Goal: Contribute content: Contribute content

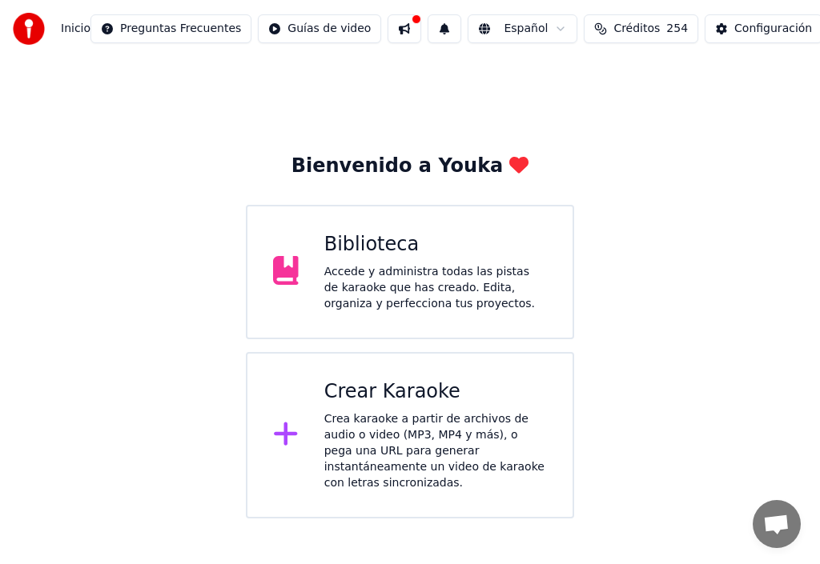
click at [387, 399] on div "Crear Karaoke" at bounding box center [435, 392] width 223 height 26
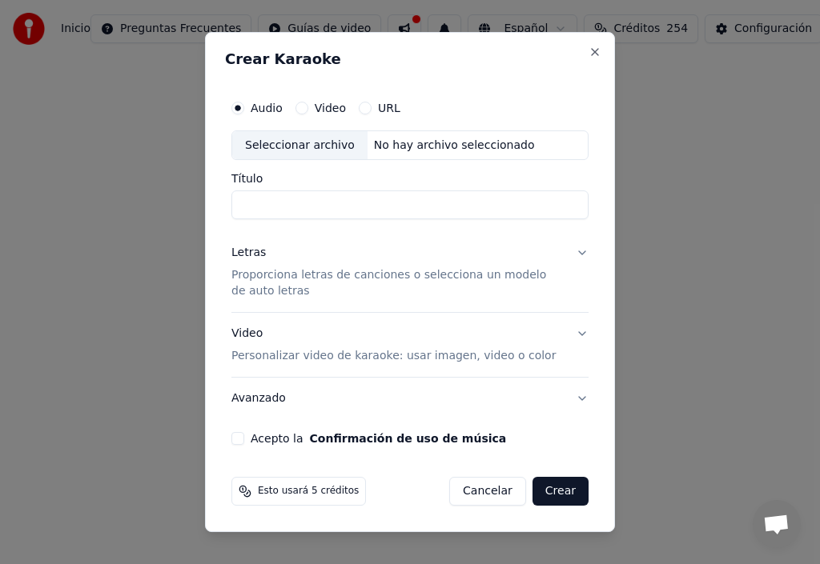
click at [266, 204] on input "Título" at bounding box center [409, 205] width 357 height 29
type input "**********"
click at [292, 145] on div "Seleccionar archivo" at bounding box center [299, 145] width 135 height 29
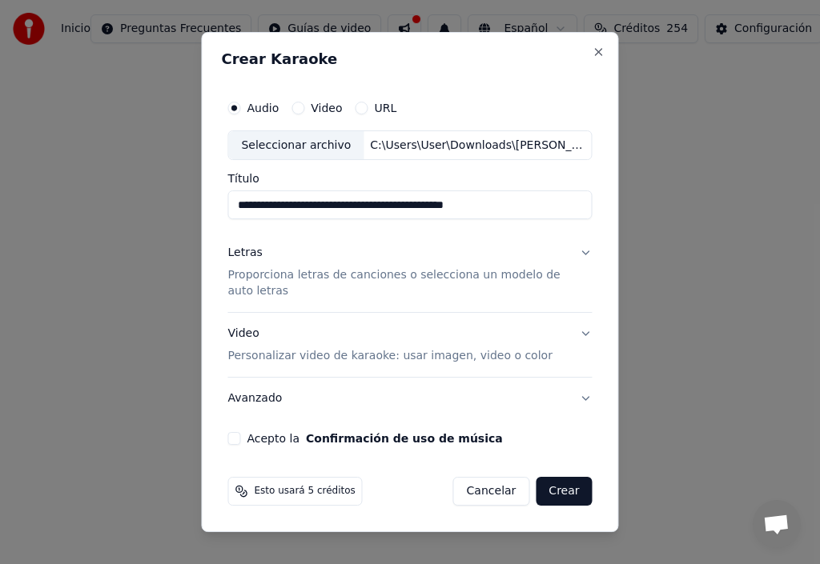
click at [244, 255] on div "Letras" at bounding box center [244, 254] width 34 height 16
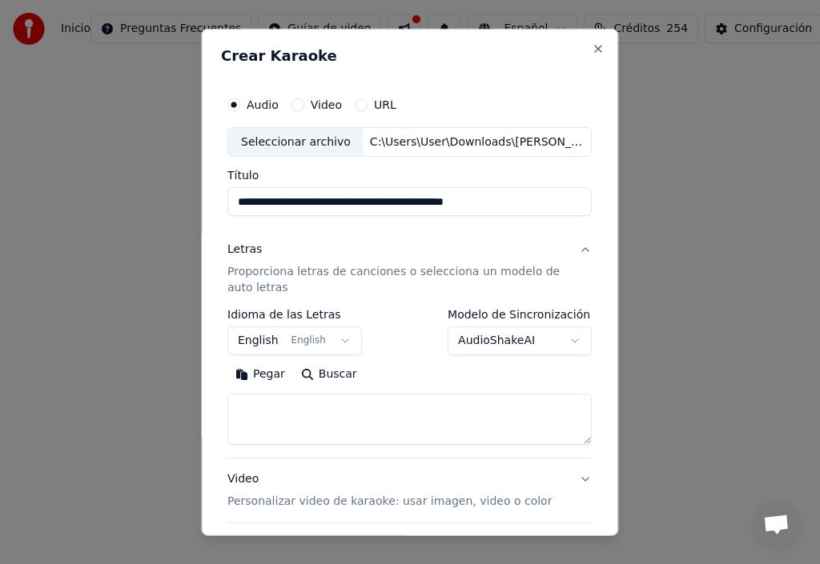
click at [332, 342] on button "English English" at bounding box center [294, 341] width 134 height 29
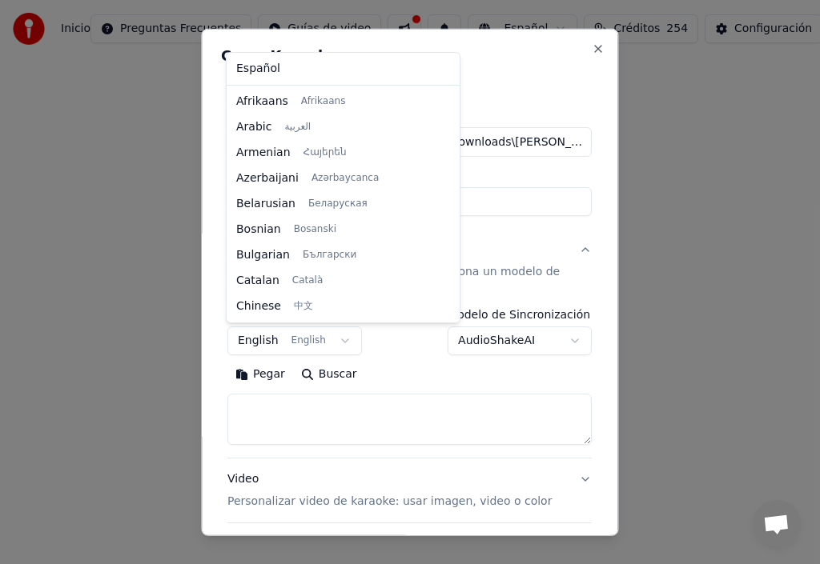
scroll to position [128, 0]
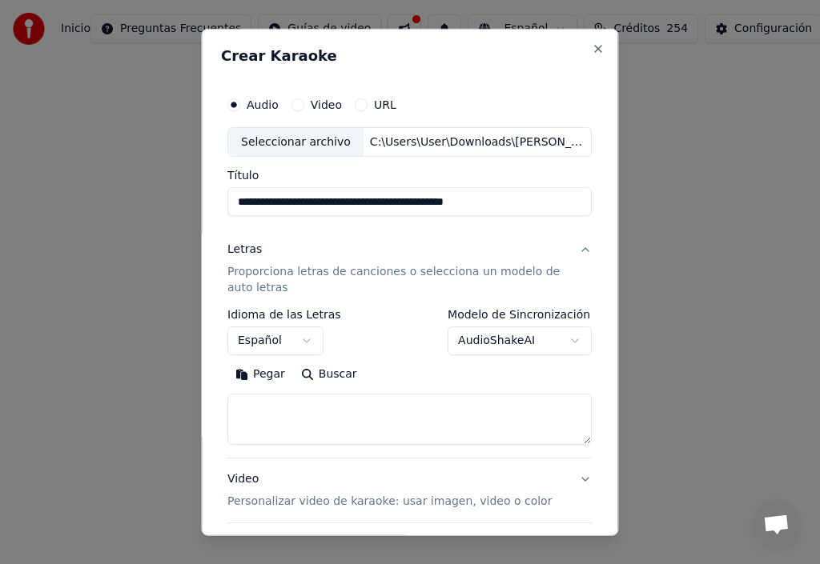
click at [261, 376] on button "Pegar" at bounding box center [260, 375] width 66 height 26
select select "**"
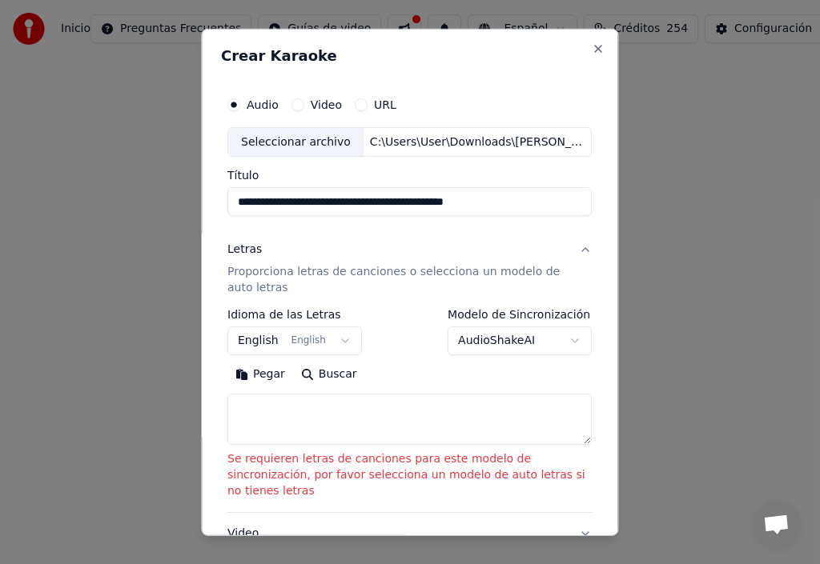
click at [249, 373] on button "Pegar" at bounding box center [260, 375] width 66 height 26
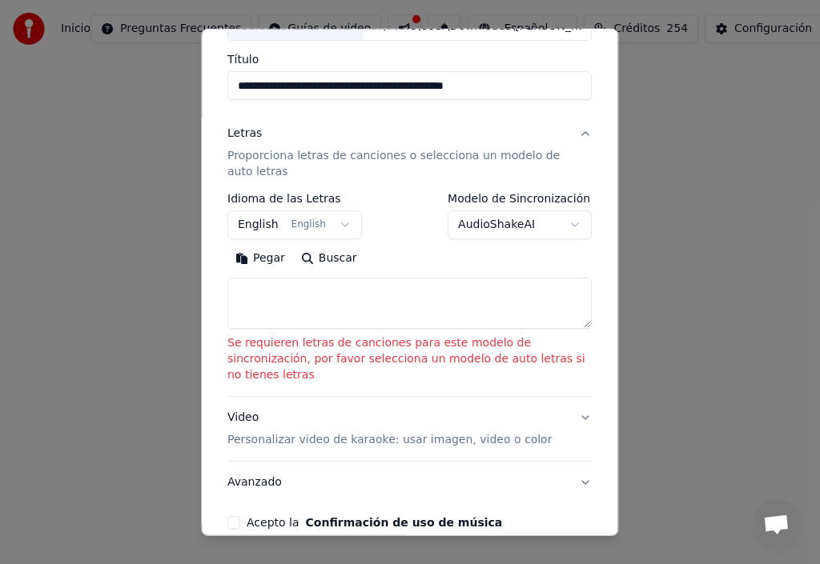
scroll to position [160, 0]
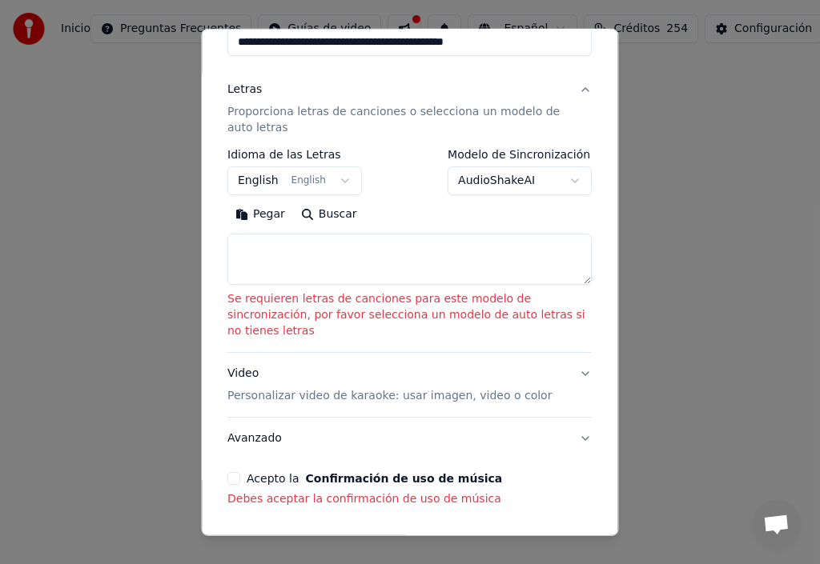
click at [231, 472] on button "Acepto la Confirmación de uso de música" at bounding box center [233, 478] width 13 height 13
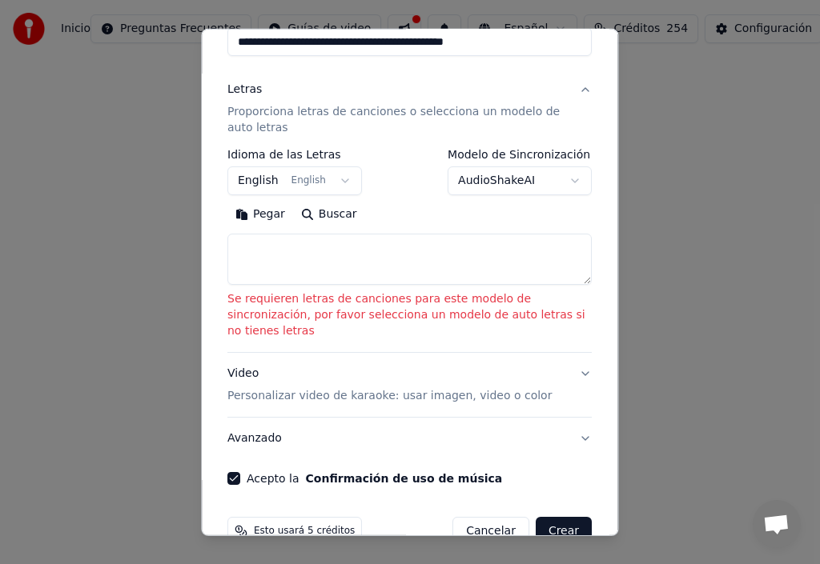
click at [268, 215] on button "Pegar" at bounding box center [260, 215] width 66 height 26
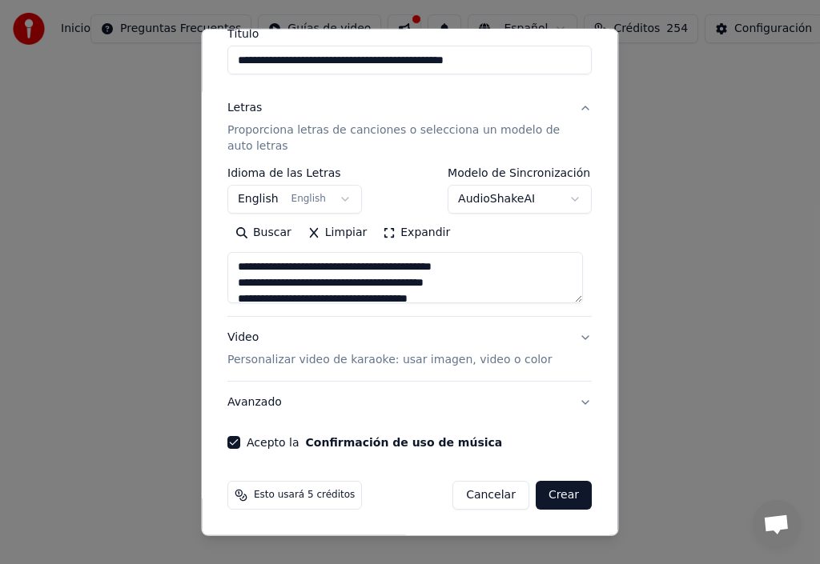
scroll to position [142, 0]
type textarea "**********"
click at [555, 497] on button "Crear" at bounding box center [563, 495] width 56 height 29
select select "**"
type textarea "**********"
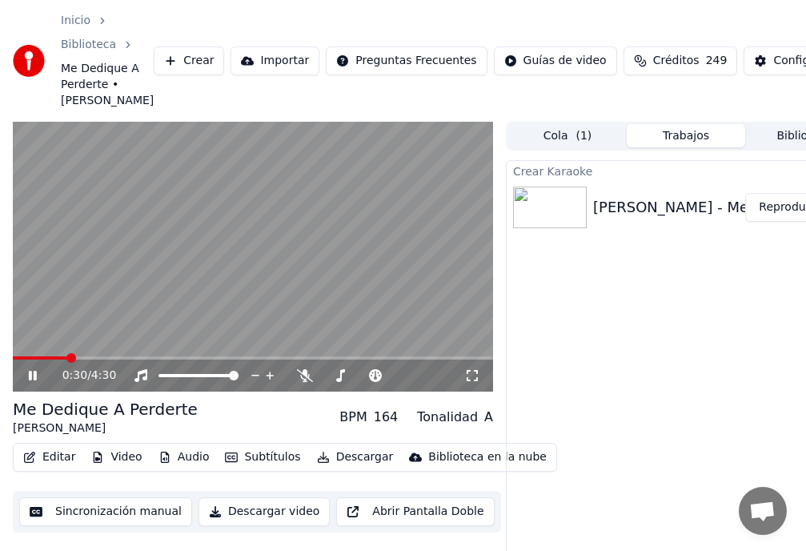
click at [66, 360] on span at bounding box center [71, 358] width 10 height 10
click at [90, 359] on span at bounding box center [52, 357] width 78 height 3
click at [106, 342] on video at bounding box center [253, 257] width 480 height 271
click at [58, 468] on button "Editar" at bounding box center [49, 457] width 65 height 22
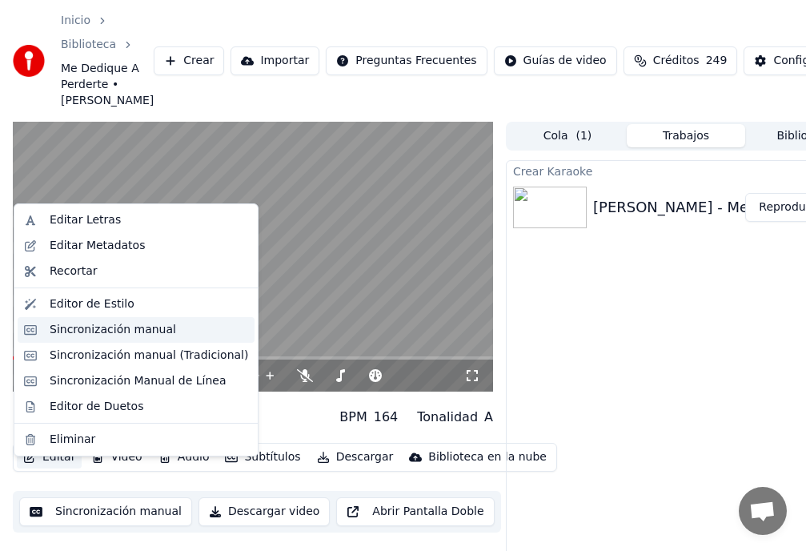
click at [108, 327] on div "Sincronización manual" at bounding box center [113, 330] width 126 height 16
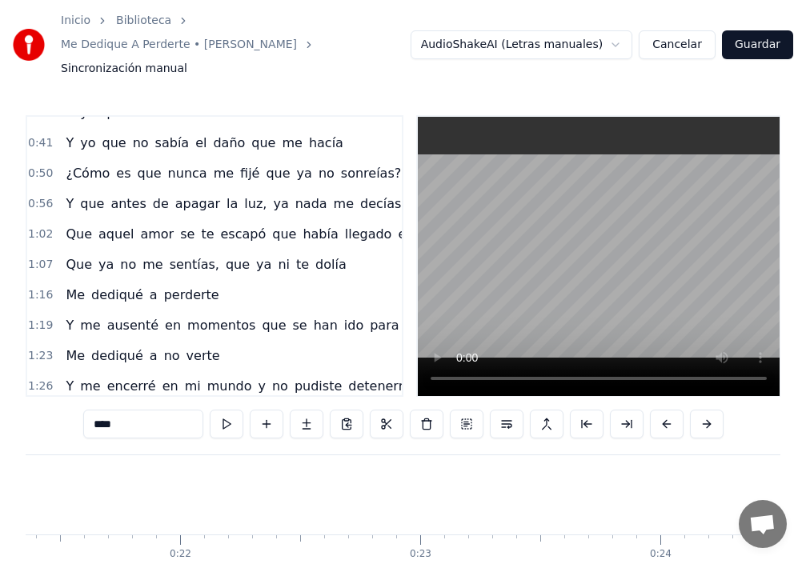
scroll to position [0, 5826]
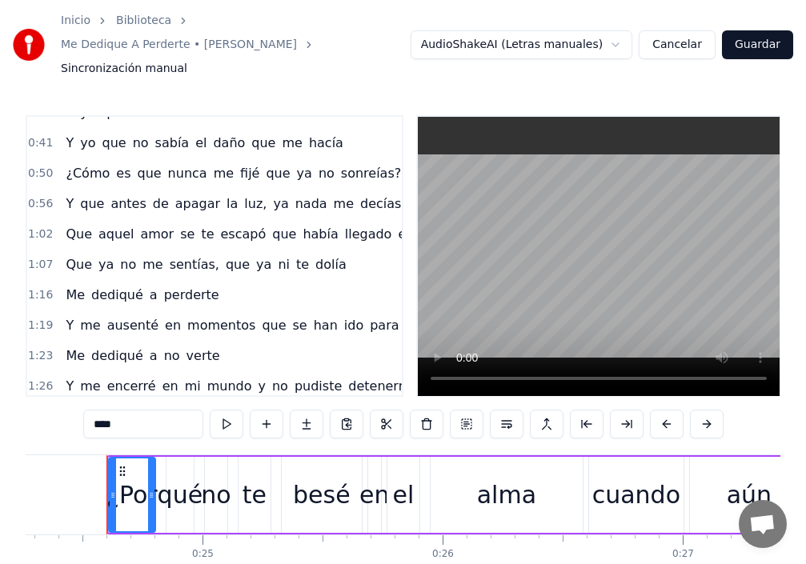
click at [375, 14] on div "Inicio Biblioteca Me Dedique A Perderte • [PERSON_NAME] Sincronización manual A…" at bounding box center [403, 45] width 806 height 90
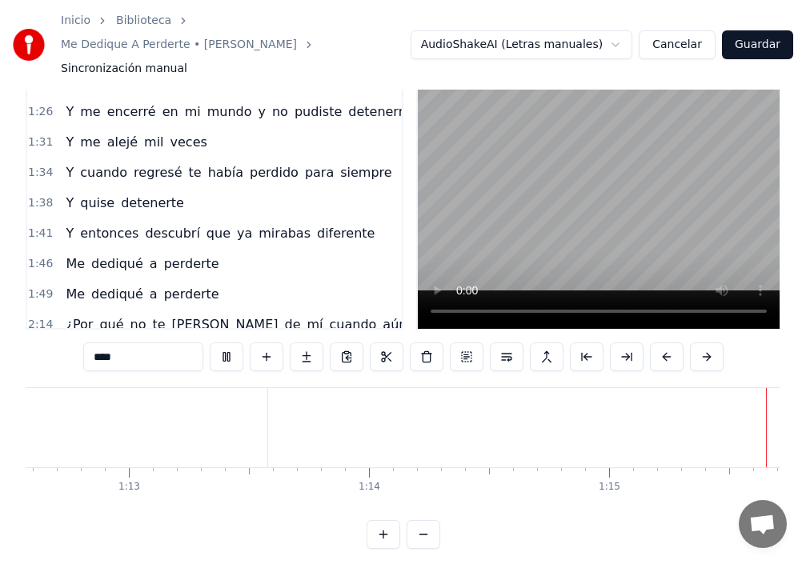
scroll to position [0, 0]
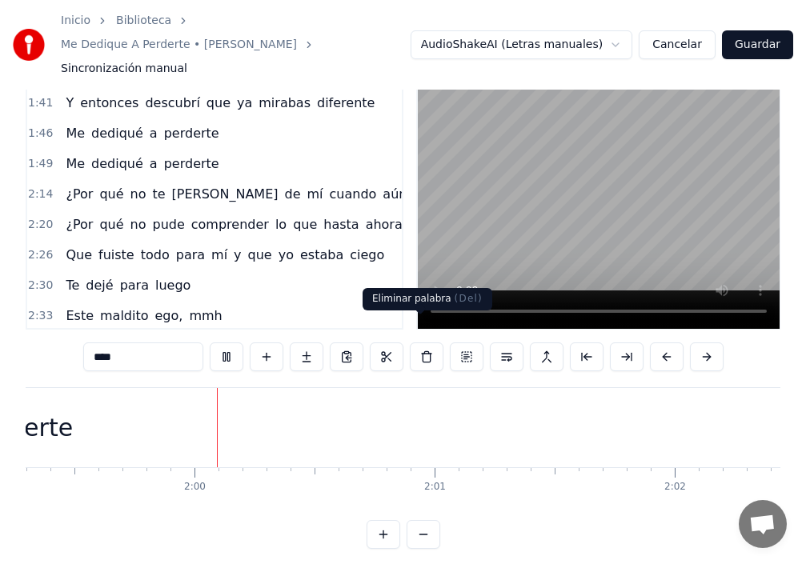
click at [367, 391] on div "perderte" at bounding box center [20, 427] width 4167 height 79
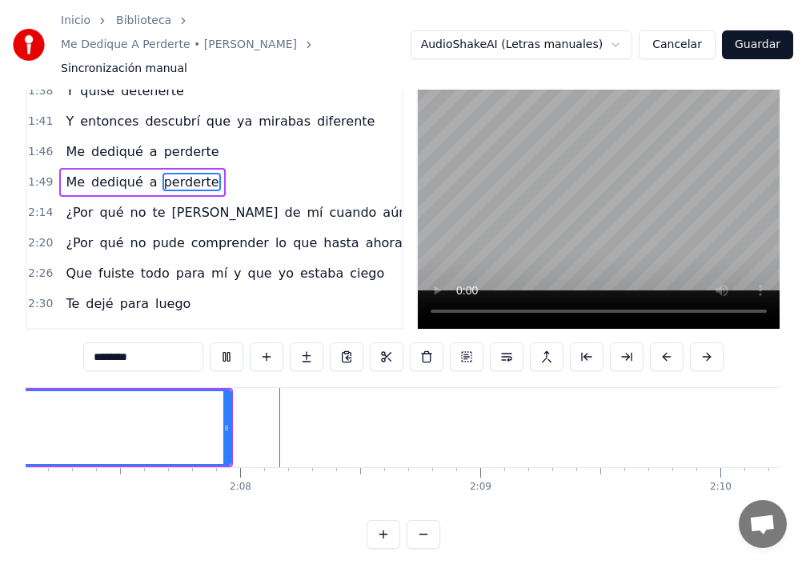
scroll to position [0, 30577]
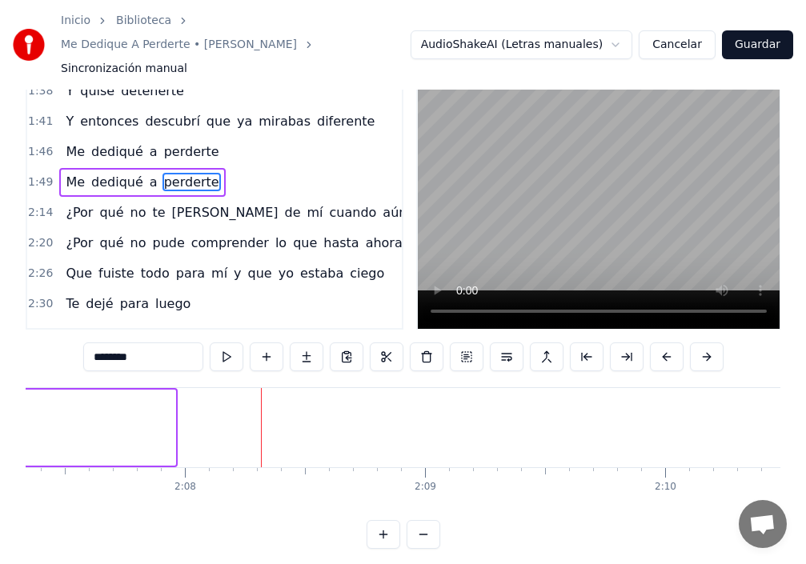
drag, startPoint x: 174, startPoint y: 405, endPoint x: 0, endPoint y: 410, distance: 173.8
click at [0, 410] on div "Inicio Biblioteca Me Dedique A Perderte • [PERSON_NAME] Sincronización manual A…" at bounding box center [403, 241] width 806 height 616
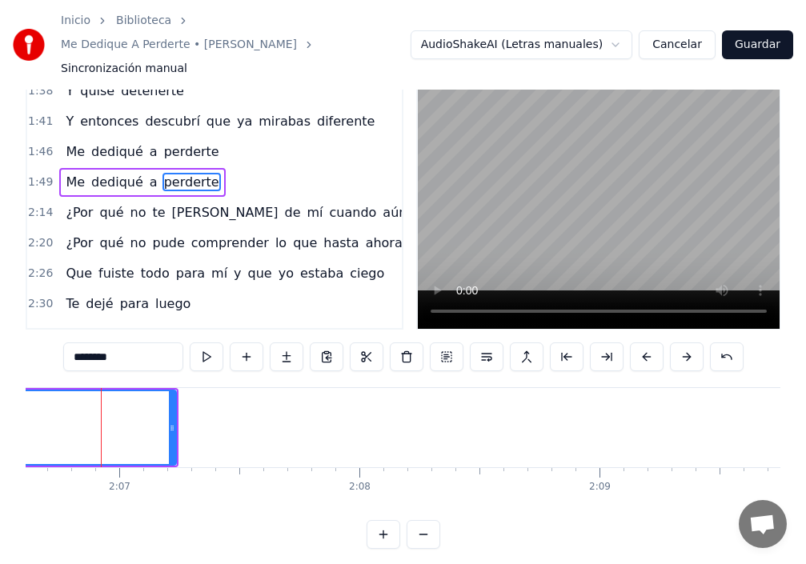
scroll to position [0, 30397]
drag, startPoint x: 180, startPoint y: 407, endPoint x: 0, endPoint y: 401, distance: 180.2
click at [0, 401] on div "Inicio Biblioteca Me Dedique A Perderte • [PERSON_NAME] Sincronización manual A…" at bounding box center [403, 241] width 806 height 616
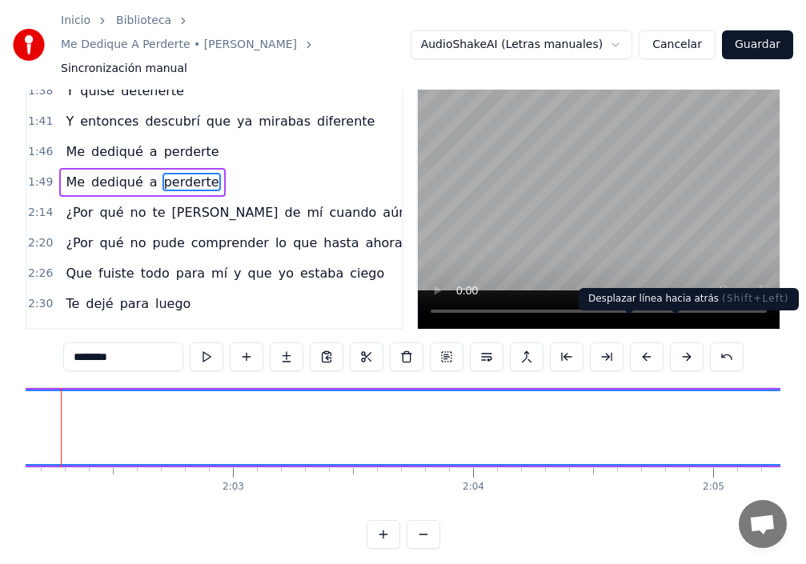
scroll to position [0, 29284]
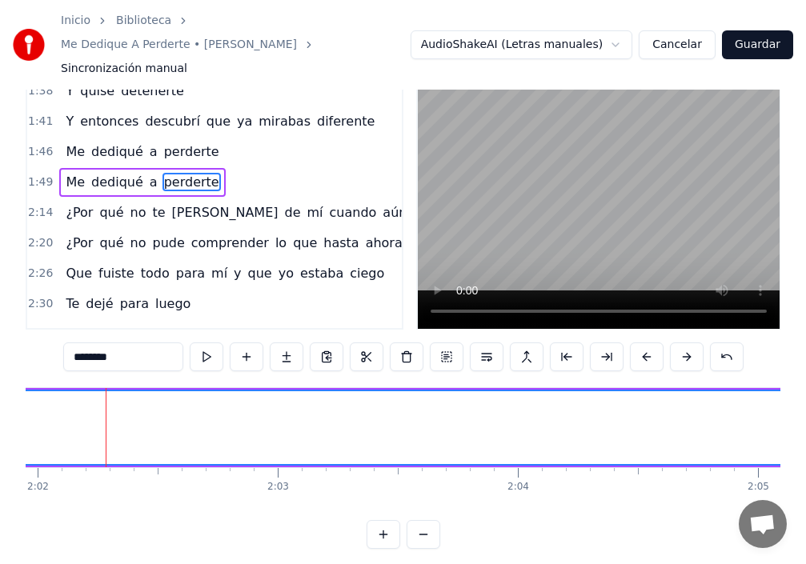
drag, startPoint x: 748, startPoint y: 396, endPoint x: 680, endPoint y: 378, distance: 70.5
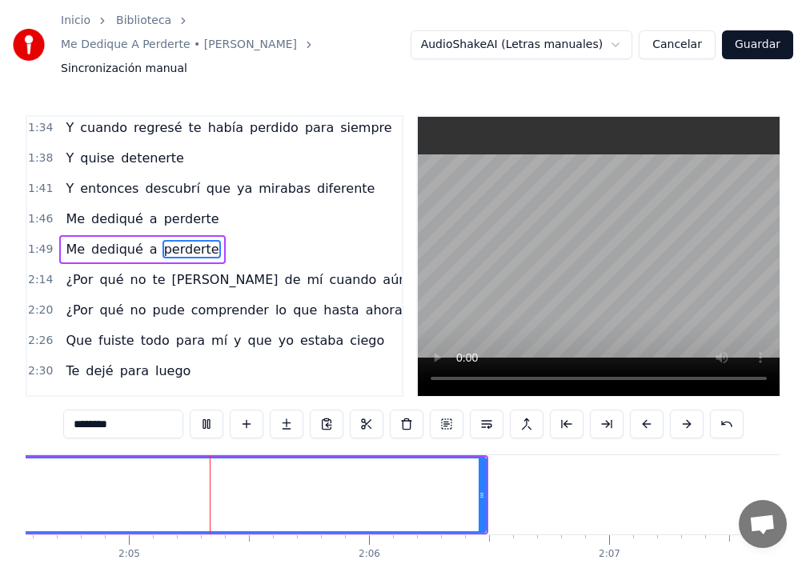
scroll to position [0, 29915]
click at [483, 379] on div "0:24 ¿Por qué no [PERSON_NAME] en el [PERSON_NAME] cuando aún podía? 0:30 ¿Por …" at bounding box center [403, 366] width 755 height 502
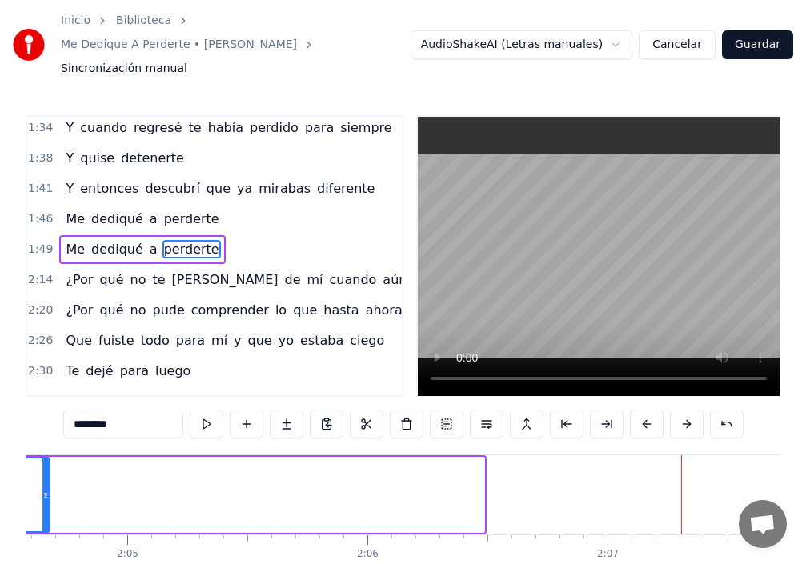
drag, startPoint x: 483, startPoint y: 464, endPoint x: 29, endPoint y: 444, distance: 454.3
click at [42, 459] on div at bounding box center [45, 495] width 6 height 73
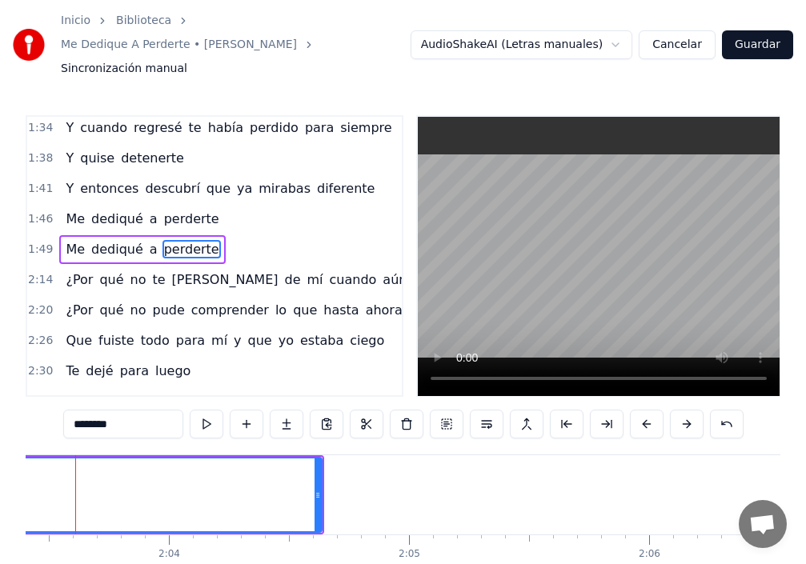
scroll to position [0, 29602]
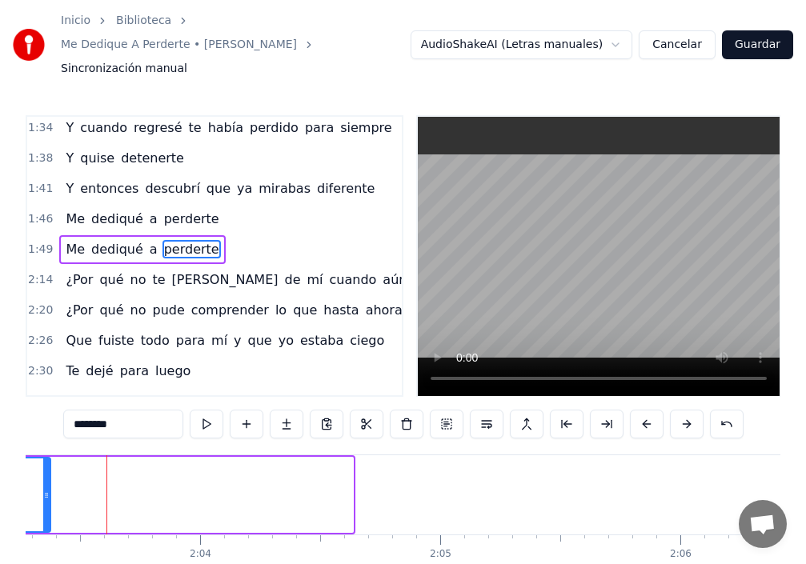
drag, startPoint x: 350, startPoint y: 470, endPoint x: 47, endPoint y: 475, distance: 302.6
click at [47, 489] on icon at bounding box center [46, 495] width 6 height 13
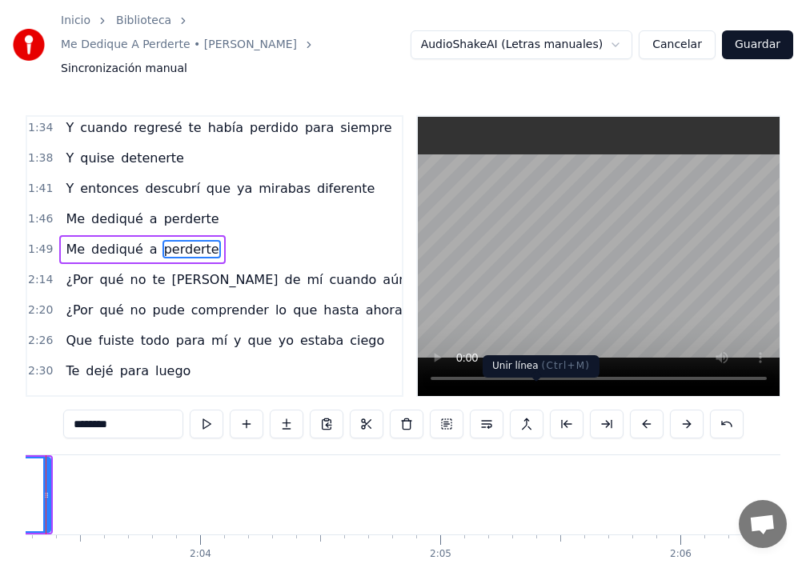
scroll to position [0, 29542]
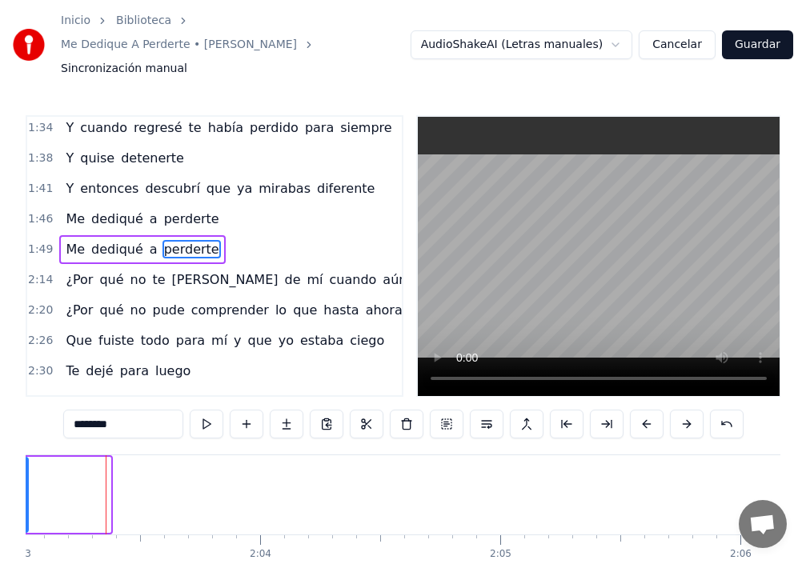
drag, startPoint x: 110, startPoint y: 475, endPoint x: 27, endPoint y: 479, distance: 82.6
click at [27, 479] on div at bounding box center [24, 495] width 6 height 73
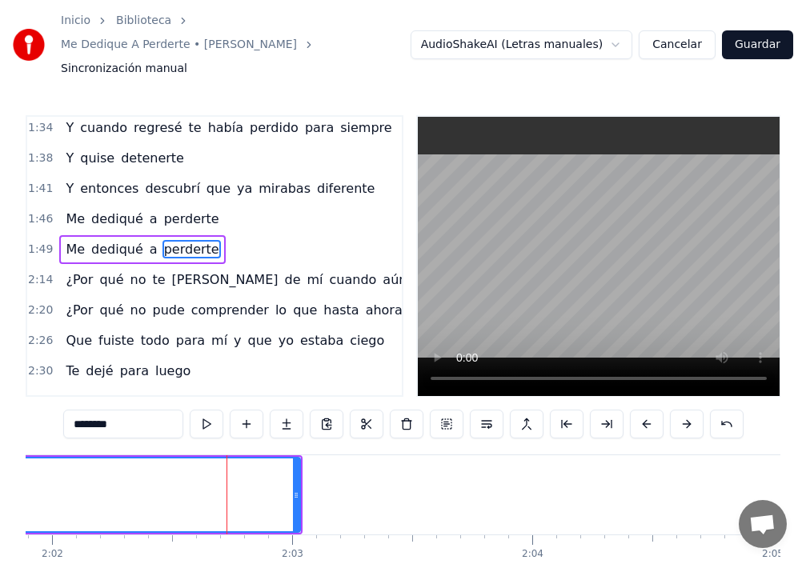
scroll to position [0, 29270]
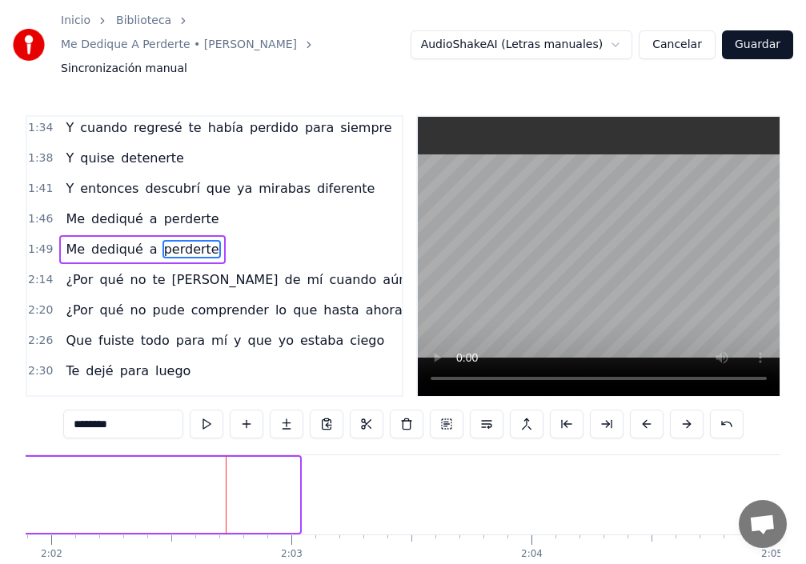
drag, startPoint x: 299, startPoint y: 475, endPoint x: 0, endPoint y: 470, distance: 298.6
click at [0, 470] on div "Inicio Biblioteca Me Dedique A Perderte • [PERSON_NAME] Sincronización manual A…" at bounding box center [403, 308] width 806 height 616
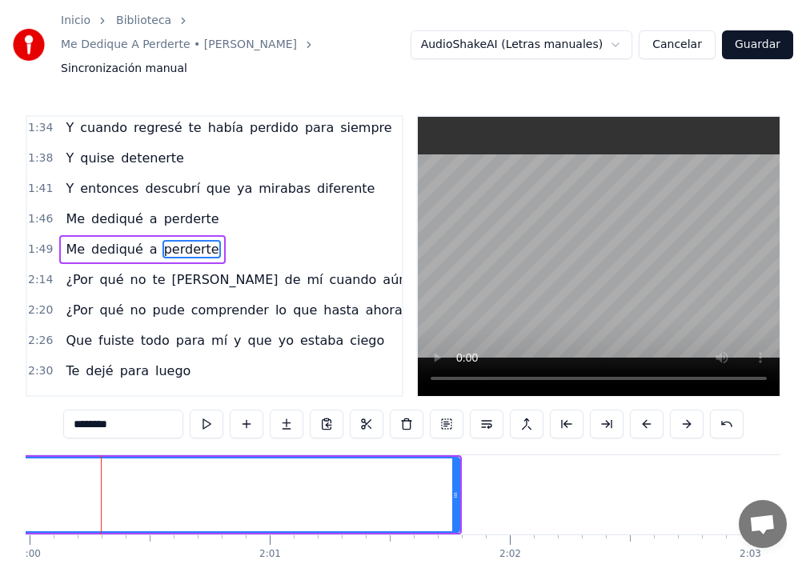
scroll to position [0, 28806]
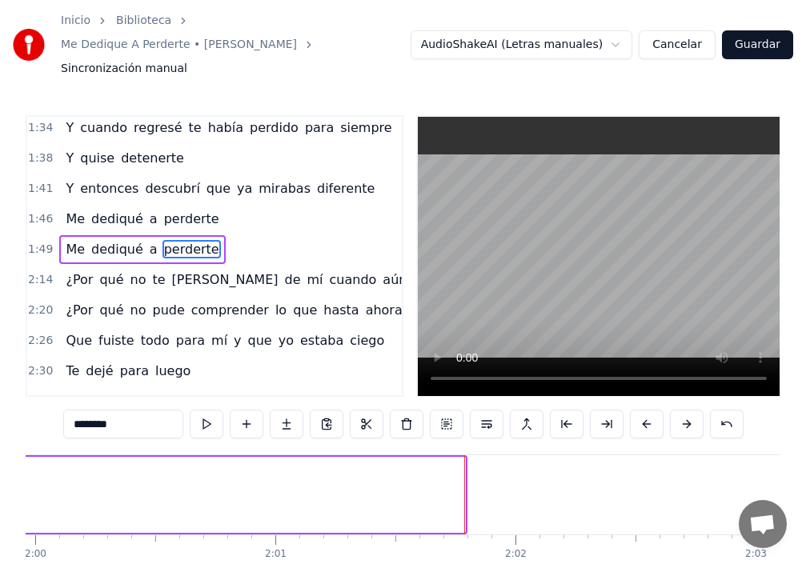
drag, startPoint x: 463, startPoint y: 469, endPoint x: 0, endPoint y: 458, distance: 462.8
click at [0, 458] on div "Inicio Biblioteca Me Dedique A Perderte • [PERSON_NAME] Sincronización manual A…" at bounding box center [403, 308] width 806 height 616
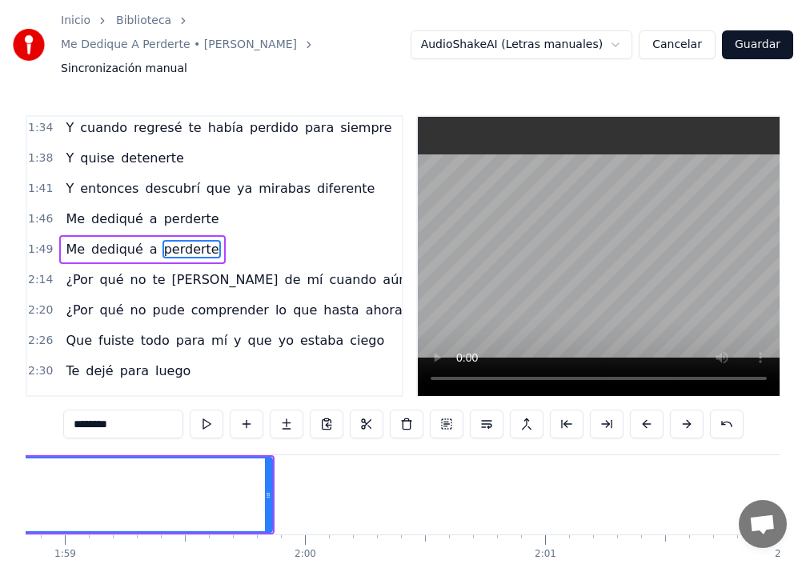
scroll to position [0, 28329]
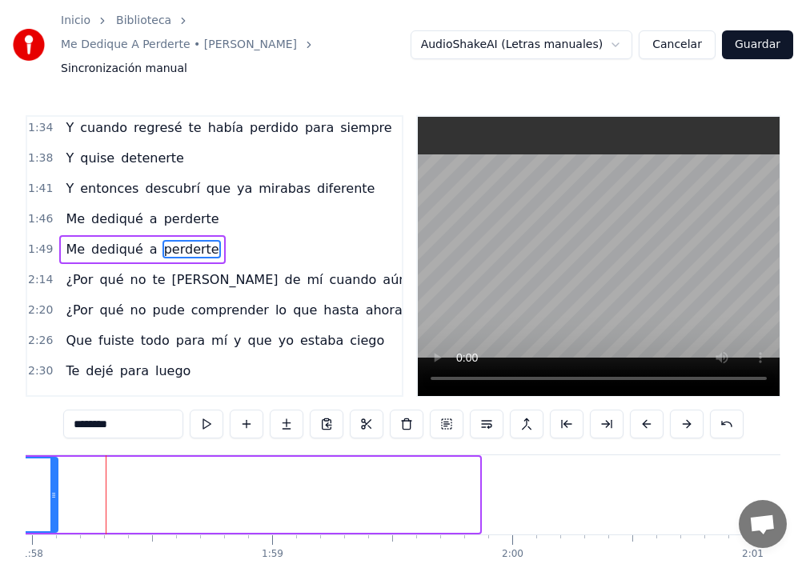
drag, startPoint x: 477, startPoint y: 470, endPoint x: 55, endPoint y: 465, distance: 421.9
click at [55, 489] on icon at bounding box center [53, 495] width 6 height 13
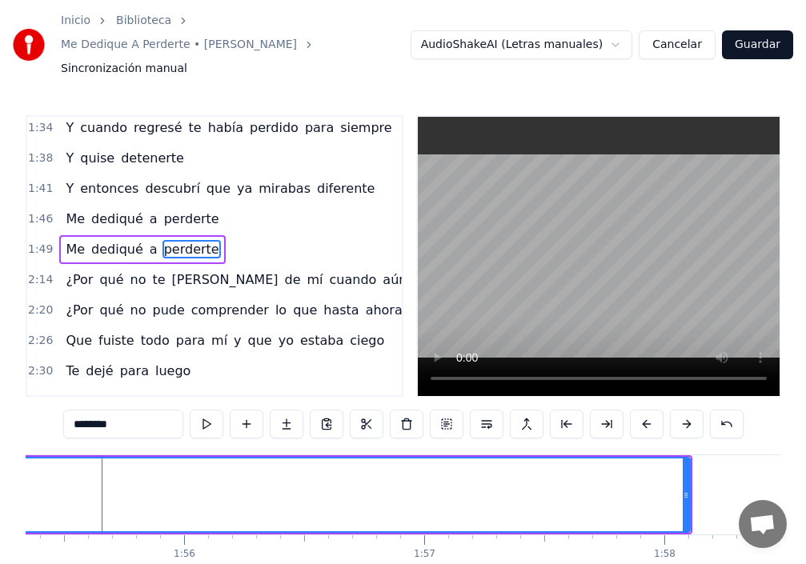
scroll to position [0, 27692]
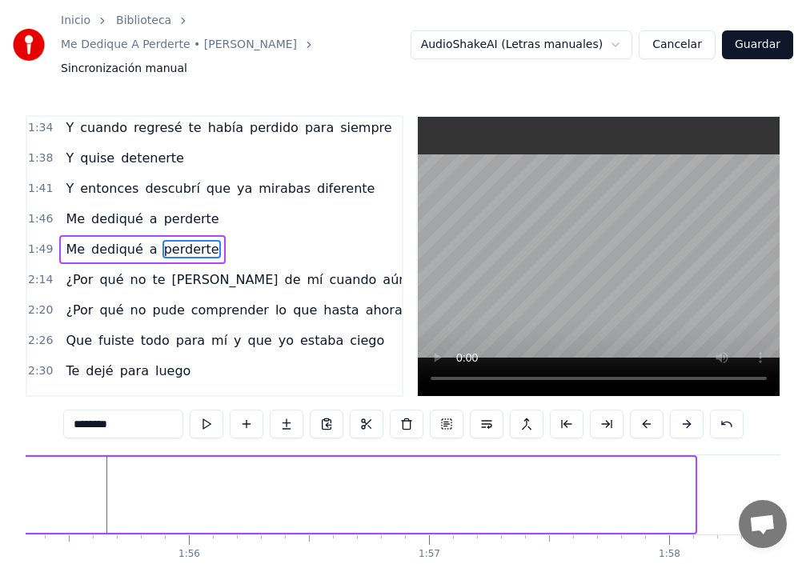
drag, startPoint x: 691, startPoint y: 471, endPoint x: 14, endPoint y: 455, distance: 677.3
click at [14, 455] on div "Inicio Biblioteca Me Dedique A Perderte • [PERSON_NAME] Sincronización manual A…" at bounding box center [403, 308] width 806 height 616
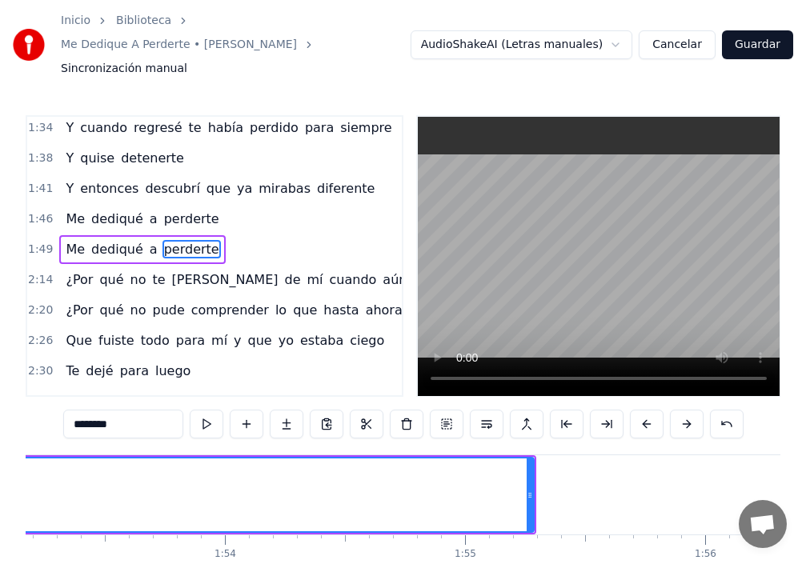
scroll to position [0, 27056]
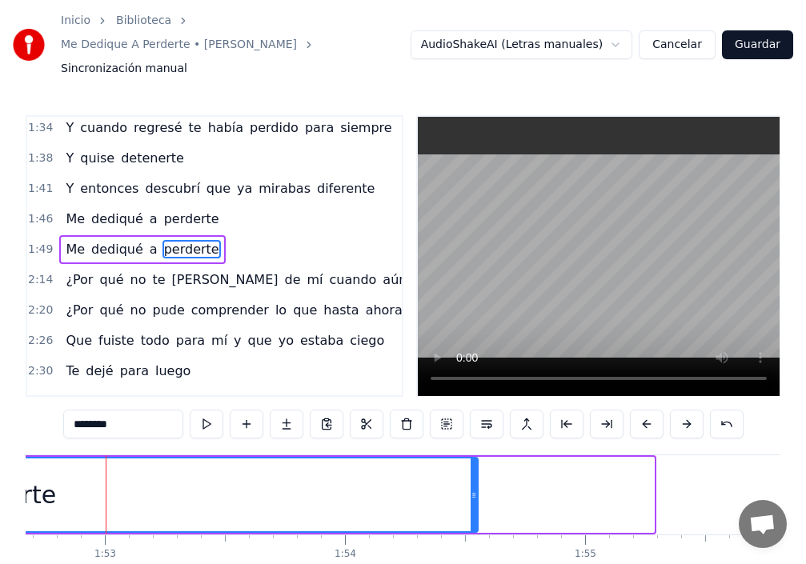
drag, startPoint x: 651, startPoint y: 475, endPoint x: 471, endPoint y: 486, distance: 179.6
click at [474, 489] on div at bounding box center [474, 495] width 6 height 73
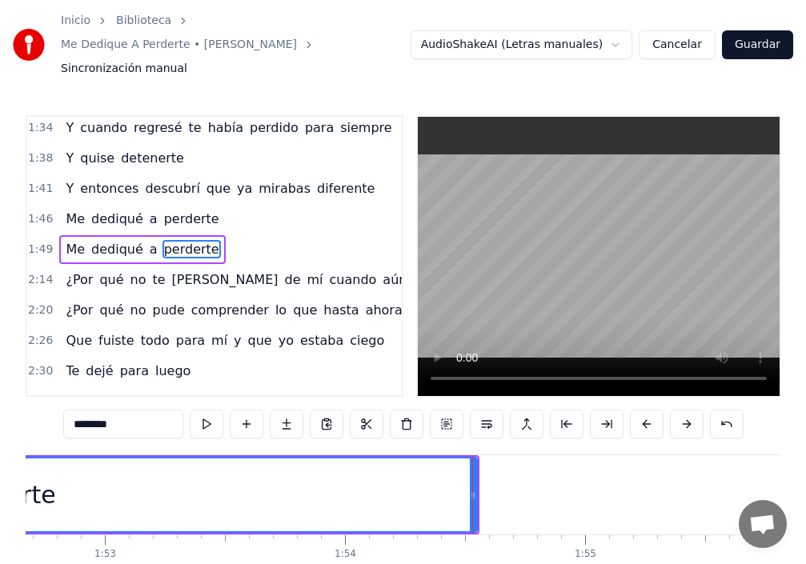
click at [189, 240] on span "perderte" at bounding box center [191, 249] width 58 height 18
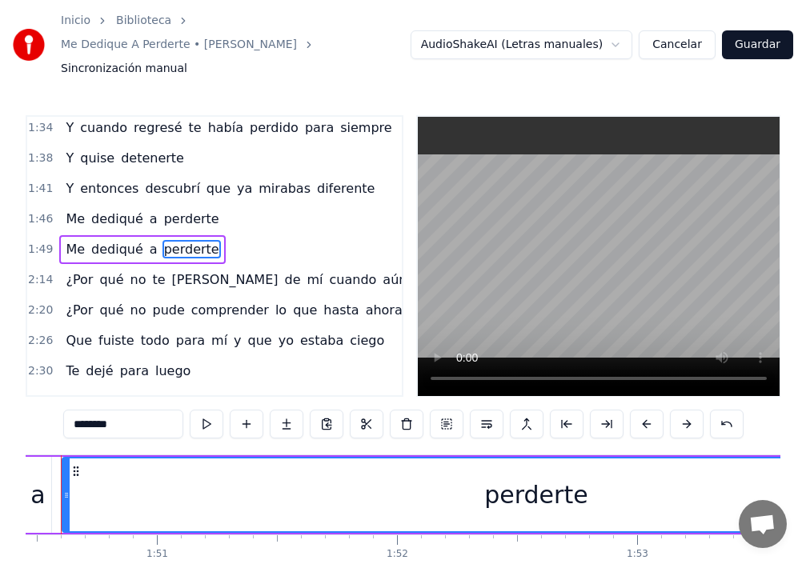
scroll to position [0, 26478]
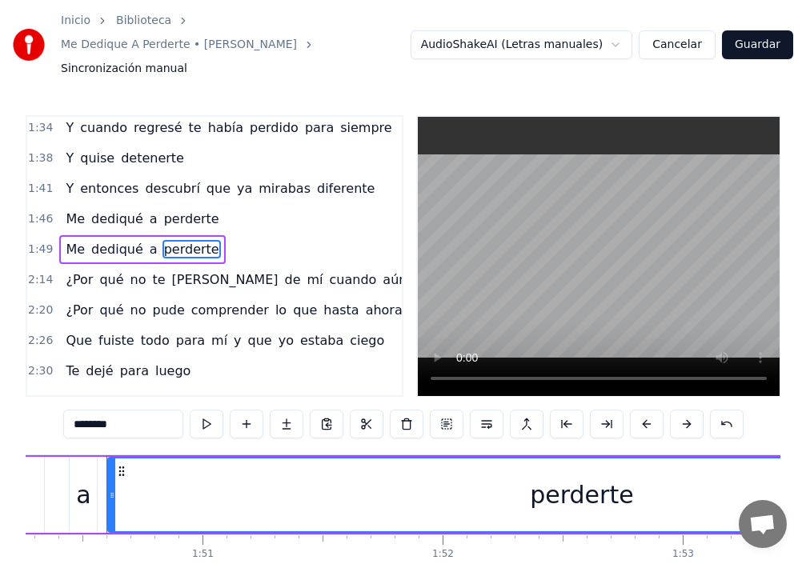
click at [116, 483] on div "perderte" at bounding box center [581, 495] width 945 height 73
drag, startPoint x: 109, startPoint y: 474, endPoint x: 95, endPoint y: 471, distance: 13.8
click at [95, 489] on icon at bounding box center [98, 495] width 6 height 13
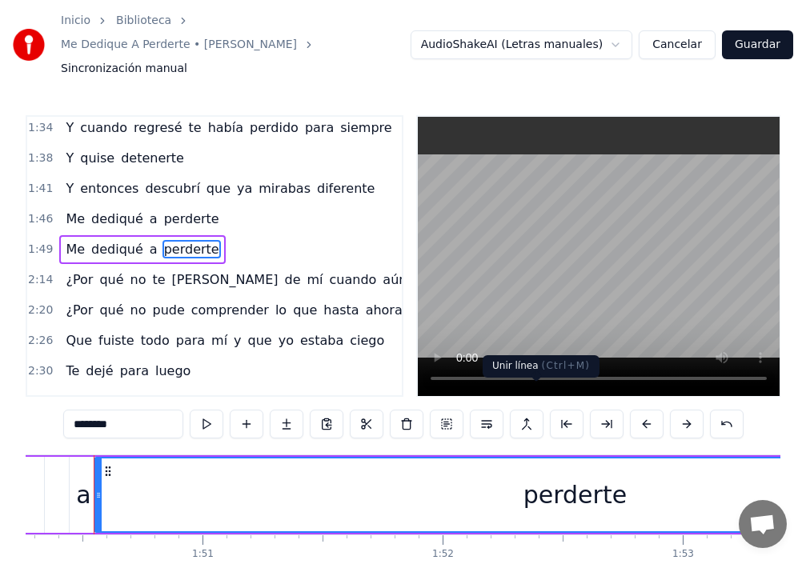
scroll to position [0, 26466]
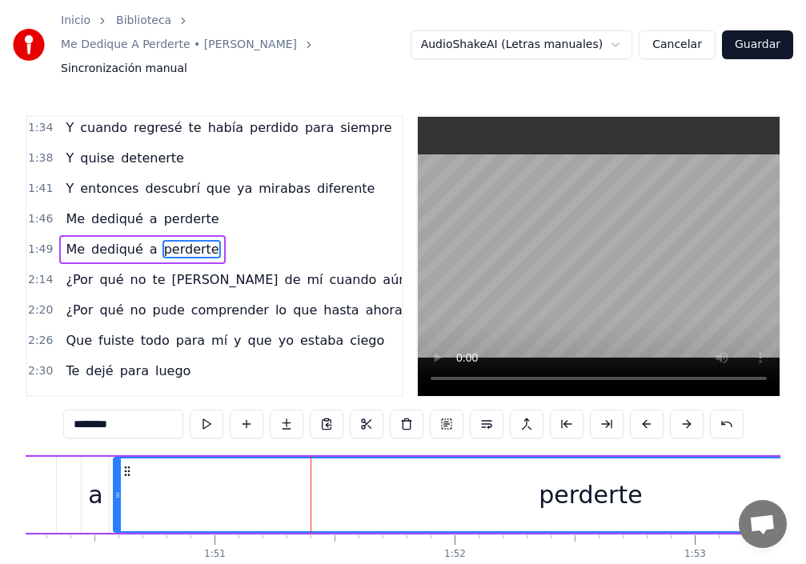
click at [116, 459] on div at bounding box center [117, 495] width 6 height 73
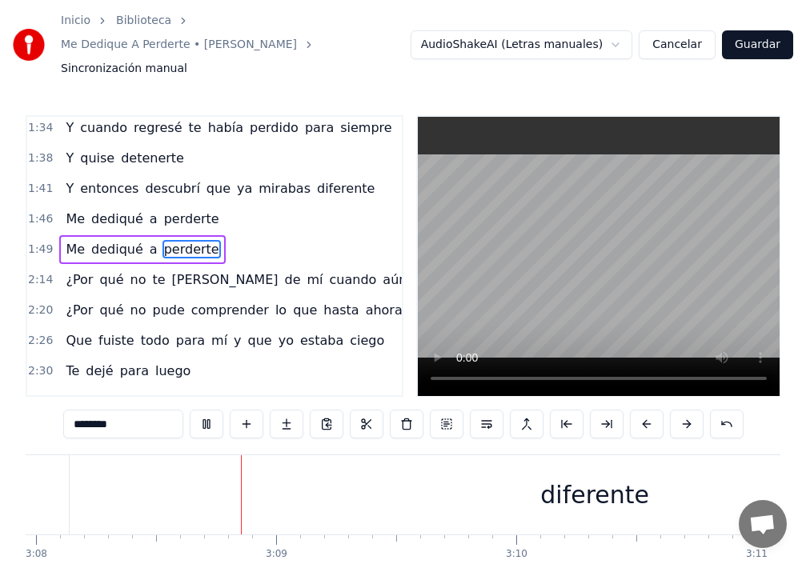
scroll to position [0, 45149]
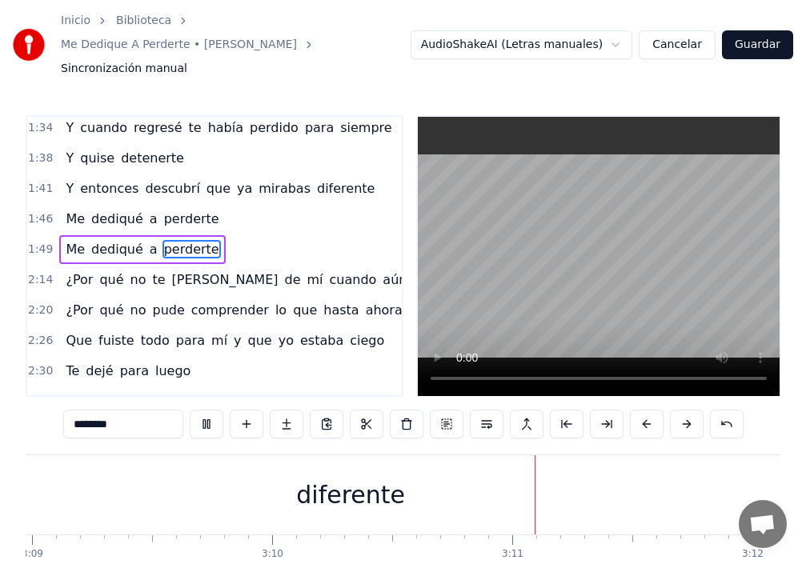
click at [503, 182] on video at bounding box center [599, 256] width 362 height 279
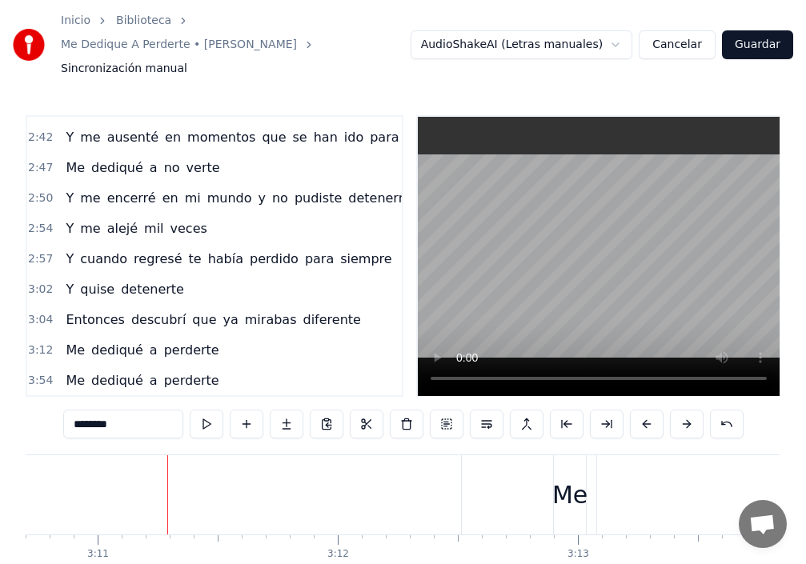
scroll to position [738, 0]
click at [301, 311] on span "diferente" at bounding box center [331, 320] width 61 height 18
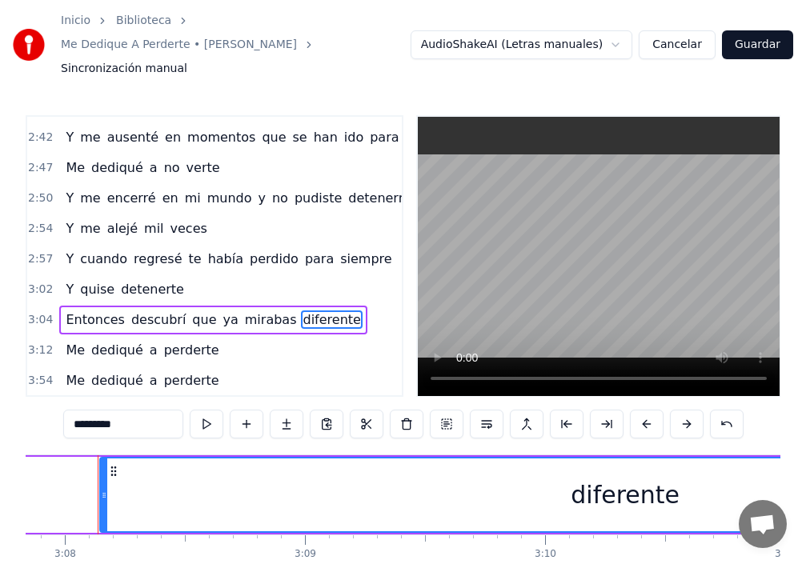
scroll to position [0, 45097]
click at [123, 461] on div "diferente" at bounding box center [633, 495] width 1049 height 73
drag, startPoint x: 111, startPoint y: 459, endPoint x: 98, endPoint y: 456, distance: 13.8
click at [98, 459] on div at bounding box center [98, 495] width 6 height 73
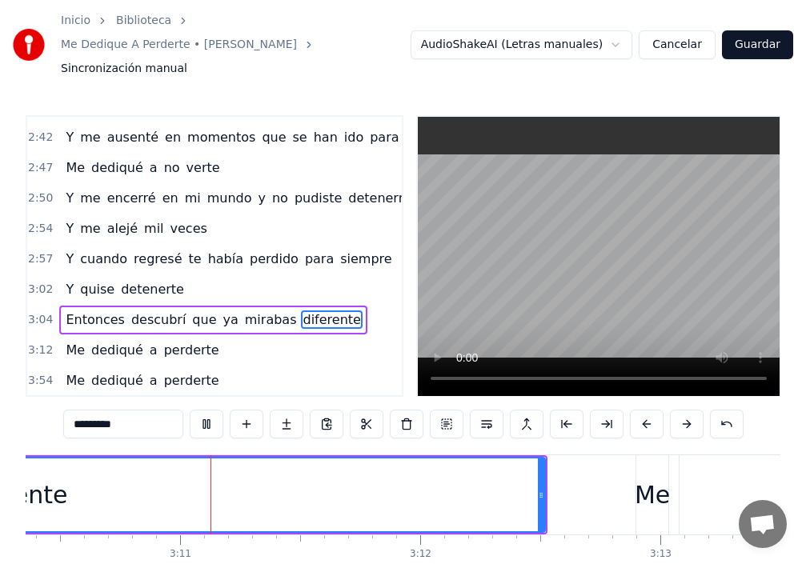
scroll to position [0, 45711]
click at [640, 487] on div "Me" at bounding box center [651, 495] width 35 height 36
type input "**"
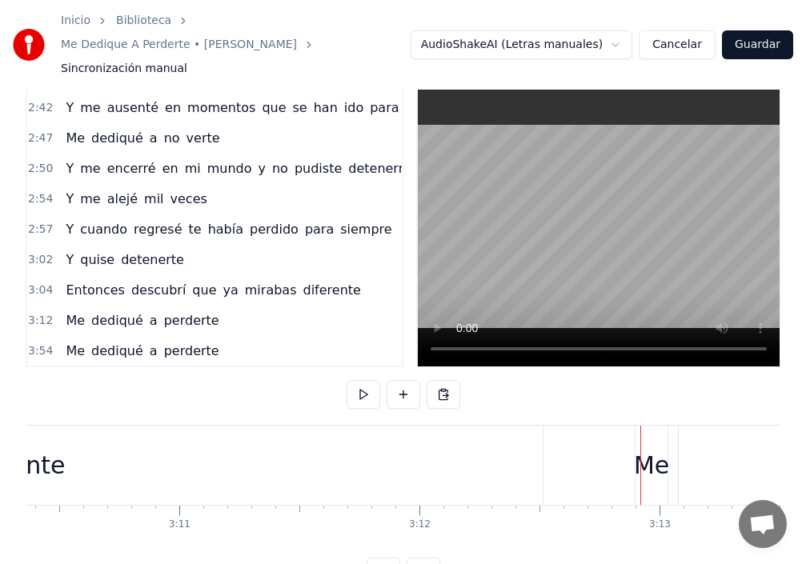
click at [640, 452] on div at bounding box center [640, 465] width 1 height 79
click at [643, 447] on div "Me" at bounding box center [651, 465] width 35 height 36
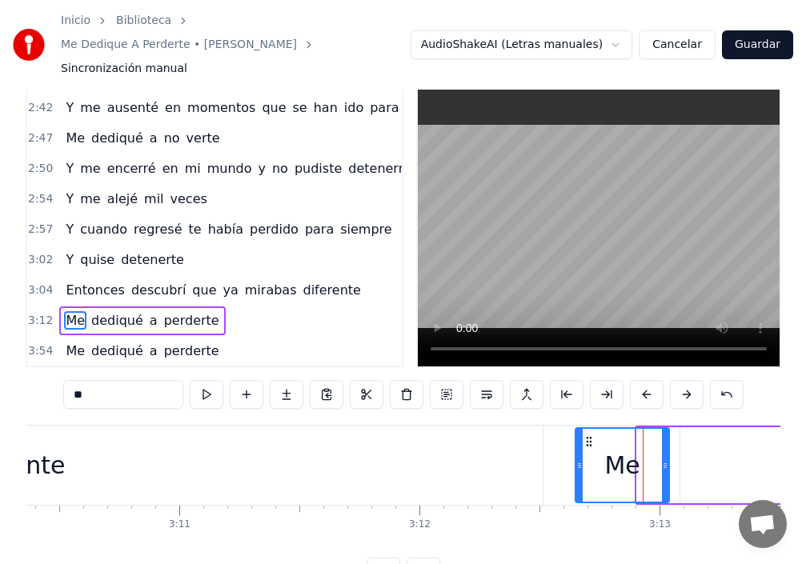
drag, startPoint x: 641, startPoint y: 443, endPoint x: 580, endPoint y: 451, distance: 62.2
click at [580, 451] on div at bounding box center [579, 465] width 6 height 73
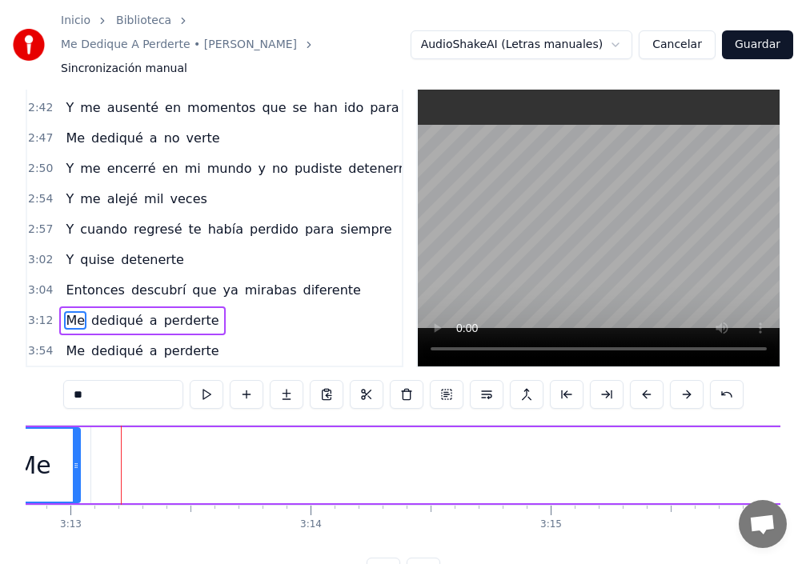
scroll to position [0, 46316]
click at [75, 311] on span "Me" at bounding box center [75, 320] width 22 height 18
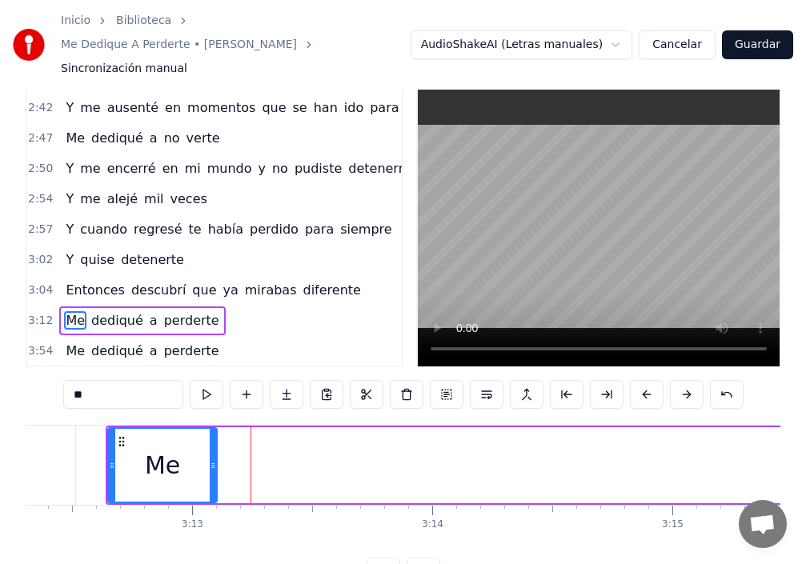
drag, startPoint x: 199, startPoint y: 443, endPoint x: 215, endPoint y: 447, distance: 15.7
click at [215, 459] on icon at bounding box center [213, 465] width 6 height 13
drag, startPoint x: 109, startPoint y: 444, endPoint x: 149, endPoint y: 453, distance: 41.0
click at [149, 453] on div at bounding box center [152, 465] width 6 height 73
click at [121, 311] on span "dediqué" at bounding box center [117, 320] width 55 height 18
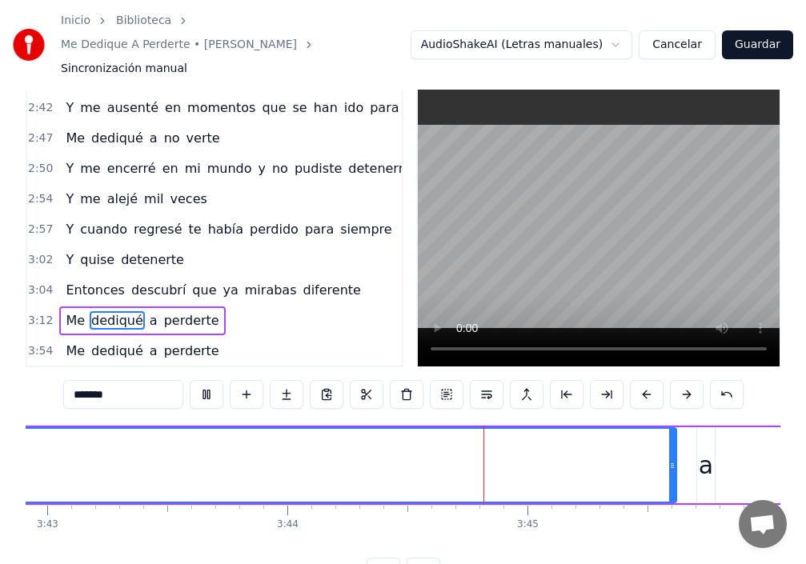
scroll to position [0, 53820]
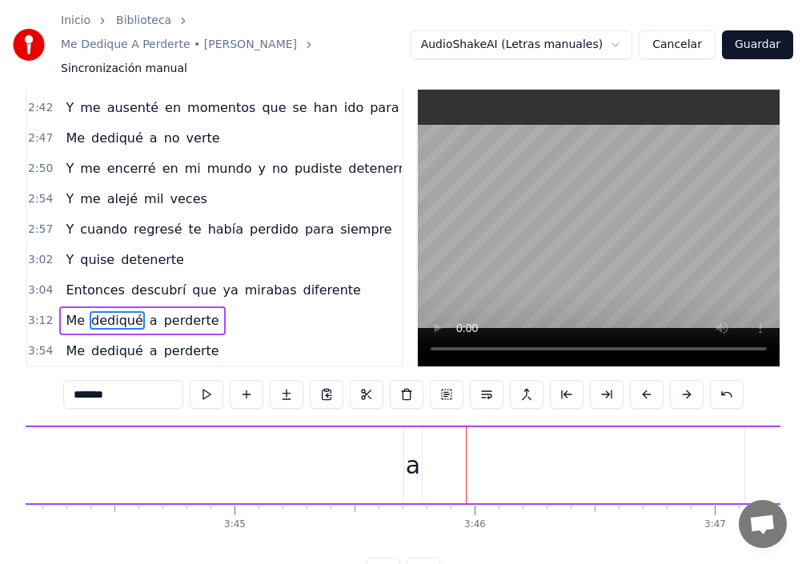
drag, startPoint x: 382, startPoint y: 444, endPoint x: 0, endPoint y: 458, distance: 382.0
click at [0, 458] on div "Inicio Biblioteca Me Dedique A Perderte • [PERSON_NAME] Sincronización manual A…" at bounding box center [403, 278] width 806 height 616
click at [414, 450] on div "a" at bounding box center [413, 465] width 14 height 36
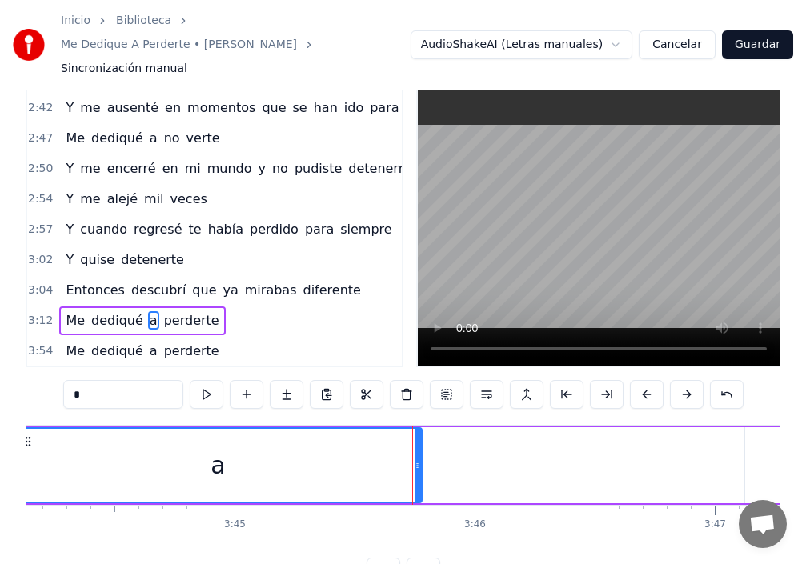
drag, startPoint x: 409, startPoint y: 445, endPoint x: 4, endPoint y: 446, distance: 405.0
click at [17, 433] on div "Inicio Biblioteca Me Dedique A Perderte • [PERSON_NAME] Sincronización manual A…" at bounding box center [403, 278] width 806 height 616
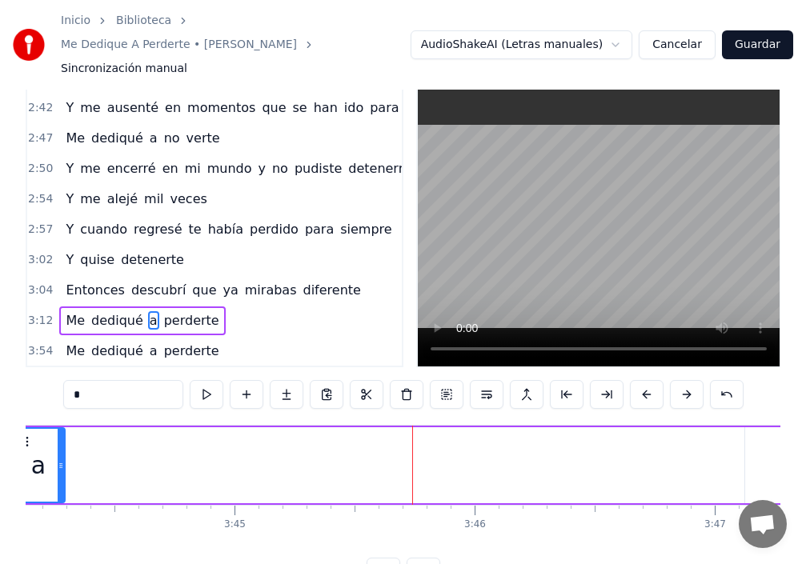
drag, startPoint x: 420, startPoint y: 440, endPoint x: 63, endPoint y: 452, distance: 357.2
click at [63, 452] on div at bounding box center [61, 465] width 6 height 73
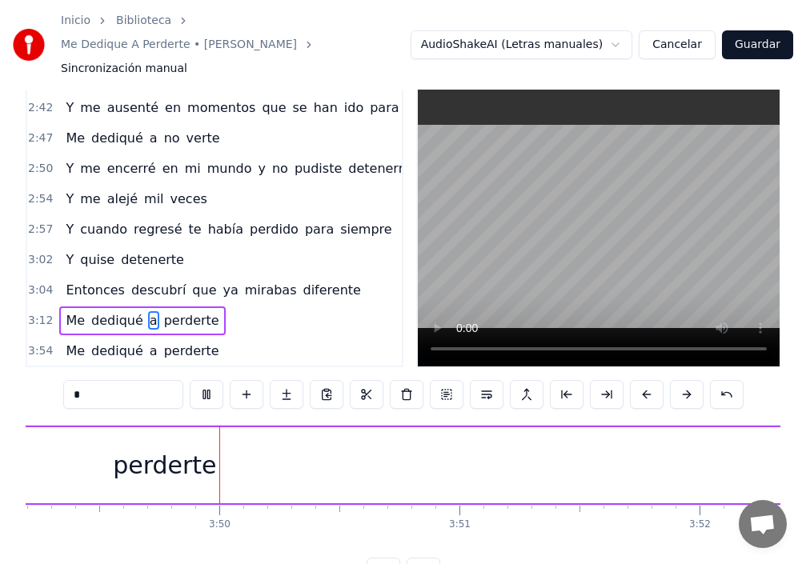
scroll to position [0, 55043]
click at [186, 447] on div "perderte" at bounding box center [157, 465] width 103 height 36
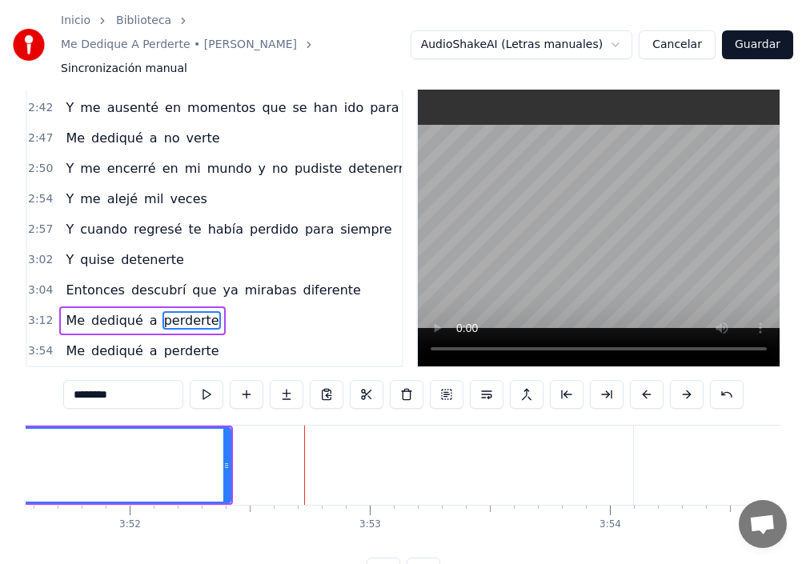
scroll to position [0, 55679]
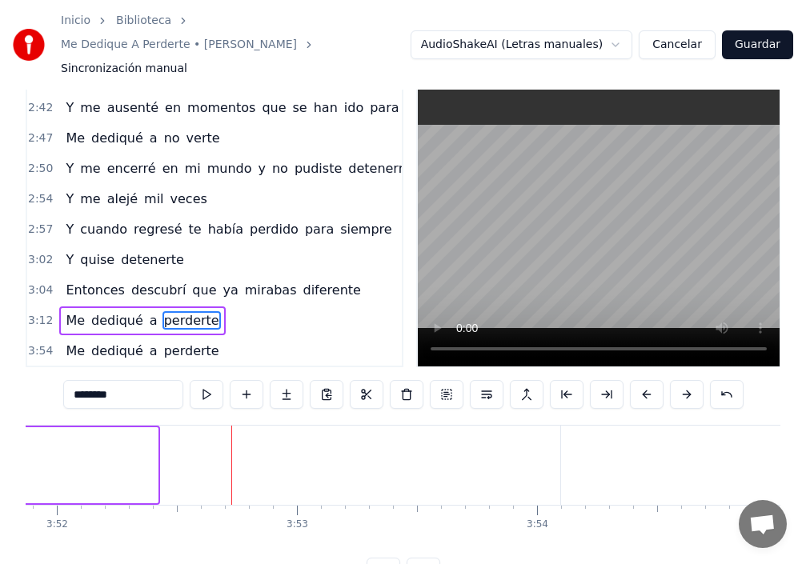
drag, startPoint x: 155, startPoint y: 441, endPoint x: 0, endPoint y: 436, distance: 155.4
click at [0, 436] on div "Inicio Biblioteca Me Dedique A Perderte • [PERSON_NAME] Sincronización manual A…" at bounding box center [403, 278] width 806 height 616
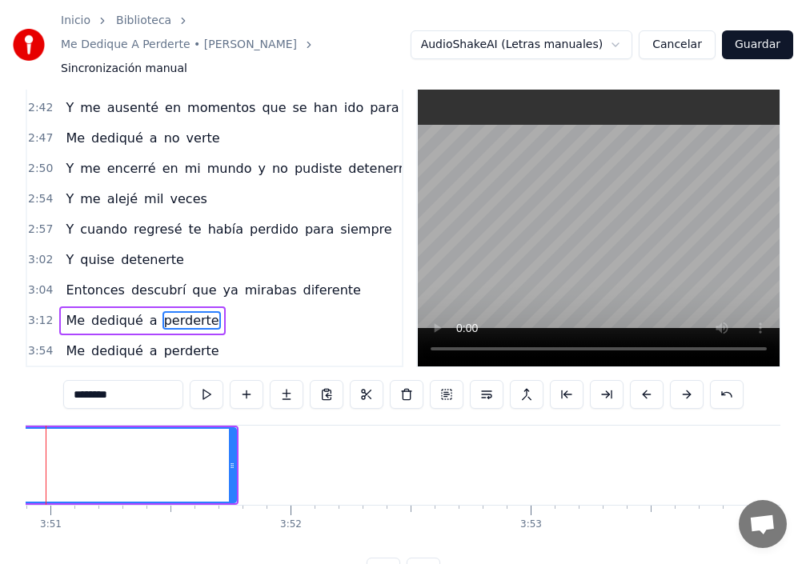
scroll to position [0, 55385]
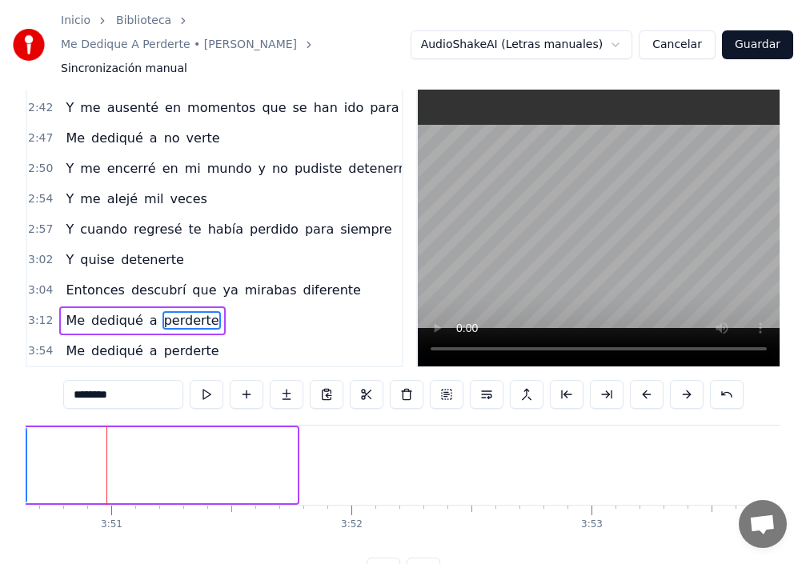
drag, startPoint x: 295, startPoint y: 439, endPoint x: 23, endPoint y: 447, distance: 272.3
click at [23, 447] on div "Inicio Biblioteca Me Dedique A Perderte • [PERSON_NAME] Sincronización manual A…" at bounding box center [403, 278] width 806 height 616
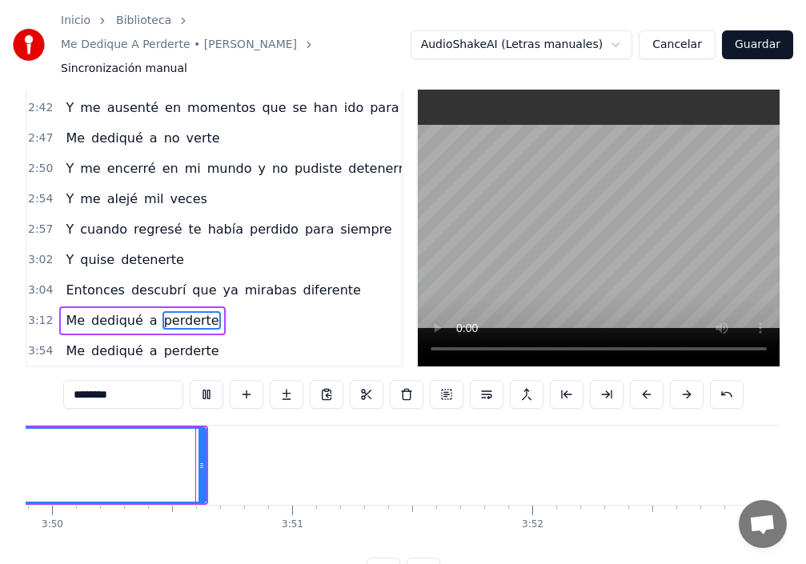
scroll to position [0, 55208]
drag, startPoint x: 199, startPoint y: 442, endPoint x: 18, endPoint y: 415, distance: 182.9
click at [10, 411] on div "Inicio Biblioteca Me Dedique A Perderte • [PERSON_NAME] Sincronización manual A…" at bounding box center [403, 278] width 806 height 616
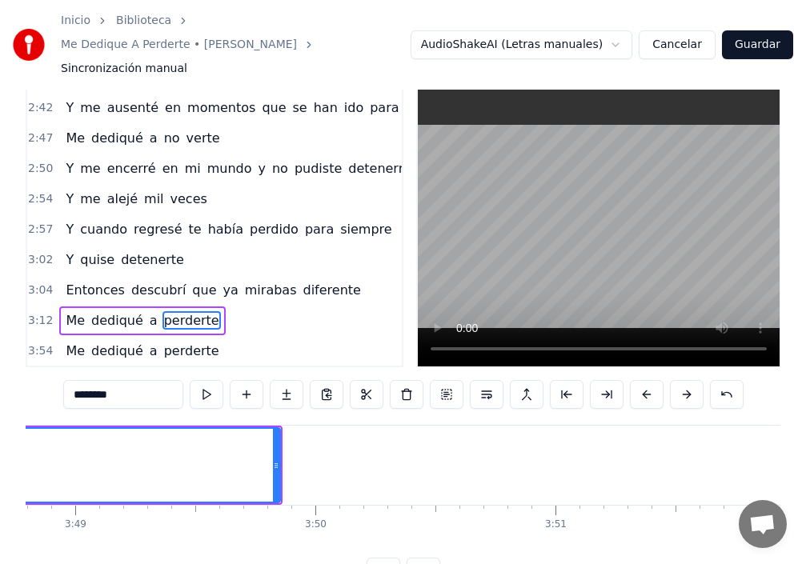
scroll to position [0, 54748]
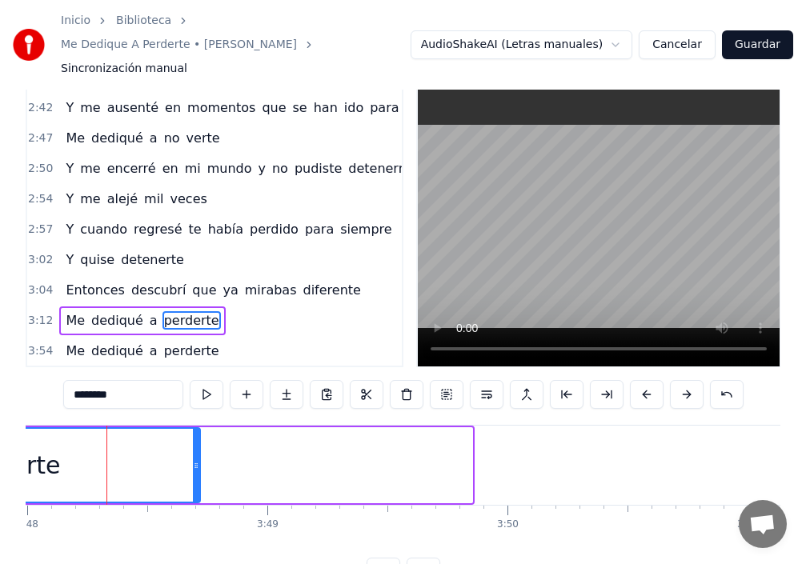
drag, startPoint x: 471, startPoint y: 440, endPoint x: 118, endPoint y: 442, distance: 353.0
click at [152, 438] on div "perderte" at bounding box center [8, 465] width 381 height 73
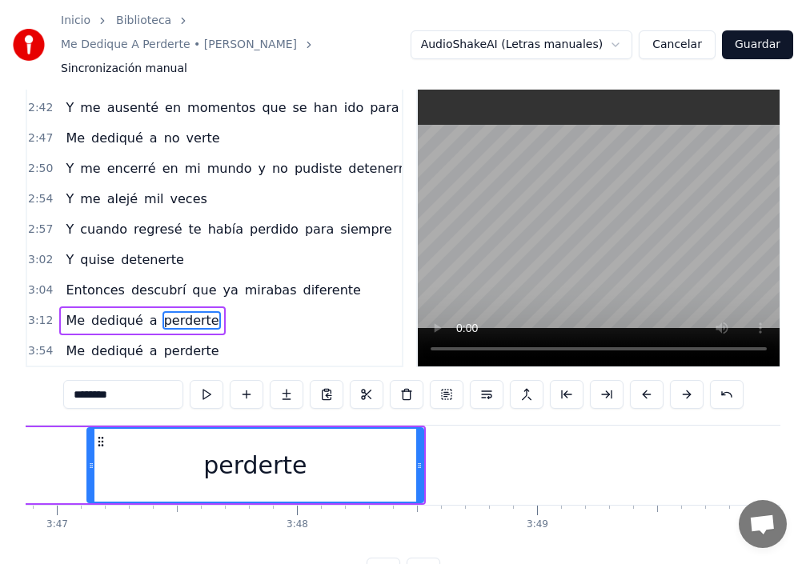
scroll to position [0, 54271]
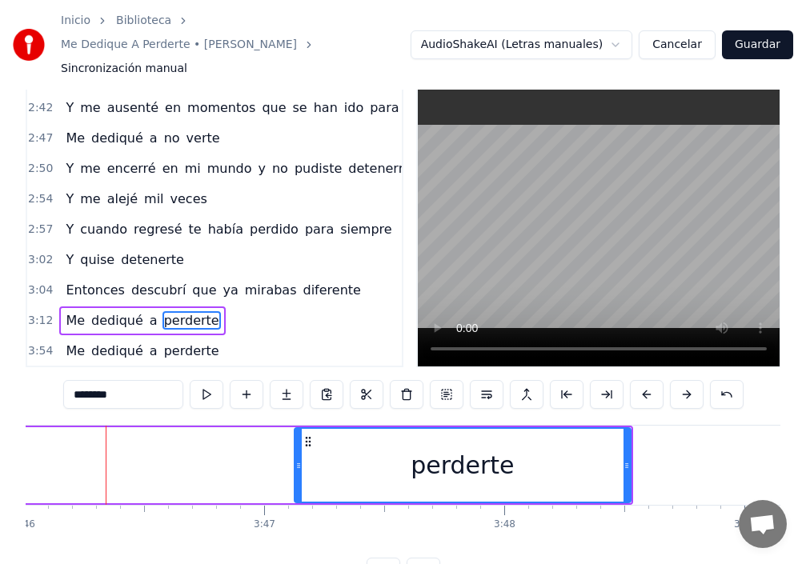
click at [300, 459] on icon at bounding box center [298, 465] width 6 height 13
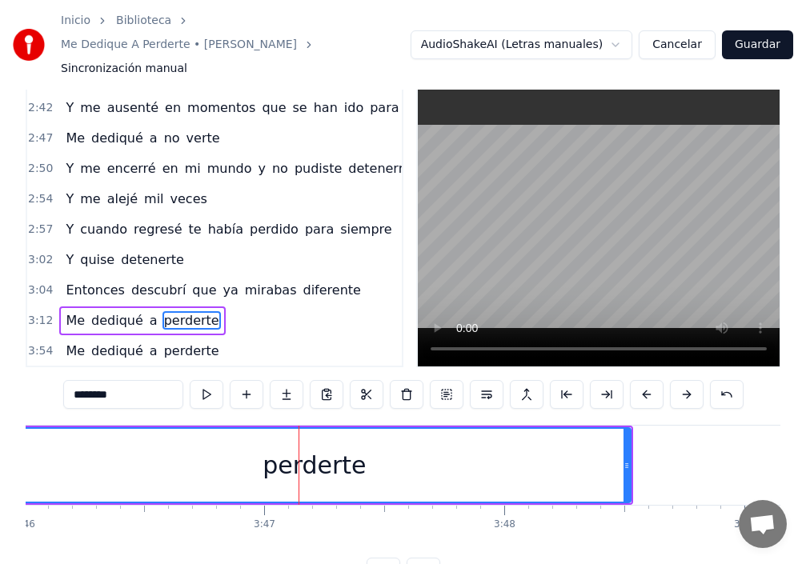
drag, startPoint x: 296, startPoint y: 437, endPoint x: 0, endPoint y: 398, distance: 298.7
click at [0, 398] on div "Inicio Biblioteca Me Dedique A Perderte • [PERSON_NAME] Sincronización manual A…" at bounding box center [403, 278] width 806 height 616
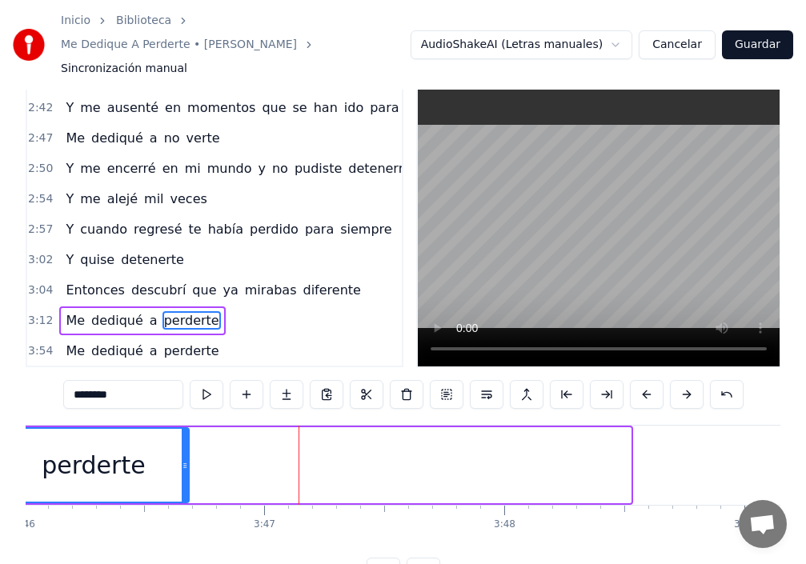
drag, startPoint x: 628, startPoint y: 438, endPoint x: 169, endPoint y: 422, distance: 458.9
click at [182, 429] on div at bounding box center [185, 465] width 6 height 73
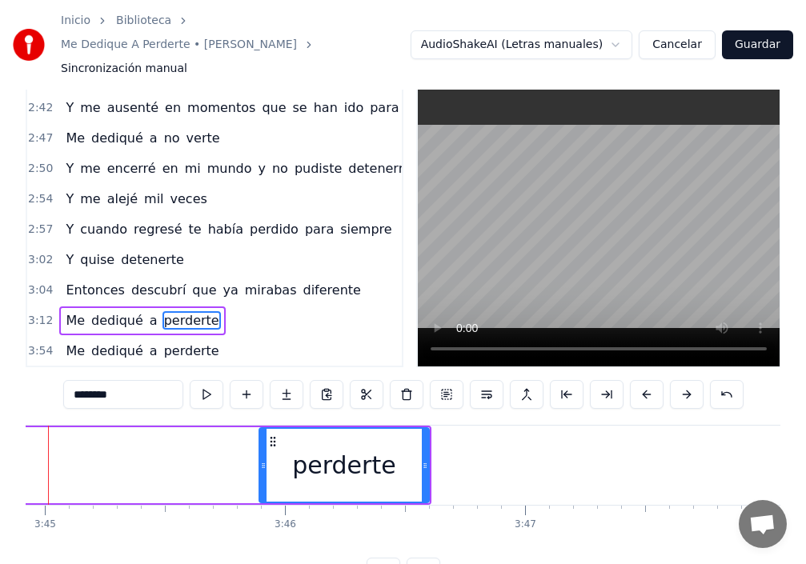
scroll to position [0, 53953]
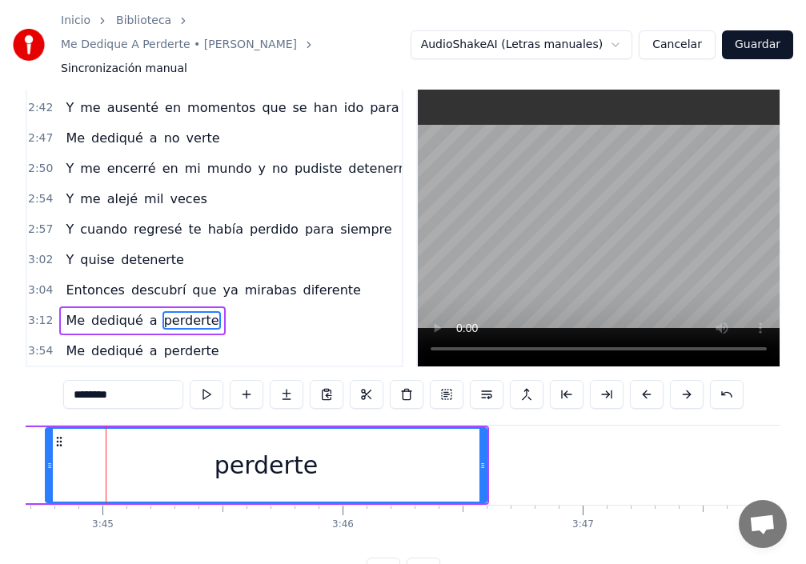
drag, startPoint x: 321, startPoint y: 442, endPoint x: 35, endPoint y: 447, distance: 285.8
click at [46, 429] on div at bounding box center [49, 465] width 6 height 73
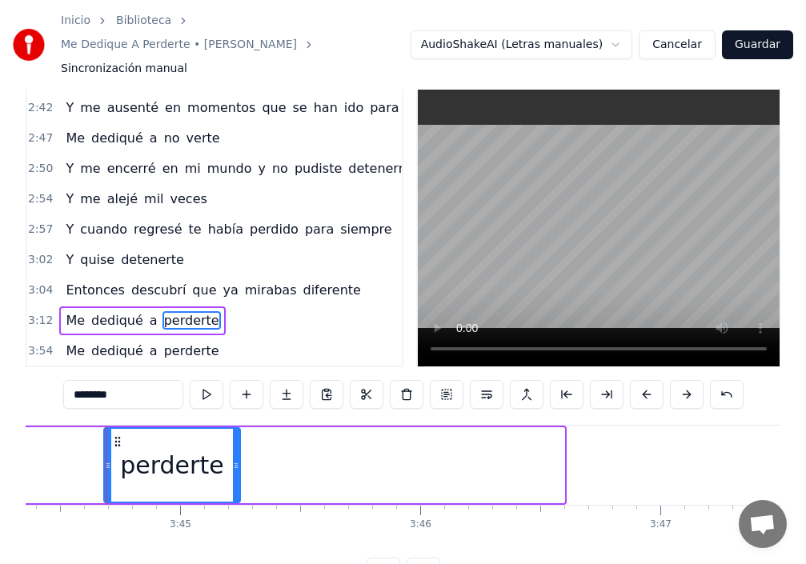
drag, startPoint x: 561, startPoint y: 442, endPoint x: 237, endPoint y: 426, distance: 324.6
click at [237, 429] on div at bounding box center [236, 465] width 6 height 73
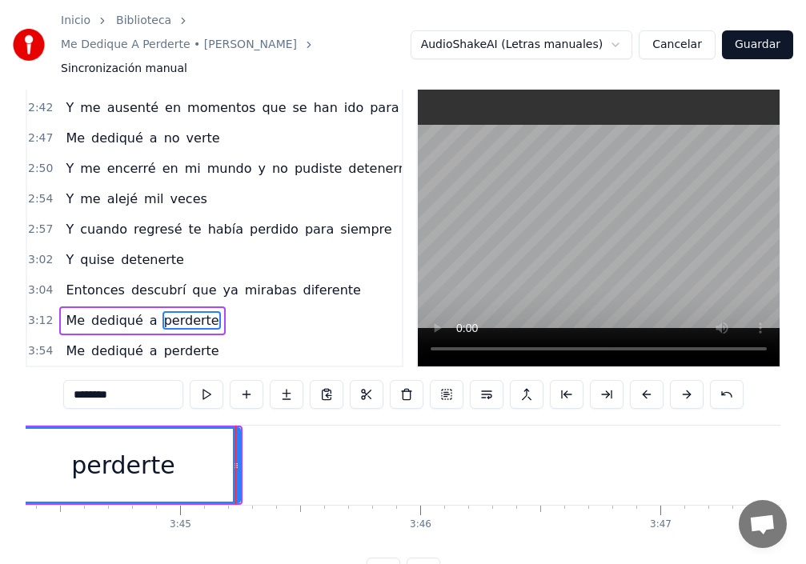
drag, startPoint x: 105, startPoint y: 437, endPoint x: 7, endPoint y: 431, distance: 97.9
click at [7, 431] on div "Inicio Biblioteca Me Dedique A Perderte • [PERSON_NAME] Sincronización manual A…" at bounding box center [403, 278] width 806 height 616
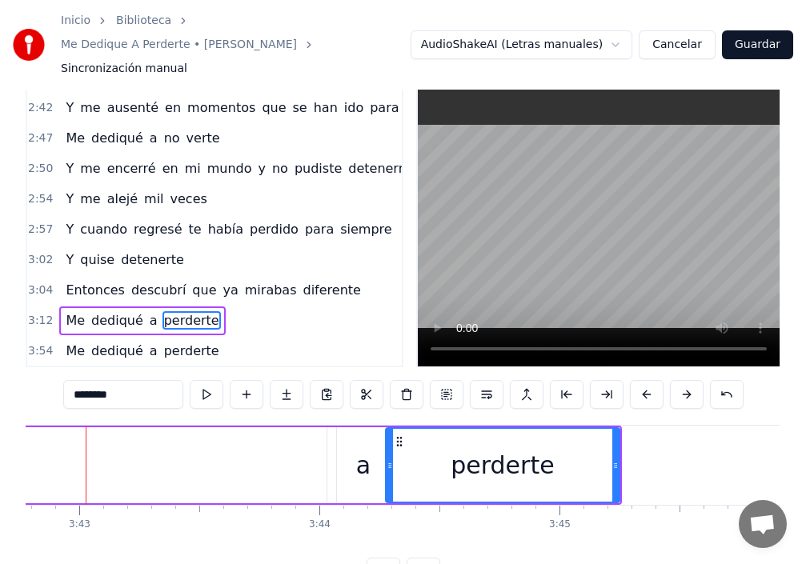
scroll to position [0, 53475]
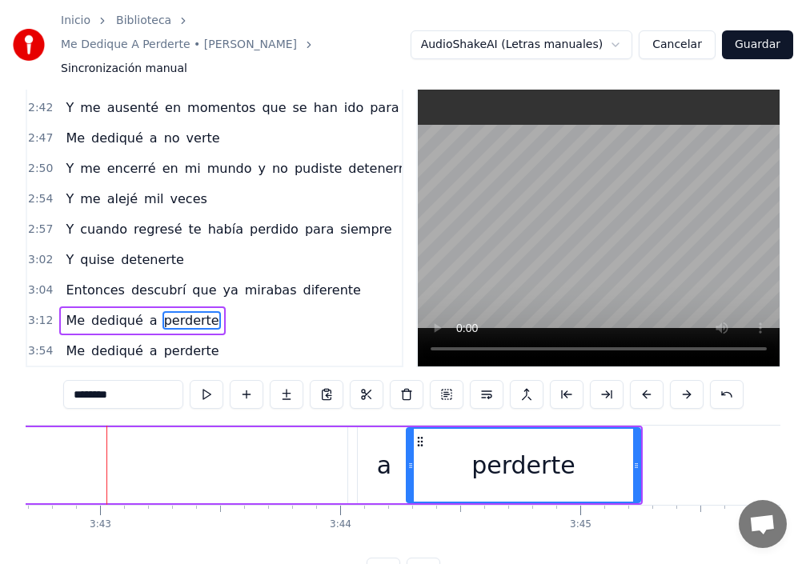
click at [379, 466] on div "a" at bounding box center [384, 465] width 53 height 76
type input "*"
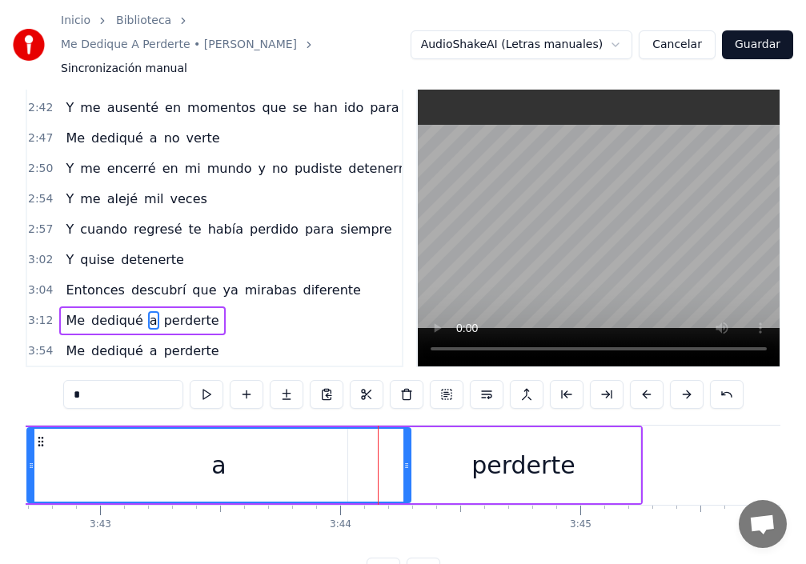
drag, startPoint x: 359, startPoint y: 446, endPoint x: 28, endPoint y: 424, distance: 332.1
click at [28, 429] on div at bounding box center [31, 465] width 6 height 73
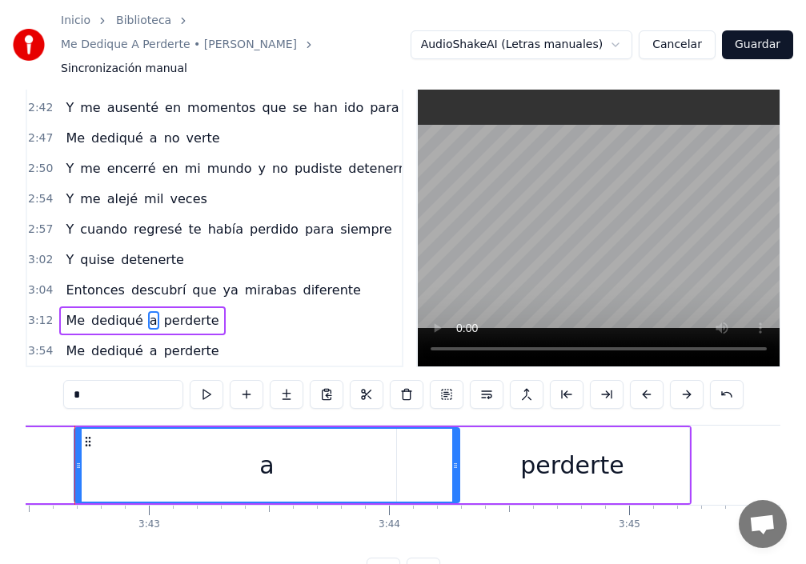
scroll to position [0, 53395]
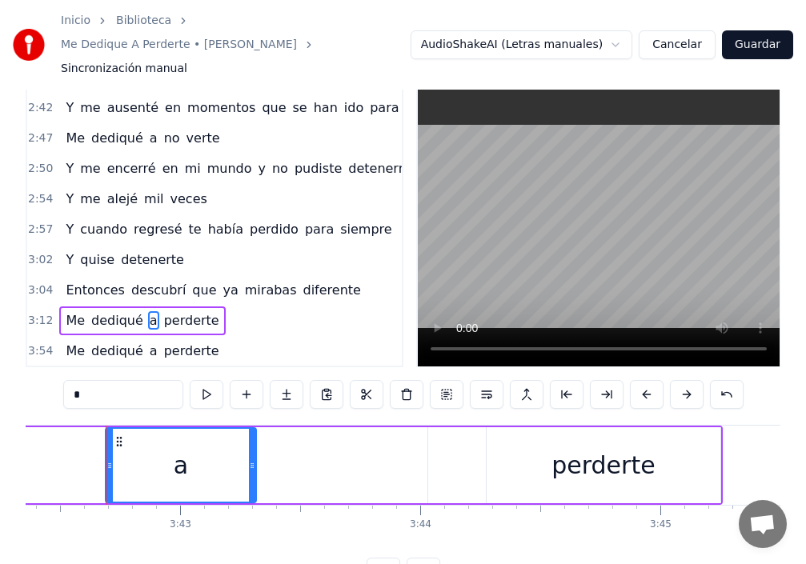
drag, startPoint x: 487, startPoint y: 439, endPoint x: 253, endPoint y: 440, distance: 234.5
click at [253, 463] on circle at bounding box center [253, 463] width 1 height 1
drag, startPoint x: 105, startPoint y: 439, endPoint x: 11, endPoint y: 441, distance: 93.7
click at [0, 431] on div "Inicio Biblioteca Me Dedique A Perderte • [PERSON_NAME] Sincronización manual A…" at bounding box center [403, 278] width 806 height 616
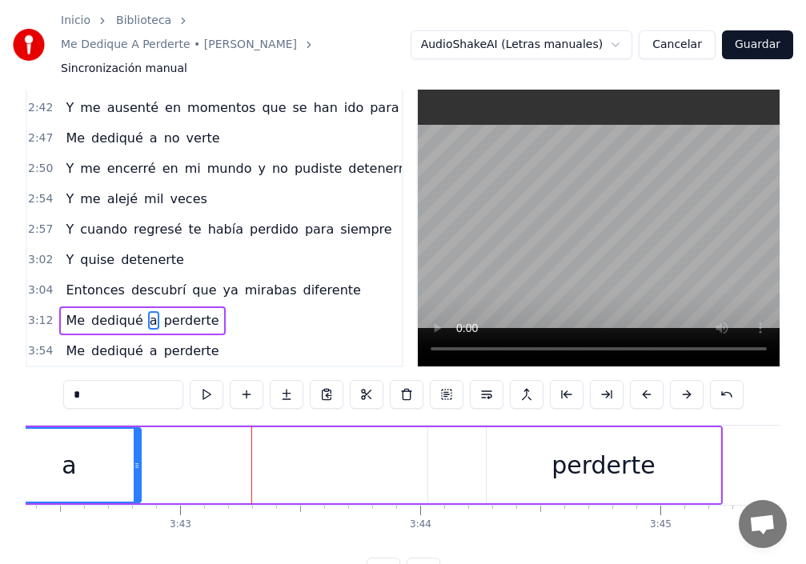
drag, startPoint x: 254, startPoint y: 439, endPoint x: 138, endPoint y: 435, distance: 115.4
click at [138, 459] on icon at bounding box center [137, 465] width 6 height 13
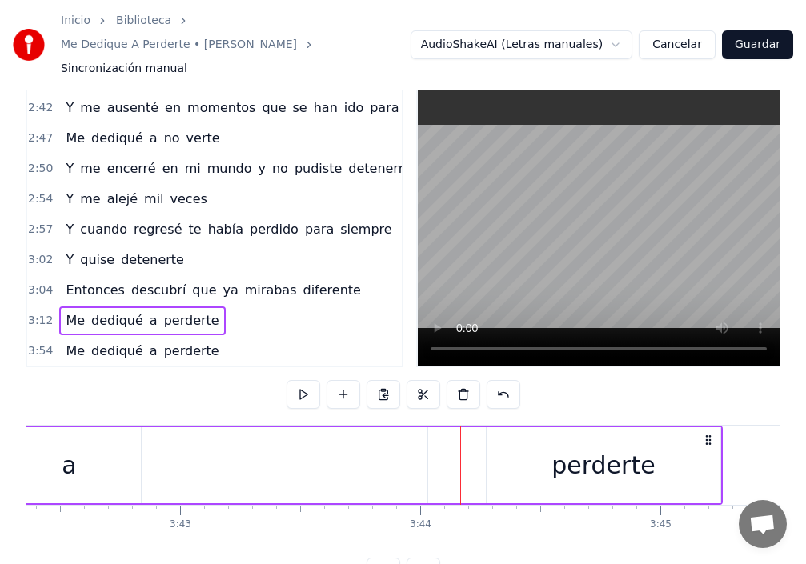
click at [714, 442] on div "perderte" at bounding box center [604, 465] width 234 height 76
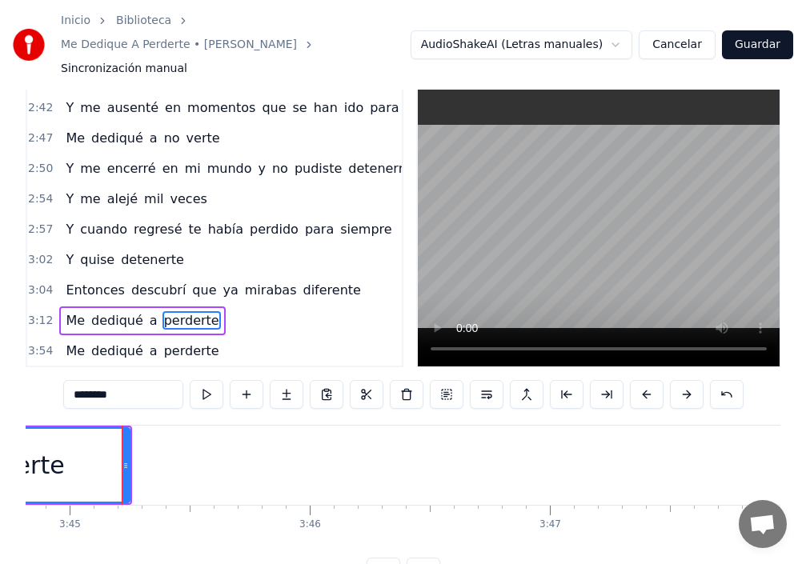
scroll to position [0, 54001]
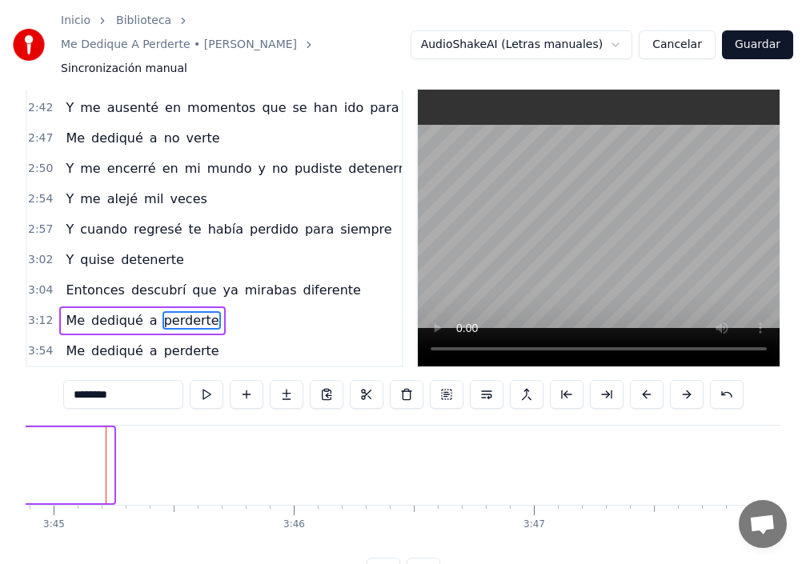
drag, startPoint x: 111, startPoint y: 446, endPoint x: 0, endPoint y: 447, distance: 111.3
click at [0, 447] on div "Inicio Biblioteca Me Dedique A Perderte • [PERSON_NAME] Sincronización manual A…" at bounding box center [403, 278] width 806 height 616
drag, startPoint x: 0, startPoint y: 447, endPoint x: 12, endPoint y: 447, distance: 12.0
click at [12, 447] on div "Inicio Biblioteca Me Dedique A Perderte • [PERSON_NAME] Sincronización manual A…" at bounding box center [403, 278] width 806 height 616
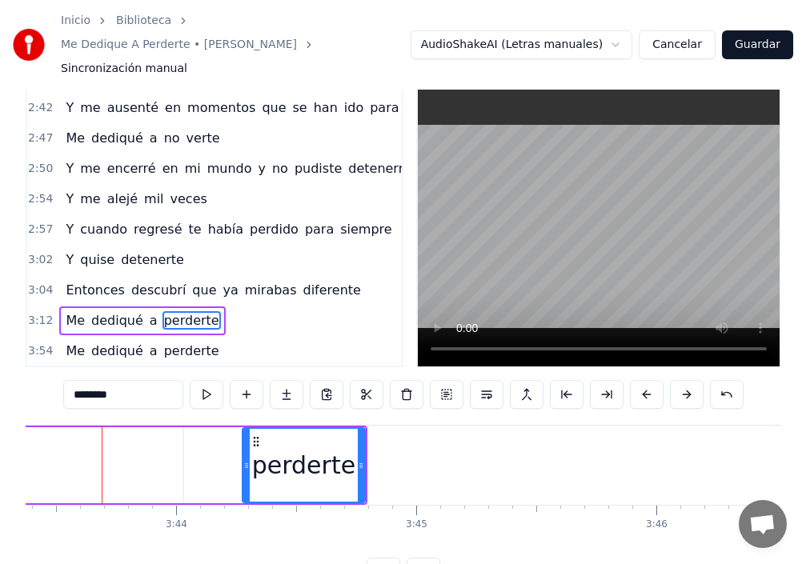
scroll to position [0, 53634]
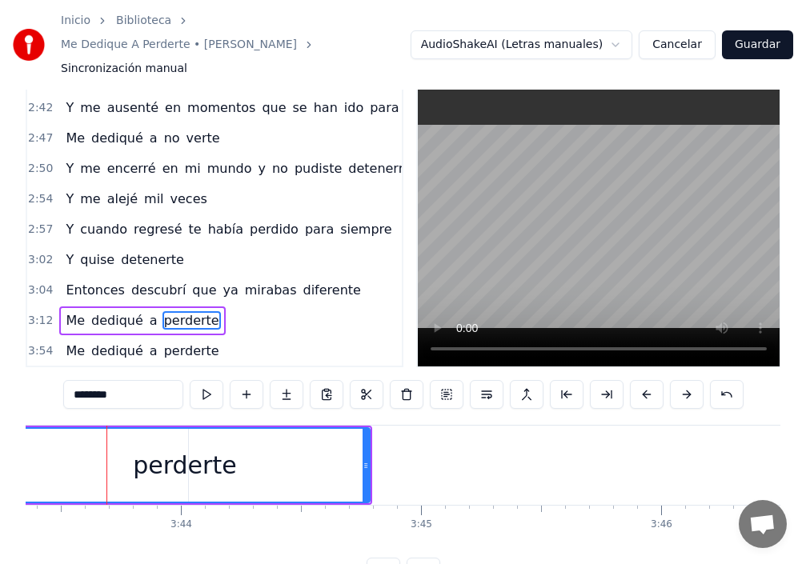
drag, startPoint x: 248, startPoint y: 438, endPoint x: 16, endPoint y: 448, distance: 232.4
click at [2, 440] on div "Inicio Biblioteca Me Dedique A Perderte • [PERSON_NAME] Sincronización manual A…" at bounding box center [403, 278] width 806 height 616
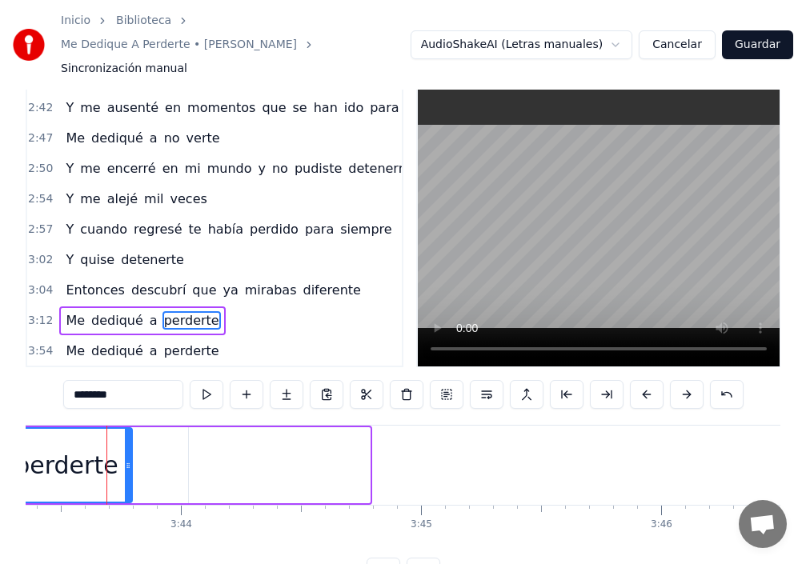
drag, startPoint x: 367, startPoint y: 440, endPoint x: 129, endPoint y: 443, distance: 237.7
click at [129, 459] on icon at bounding box center [128, 465] width 6 height 13
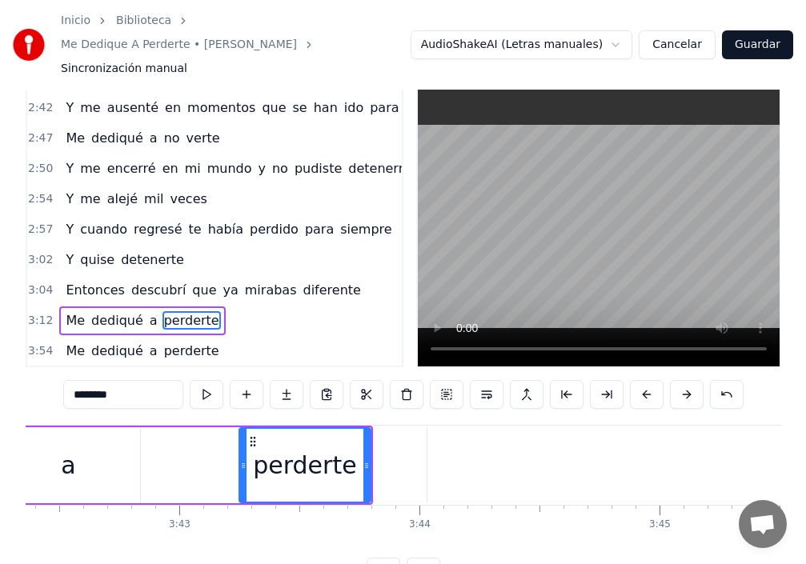
scroll to position [0, 53157]
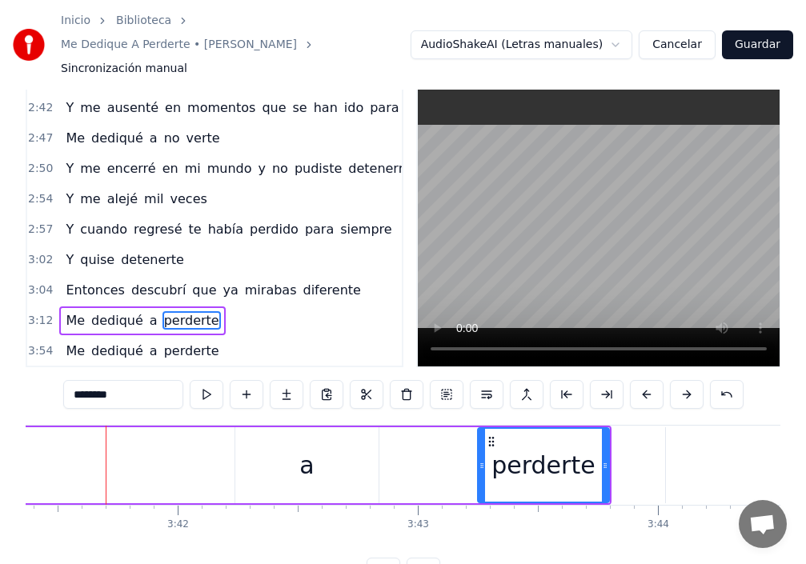
click at [307, 447] on div "a" at bounding box center [306, 465] width 14 height 36
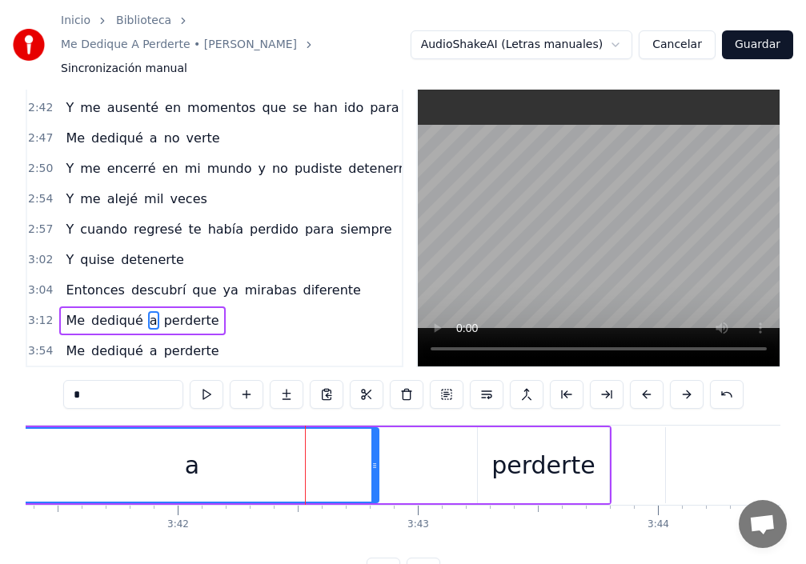
drag, startPoint x: 239, startPoint y: 444, endPoint x: 14, endPoint y: 461, distance: 225.5
click at [0, 447] on div "Inicio Biblioteca Me Dedique A Perderte • [PERSON_NAME] Sincronización manual A…" at bounding box center [403, 278] width 806 height 616
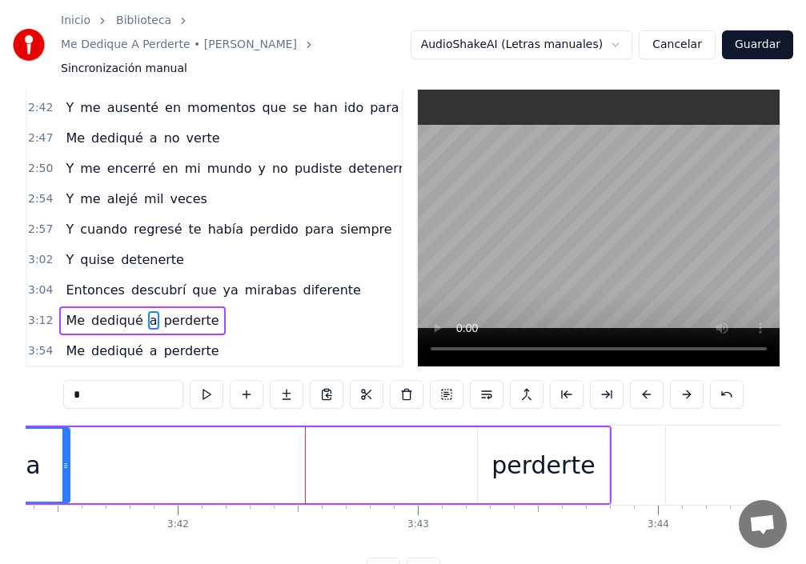
drag, startPoint x: 377, startPoint y: 442, endPoint x: 0, endPoint y: 441, distance: 377.0
click at [56, 429] on div "a" at bounding box center [33, 465] width 71 height 73
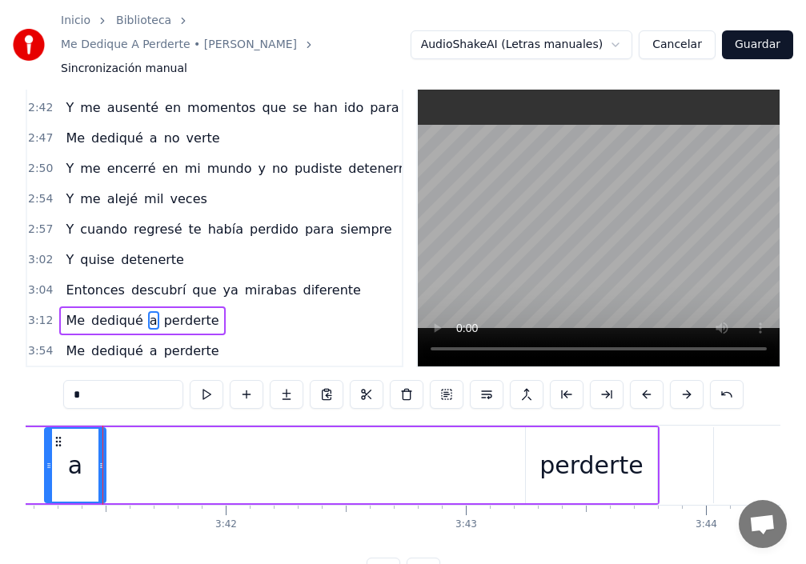
scroll to position [0, 53106]
click at [590, 447] on div "perderte" at bounding box center [594, 465] width 103 height 36
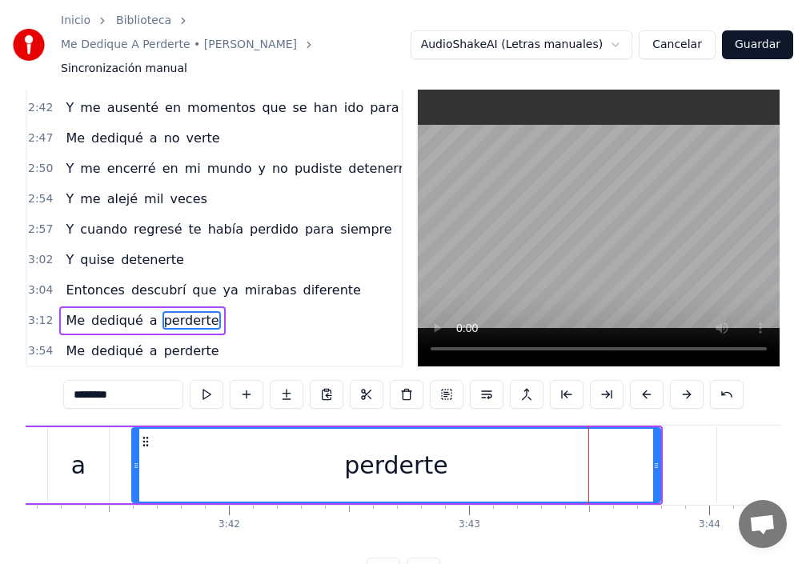
drag, startPoint x: 531, startPoint y: 436, endPoint x: 182, endPoint y: 437, distance: 349.0
click at [133, 430] on div at bounding box center [136, 465] width 6 height 73
drag, startPoint x: 660, startPoint y: 435, endPoint x: 567, endPoint y: 420, distance: 94.8
click at [560, 427] on div "perderte" at bounding box center [395, 465] width 531 height 76
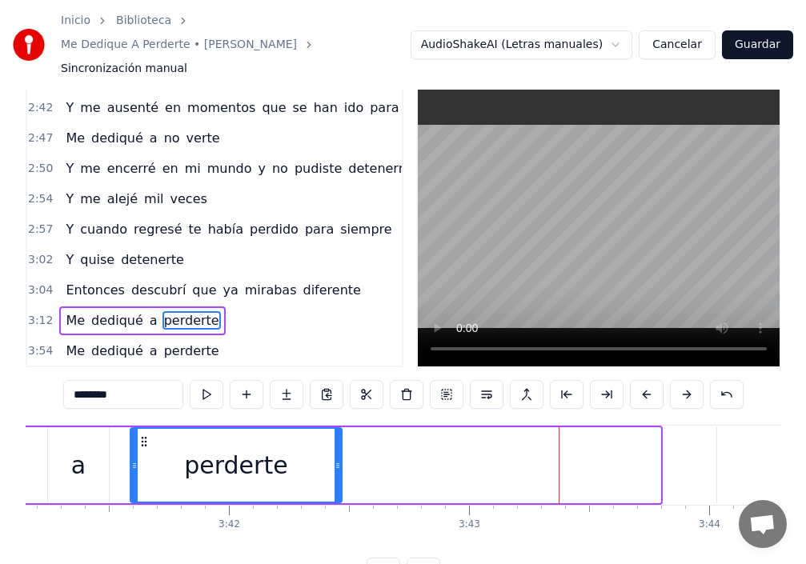
drag, startPoint x: 659, startPoint y: 428, endPoint x: 309, endPoint y: 423, distance: 349.8
click at [335, 429] on div at bounding box center [338, 465] width 6 height 73
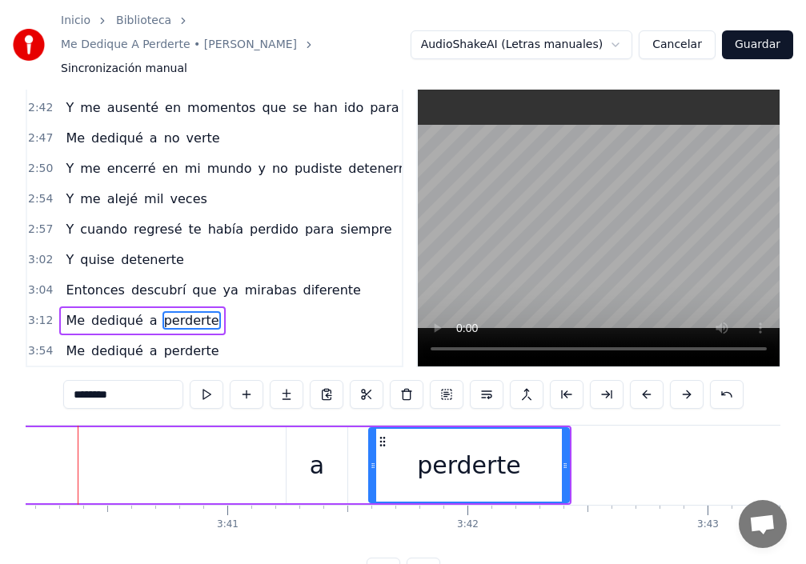
scroll to position [0, 52838]
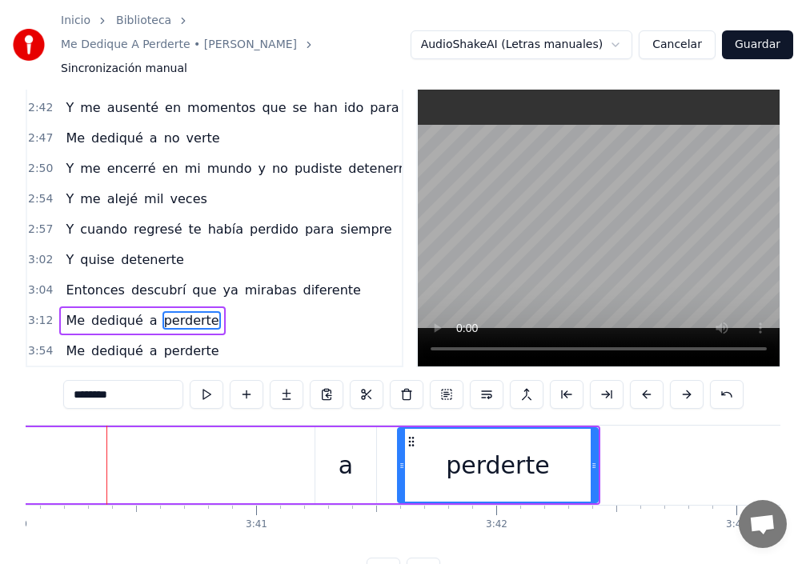
click at [363, 447] on div "a" at bounding box center [345, 465] width 61 height 76
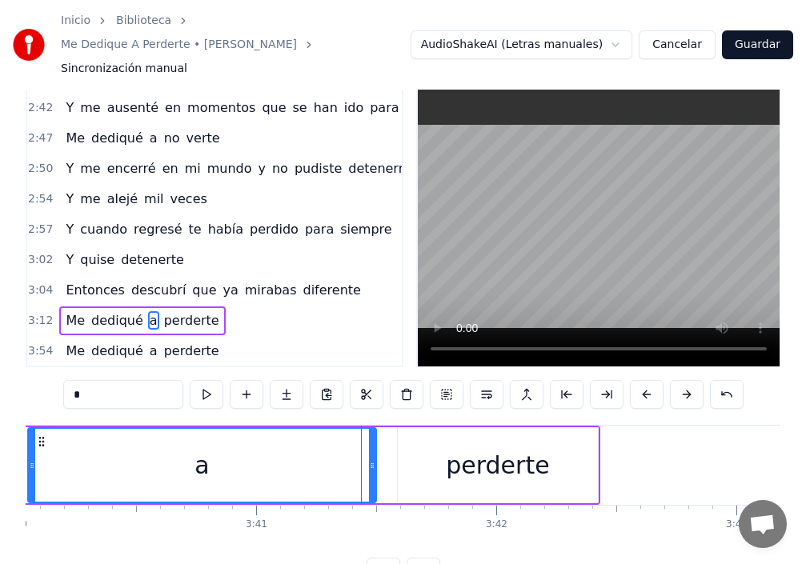
drag, startPoint x: 318, startPoint y: 449, endPoint x: 30, endPoint y: 432, distance: 287.8
click at [30, 432] on div at bounding box center [32, 465] width 6 height 73
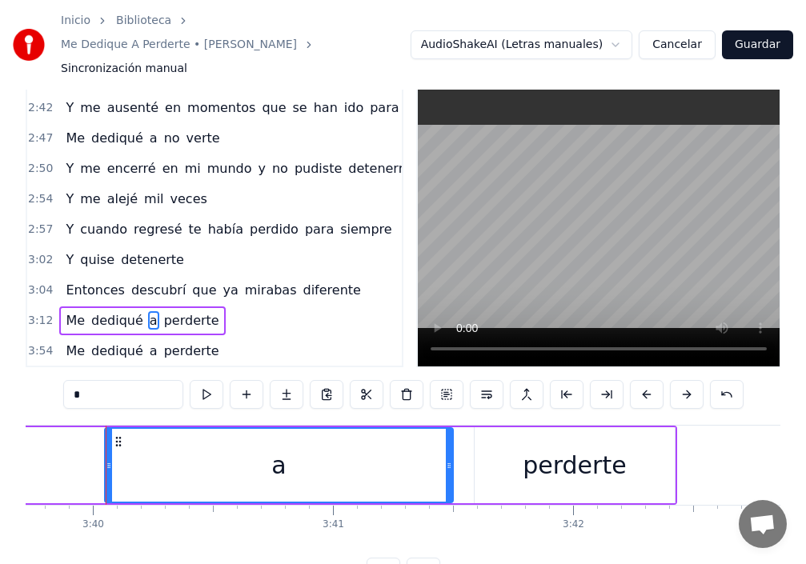
drag, startPoint x: 452, startPoint y: 446, endPoint x: 439, endPoint y: 445, distance: 13.6
click at [439, 445] on div "a" at bounding box center [279, 465] width 350 height 76
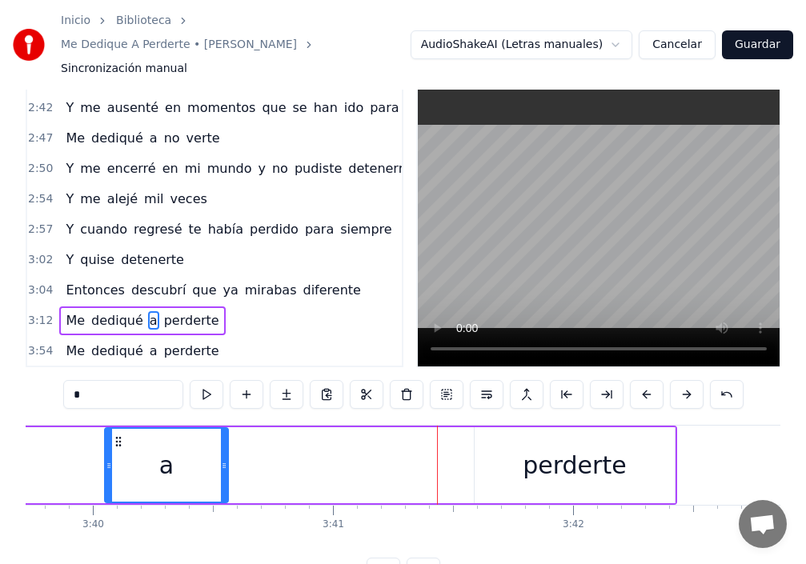
drag, startPoint x: 451, startPoint y: 439, endPoint x: 226, endPoint y: 435, distance: 224.9
click at [226, 459] on icon at bounding box center [224, 465] width 6 height 13
drag, startPoint x: 106, startPoint y: 435, endPoint x: 0, endPoint y: 436, distance: 105.7
click at [0, 435] on div "Inicio Biblioteca Me Dedique A Perderte • [PERSON_NAME] Sincronización manual A…" at bounding box center [403, 278] width 806 height 616
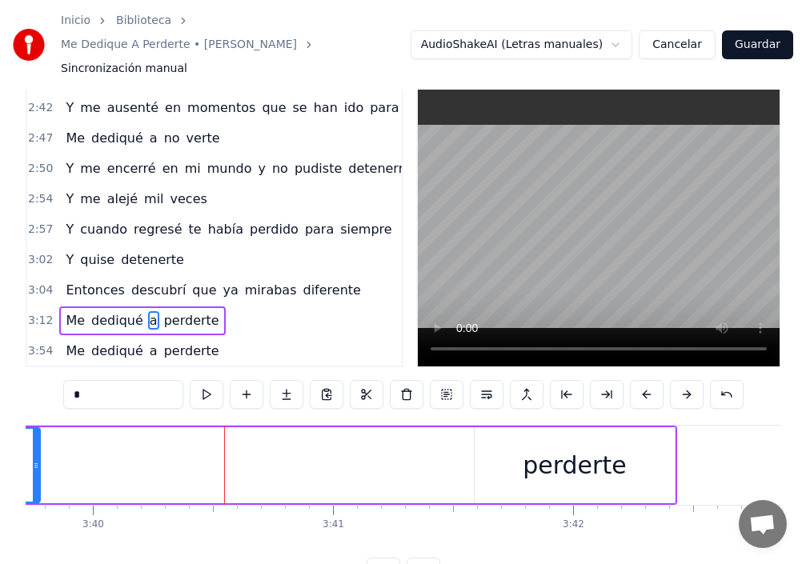
drag, startPoint x: 227, startPoint y: 439, endPoint x: 274, endPoint y: 455, distance: 50.1
click at [36, 459] on icon at bounding box center [36, 465] width 6 height 13
click at [549, 447] on div "perderte" at bounding box center [574, 465] width 103 height 36
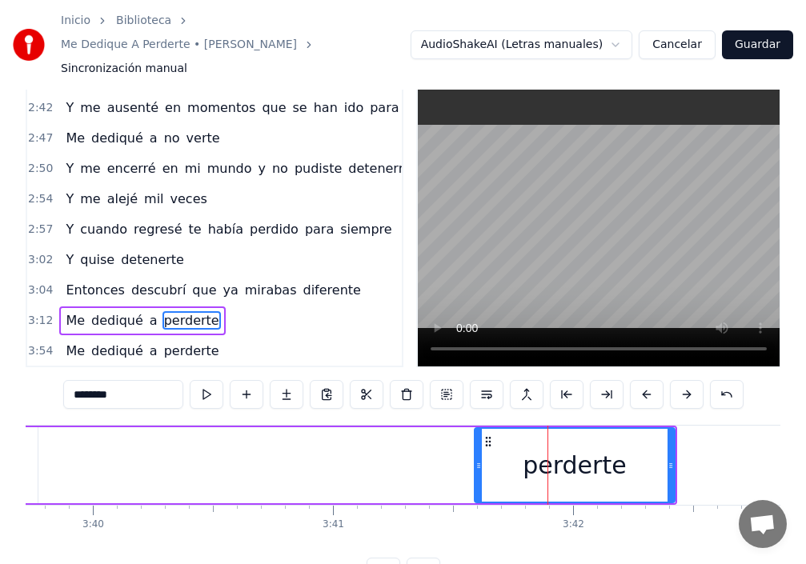
scroll to position [0, 52690]
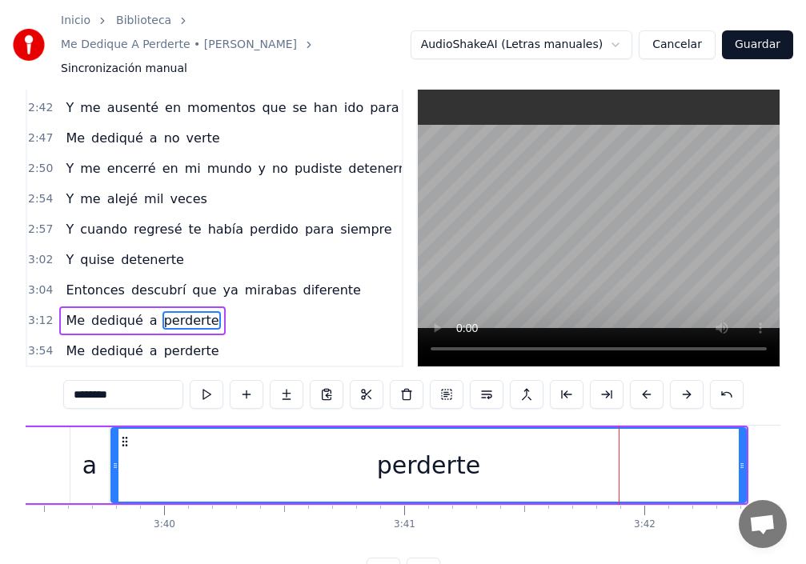
drag, startPoint x: 546, startPoint y: 437, endPoint x: 134, endPoint y: 443, distance: 411.5
click at [112, 459] on icon at bounding box center [115, 465] width 6 height 13
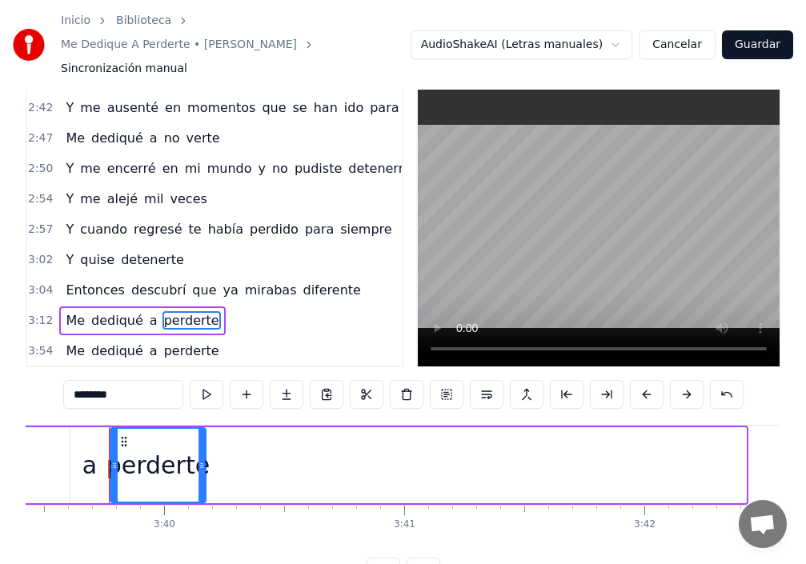
drag, startPoint x: 744, startPoint y: 439, endPoint x: 203, endPoint y: 443, distance: 540.3
click at [203, 459] on icon at bounding box center [202, 465] width 6 height 13
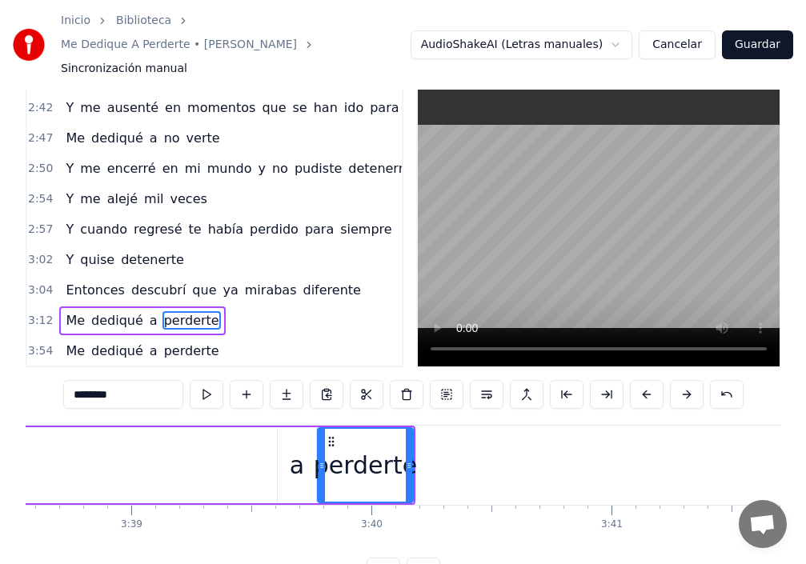
scroll to position [0, 52202]
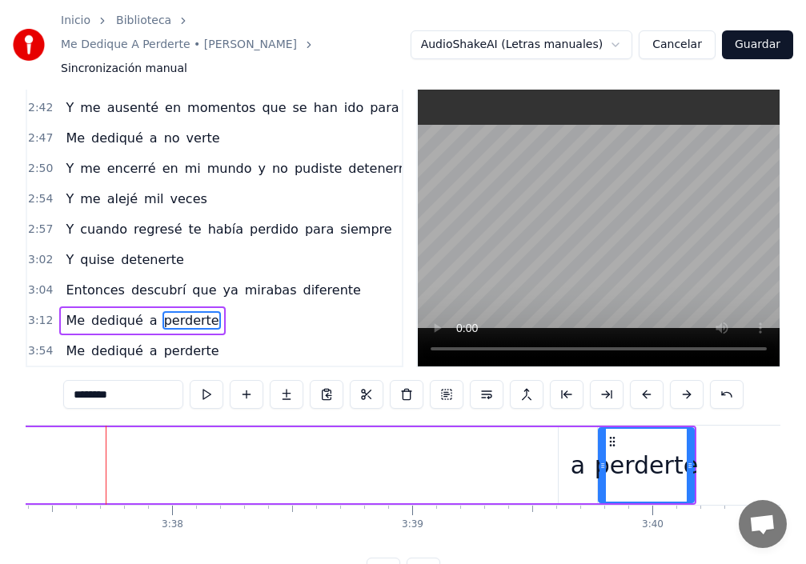
click at [582, 447] on div "a" at bounding box center [578, 465] width 14 height 36
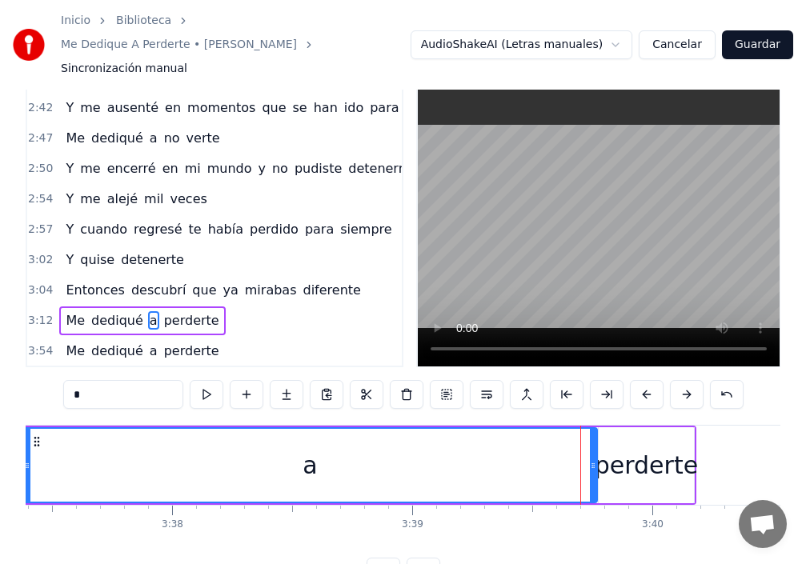
drag, startPoint x: 560, startPoint y: 455, endPoint x: 25, endPoint y: 448, distance: 535.5
click at [25, 448] on div "Inicio Biblioteca Me Dedique A Perderte • [PERSON_NAME] Sincronización manual A…" at bounding box center [403, 278] width 806 height 616
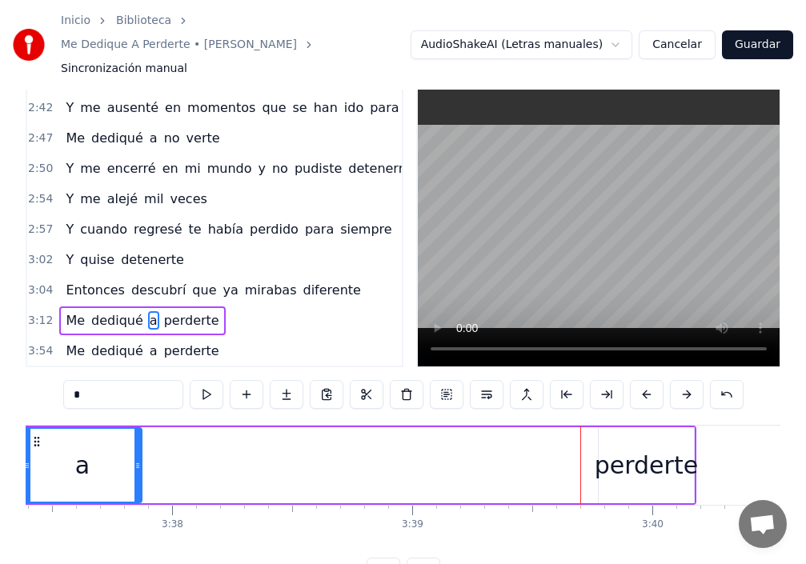
drag, startPoint x: 592, startPoint y: 437, endPoint x: 137, endPoint y: 442, distance: 455.5
click at [137, 459] on icon at bounding box center [137, 465] width 6 height 13
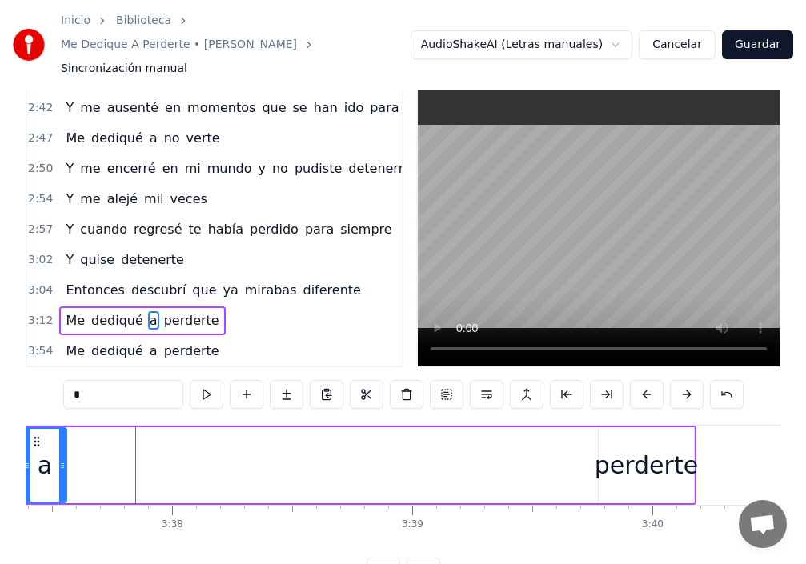
drag, startPoint x: 137, startPoint y: 442, endPoint x: 62, endPoint y: 438, distance: 75.3
click at [62, 459] on icon at bounding box center [62, 465] width 6 height 13
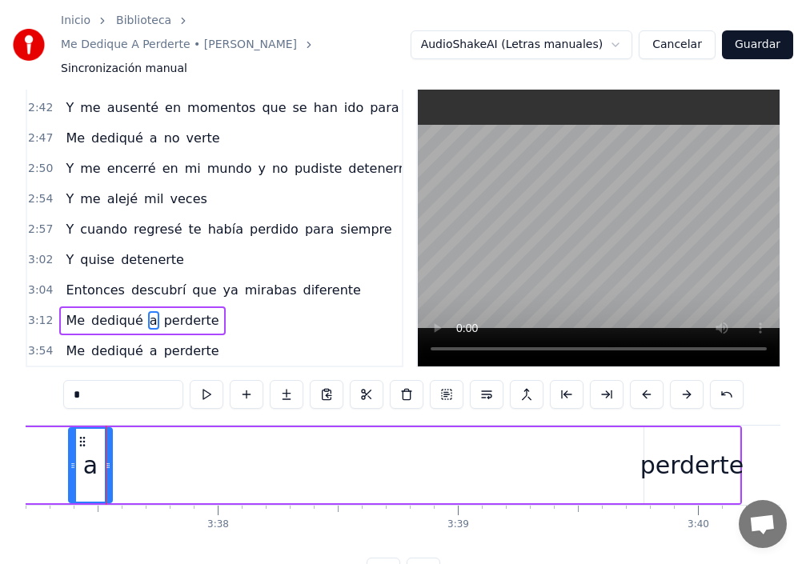
click at [682, 447] on div "perderte" at bounding box center [691, 465] width 103 height 36
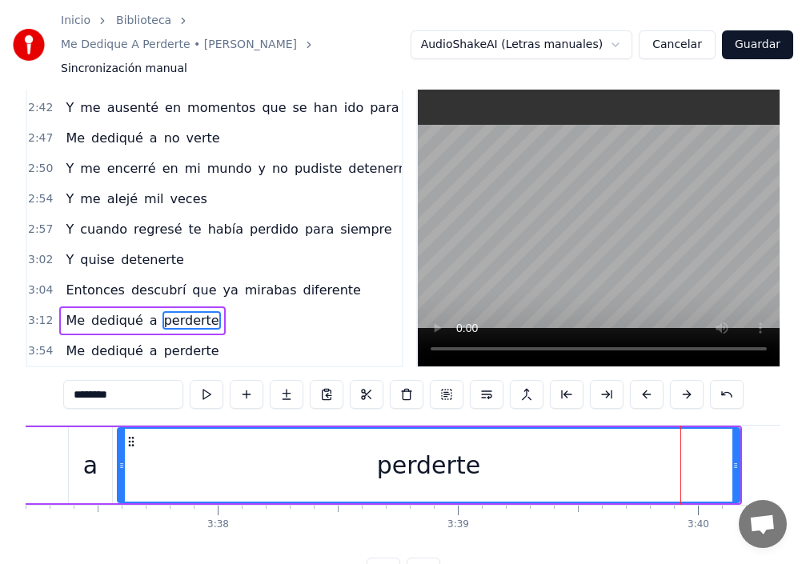
drag, startPoint x: 647, startPoint y: 427, endPoint x: 120, endPoint y: 447, distance: 527.1
click at [120, 447] on div at bounding box center [121, 465] width 6 height 73
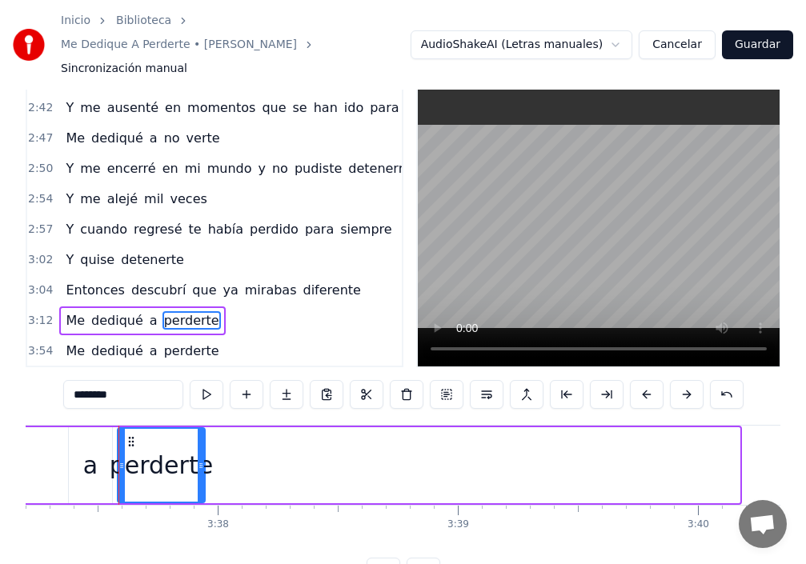
drag, startPoint x: 736, startPoint y: 431, endPoint x: 202, endPoint y: 460, distance: 535.5
click at [202, 460] on div at bounding box center [201, 465] width 6 height 73
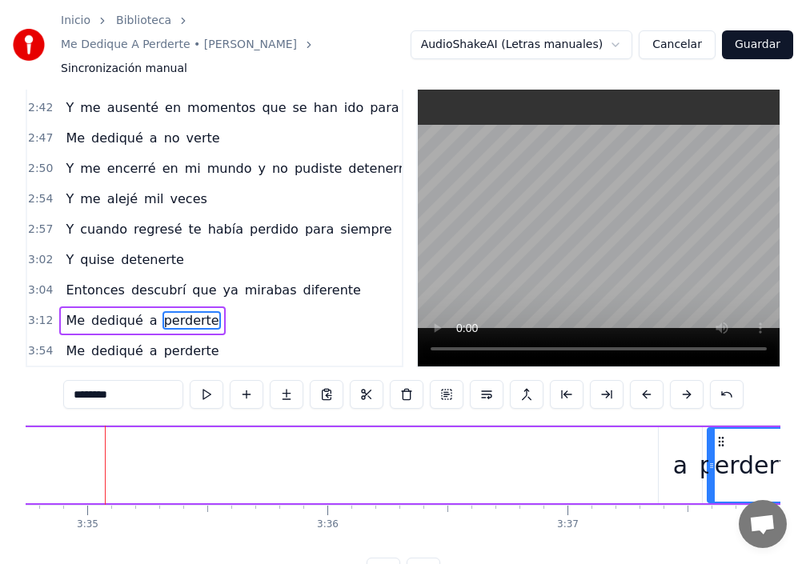
scroll to position [0, 51565]
click at [679, 448] on div "a" at bounding box center [682, 465] width 14 height 36
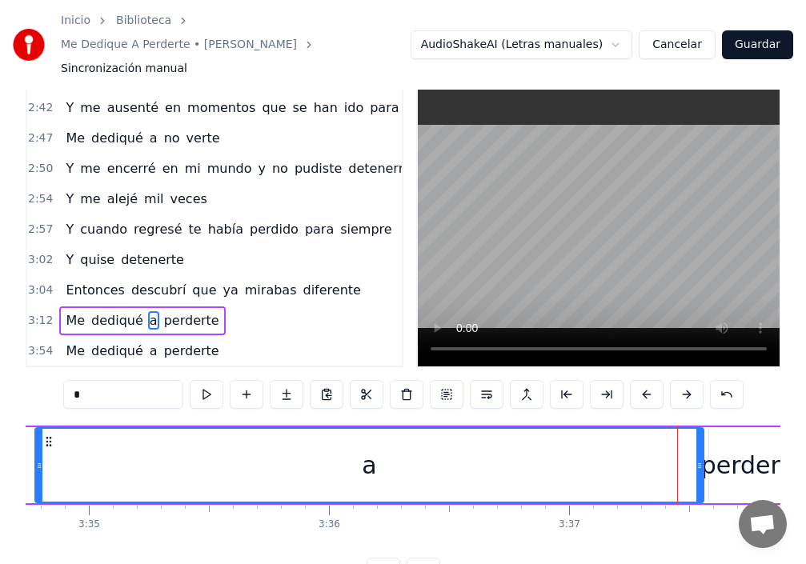
drag, startPoint x: 664, startPoint y: 448, endPoint x: 38, endPoint y: 451, distance: 625.1
click at [38, 451] on div at bounding box center [39, 465] width 6 height 73
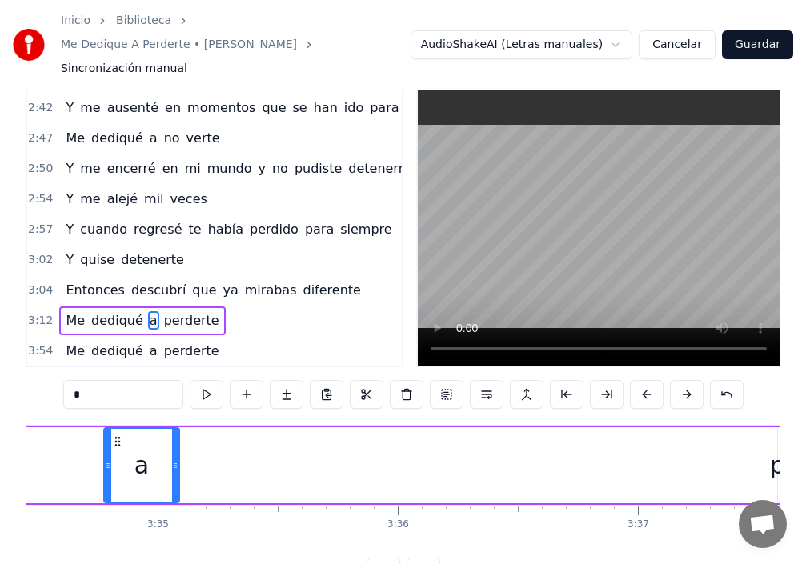
drag, startPoint x: 770, startPoint y: 445, endPoint x: 177, endPoint y: 469, distance: 593.6
click at [177, 469] on div at bounding box center [175, 465] width 6 height 73
click at [103, 451] on div "a" at bounding box center [141, 465] width 77 height 76
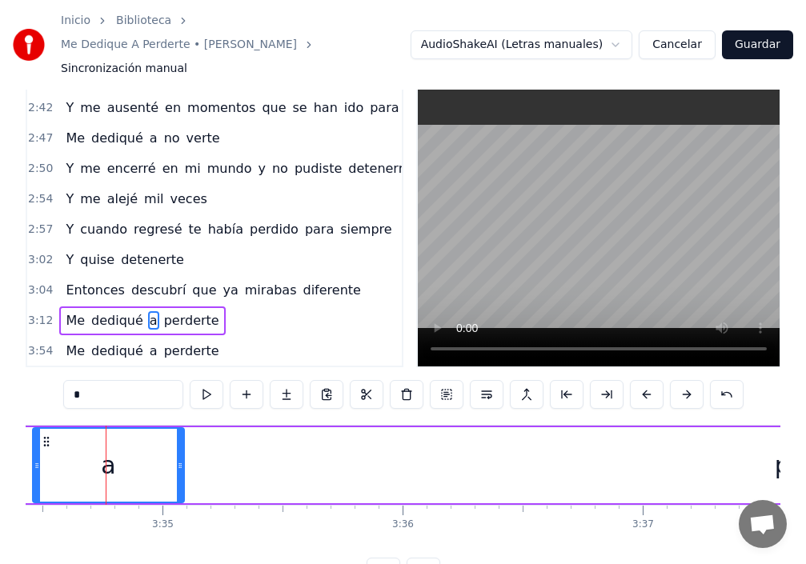
drag, startPoint x: 101, startPoint y: 443, endPoint x: 0, endPoint y: 445, distance: 100.9
click at [0, 444] on div "Inicio Biblioteca Me Dedique A Perderte • [PERSON_NAME] Sincronización manual A…" at bounding box center [403, 278] width 806 height 616
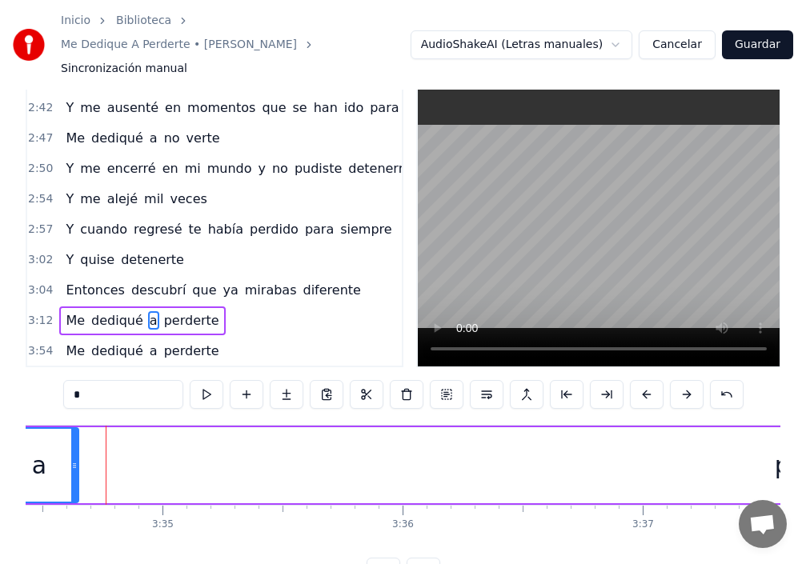
drag, startPoint x: 182, startPoint y: 439, endPoint x: 47, endPoint y: 446, distance: 135.5
click at [71, 459] on icon at bounding box center [74, 465] width 6 height 13
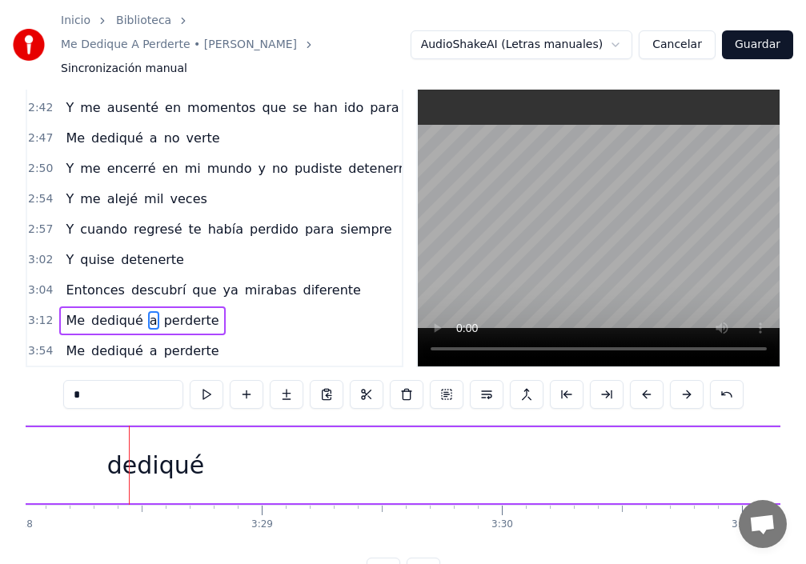
scroll to position [0, 49974]
click at [174, 448] on div "dediqué" at bounding box center [133, 465] width 97 height 36
type input "*******"
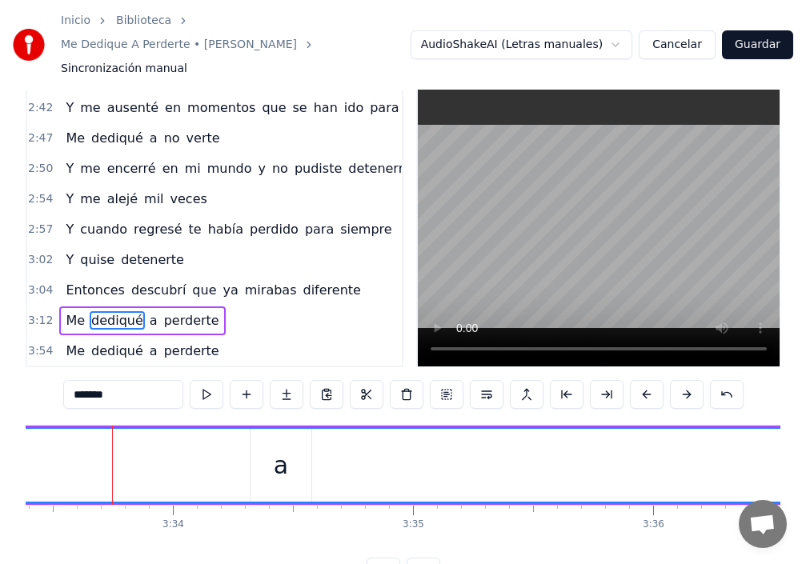
scroll to position [0, 51247]
drag, startPoint x: 279, startPoint y: 459, endPoint x: 269, endPoint y: 465, distance: 11.5
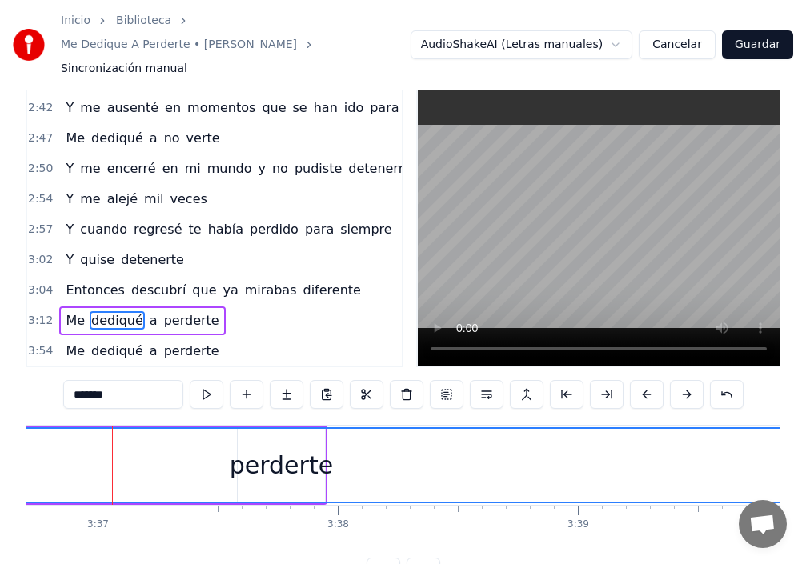
scroll to position [0, 52043]
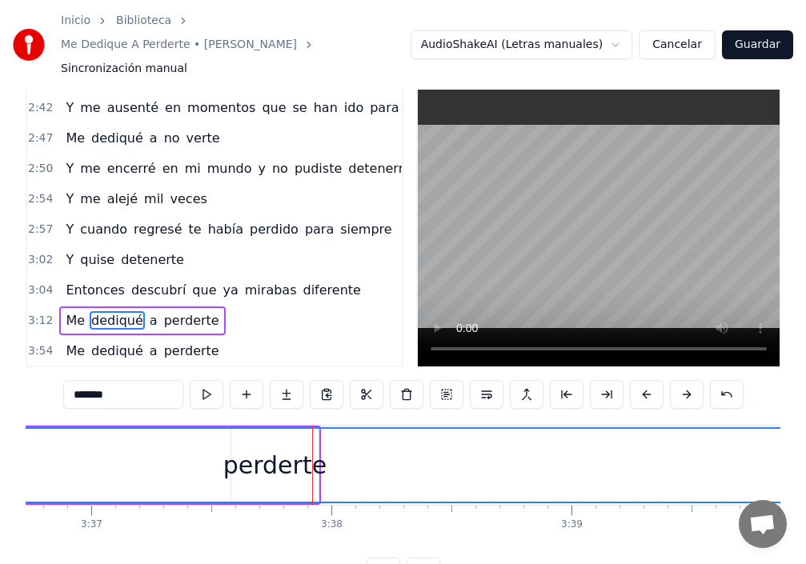
drag, startPoint x: 313, startPoint y: 424, endPoint x: 267, endPoint y: 425, distance: 46.4
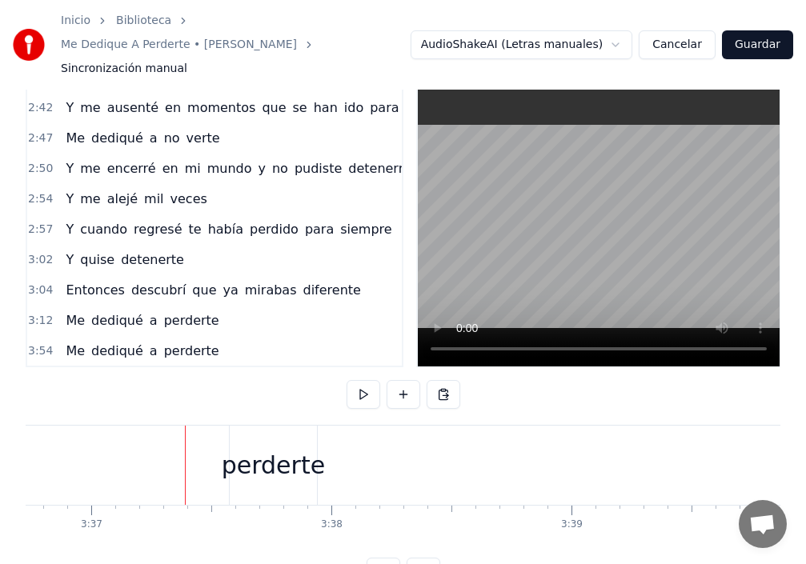
click at [311, 447] on div "perderte" at bounding box center [273, 465] width 103 height 36
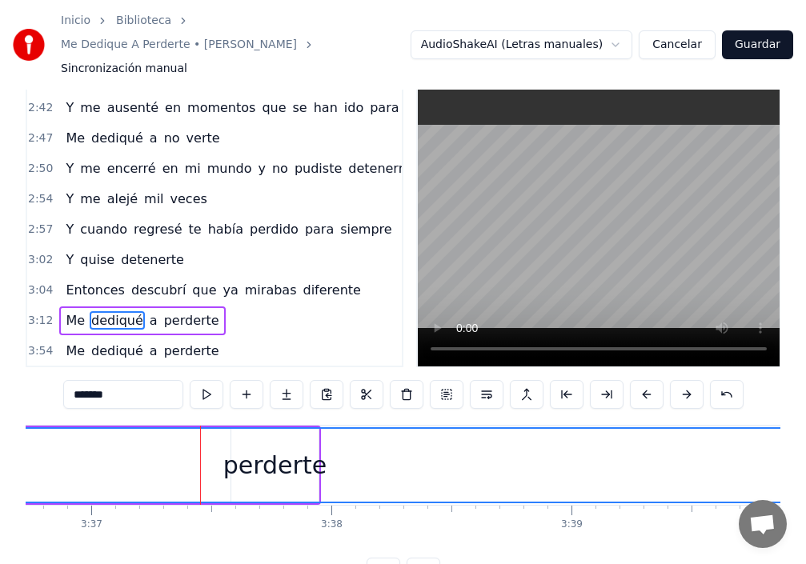
drag, startPoint x: 716, startPoint y: 432, endPoint x: 546, endPoint y: 440, distance: 170.7
drag, startPoint x: 158, startPoint y: 443, endPoint x: 302, endPoint y: 440, distance: 144.1
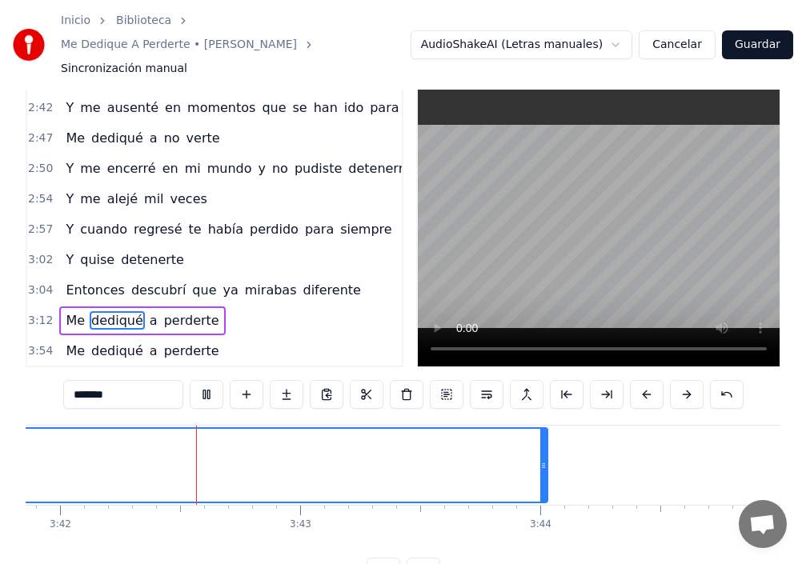
scroll to position [0, 53281]
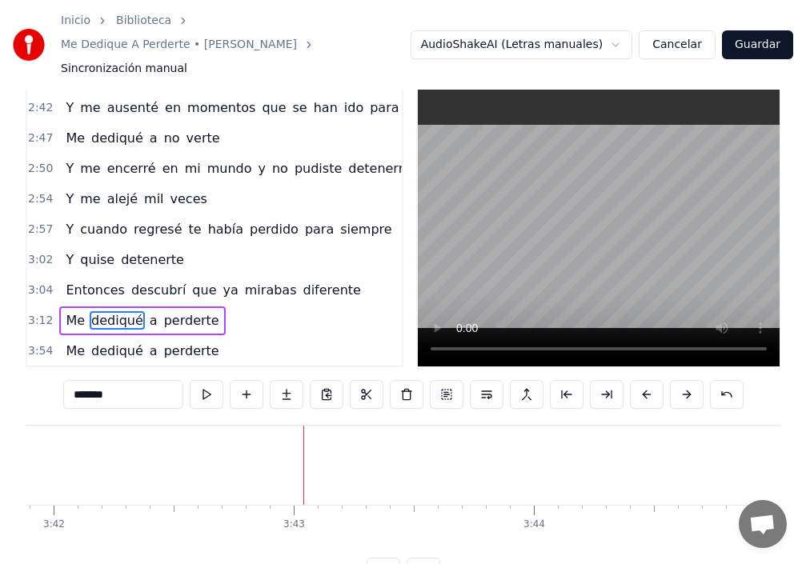
drag, startPoint x: 539, startPoint y: 445, endPoint x: 0, endPoint y: 479, distance: 540.6
click at [0, 479] on div "Inicio Biblioteca Me Dedique A Perderte • [PERSON_NAME] Sincronización manual A…" at bounding box center [403, 278] width 806 height 616
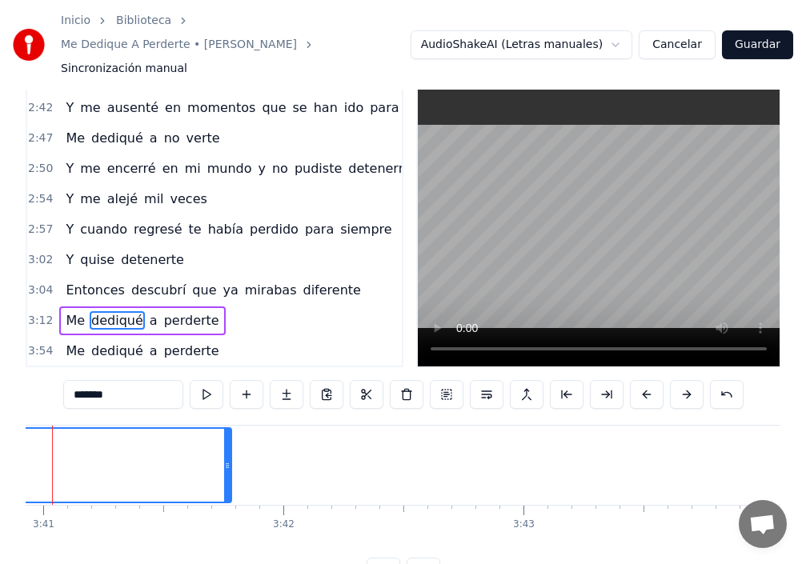
scroll to position [0, 52998]
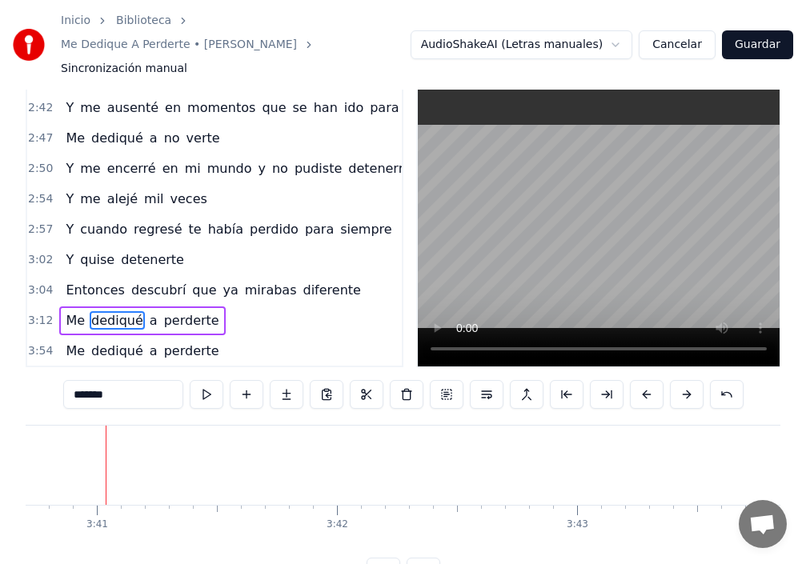
drag, startPoint x: 283, startPoint y: 445, endPoint x: 20, endPoint y: 454, distance: 262.7
click at [0, 456] on div "Inicio Biblioteca Me Dedique A Perderte • [PERSON_NAME] Sincronización manual A…" at bounding box center [403, 278] width 806 height 616
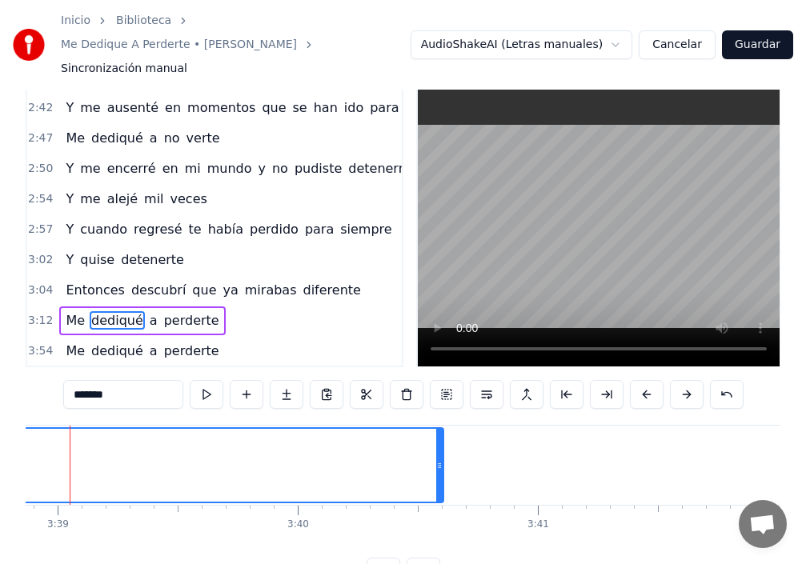
scroll to position [0, 52520]
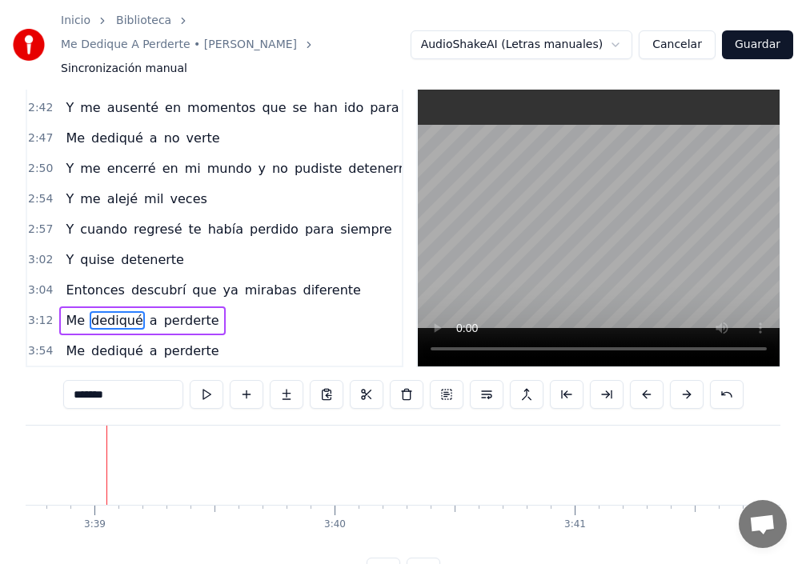
drag, startPoint x: 478, startPoint y: 439, endPoint x: 0, endPoint y: 453, distance: 478.1
click at [0, 453] on div "Inicio Biblioteca Me Dedique A Perderte • [PERSON_NAME] Sincronización manual A…" at bounding box center [403, 278] width 806 height 616
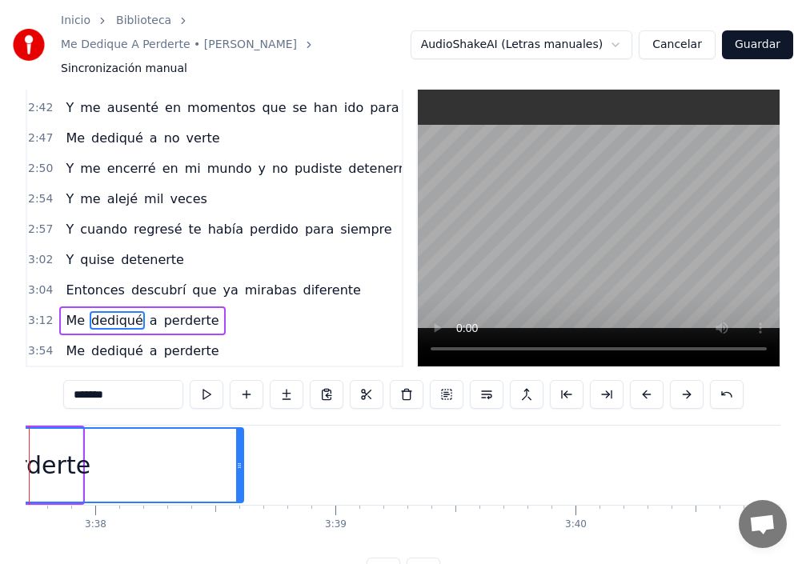
scroll to position [0, 52202]
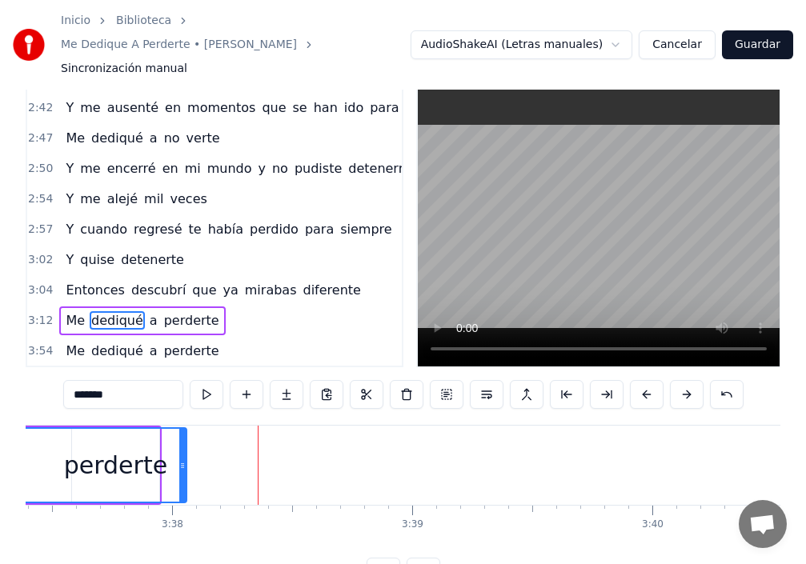
drag, startPoint x: 318, startPoint y: 436, endPoint x: 184, endPoint y: 440, distance: 133.7
click at [184, 459] on icon at bounding box center [182, 465] width 6 height 13
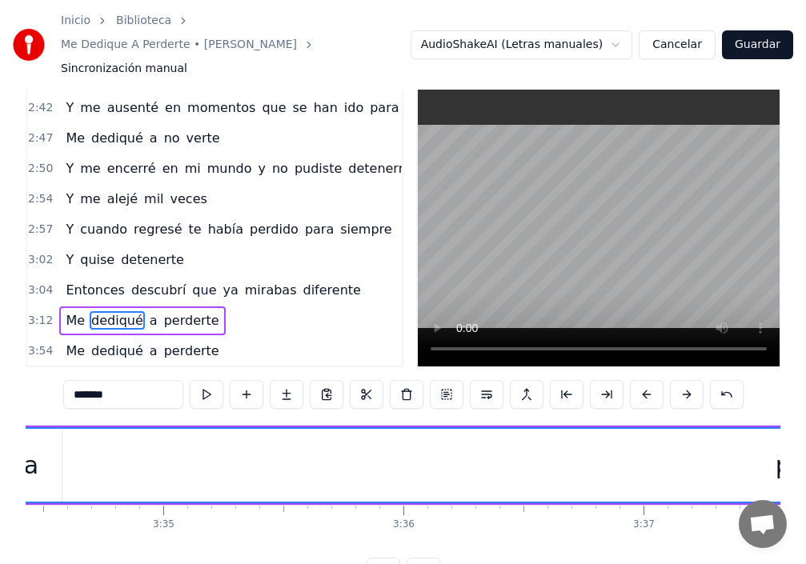
scroll to position [0, 51406]
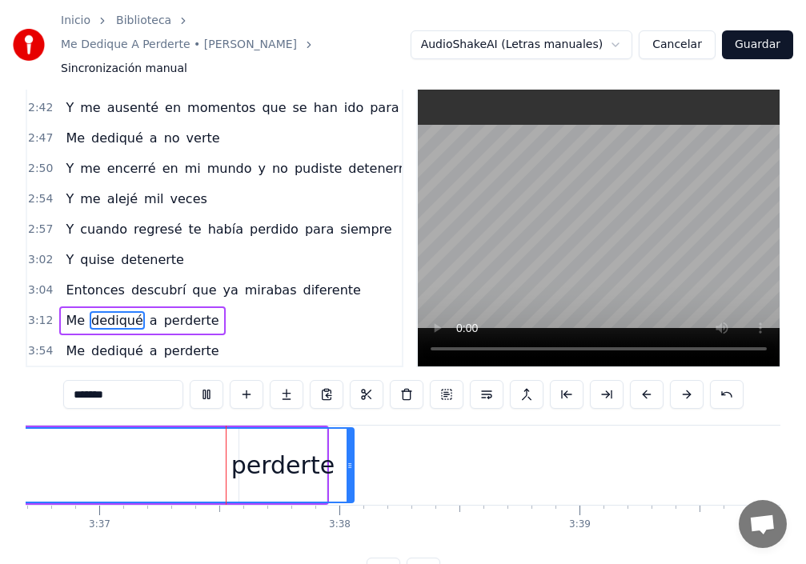
scroll to position [0, 52040]
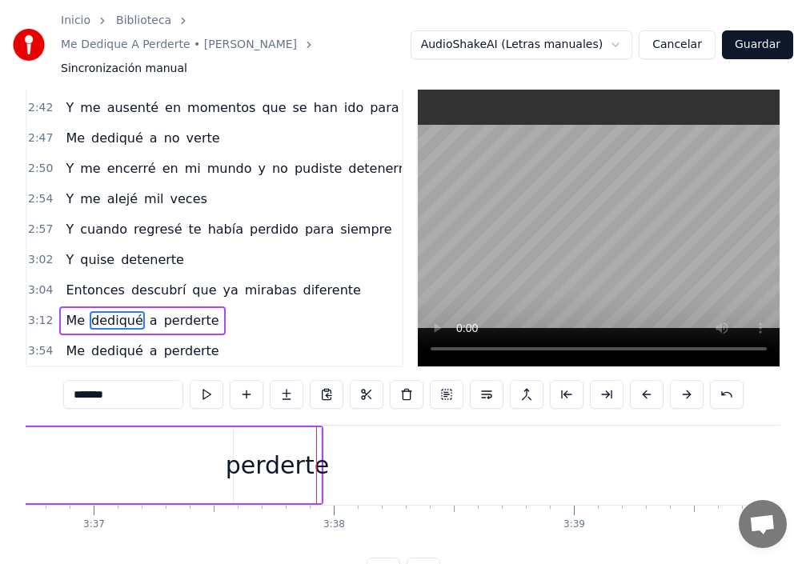
drag, startPoint x: 347, startPoint y: 433, endPoint x: 0, endPoint y: 431, distance: 346.6
click at [0, 431] on div "Inicio Biblioteca Me Dedique A Perderte • [PERSON_NAME] Sincronización manual A…" at bounding box center [403, 278] width 806 height 616
click at [243, 447] on div "perderte" at bounding box center [277, 465] width 103 height 36
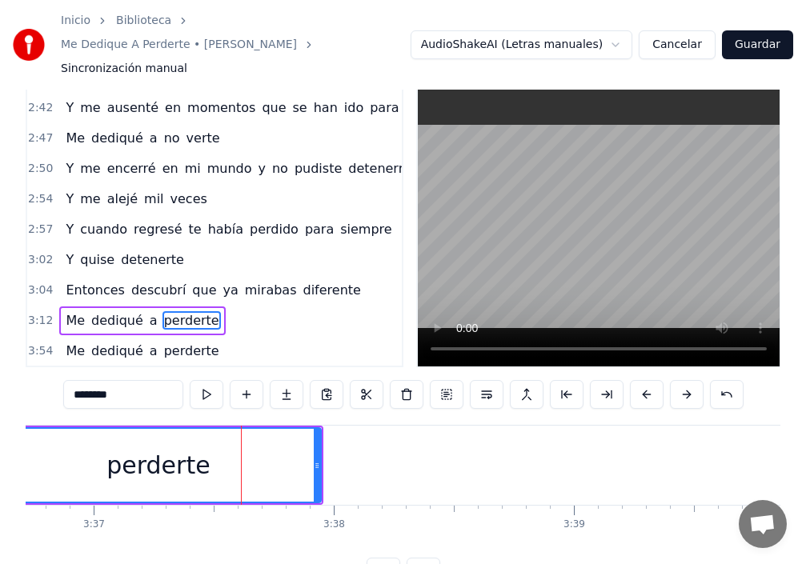
drag, startPoint x: 238, startPoint y: 429, endPoint x: 0, endPoint y: 429, distance: 237.7
click at [0, 429] on div "Inicio Biblioteca Me Dedique A Perderte • [PERSON_NAME] Sincronización manual A…" at bounding box center [403, 278] width 806 height 616
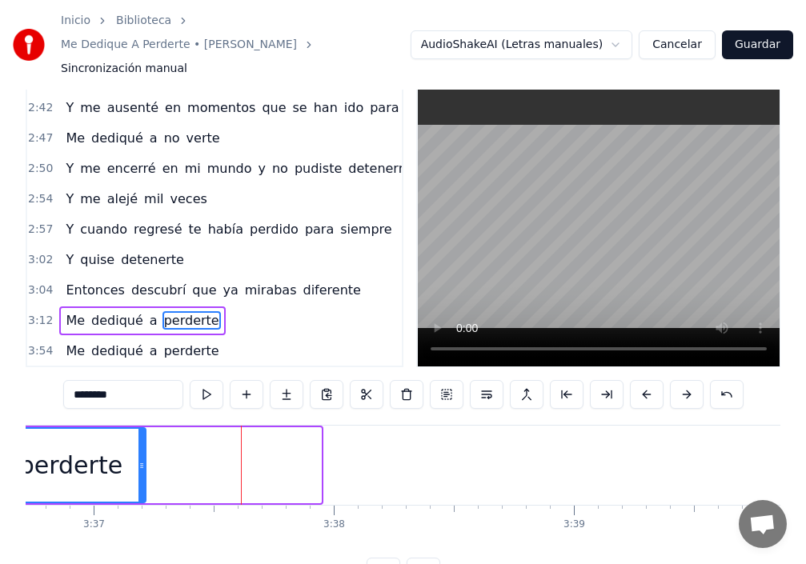
drag, startPoint x: 319, startPoint y: 438, endPoint x: 136, endPoint y: 443, distance: 183.4
click at [138, 459] on icon at bounding box center [141, 465] width 6 height 13
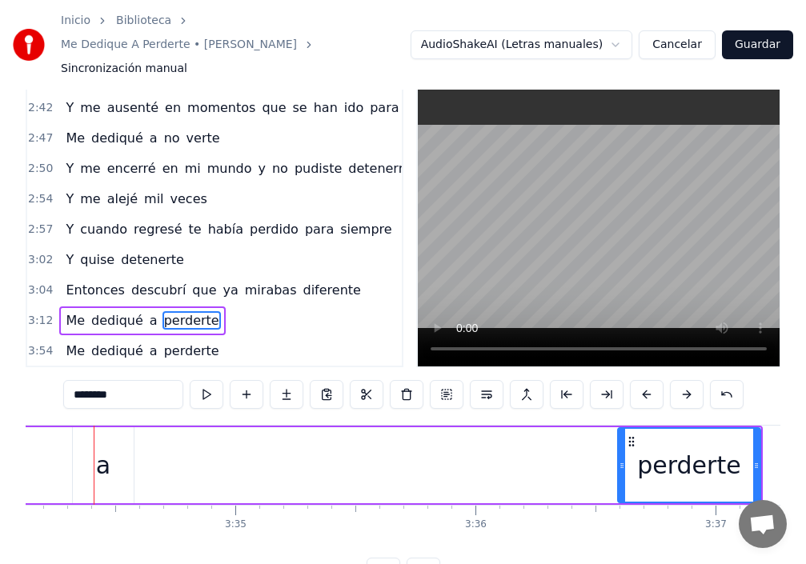
scroll to position [0, 51406]
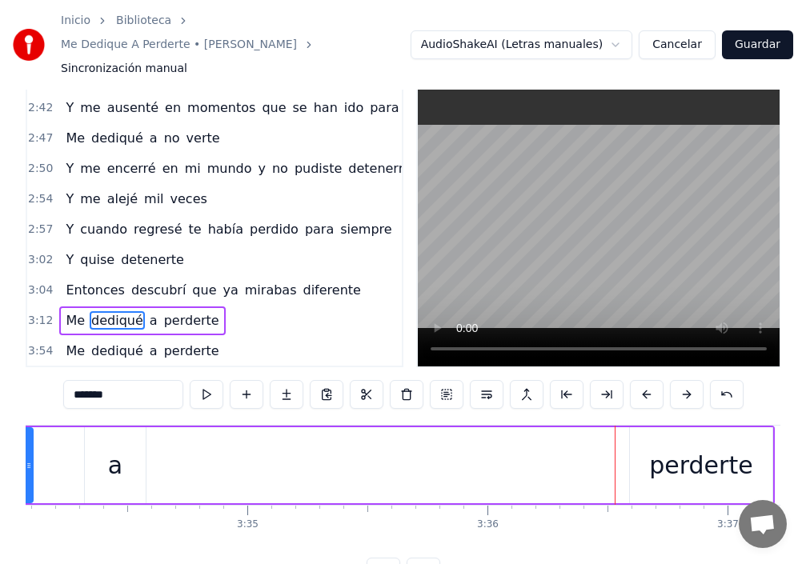
drag, startPoint x: 632, startPoint y: 435, endPoint x: 0, endPoint y: 440, distance: 631.6
click at [0, 439] on div "Inicio Biblioteca Me Dedique A Perderte • [PERSON_NAME] Sincronización manual A…" at bounding box center [403, 278] width 806 height 616
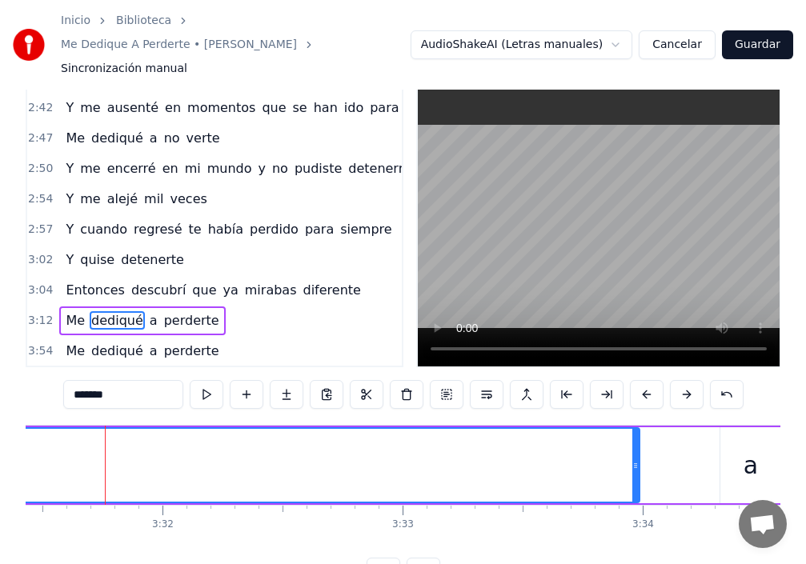
scroll to position [0, 50769]
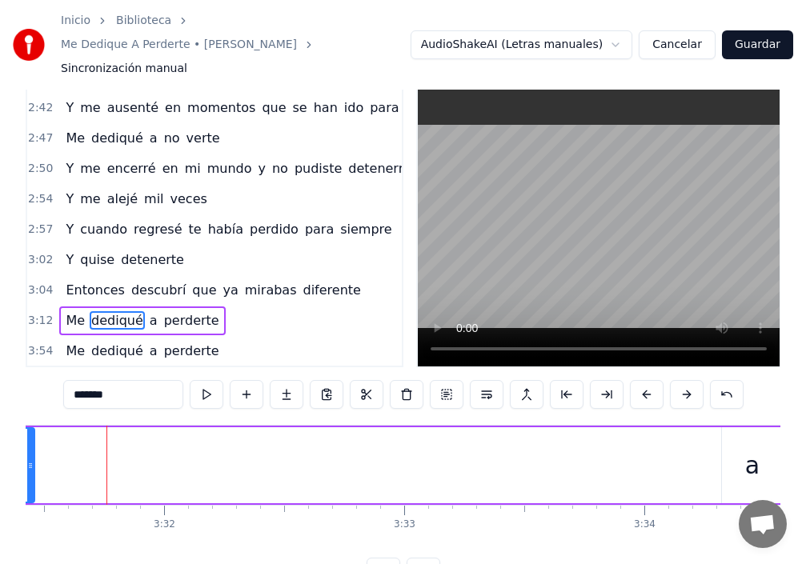
drag, startPoint x: 639, startPoint y: 443, endPoint x: 112, endPoint y: 439, distance: 526.7
click at [15, 438] on div "Inicio Biblioteca Me Dedique A Perderte • [PERSON_NAME] Sincronización manual A…" at bounding box center [403, 278] width 806 height 616
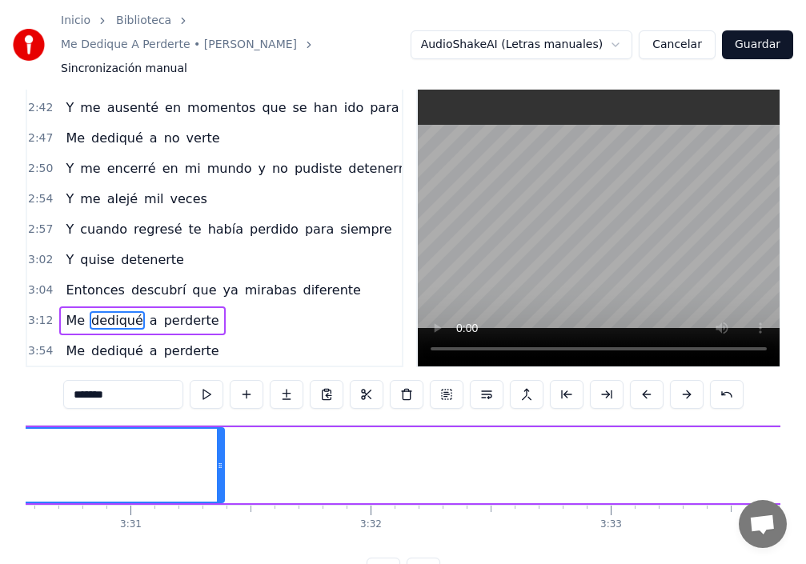
scroll to position [0, 50292]
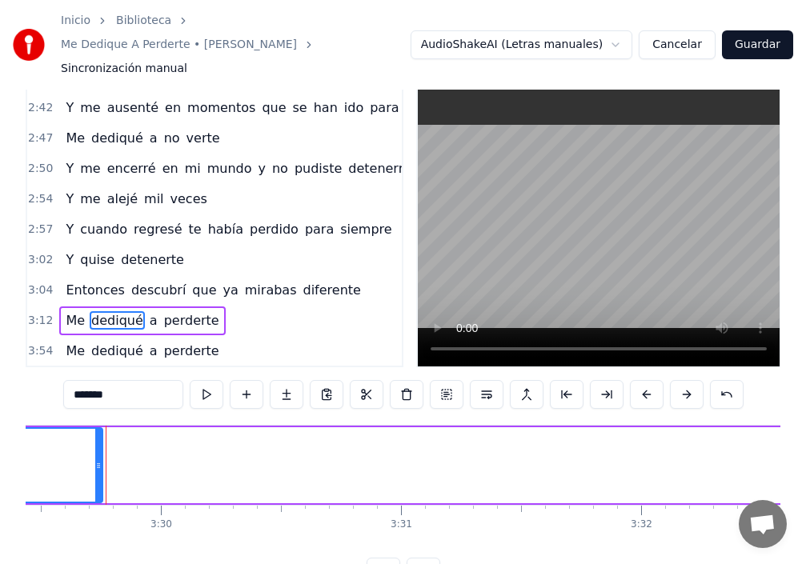
drag, startPoint x: 493, startPoint y: 441, endPoint x: 35, endPoint y: 446, distance: 457.9
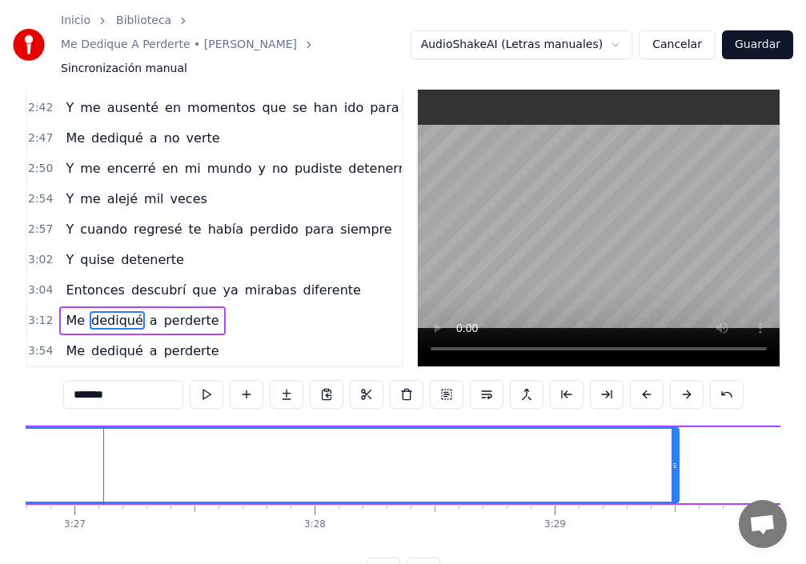
scroll to position [0, 49655]
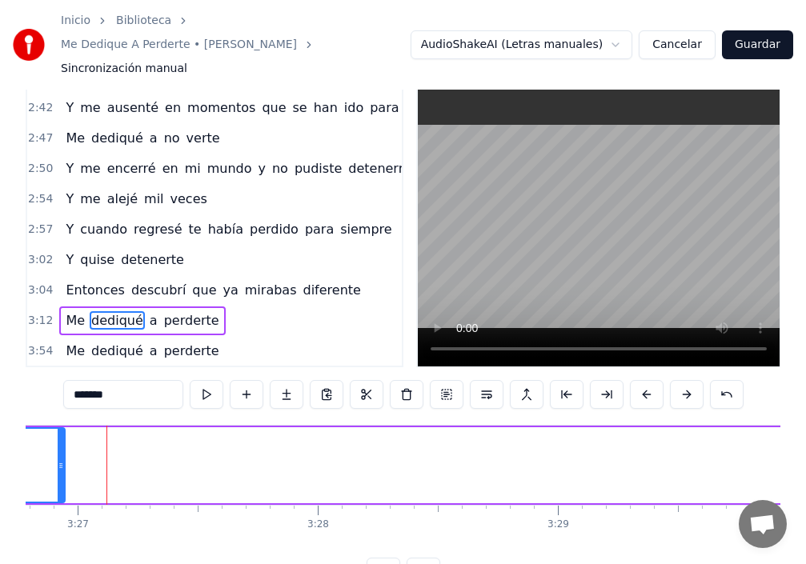
drag, startPoint x: 679, startPoint y: 439, endPoint x: 56, endPoint y: 456, distance: 623.0
click at [58, 456] on div at bounding box center [61, 465] width 6 height 73
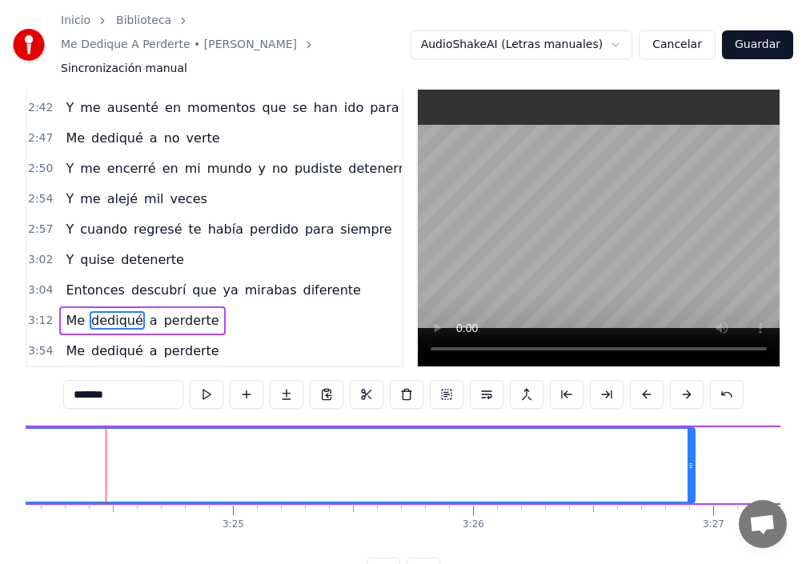
scroll to position [0, 49019]
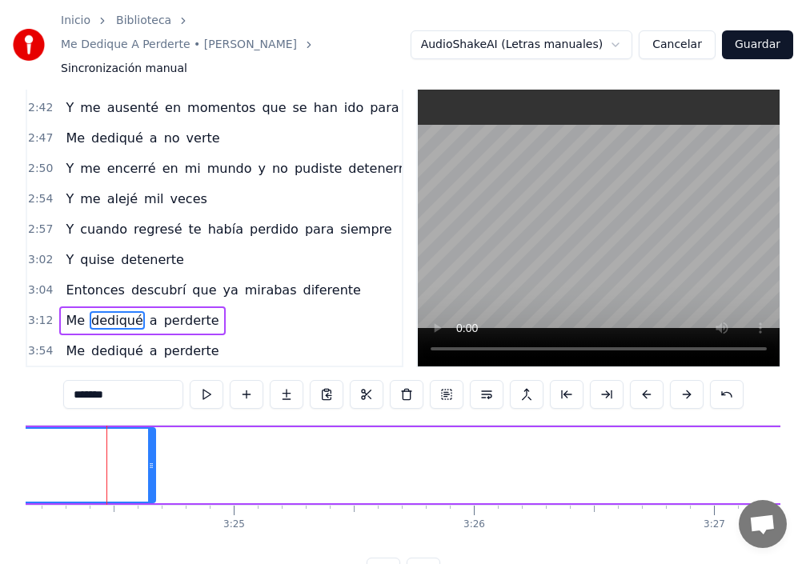
drag, startPoint x: 692, startPoint y: 442, endPoint x: 130, endPoint y: 466, distance: 561.6
click at [148, 467] on div at bounding box center [151, 465] width 6 height 73
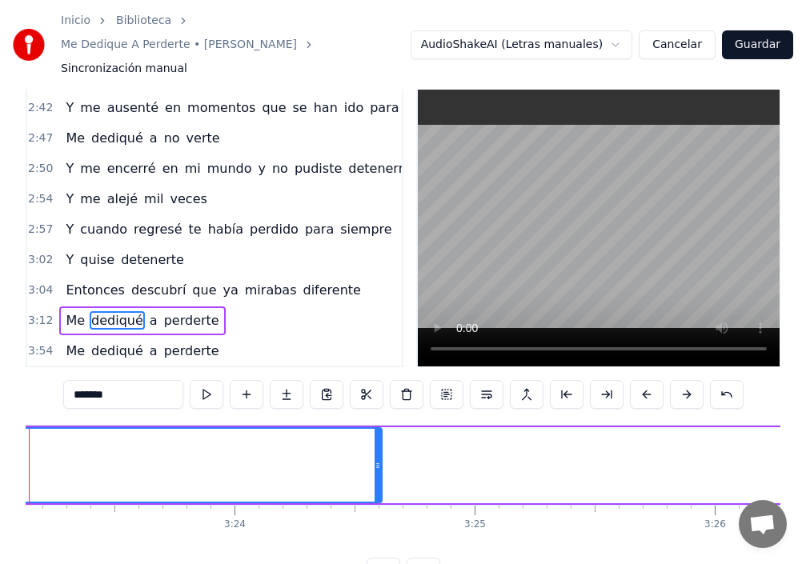
scroll to position [0, 48700]
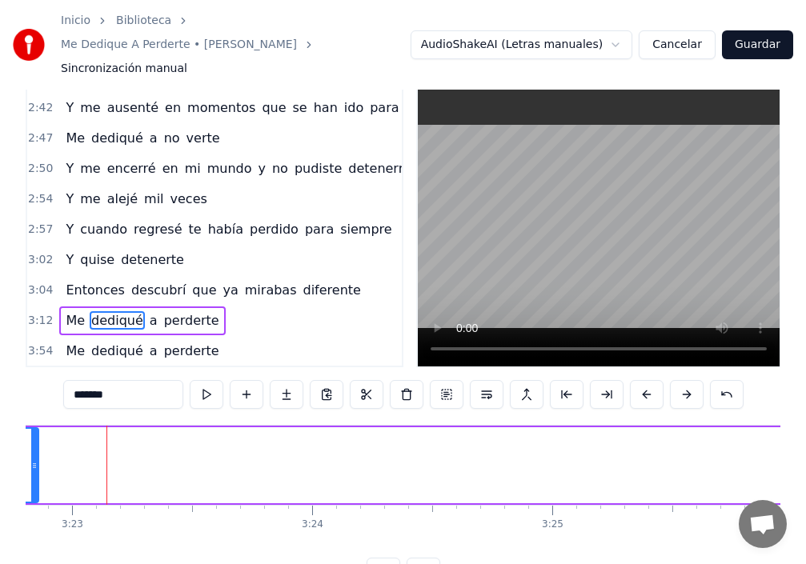
drag, startPoint x: 458, startPoint y: 438, endPoint x: 32, endPoint y: 429, distance: 425.9
click at [32, 429] on div at bounding box center [34, 465] width 6 height 73
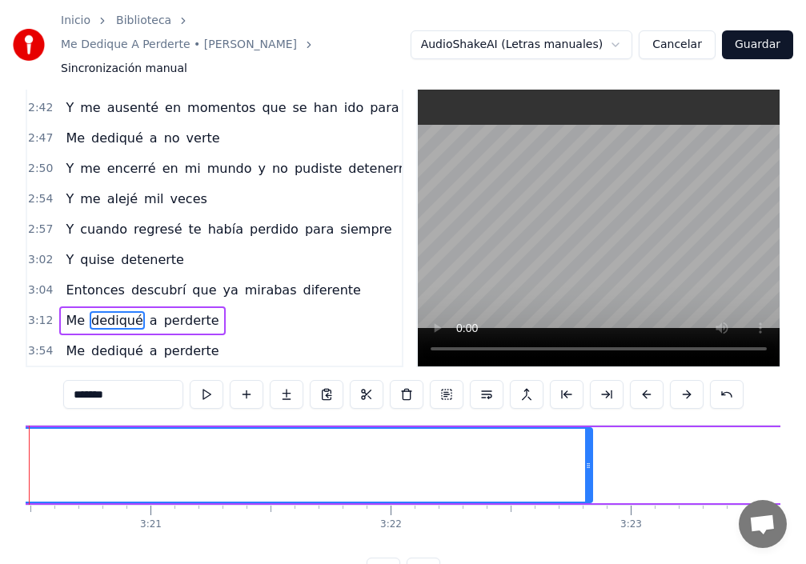
scroll to position [0, 48064]
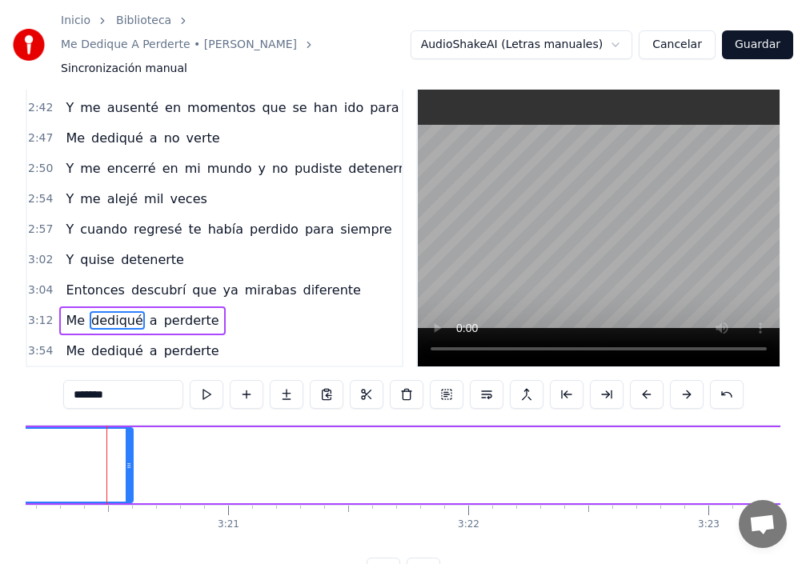
drag, startPoint x: 668, startPoint y: 441, endPoint x: 3, endPoint y: 478, distance: 665.4
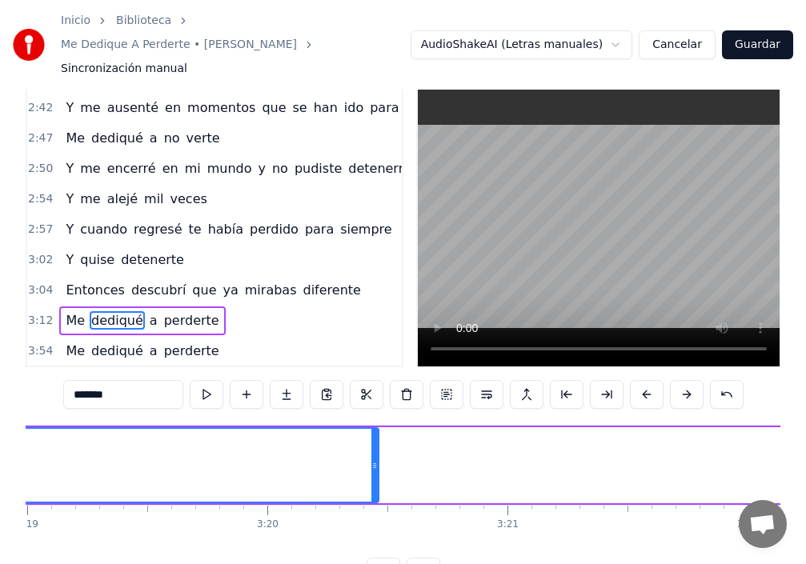
scroll to position [0, 47587]
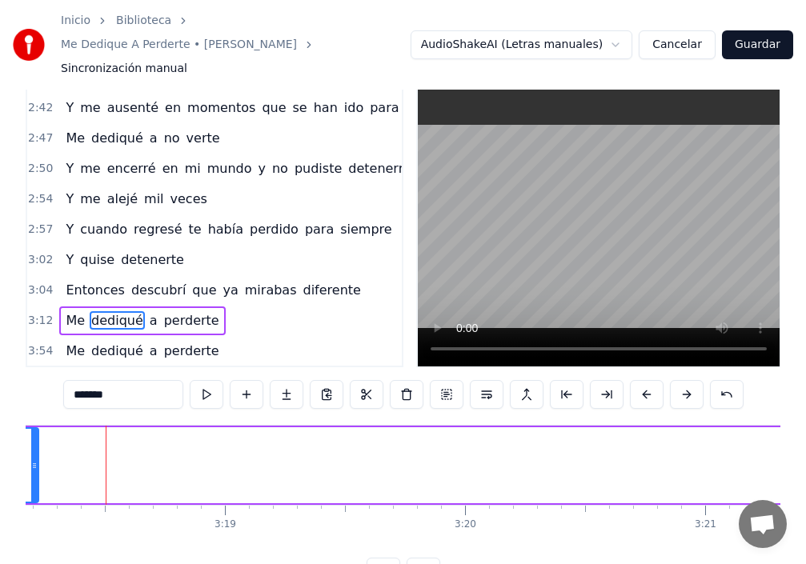
drag, startPoint x: 575, startPoint y: 439, endPoint x: 38, endPoint y: 431, distance: 536.3
click at [34, 431] on div at bounding box center [34, 465] width 6 height 73
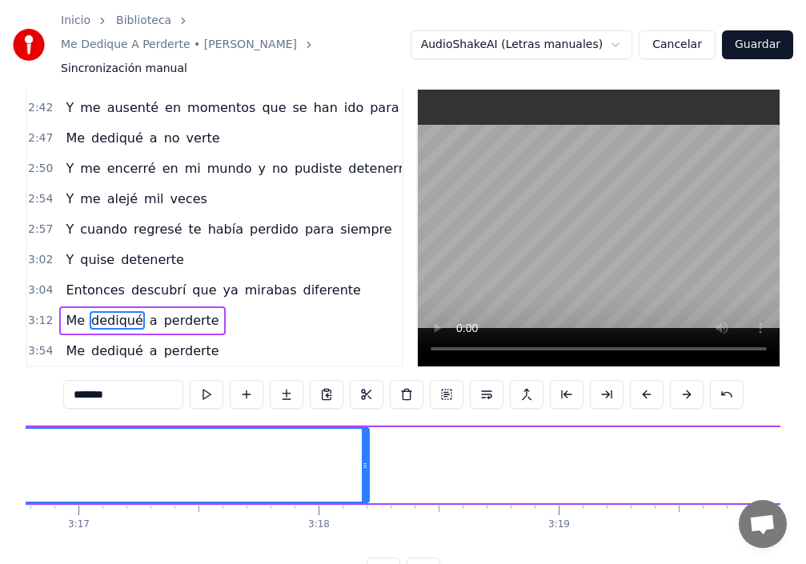
scroll to position [0, 47109]
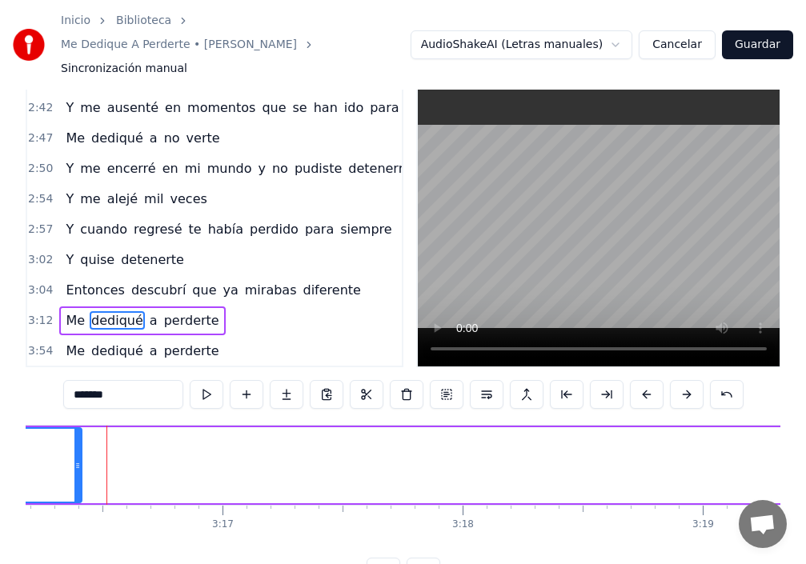
drag, startPoint x: 511, startPoint y: 437, endPoint x: 37, endPoint y: 433, distance: 474.7
click at [74, 431] on div at bounding box center [77, 465] width 6 height 73
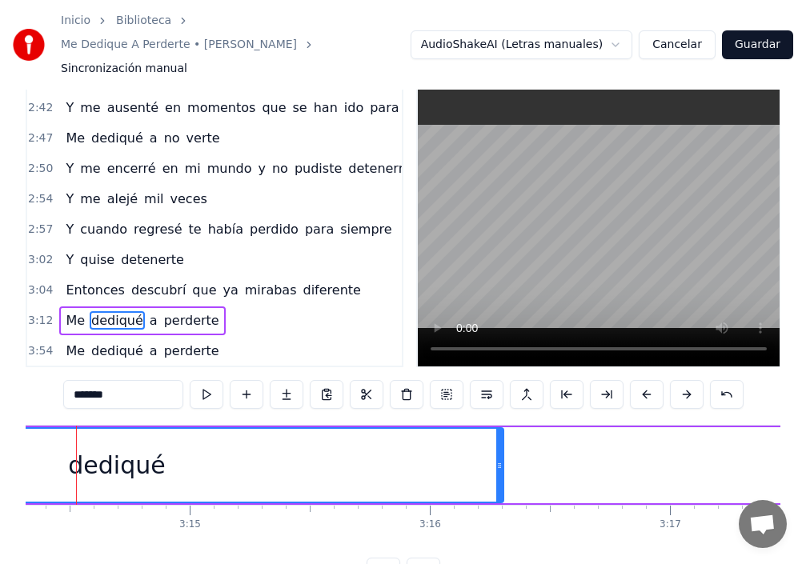
scroll to position [0, 46632]
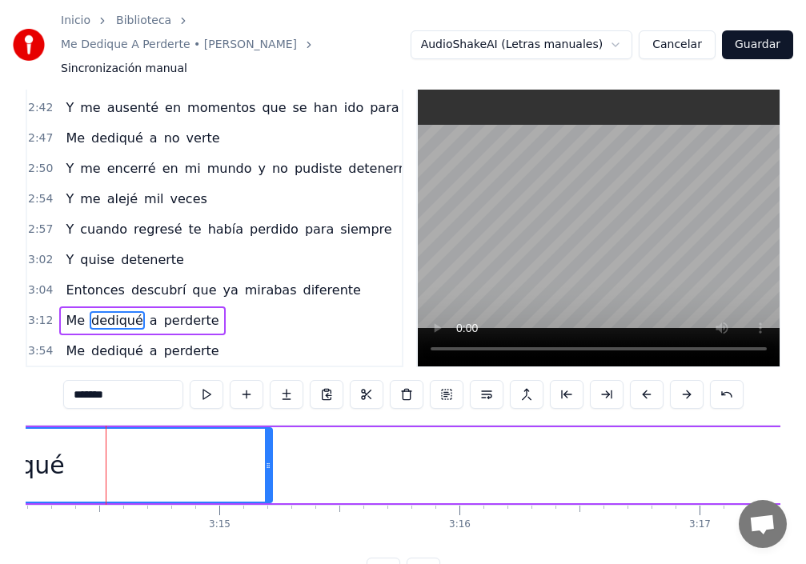
drag, startPoint x: 529, startPoint y: 440, endPoint x: 264, endPoint y: 427, distance: 265.3
click at [267, 429] on div at bounding box center [268, 465] width 6 height 73
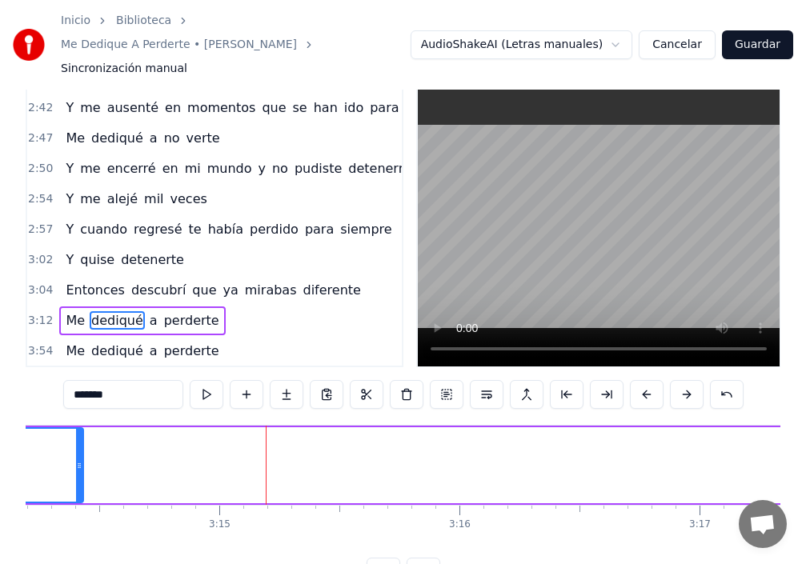
drag, startPoint x: 267, startPoint y: 433, endPoint x: 208, endPoint y: 427, distance: 59.5
click at [78, 441] on div at bounding box center [79, 465] width 6 height 73
click at [78, 311] on span "Me" at bounding box center [75, 320] width 22 height 18
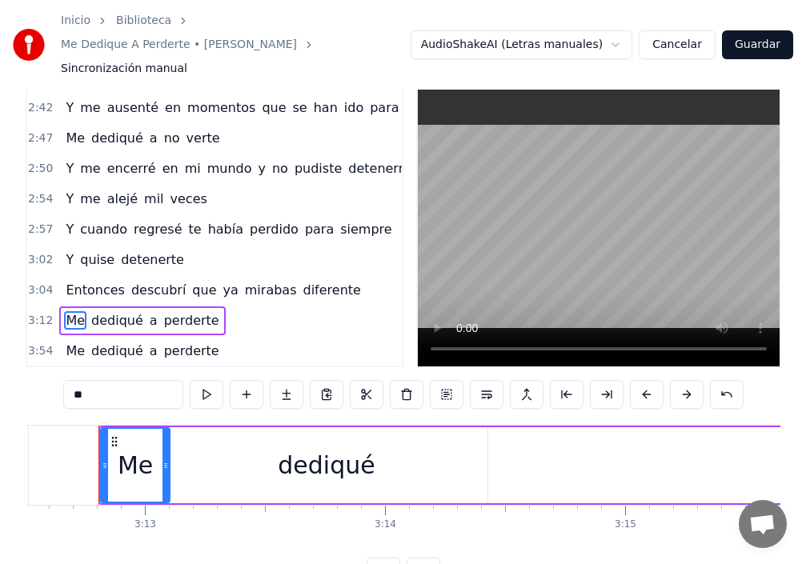
scroll to position [0, 46219]
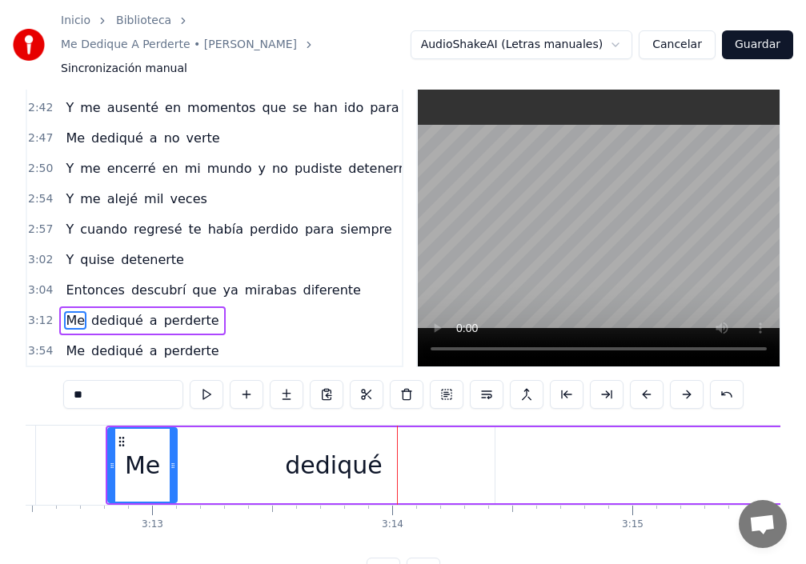
click at [459, 446] on div "dediqué" at bounding box center [334, 465] width 322 height 76
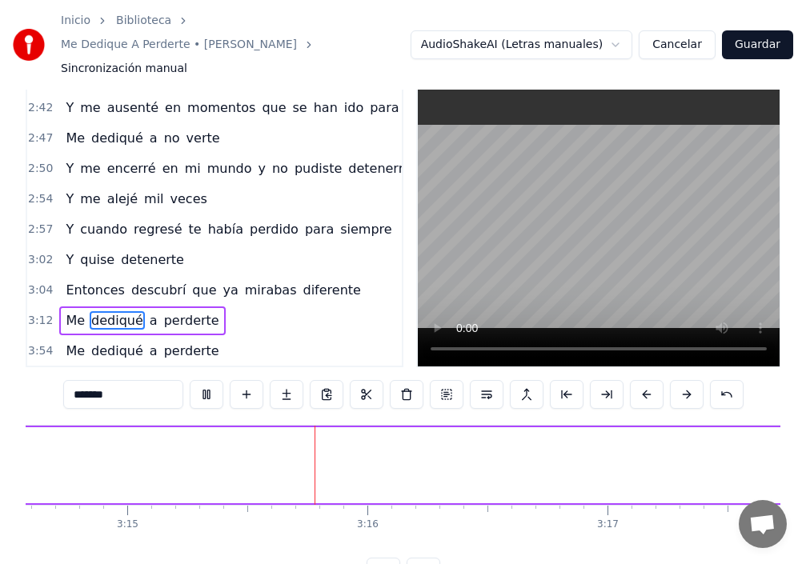
scroll to position [0, 46828]
click at [64, 311] on span "Me" at bounding box center [75, 320] width 22 height 18
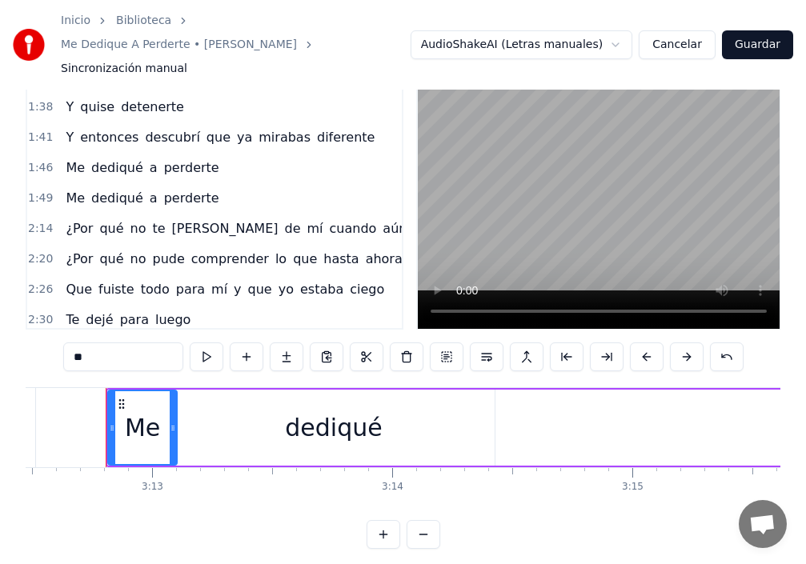
scroll to position [358, 0]
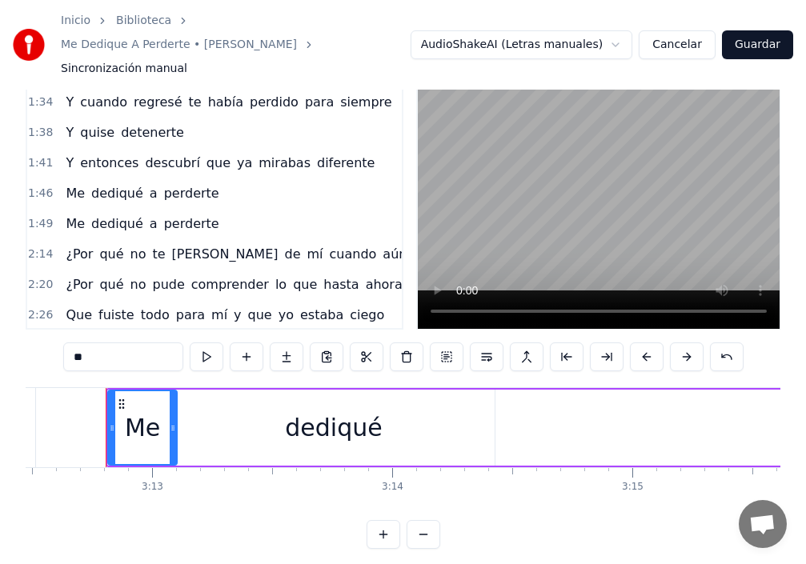
click at [315, 154] on span "diferente" at bounding box center [345, 163] width 61 height 18
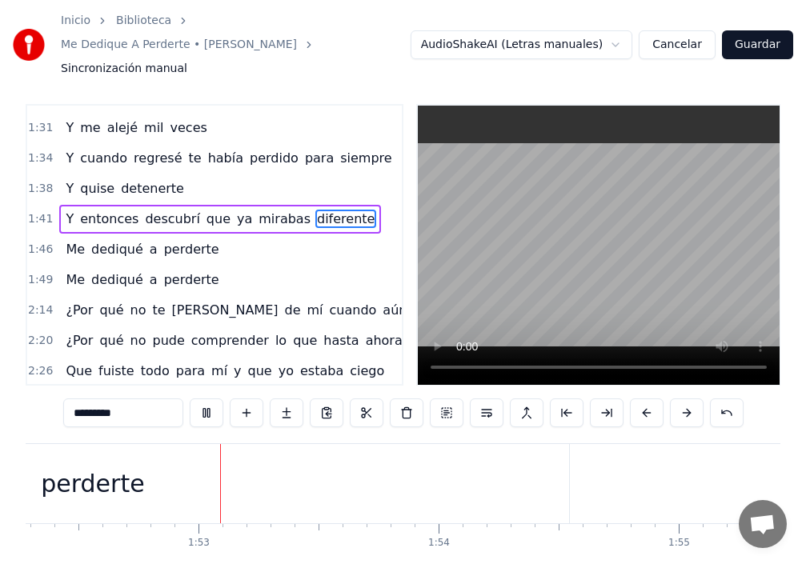
scroll to position [0, 26969]
drag, startPoint x: 560, startPoint y: 455, endPoint x: 547, endPoint y: 455, distance: 12.8
click at [547, 455] on div "perderte" at bounding box center [85, 483] width 953 height 79
type input "********"
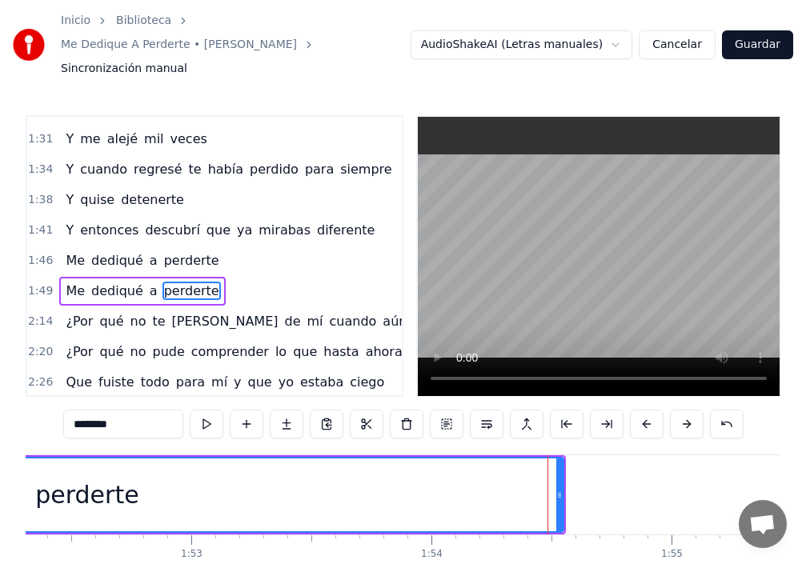
scroll to position [399, 0]
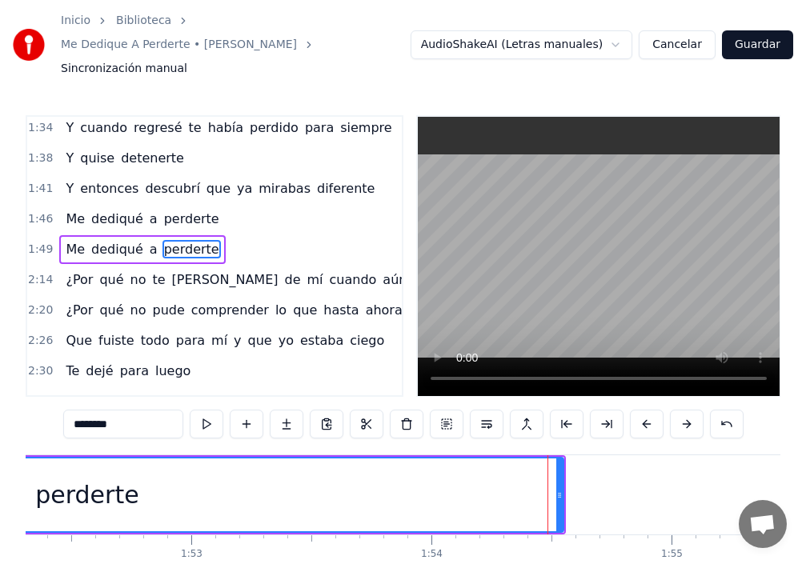
click at [547, 455] on div at bounding box center [547, 494] width 1 height 79
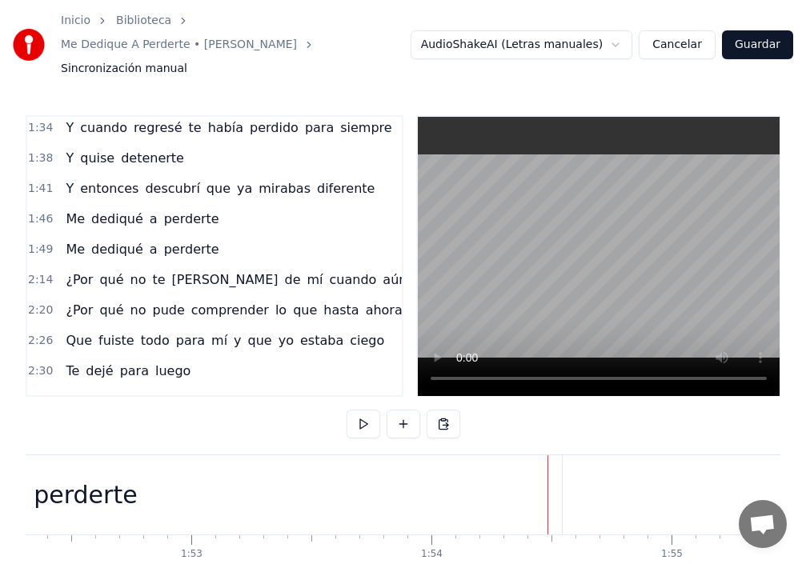
click at [552, 475] on div "perderte" at bounding box center [85, 494] width 953 height 79
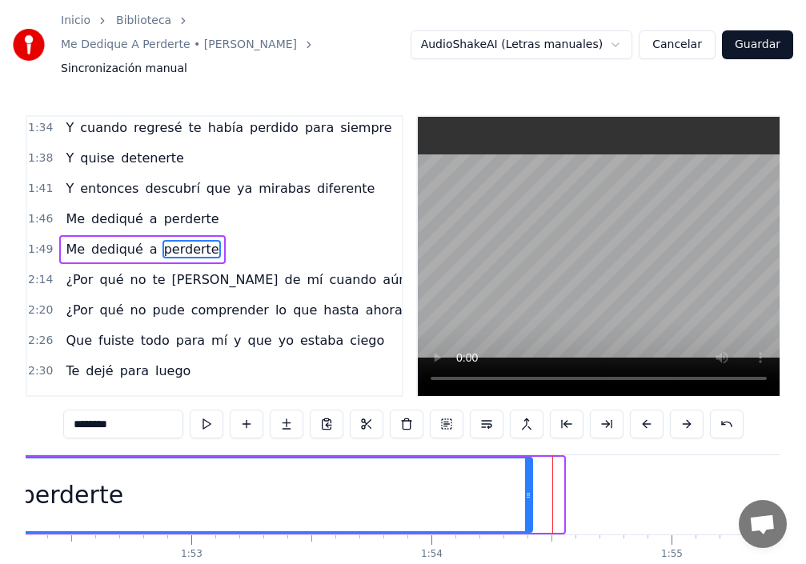
drag, startPoint x: 560, startPoint y: 468, endPoint x: 511, endPoint y: 471, distance: 49.7
click at [525, 489] on icon at bounding box center [528, 495] width 6 height 13
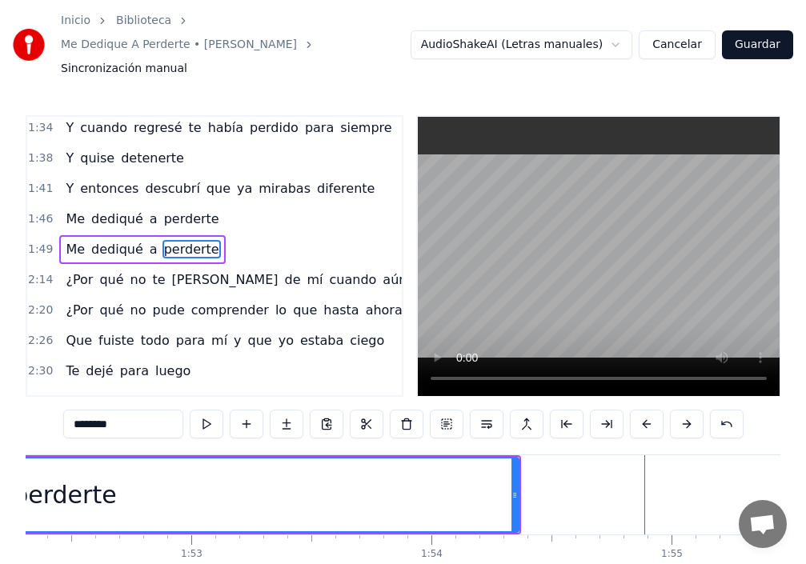
click at [174, 240] on span "perderte" at bounding box center [191, 249] width 58 height 18
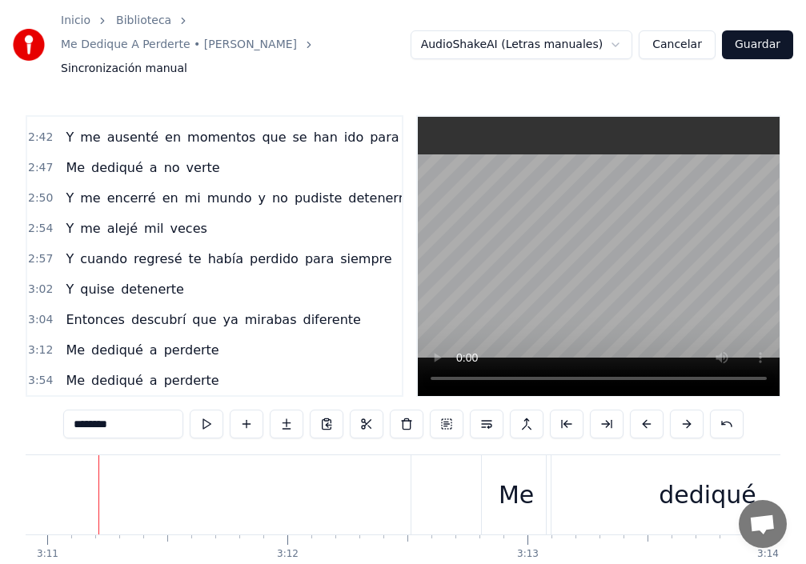
scroll to position [0, 45835]
click at [301, 311] on span "diferente" at bounding box center [331, 320] width 61 height 18
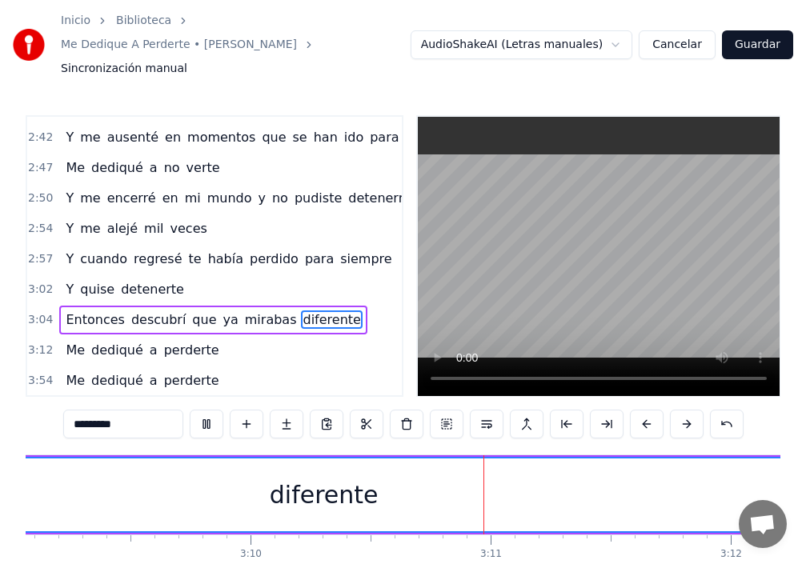
scroll to position [0, 45711]
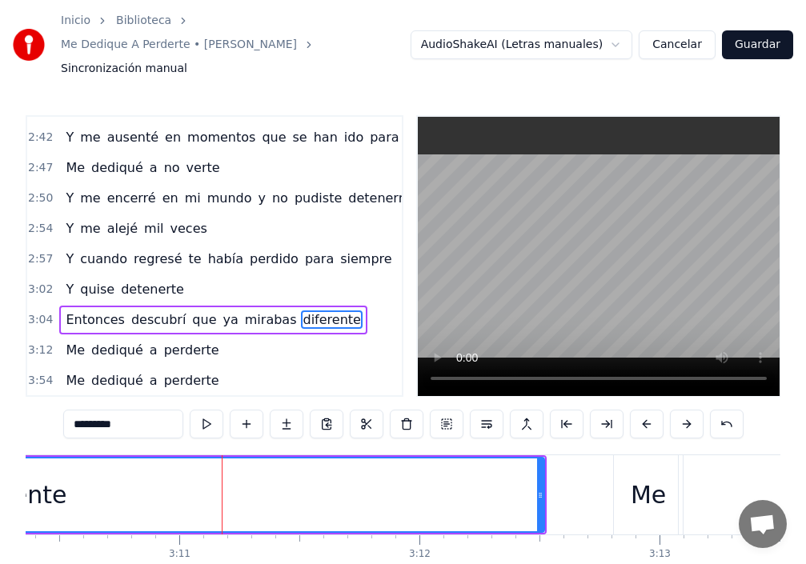
click at [642, 479] on div "Me" at bounding box center [648, 495] width 35 height 36
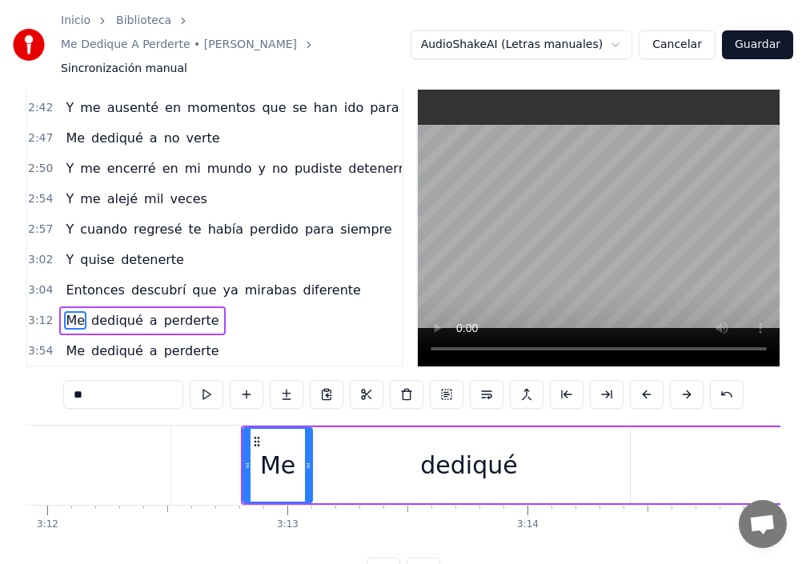
scroll to position [0, 45835]
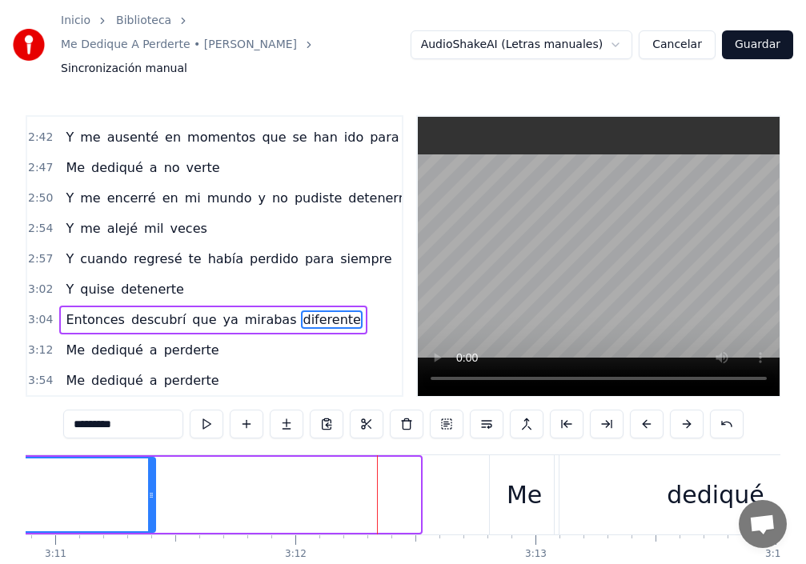
drag, startPoint x: 418, startPoint y: 461, endPoint x: 158, endPoint y: 458, distance: 260.2
click at [154, 459] on div at bounding box center [151, 495] width 6 height 73
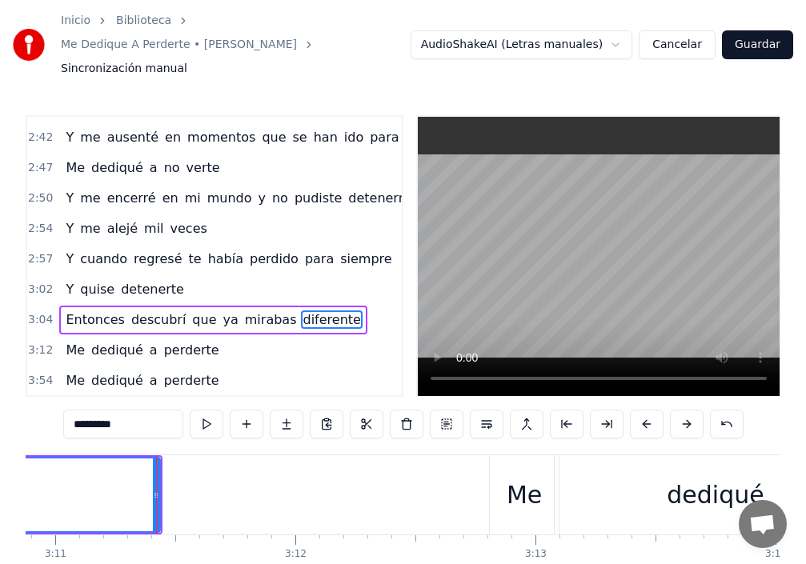
click at [500, 481] on div "Me" at bounding box center [524, 494] width 69 height 79
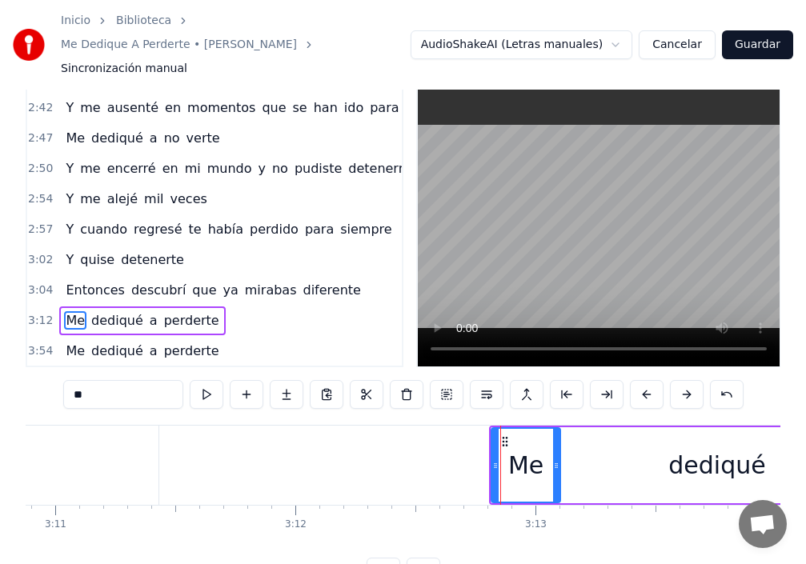
click at [515, 447] on div "Me" at bounding box center [525, 465] width 35 height 36
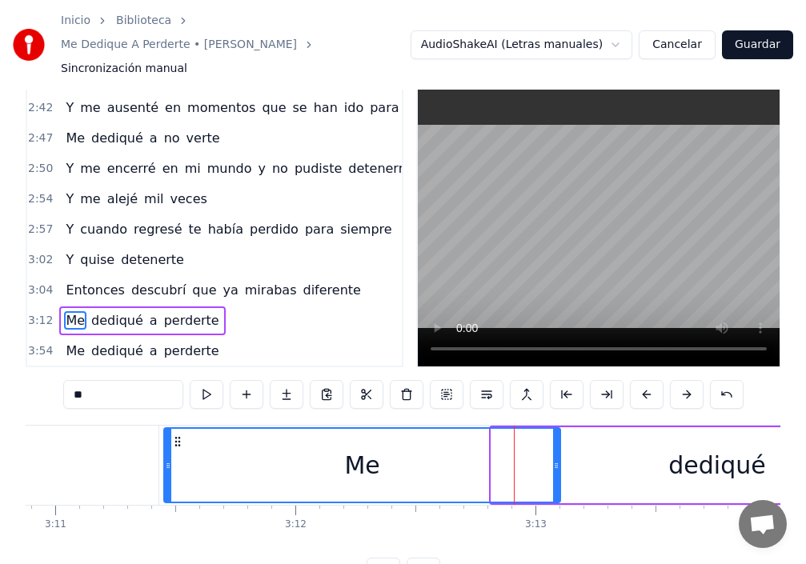
drag, startPoint x: 496, startPoint y: 443, endPoint x: 168, endPoint y: 444, distance: 328.2
click at [168, 459] on icon at bounding box center [168, 465] width 6 height 13
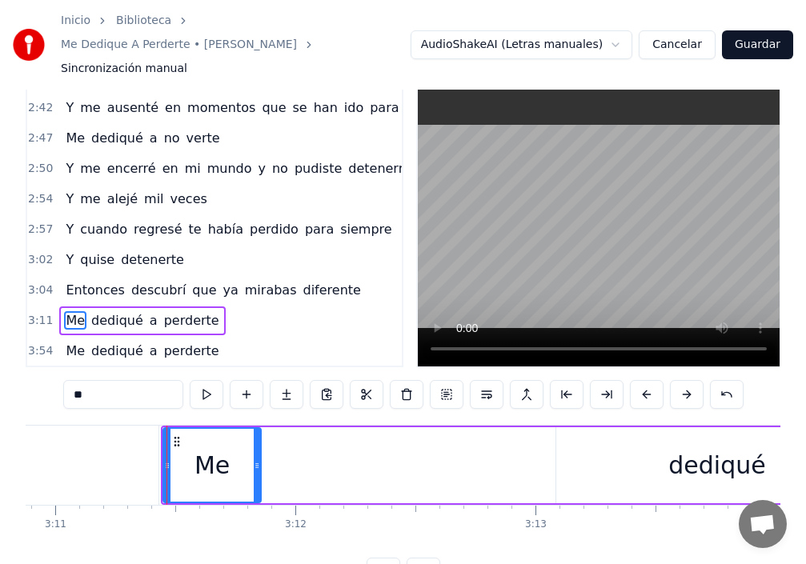
drag, startPoint x: 559, startPoint y: 444, endPoint x: 259, endPoint y: 444, distance: 299.4
click at [259, 459] on icon at bounding box center [257, 465] width 6 height 13
click at [562, 439] on div "dediqué" at bounding box center [717, 465] width 322 height 76
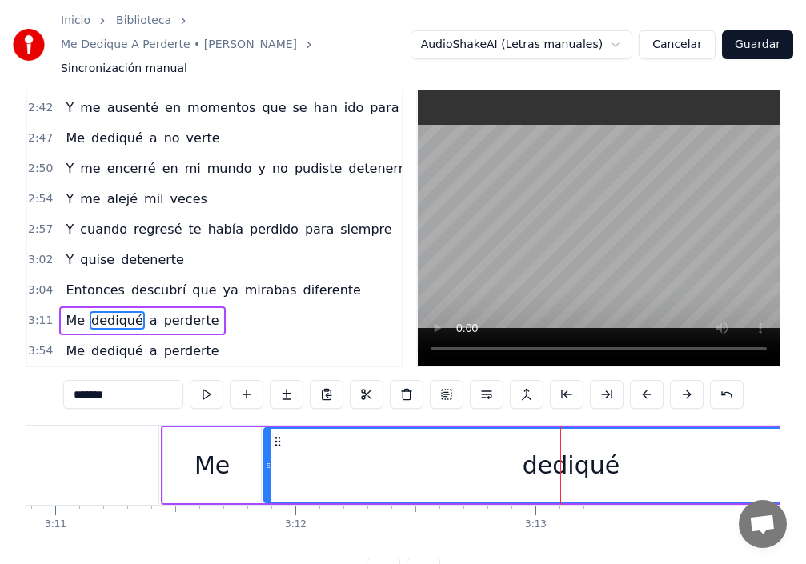
drag, startPoint x: 559, startPoint y: 441, endPoint x: 267, endPoint y: 451, distance: 292.3
click at [267, 451] on div at bounding box center [268, 465] width 6 height 73
type input "*********"
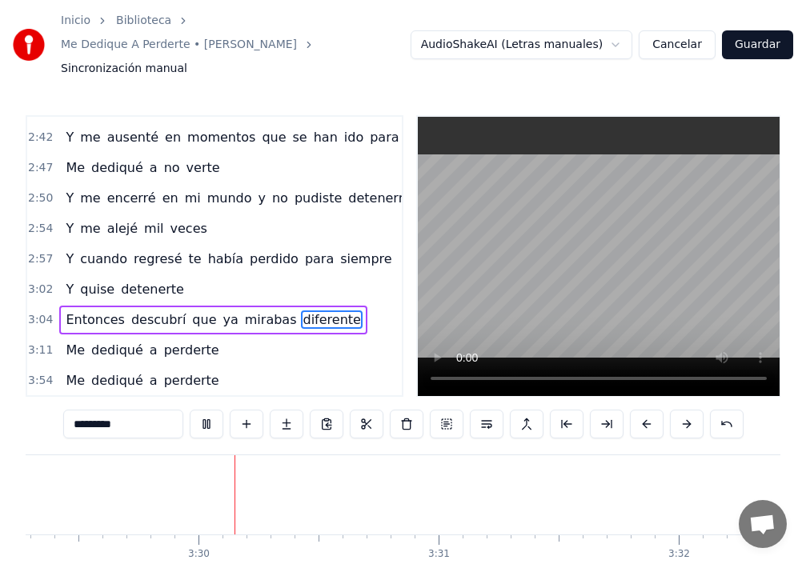
scroll to position [0, 50261]
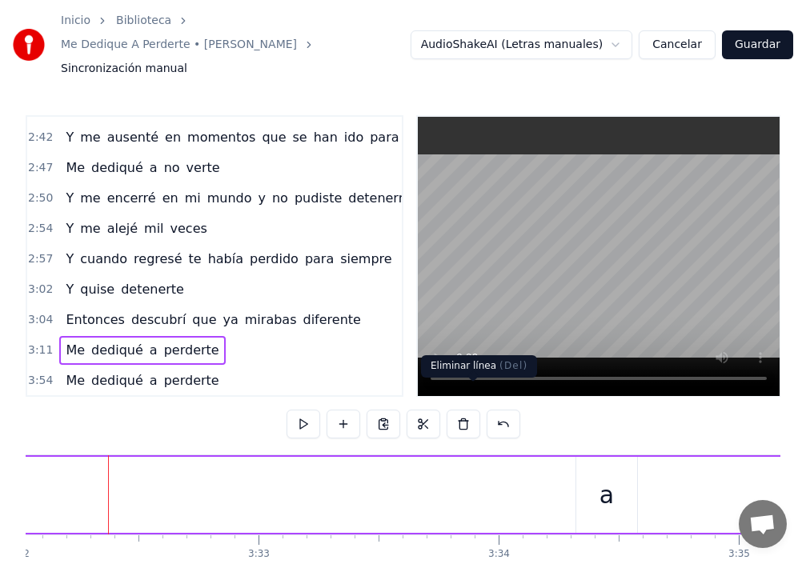
scroll to position [0, 50917]
click at [579, 480] on div "a" at bounding box center [604, 495] width 61 height 76
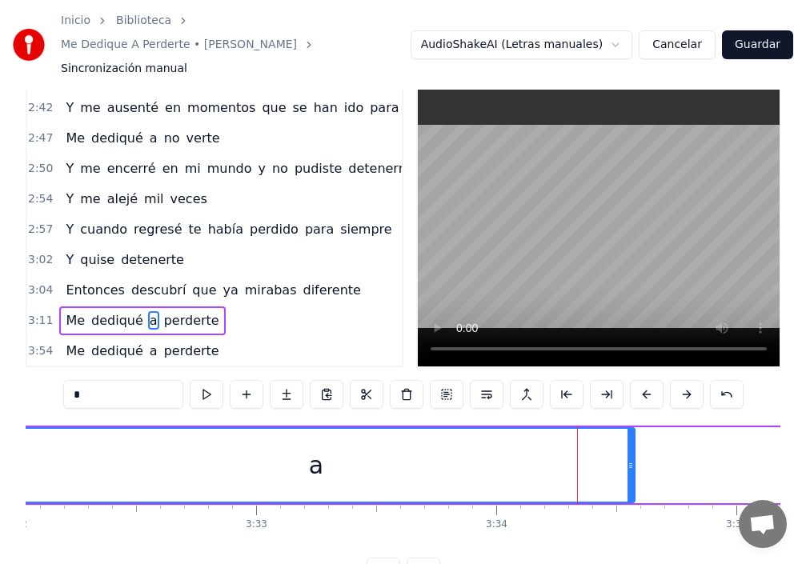
drag, startPoint x: 549, startPoint y: 448, endPoint x: 0, endPoint y: 459, distance: 549.2
click at [0, 459] on div "Inicio Biblioteca Me Dedique A Perderte • [PERSON_NAME] Sincronización manual A…" at bounding box center [403, 278] width 806 height 616
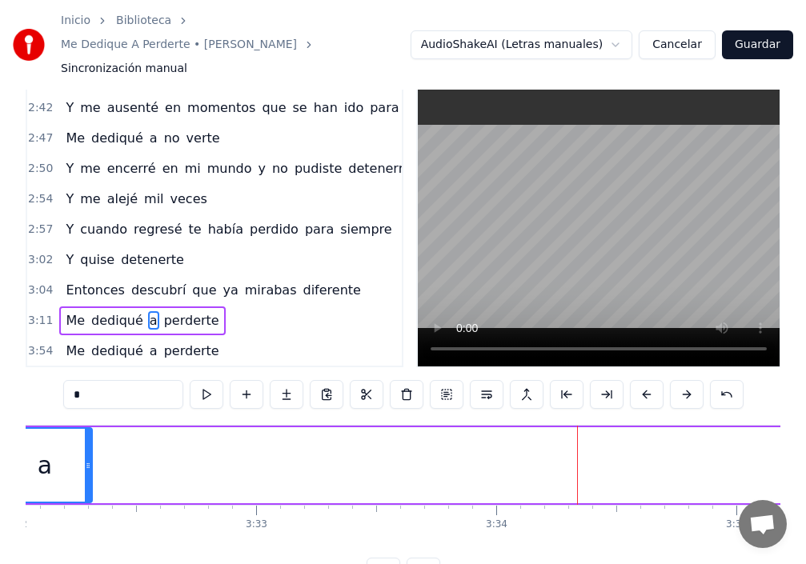
drag, startPoint x: 633, startPoint y: 443, endPoint x: 87, endPoint y: 470, distance: 546.5
click at [87, 470] on div at bounding box center [88, 465] width 6 height 73
click at [148, 311] on span "a" at bounding box center [153, 320] width 11 height 18
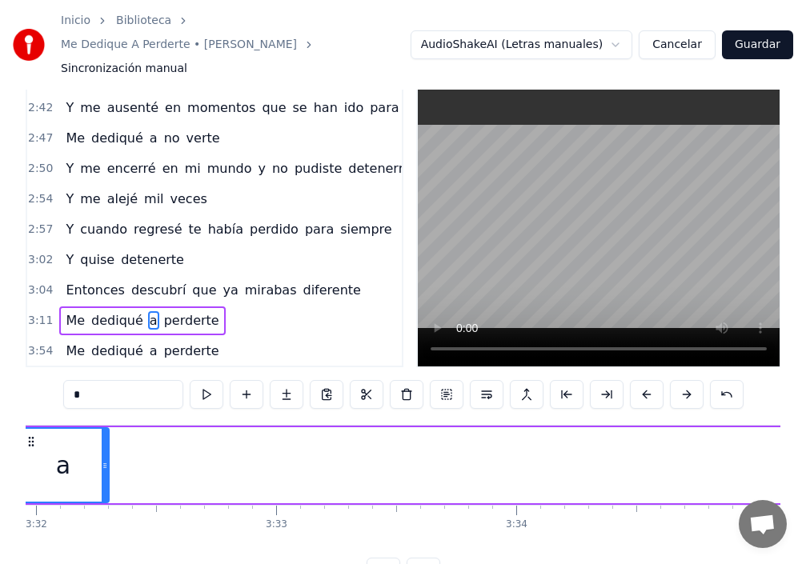
scroll to position [0, 50806]
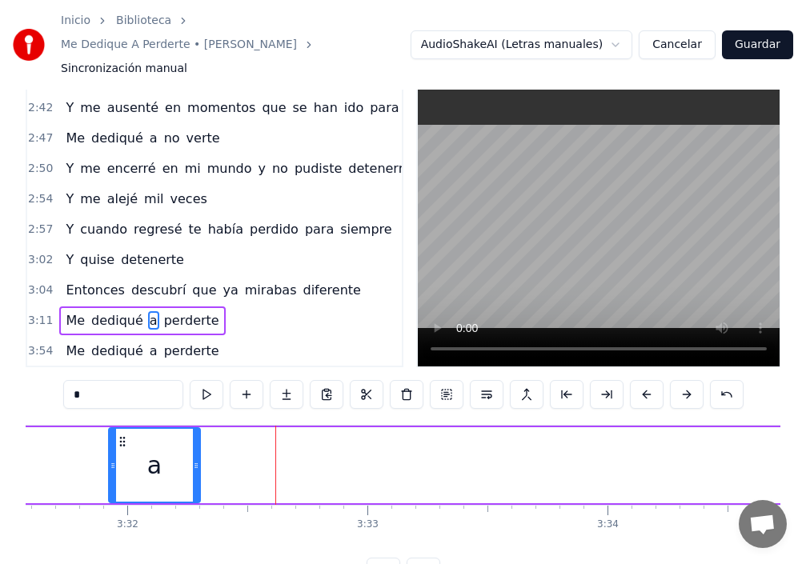
click at [176, 441] on div "a" at bounding box center [155, 465] width 90 height 73
drag, startPoint x: 110, startPoint y: 439, endPoint x: 0, endPoint y: 452, distance: 110.4
click at [0, 438] on div "Inicio Biblioteca Me Dedique A Perderte • [PERSON_NAME] Sincronización manual A…" at bounding box center [403, 278] width 806 height 616
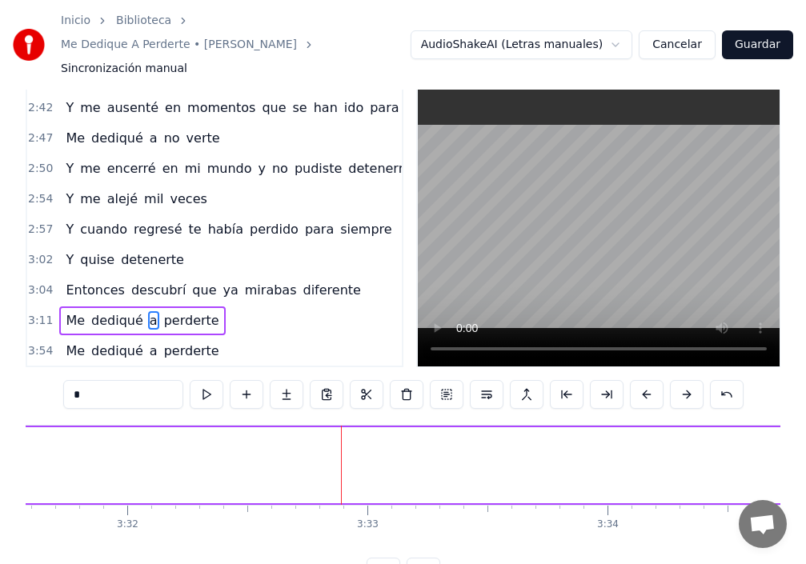
drag, startPoint x: 198, startPoint y: 445, endPoint x: 20, endPoint y: 440, distance: 177.8
click at [20, 440] on div "Inicio Biblioteca Me Dedique A Perderte • [PERSON_NAME] Sincronización manual A…" at bounding box center [403, 278] width 806 height 616
click at [93, 311] on span "dediqué" at bounding box center [117, 320] width 55 height 18
type input "*******"
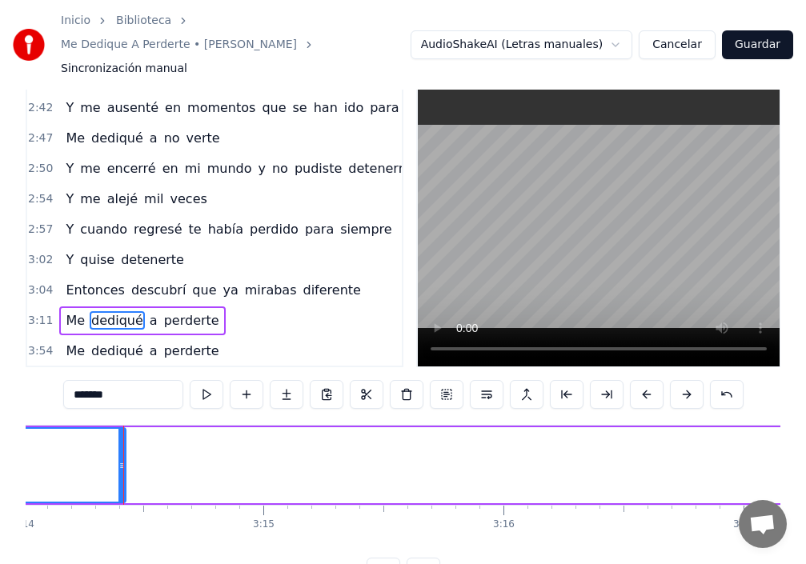
scroll to position [0, 46605]
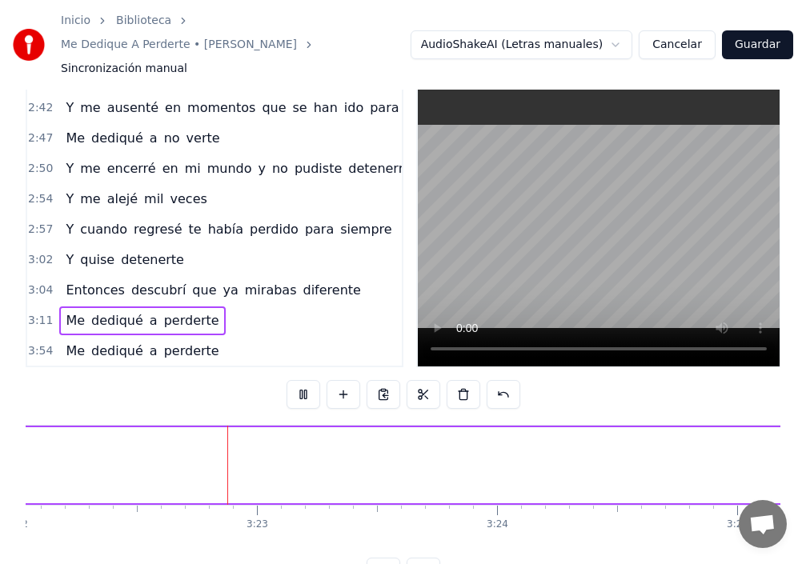
scroll to position [0, 48539]
click at [75, 342] on span "Me" at bounding box center [75, 351] width 22 height 18
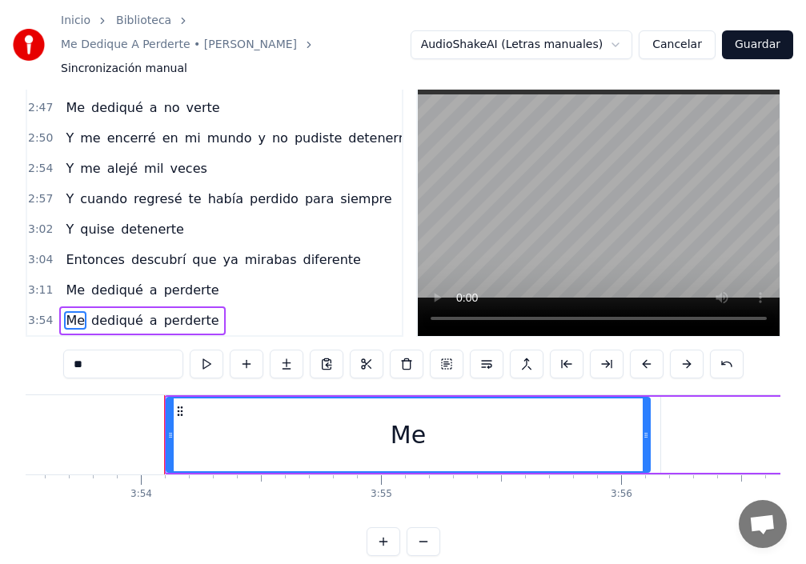
scroll to position [0, 56133]
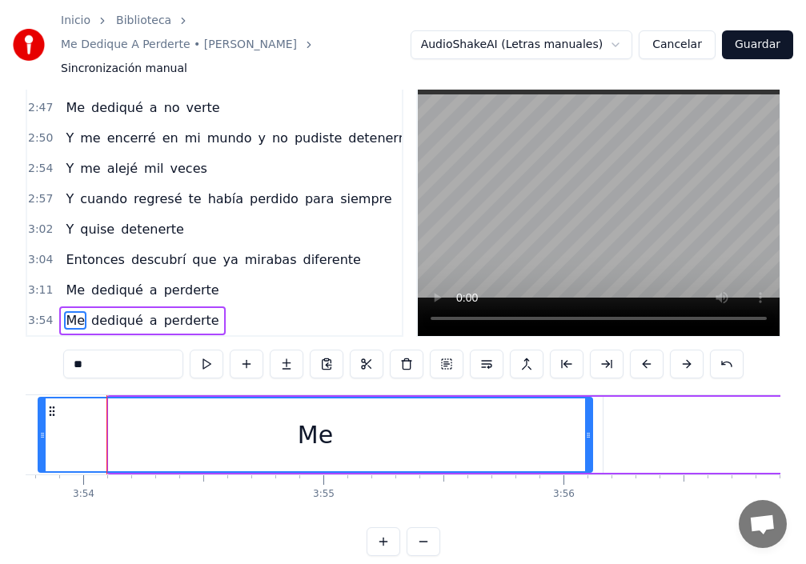
drag, startPoint x: 113, startPoint y: 411, endPoint x: 58, endPoint y: 423, distance: 56.4
click at [39, 429] on icon at bounding box center [42, 435] width 6 height 13
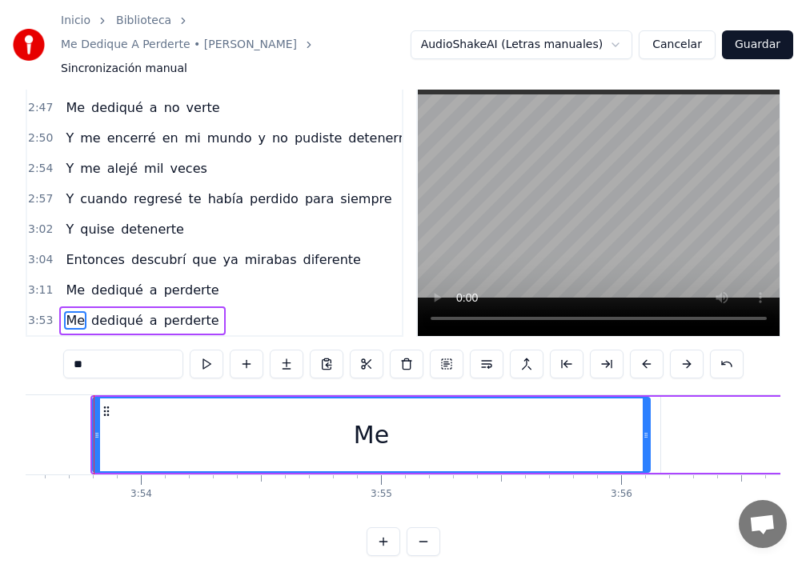
scroll to position [0, 56063]
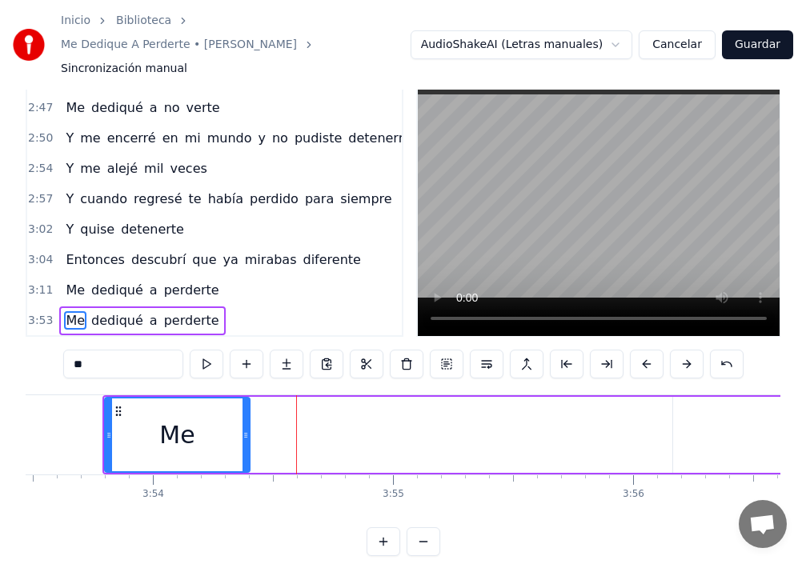
drag, startPoint x: 659, startPoint y: 407, endPoint x: 247, endPoint y: 408, distance: 412.2
click at [247, 429] on icon at bounding box center [246, 435] width 6 height 13
click at [148, 281] on span "a" at bounding box center [153, 290] width 11 height 18
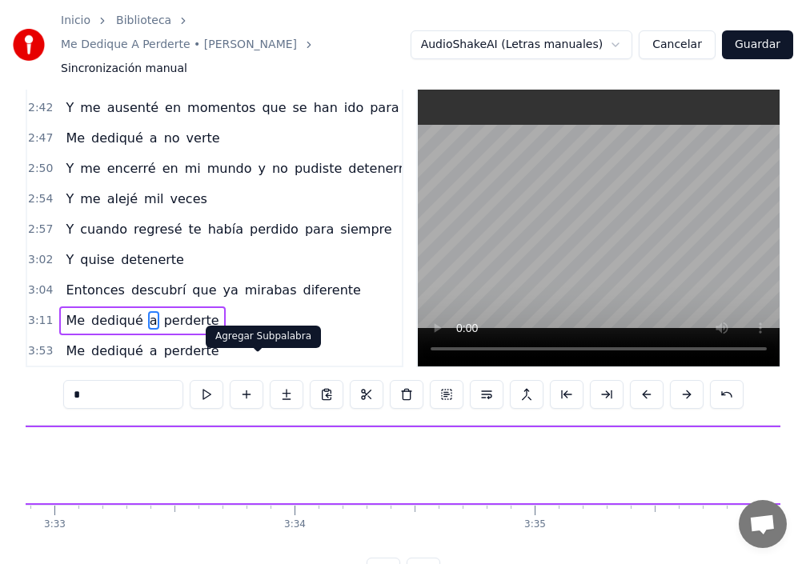
scroll to position [0, 50696]
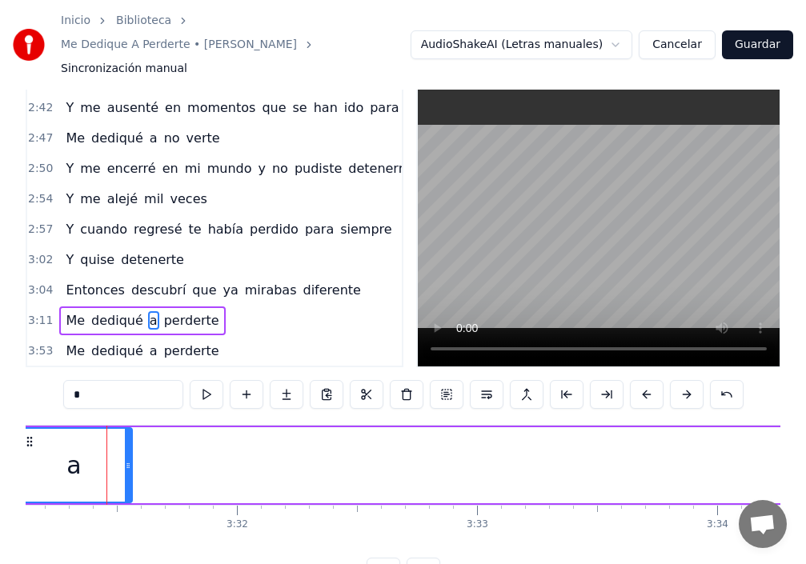
drag, startPoint x: 110, startPoint y: 423, endPoint x: 18, endPoint y: 407, distance: 94.2
click at [18, 407] on div "Inicio Biblioteca Me Dedique A Perderte • [PERSON_NAME] Sincronización manual A…" at bounding box center [403, 278] width 806 height 616
click at [113, 311] on span "dediqué" at bounding box center [117, 320] width 55 height 18
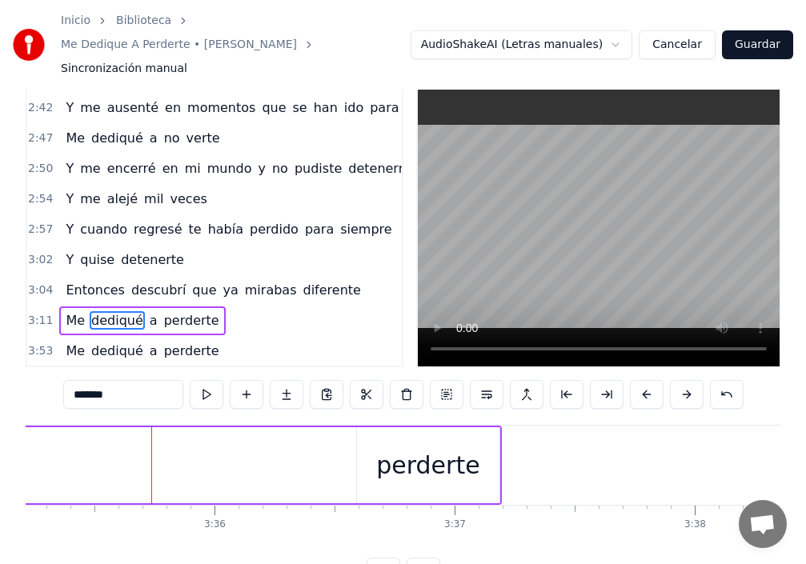
scroll to position [0, 51724]
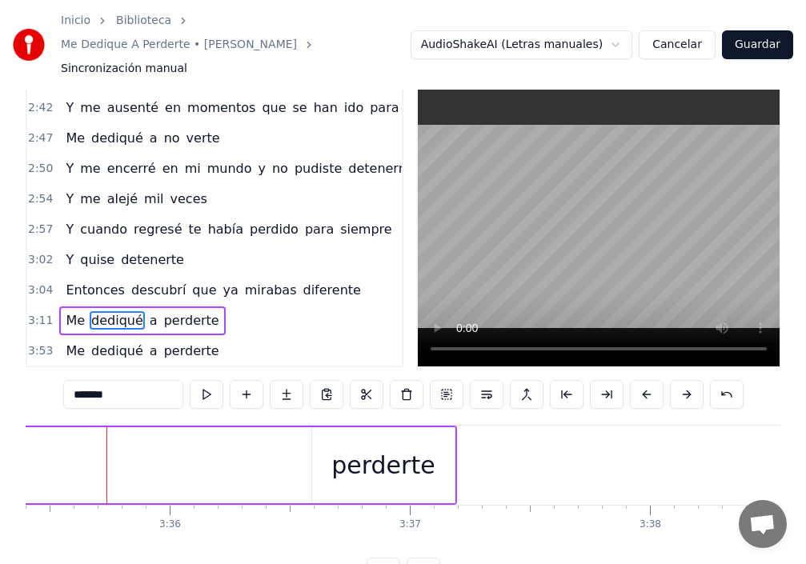
click at [317, 437] on div "perderte" at bounding box center [383, 465] width 142 height 76
type input "********"
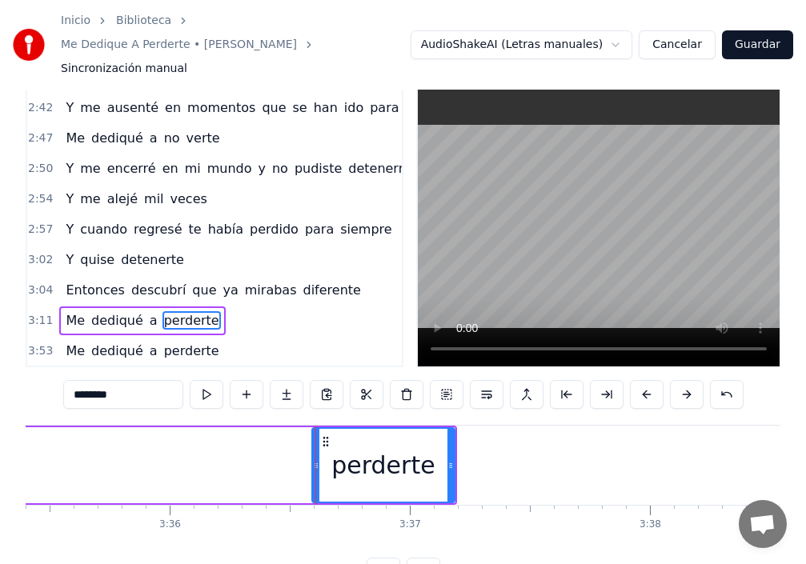
click at [319, 459] on icon at bounding box center [316, 465] width 6 height 13
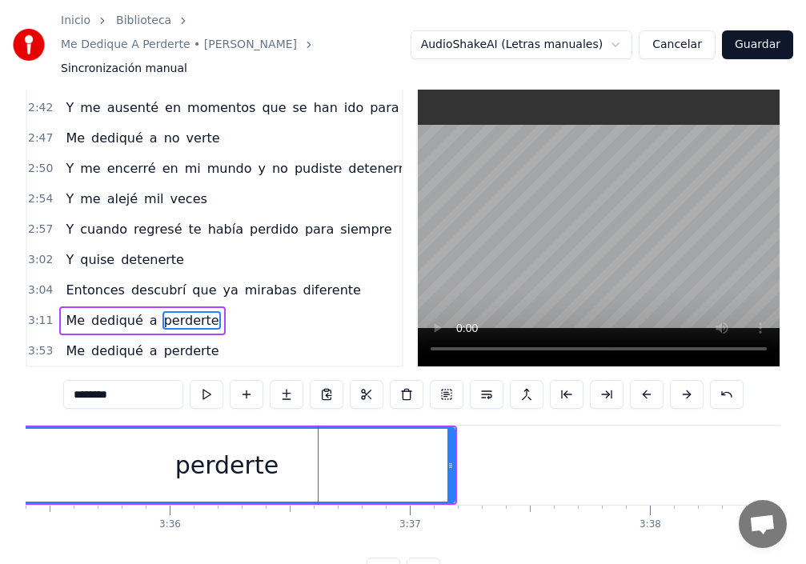
drag, startPoint x: 313, startPoint y: 439, endPoint x: 0, endPoint y: 449, distance: 313.1
click at [0, 433] on div "Inicio Biblioteca Me Dedique A Perderte • [PERSON_NAME] Sincronización manual A…" at bounding box center [403, 278] width 806 height 616
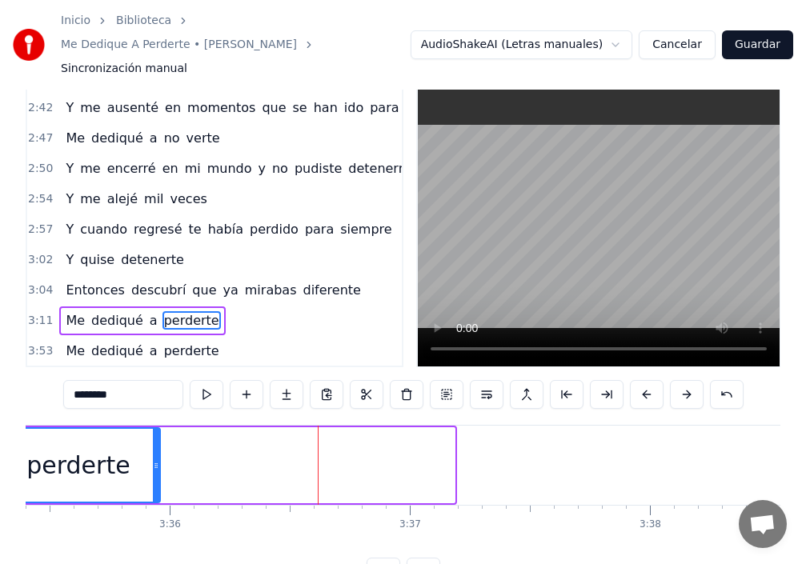
drag, startPoint x: 450, startPoint y: 439, endPoint x: 78, endPoint y: 455, distance: 372.6
click at [153, 452] on div at bounding box center [156, 465] width 6 height 73
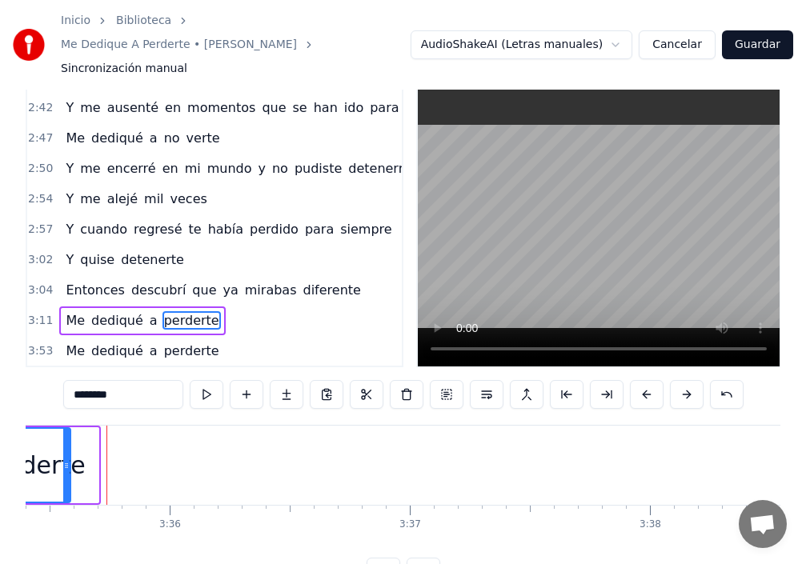
drag, startPoint x: 97, startPoint y: 441, endPoint x: 50, endPoint y: 445, distance: 46.6
click at [63, 459] on icon at bounding box center [66, 465] width 6 height 13
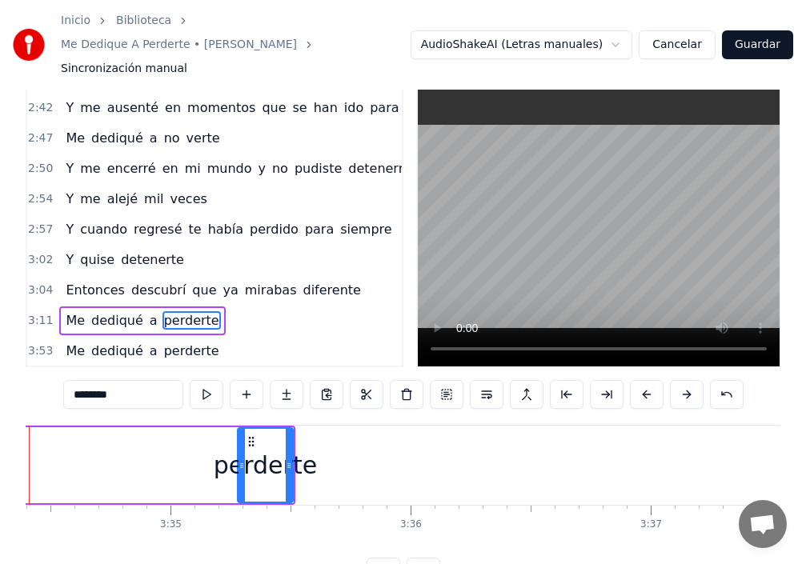
scroll to position [0, 51406]
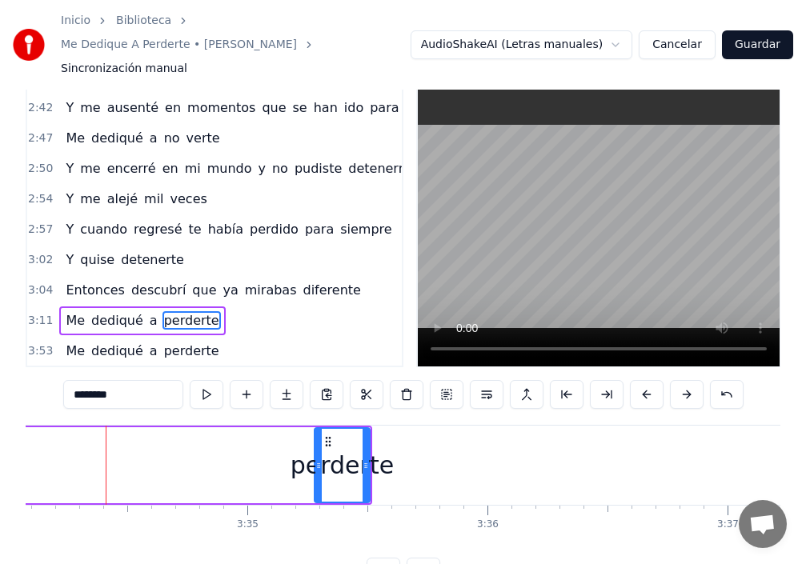
click at [322, 429] on div at bounding box center [318, 465] width 6 height 73
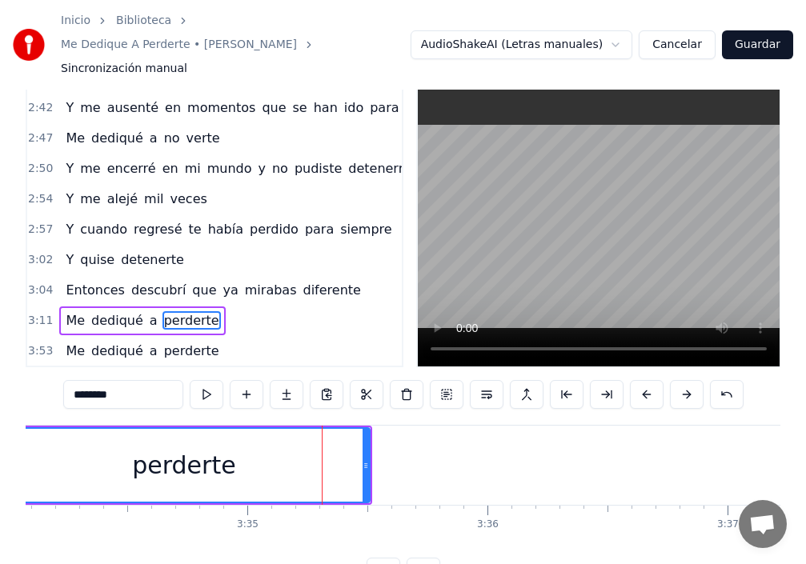
drag, startPoint x: 319, startPoint y: 427, endPoint x: 0, endPoint y: 432, distance: 319.4
click at [0, 432] on div "Inicio Biblioteca Me Dedique A Perderte • [PERSON_NAME] Sincronización manual A…" at bounding box center [403, 278] width 806 height 616
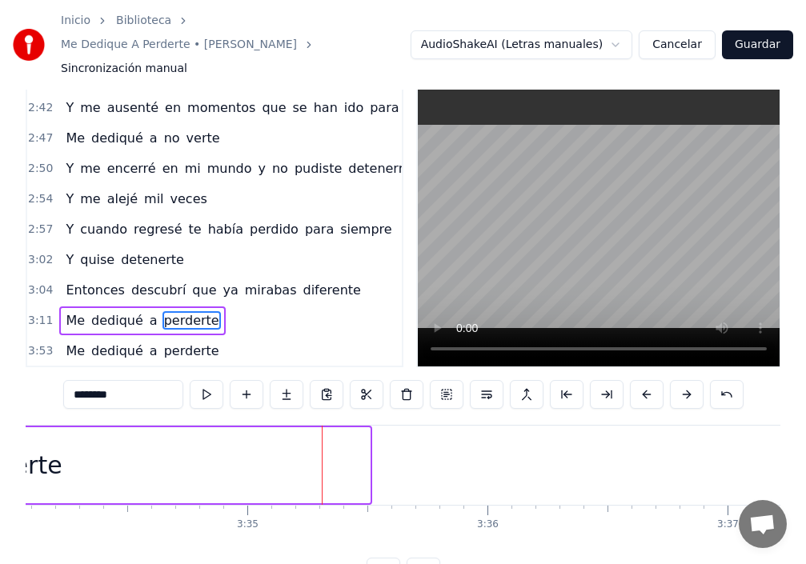
drag, startPoint x: 367, startPoint y: 435, endPoint x: 20, endPoint y: 444, distance: 347.5
click at [20, 444] on div "Inicio Biblioteca Me Dedique A Perderte • [PERSON_NAME] Sincronización manual A…" at bounding box center [403, 278] width 806 height 616
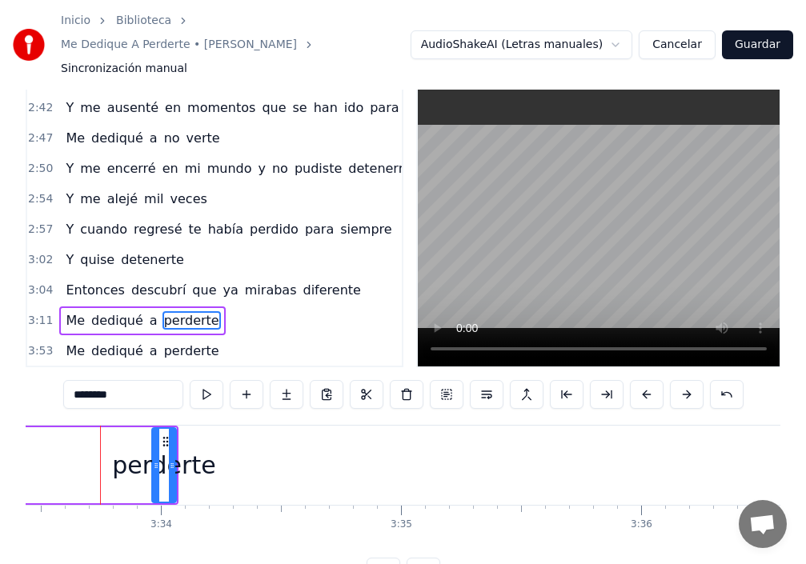
scroll to position [0, 51247]
click at [180, 459] on icon at bounding box center [177, 465] width 6 height 13
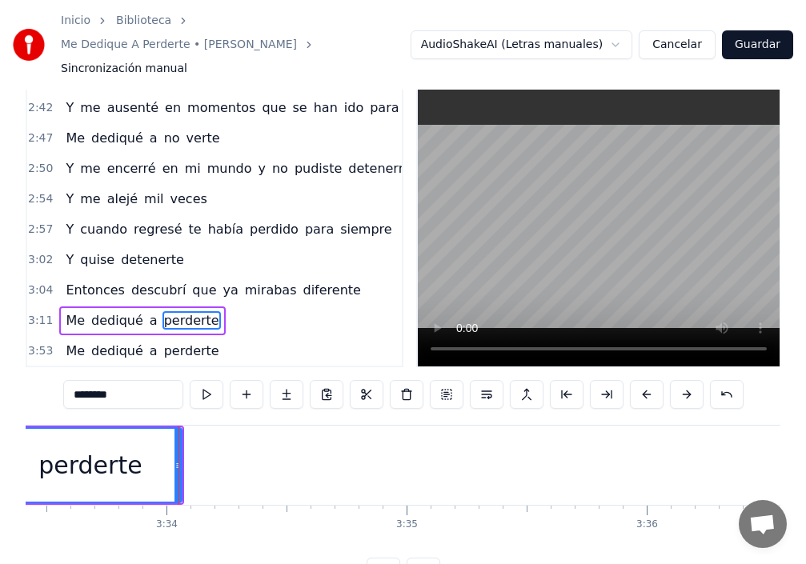
drag, startPoint x: 158, startPoint y: 447, endPoint x: 0, endPoint y: 443, distance: 158.6
click at [0, 443] on div "Inicio Biblioteca Me Dedique A Perderte • [PERSON_NAME] Sincronización manual A…" at bounding box center [403, 278] width 806 height 616
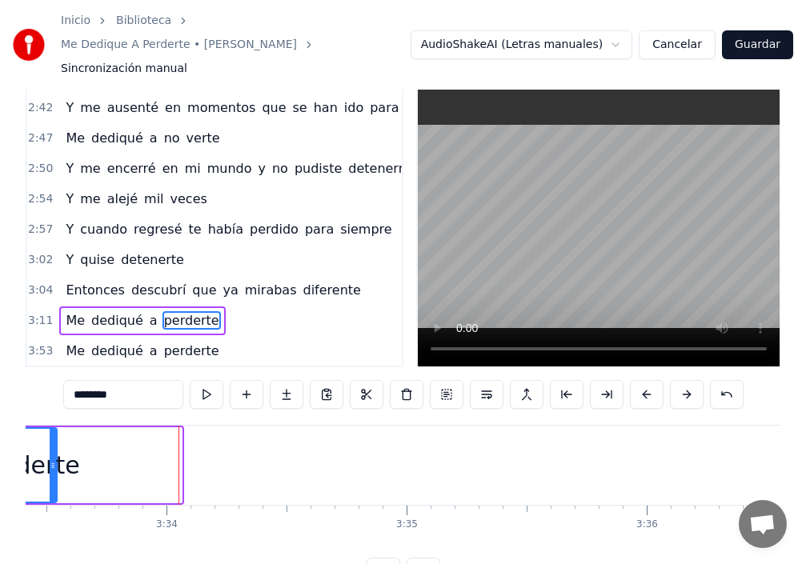
drag, startPoint x: 180, startPoint y: 439, endPoint x: 55, endPoint y: 444, distance: 125.0
click at [55, 459] on icon at bounding box center [53, 465] width 6 height 13
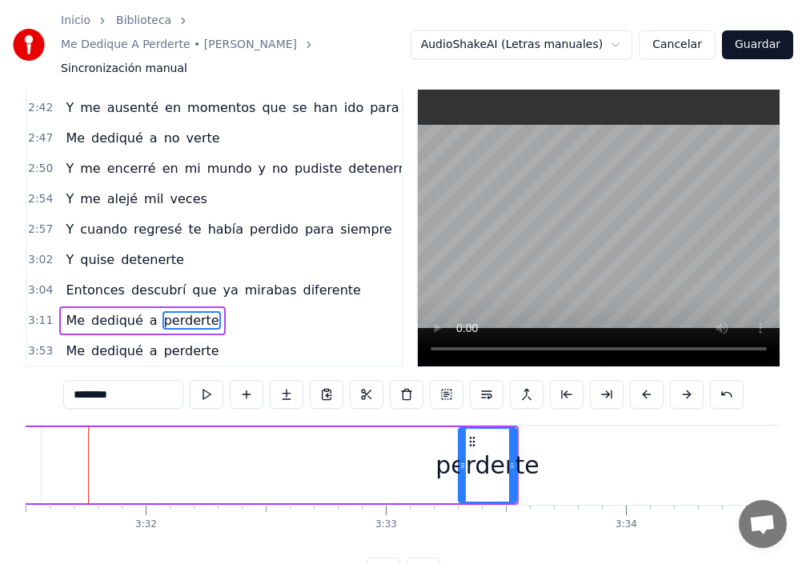
scroll to position [0, 50769]
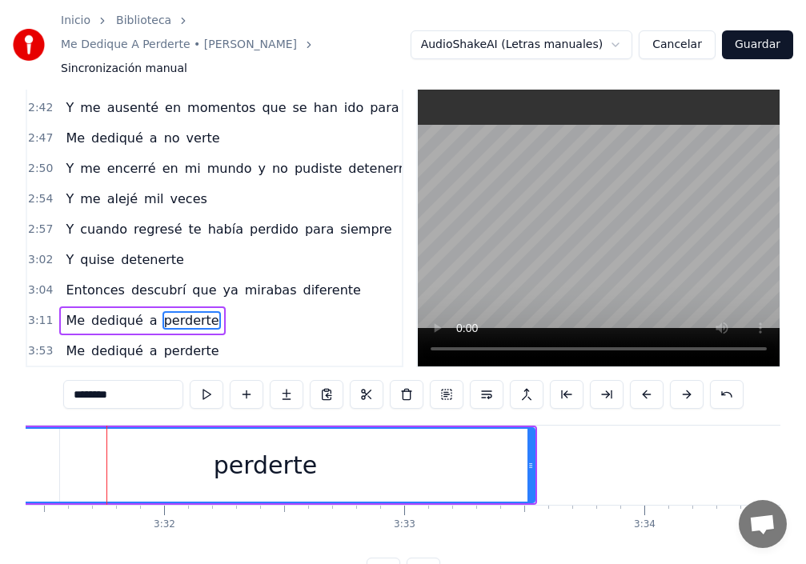
drag, startPoint x: 481, startPoint y: 434, endPoint x: 0, endPoint y: 453, distance: 481.4
click at [0, 453] on div "Inicio Biblioteca Me Dedique A Perderte • [PERSON_NAME] Sincronización manual A…" at bounding box center [403, 278] width 806 height 616
drag, startPoint x: 535, startPoint y: 440, endPoint x: 479, endPoint y: 432, distance: 57.4
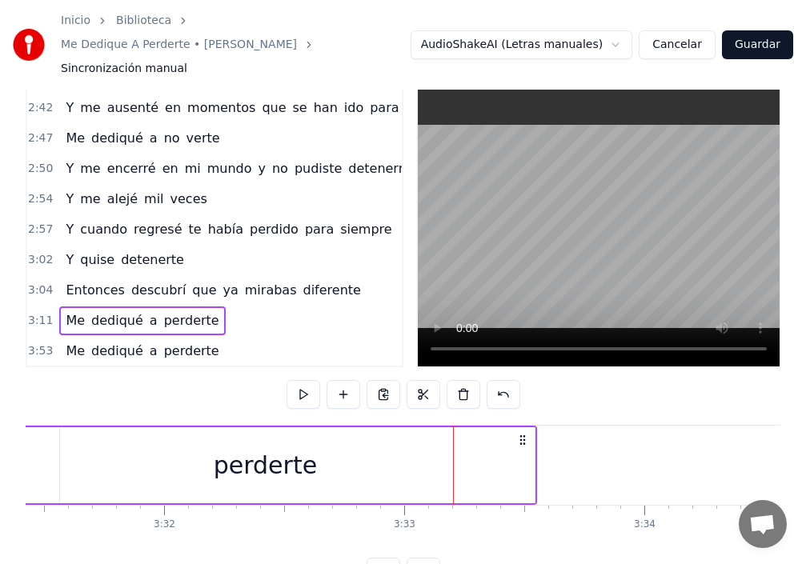
click at [530, 440] on div "perderte" at bounding box center [265, 465] width 539 height 76
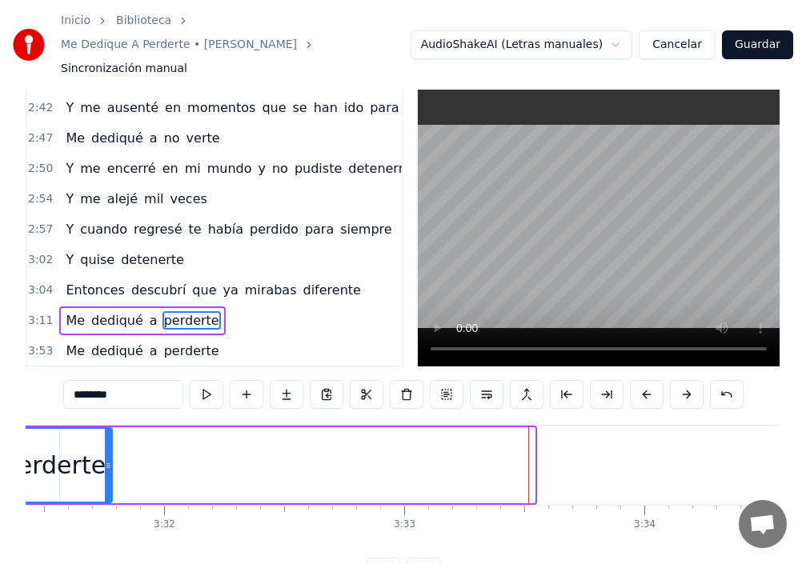
drag, startPoint x: 531, startPoint y: 440, endPoint x: 94, endPoint y: 445, distance: 437.9
click at [105, 459] on icon at bounding box center [108, 465] width 6 height 13
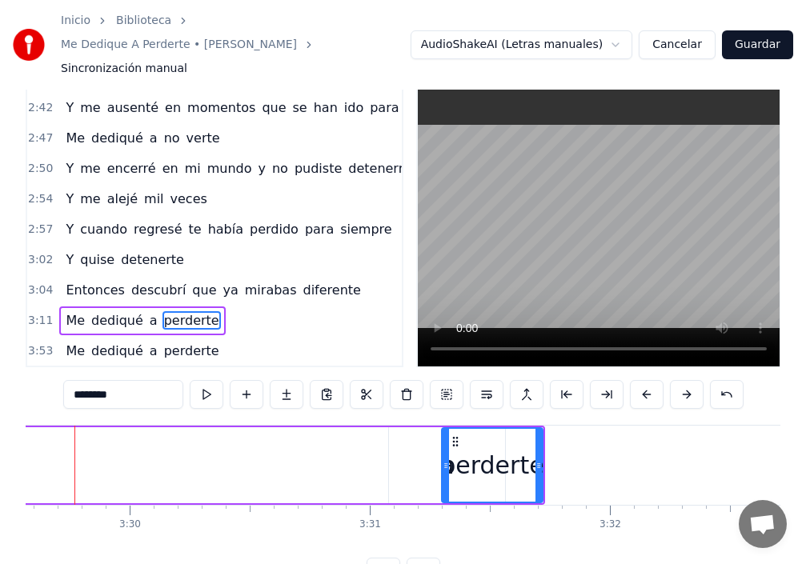
scroll to position [0, 50292]
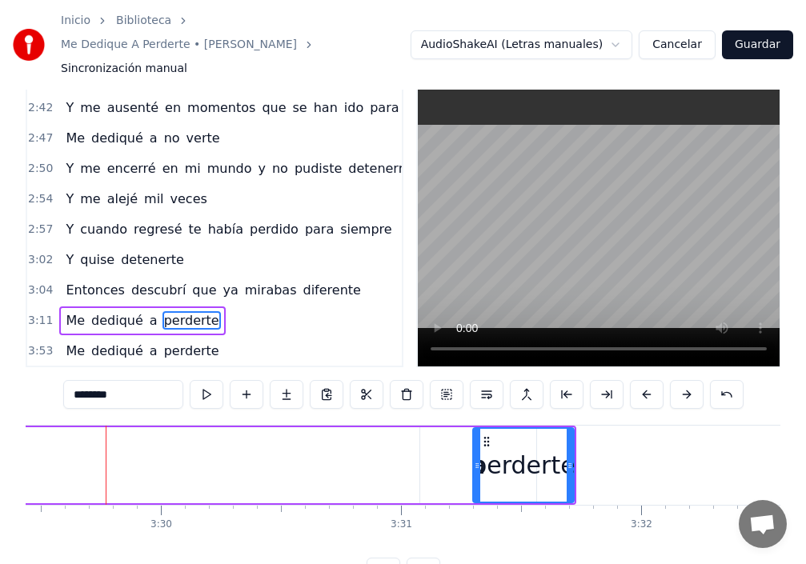
click at [478, 459] on icon at bounding box center [477, 465] width 6 height 13
click at [427, 439] on div "a" at bounding box center [478, 465] width 116 height 76
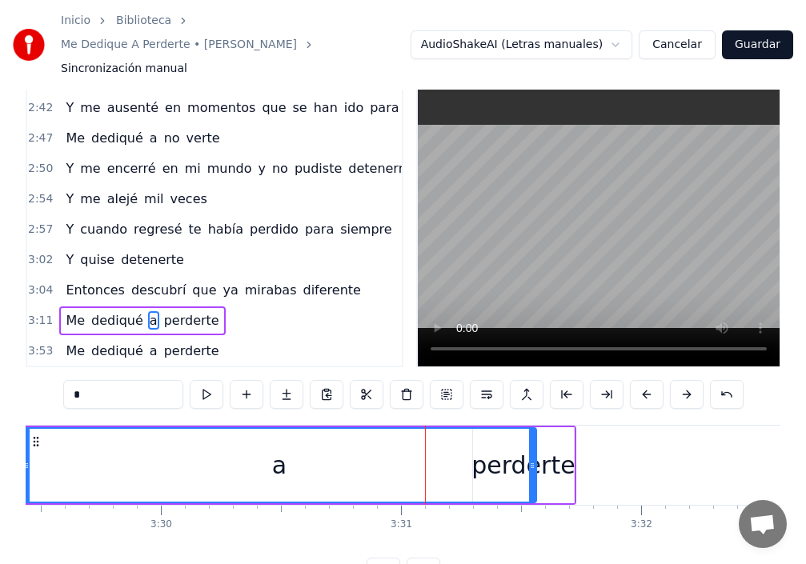
drag, startPoint x: 417, startPoint y: 433, endPoint x: 29, endPoint y: 396, distance: 390.0
click at [29, 396] on div "0:24 ¿Por qué no [PERSON_NAME] en el [PERSON_NAME] cuando aún podía? 0:30 ¿Por …" at bounding box center [403, 337] width 755 height 502
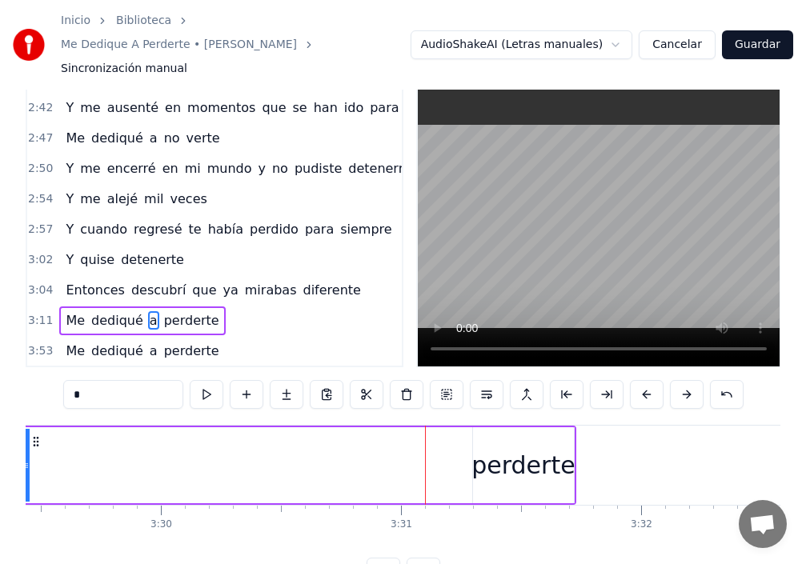
drag, startPoint x: 533, startPoint y: 433, endPoint x: 3, endPoint y: 423, distance: 530.0
click at [3, 423] on div "Inicio Biblioteca Me Dedique A Perderte • [PERSON_NAME] Sincronización manual A…" at bounding box center [403, 278] width 806 height 616
click at [472, 434] on div "perderte" at bounding box center [523, 465] width 102 height 76
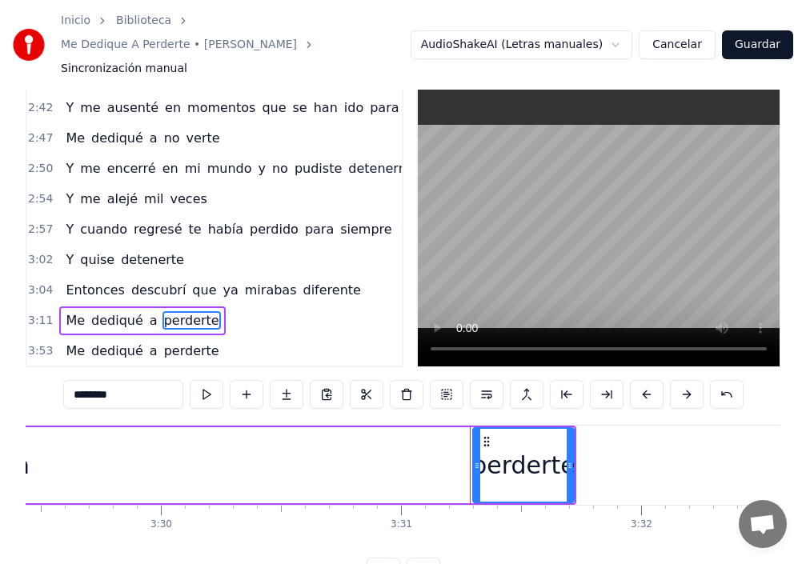
click at [484, 447] on div "perderte" at bounding box center [522, 465] width 103 height 36
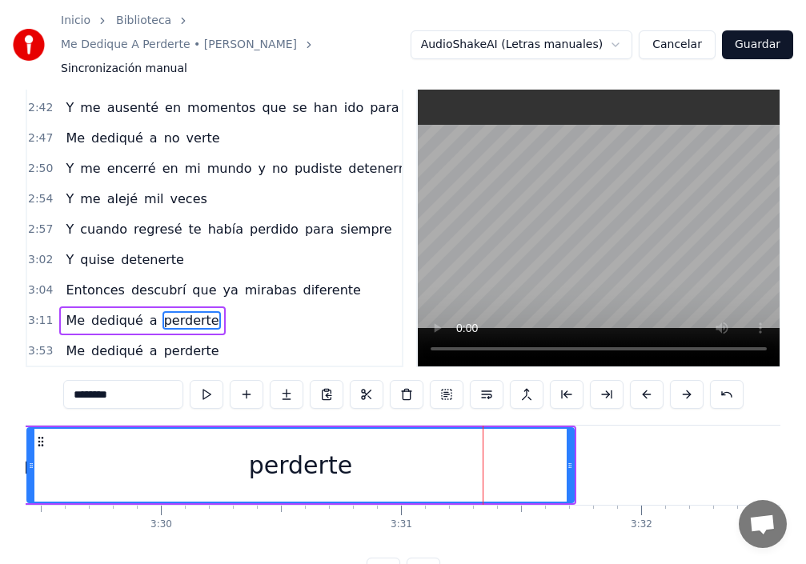
drag, startPoint x: 473, startPoint y: 433, endPoint x: 10, endPoint y: 450, distance: 463.0
click at [14, 438] on div "Inicio Biblioteca Me Dedique A Perderte • [PERSON_NAME] Sincronización manual A…" at bounding box center [403, 278] width 806 height 616
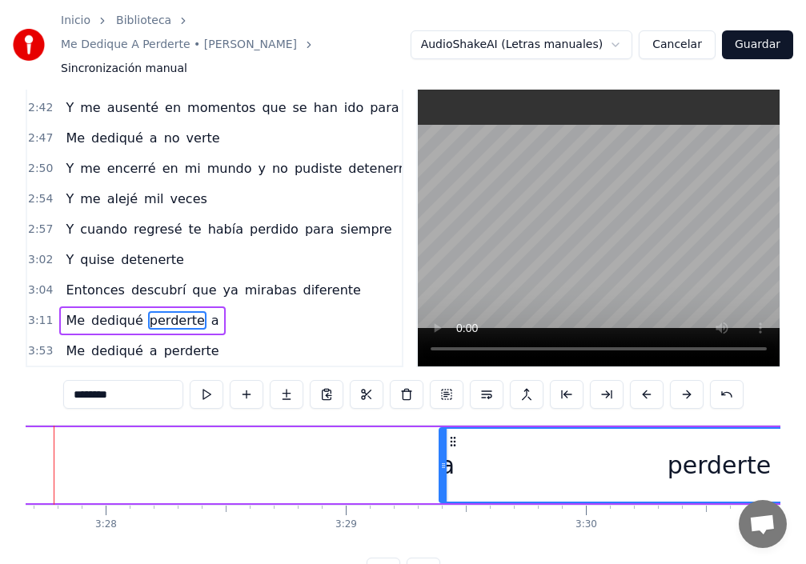
scroll to position [0, 49814]
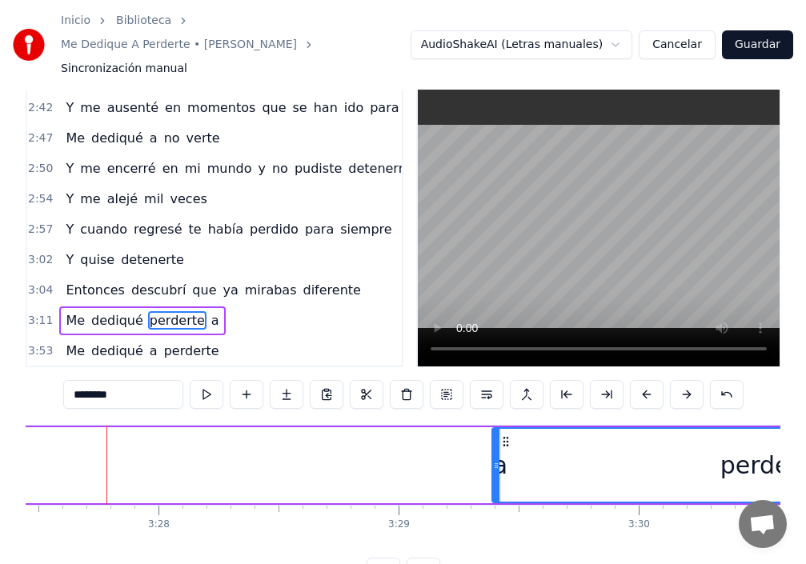
click at [506, 444] on div "perderte" at bounding box center [772, 465] width 558 height 73
drag, startPoint x: 494, startPoint y: 435, endPoint x: 527, endPoint y: 426, distance: 34.8
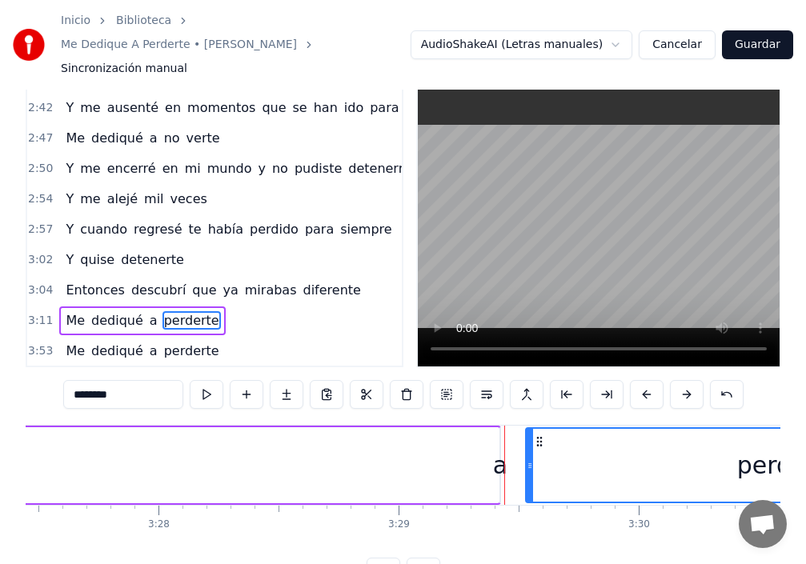
click at [503, 447] on div "a" at bounding box center [500, 465] width 14 height 36
type input "*"
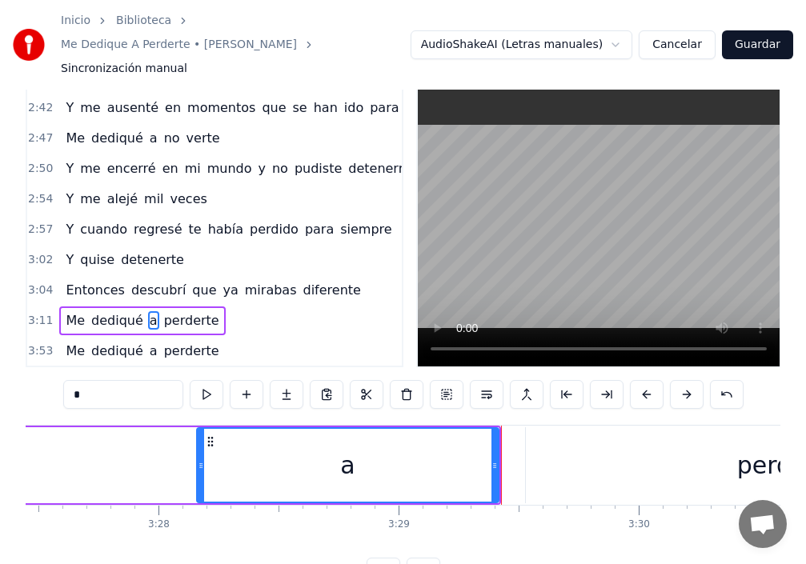
drag, startPoint x: 503, startPoint y: 443, endPoint x: 252, endPoint y: 455, distance: 250.8
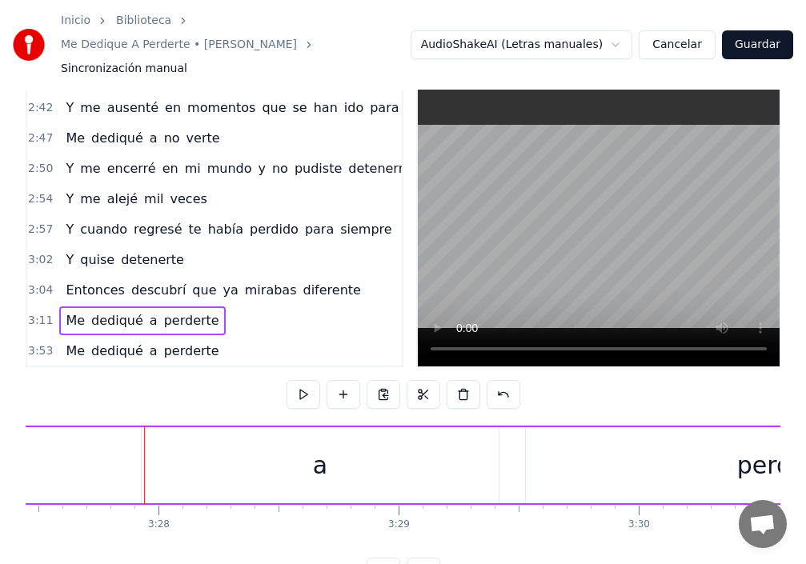
drag, startPoint x: 496, startPoint y: 439, endPoint x: 481, endPoint y: 438, distance: 15.2
click at [472, 439] on div "a" at bounding box center [320, 465] width 357 height 76
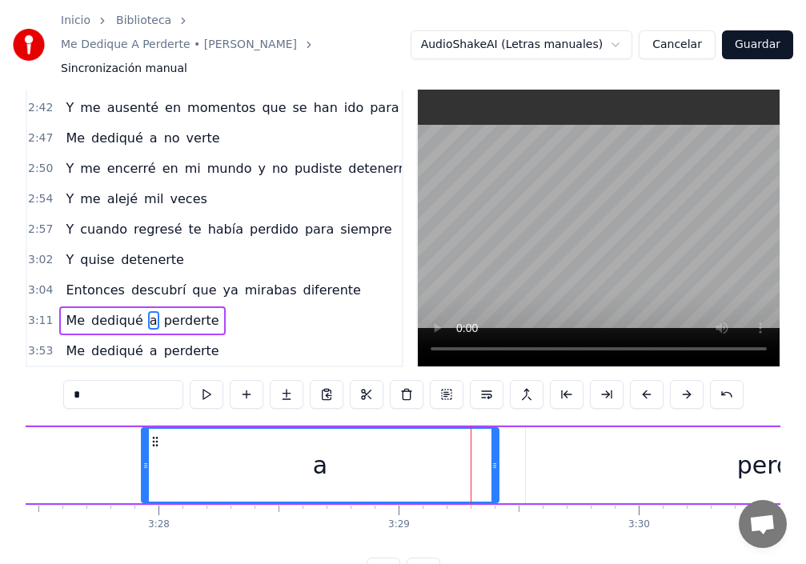
drag, startPoint x: 500, startPoint y: 436, endPoint x: 489, endPoint y: 436, distance: 11.2
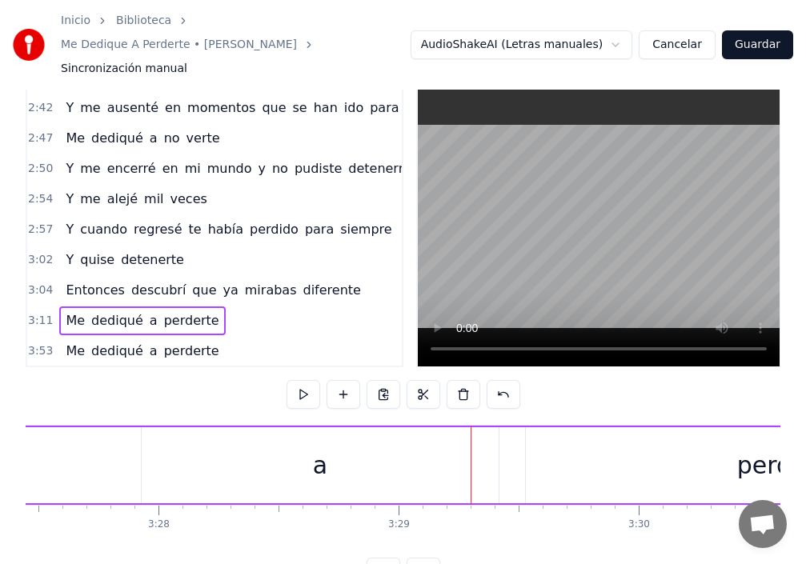
click at [489, 438] on div "a" at bounding box center [320, 465] width 357 height 76
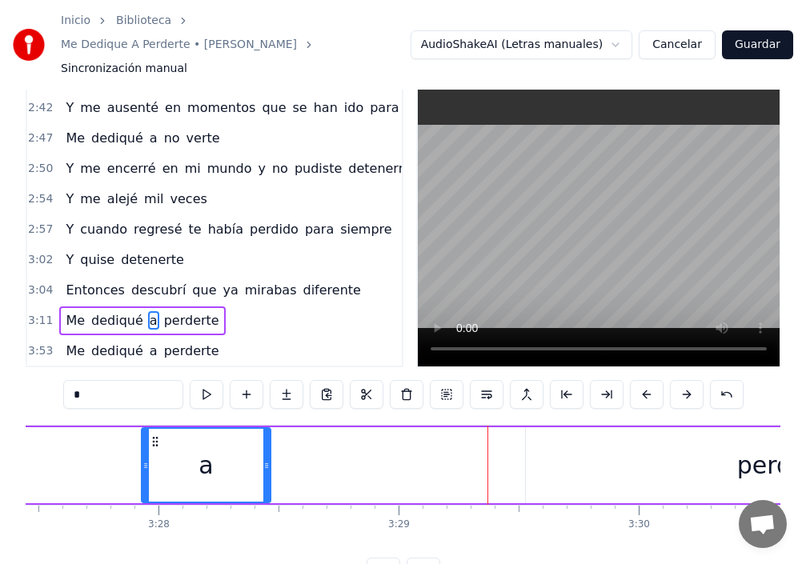
drag, startPoint x: 492, startPoint y: 437, endPoint x: 255, endPoint y: 435, distance: 237.7
click at [264, 434] on div at bounding box center [266, 465] width 6 height 73
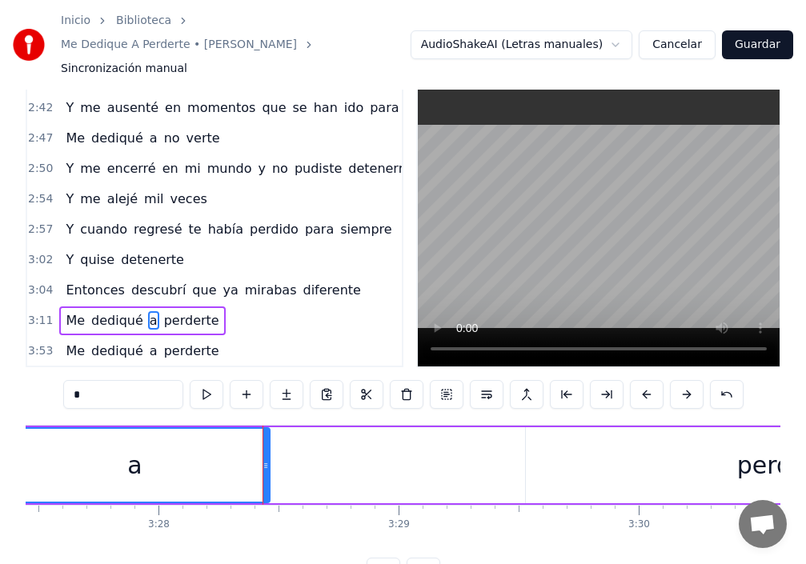
drag, startPoint x: 142, startPoint y: 431, endPoint x: 0, endPoint y: 432, distance: 141.7
click at [0, 432] on div "Inicio Biblioteca Me Dedique A Perderte • [PERSON_NAME] Sincronización manual A…" at bounding box center [403, 278] width 806 height 616
drag, startPoint x: 267, startPoint y: 430, endPoint x: 190, endPoint y: 429, distance: 77.6
click at [190, 429] on div at bounding box center [188, 465] width 6 height 73
click at [537, 435] on div "perderte" at bounding box center [789, 465] width 526 height 76
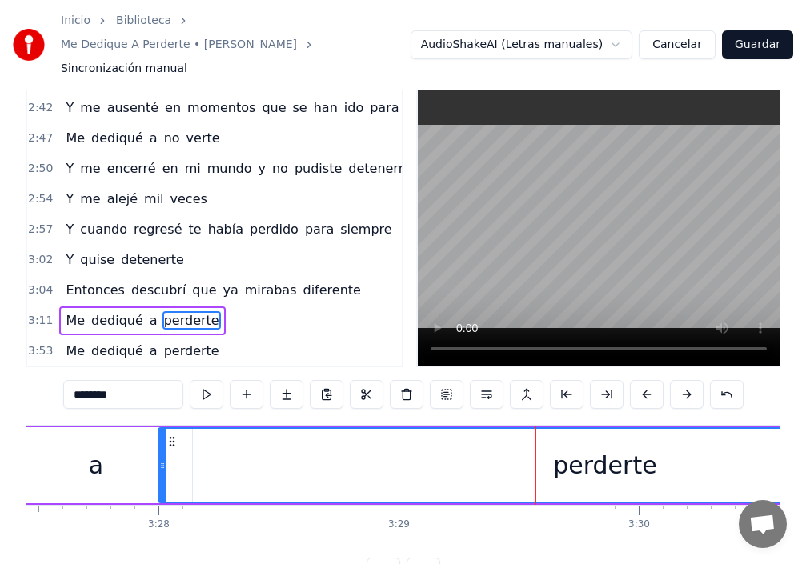
drag, startPoint x: 528, startPoint y: 438, endPoint x: 161, endPoint y: 435, distance: 367.4
click at [161, 459] on icon at bounding box center [162, 465] width 6 height 13
click at [343, 443] on div "perderte" at bounding box center [605, 465] width 892 height 73
click at [112, 311] on span "dediqué" at bounding box center [117, 320] width 55 height 18
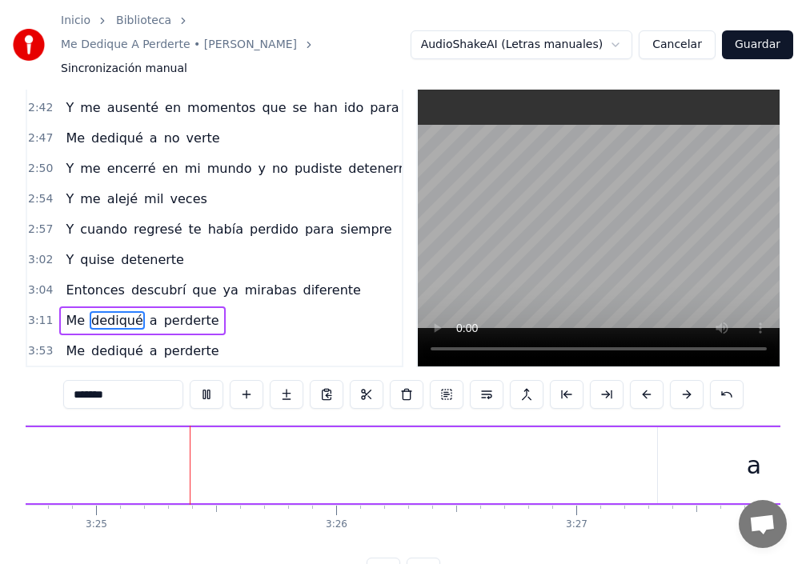
scroll to position [0, 49162]
click at [660, 443] on div "a" at bounding box center [748, 465] width 192 height 76
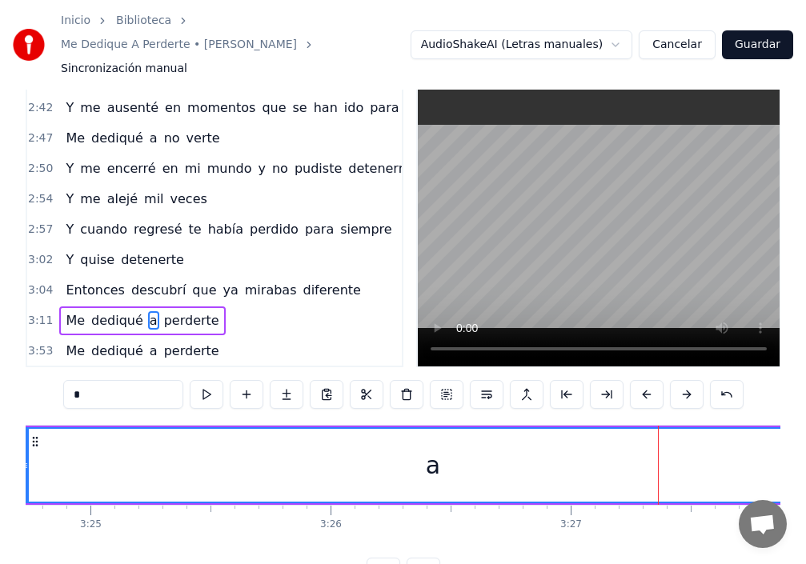
drag, startPoint x: 654, startPoint y: 443, endPoint x: 87, endPoint y: 457, distance: 566.9
click at [23, 450] on div "Inicio Biblioteca Me Dedique A Perderte • [PERSON_NAME] Sincronización manual A…" at bounding box center [403, 278] width 806 height 616
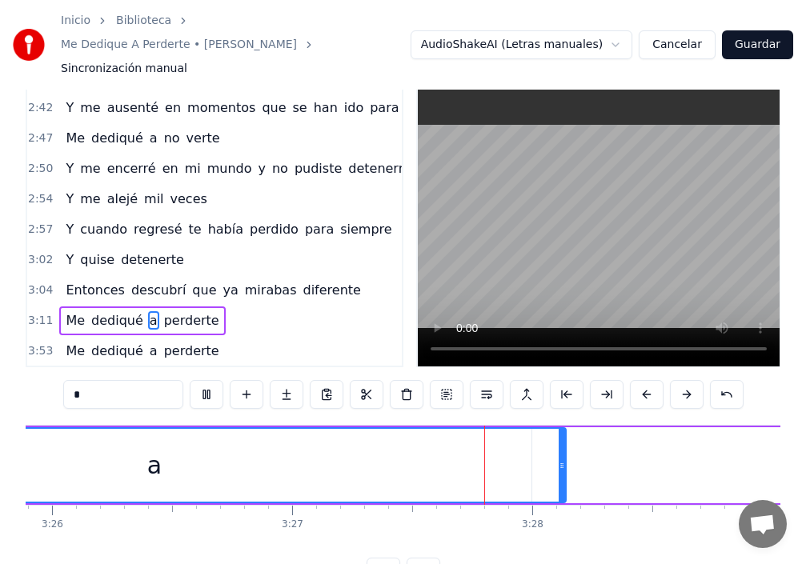
scroll to position [0, 49760]
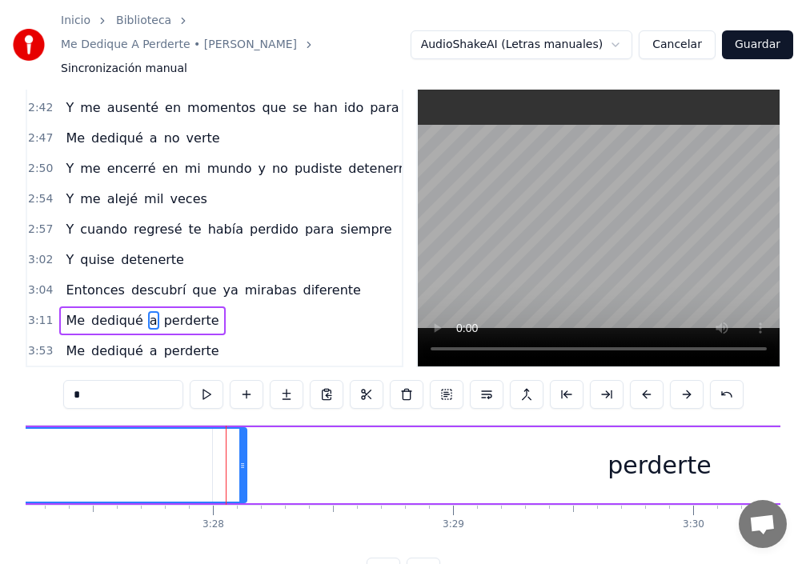
click at [239, 459] on icon at bounding box center [242, 465] width 6 height 13
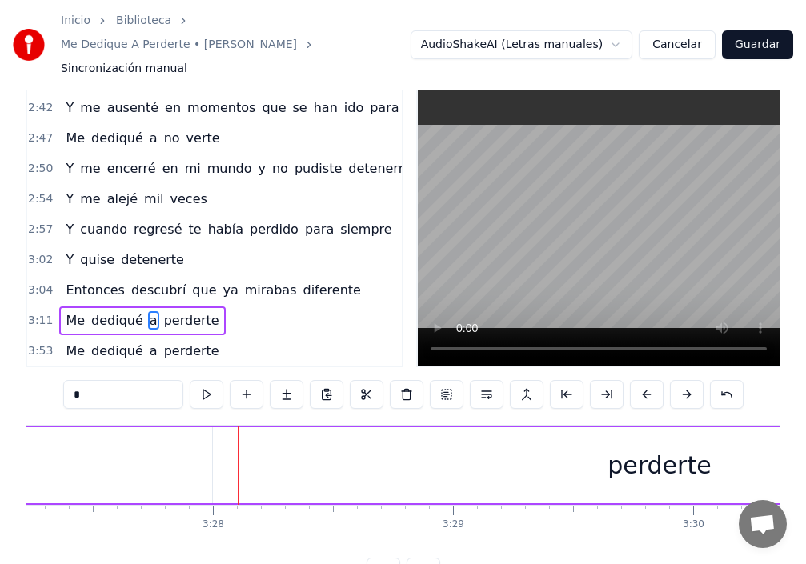
drag, startPoint x: 246, startPoint y: 435, endPoint x: 0, endPoint y: 440, distance: 245.8
click at [0, 422] on div "Inicio Biblioteca Me Dedique A Perderte • [PERSON_NAME] Sincronización manual A…" at bounding box center [403, 278] width 806 height 616
click at [222, 435] on div "perderte" at bounding box center [659, 465] width 893 height 76
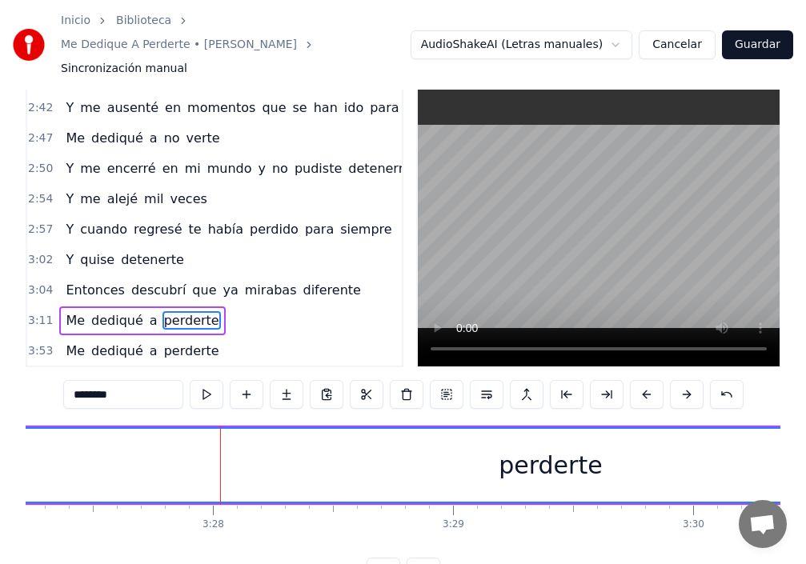
drag, startPoint x: 220, startPoint y: 435, endPoint x: 0, endPoint y: 454, distance: 221.0
click at [0, 454] on div "Inicio Biblioteca Me Dedique A Perderte • [PERSON_NAME] Sincronización manual A…" at bounding box center [403, 278] width 806 height 616
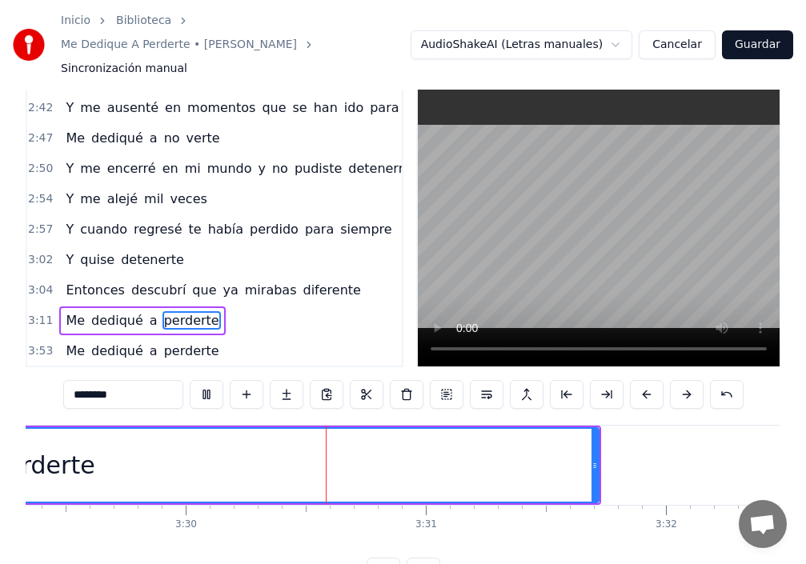
scroll to position [0, 50375]
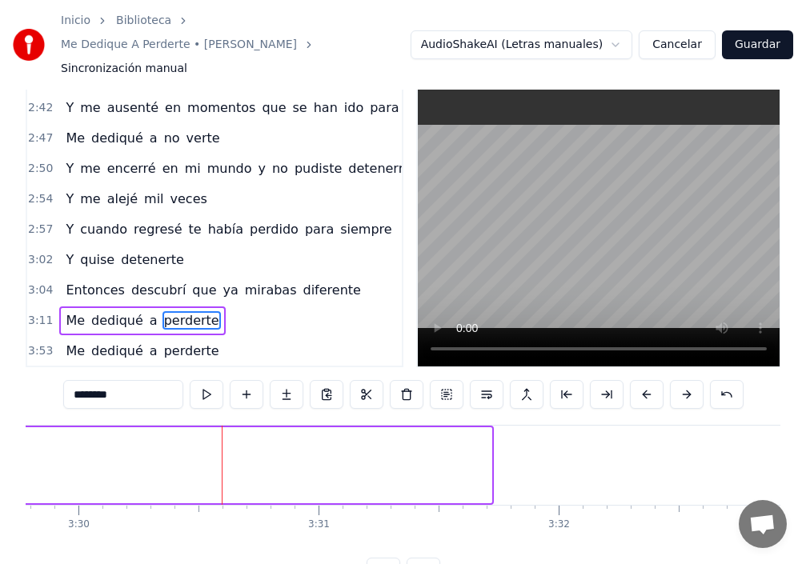
drag, startPoint x: 490, startPoint y: 443, endPoint x: 0, endPoint y: 427, distance: 490.1
click at [0, 427] on div "Inicio Biblioteca Me Dedique A Perderte • [PERSON_NAME] Sincronización manual A…" at bounding box center [403, 278] width 806 height 616
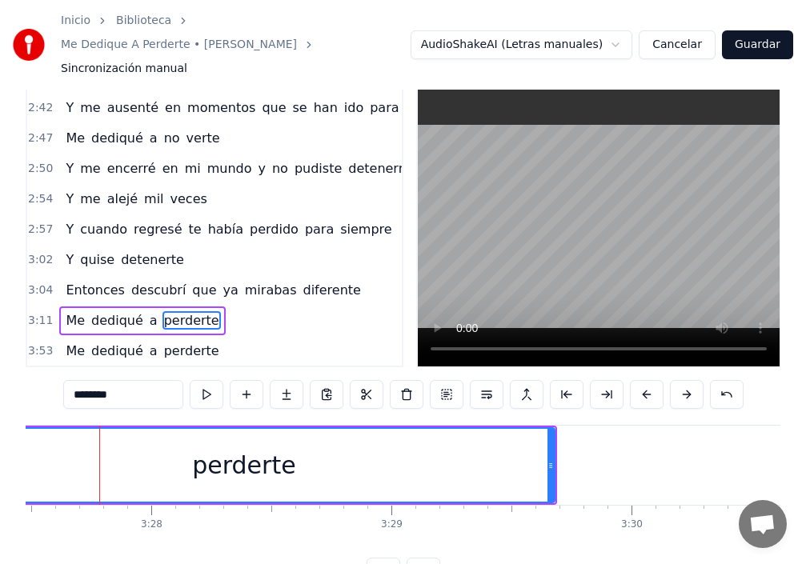
scroll to position [0, 49814]
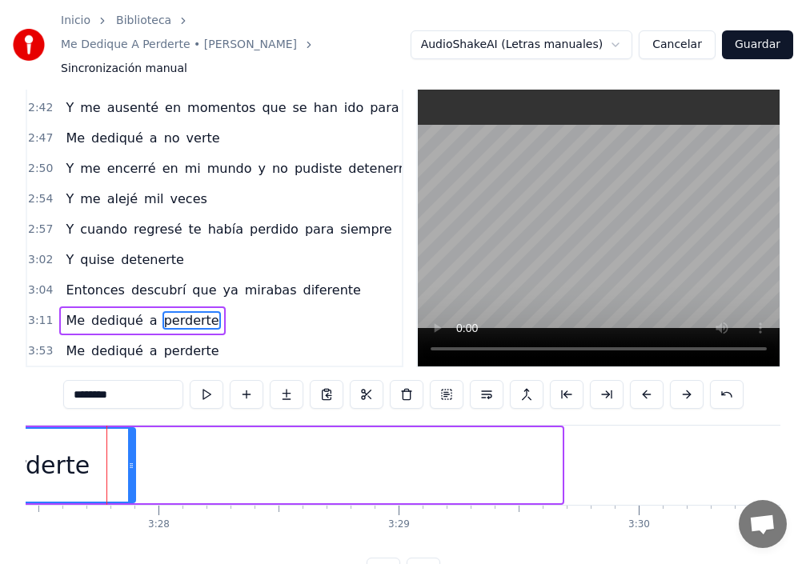
drag, startPoint x: 560, startPoint y: 445, endPoint x: 69, endPoint y: 440, distance: 491.5
click at [118, 431] on div "perderte" at bounding box center [38, 465] width 193 height 73
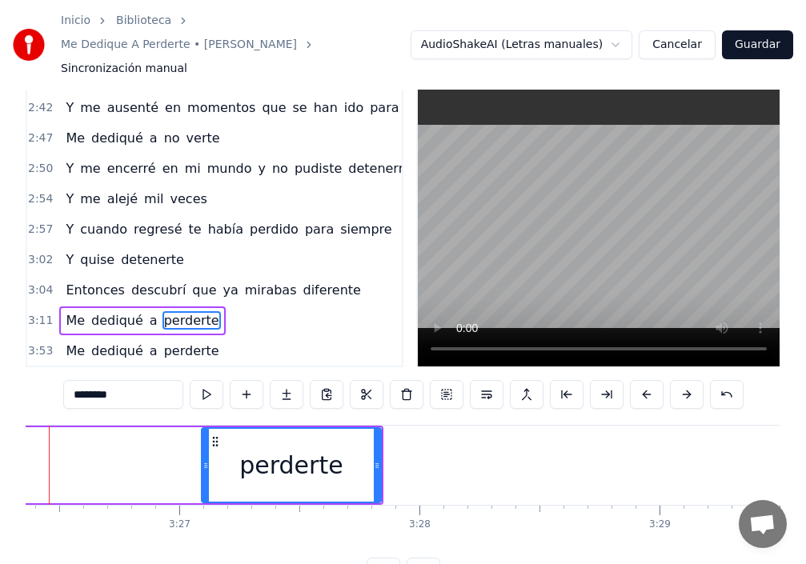
scroll to position [0, 49497]
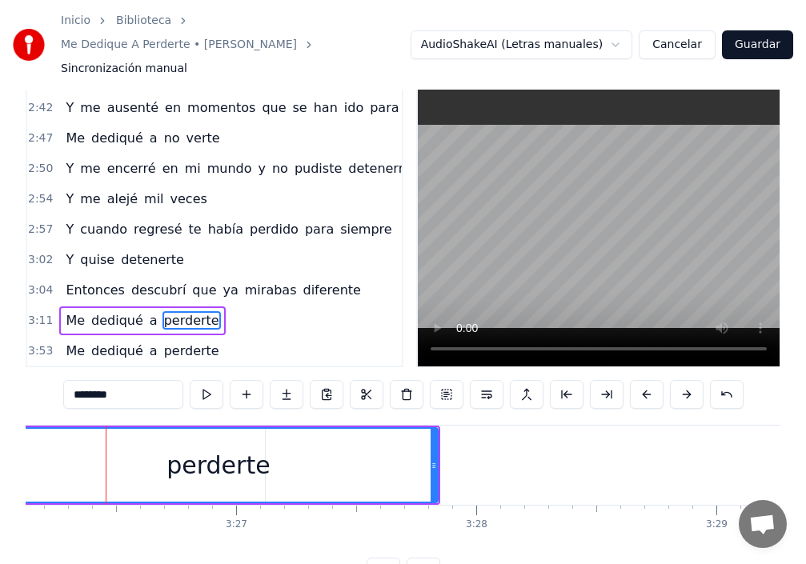
drag, startPoint x: 259, startPoint y: 435, endPoint x: 0, endPoint y: 418, distance: 259.9
click at [0, 418] on div "Inicio Biblioteca Me Dedique A Perderte • [PERSON_NAME] Sincronización manual A…" at bounding box center [403, 278] width 806 height 616
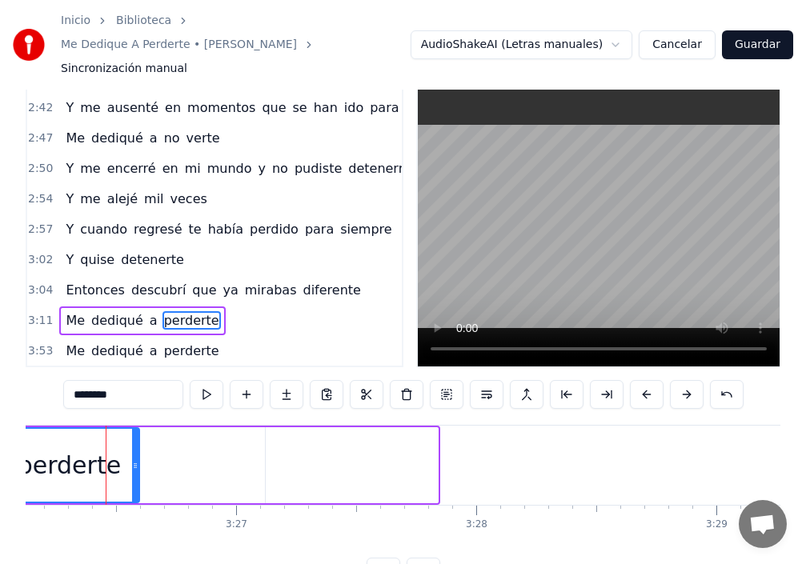
drag, startPoint x: 436, startPoint y: 441, endPoint x: 241, endPoint y: 420, distance: 196.4
click at [132, 459] on icon at bounding box center [135, 465] width 6 height 13
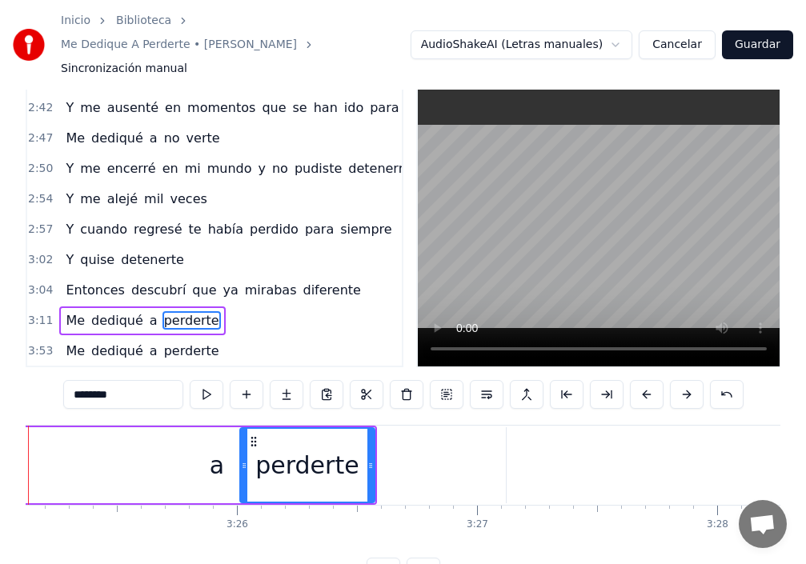
scroll to position [0, 49178]
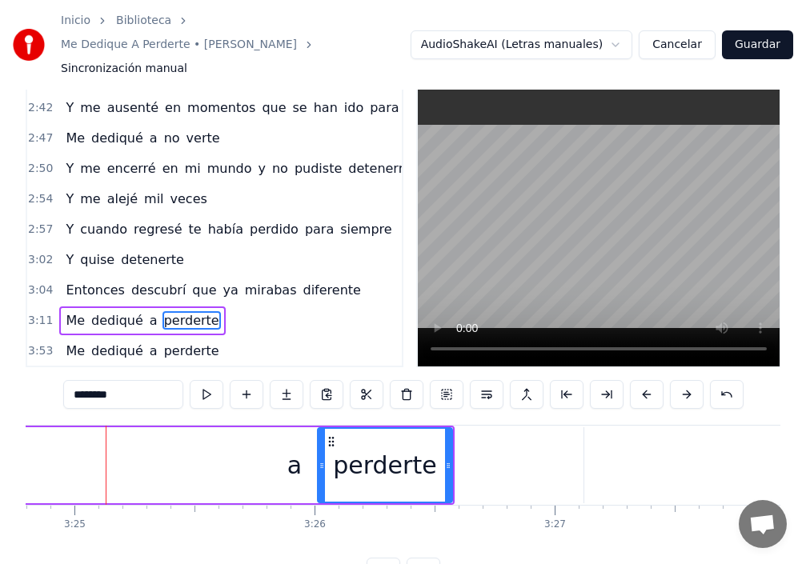
click at [291, 447] on div "a" at bounding box center [294, 465] width 14 height 36
type input "*"
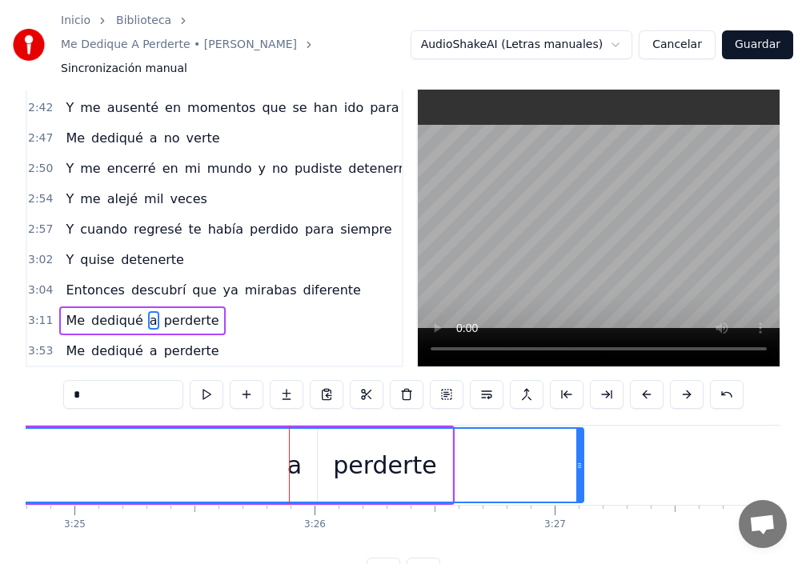
click at [324, 439] on div "a" at bounding box center [294, 465] width 576 height 73
click at [297, 447] on div "a" at bounding box center [294, 465] width 14 height 36
drag, startPoint x: 279, startPoint y: 426, endPoint x: 171, endPoint y: 427, distance: 107.3
click at [171, 429] on div "a" at bounding box center [294, 465] width 576 height 73
click at [448, 433] on div "a" at bounding box center [294, 465] width 576 height 73
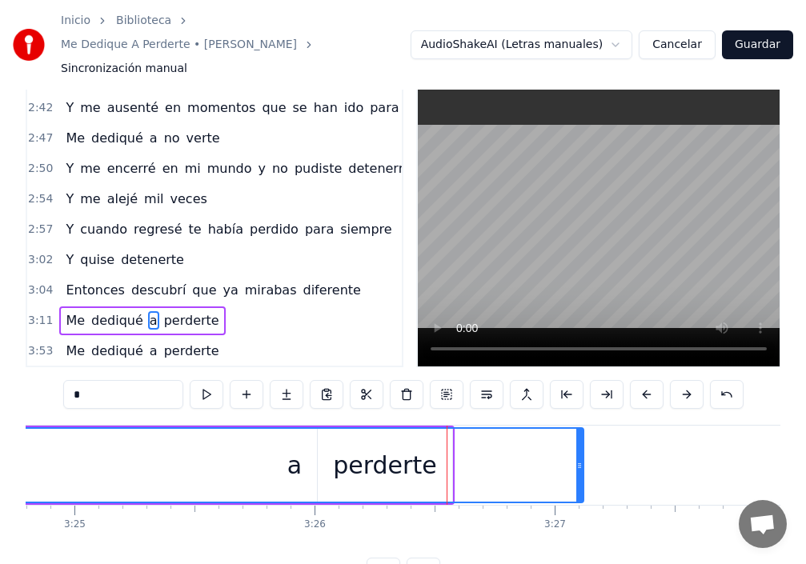
drag, startPoint x: 451, startPoint y: 432, endPoint x: 294, endPoint y: 420, distance: 158.1
click at [294, 429] on div "a" at bounding box center [294, 465] width 576 height 73
click at [295, 447] on div "a" at bounding box center [294, 465] width 14 height 36
drag, startPoint x: 278, startPoint y: 441, endPoint x: 172, endPoint y: 411, distance: 109.7
click at [219, 429] on div "a" at bounding box center [294, 465] width 576 height 73
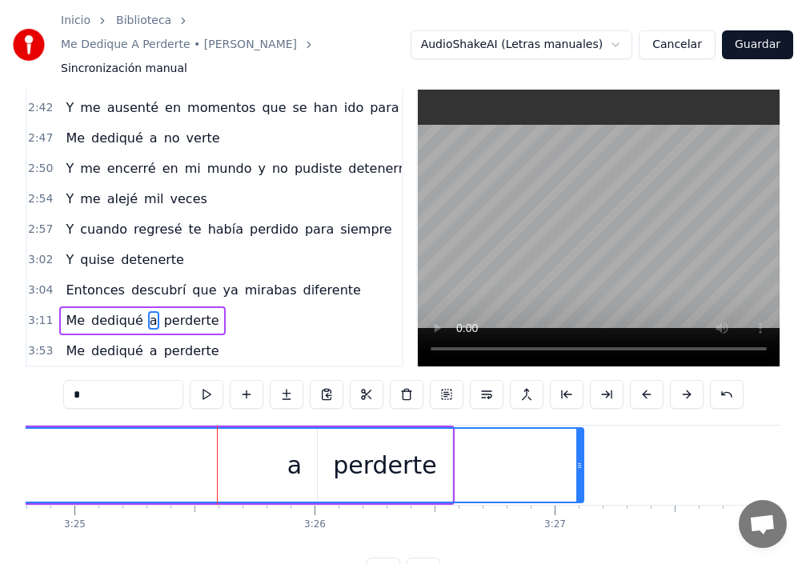
click at [436, 460] on div "a" at bounding box center [294, 465] width 576 height 73
click at [441, 429] on div "a" at bounding box center [294, 465] width 576 height 73
click at [458, 429] on div "a" at bounding box center [294, 465] width 576 height 73
click at [580, 429] on div at bounding box center [580, 465] width 6 height 73
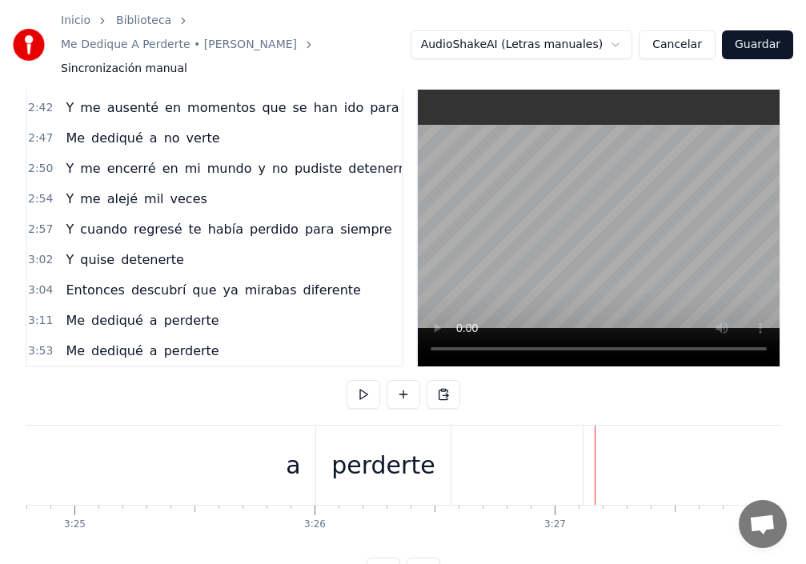
click at [578, 430] on div "a" at bounding box center [293, 465] width 579 height 79
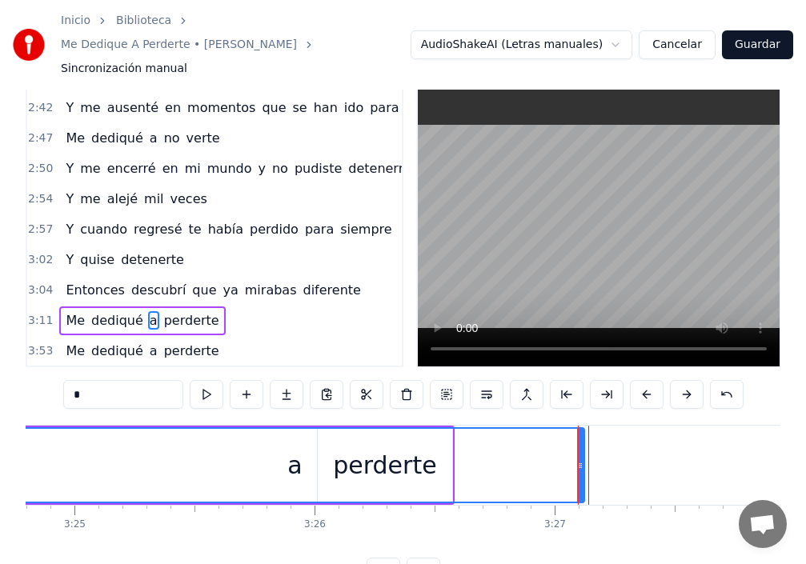
drag, startPoint x: 578, startPoint y: 430, endPoint x: 543, endPoint y: 435, distance: 34.9
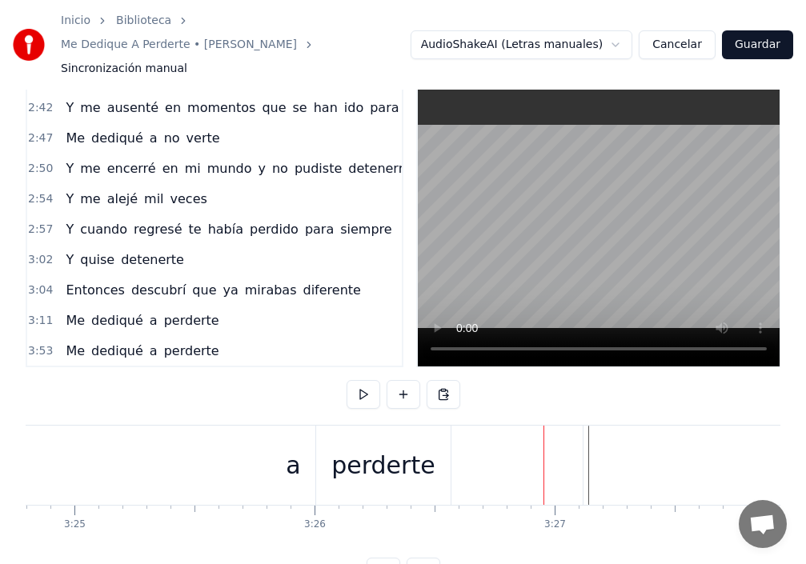
click at [471, 439] on div "a" at bounding box center [293, 465] width 579 height 79
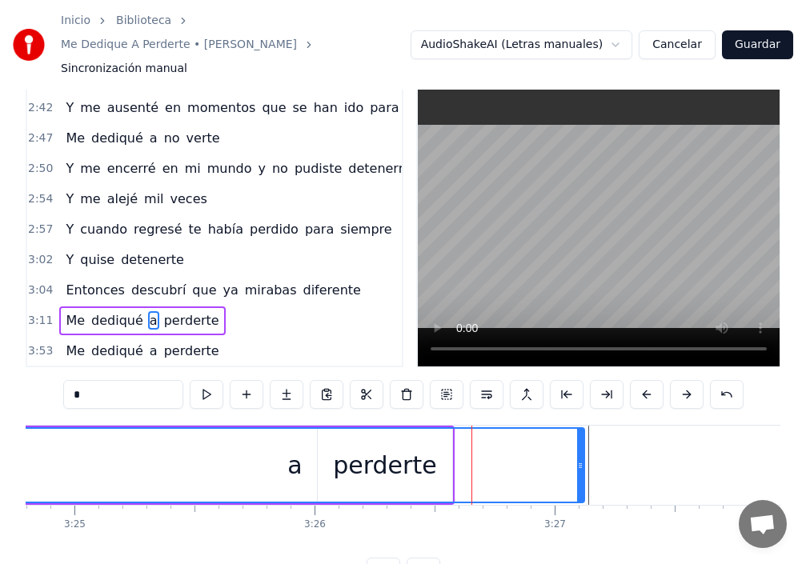
click at [446, 429] on div "a" at bounding box center [294, 465] width 577 height 73
drag, startPoint x: 454, startPoint y: 426, endPoint x: 428, endPoint y: 426, distance: 25.6
click at [423, 429] on div "a" at bounding box center [294, 465] width 577 height 73
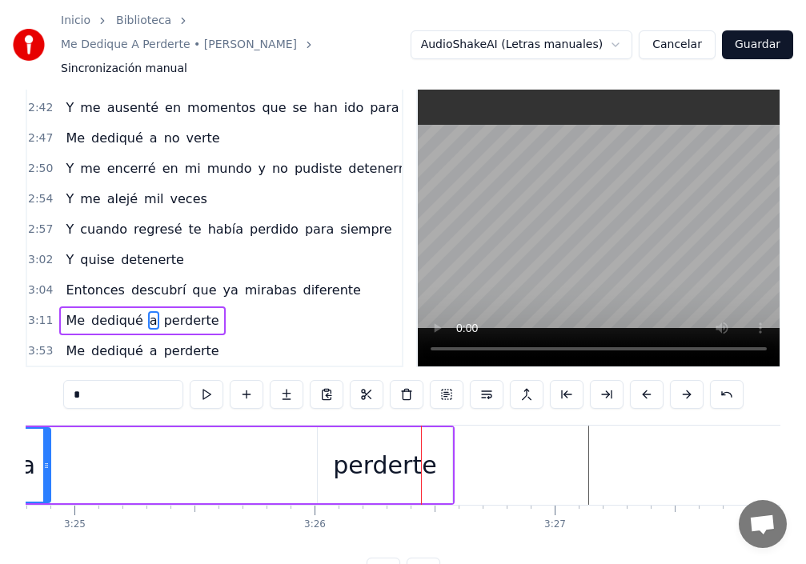
drag, startPoint x: 580, startPoint y: 431, endPoint x: 88, endPoint y: 454, distance: 492.8
click at [45, 451] on div at bounding box center [46, 465] width 6 height 73
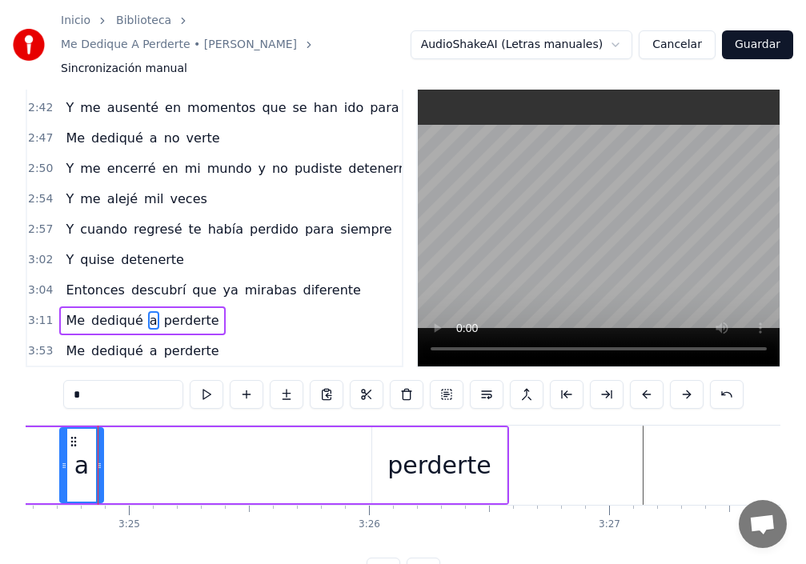
scroll to position [0, 49116]
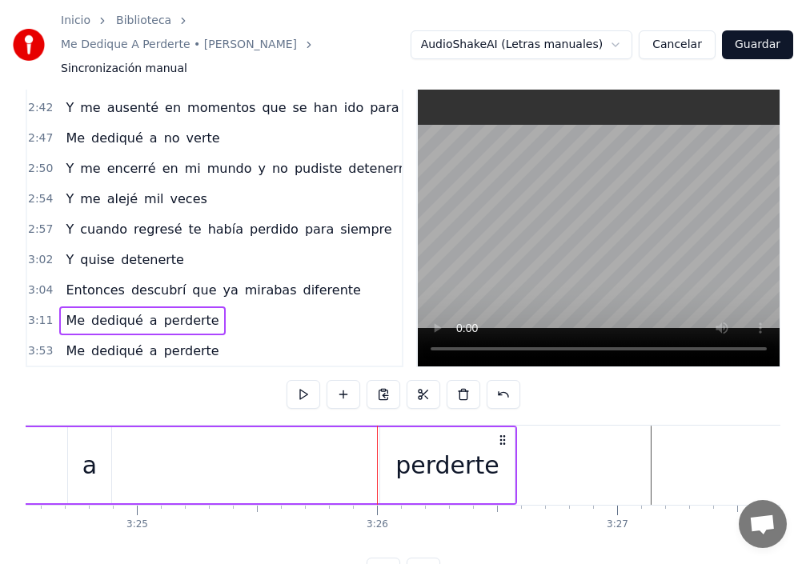
click at [76, 444] on div "a" at bounding box center [89, 465] width 43 height 76
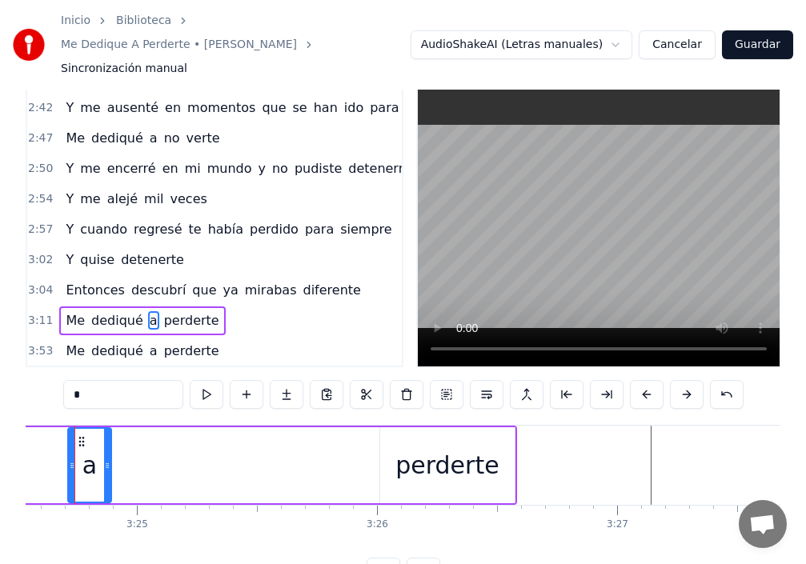
scroll to position [0, 49084]
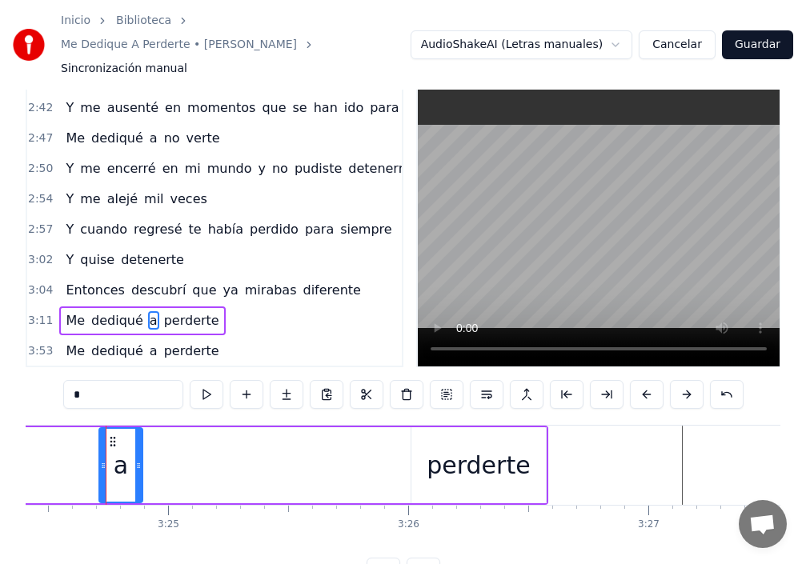
click at [117, 447] on div "a" at bounding box center [121, 465] width 14 height 36
click at [106, 438] on div "a" at bounding box center [121, 465] width 42 height 73
drag, startPoint x: 98, startPoint y: 440, endPoint x: 17, endPoint y: 448, distance: 82.0
click at [14, 450] on div "Inicio Biblioteca Me Dedique A Perderte • [PERSON_NAME] Sincronización manual A…" at bounding box center [403, 278] width 806 height 616
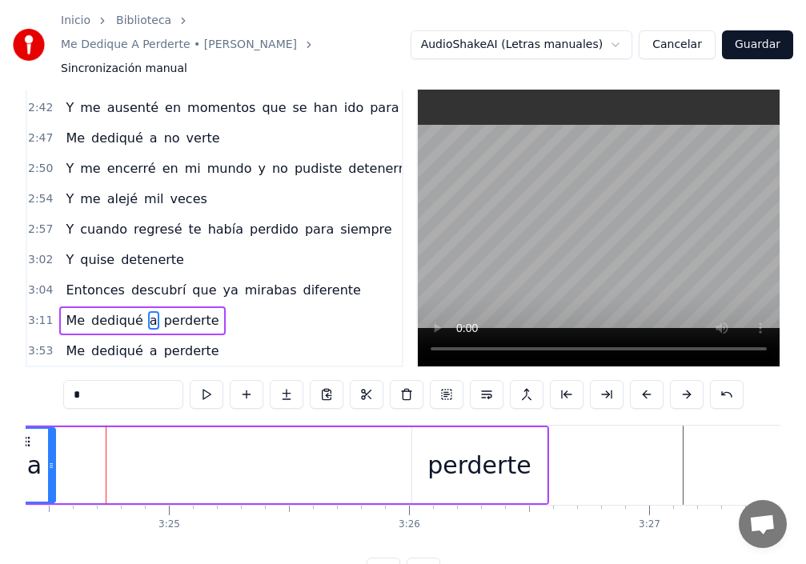
drag, startPoint x: 141, startPoint y: 439, endPoint x: 322, endPoint y: 440, distance: 180.9
click at [50, 453] on div at bounding box center [51, 465] width 6 height 73
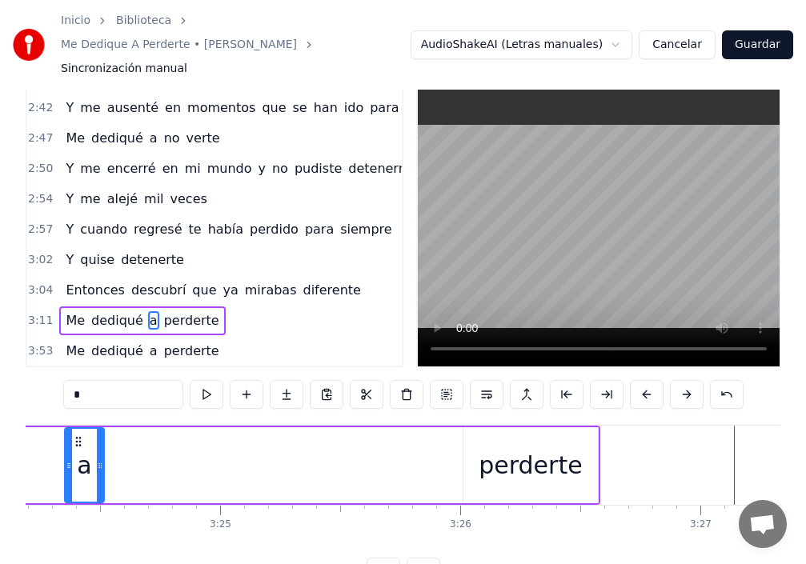
scroll to position [0, 49027]
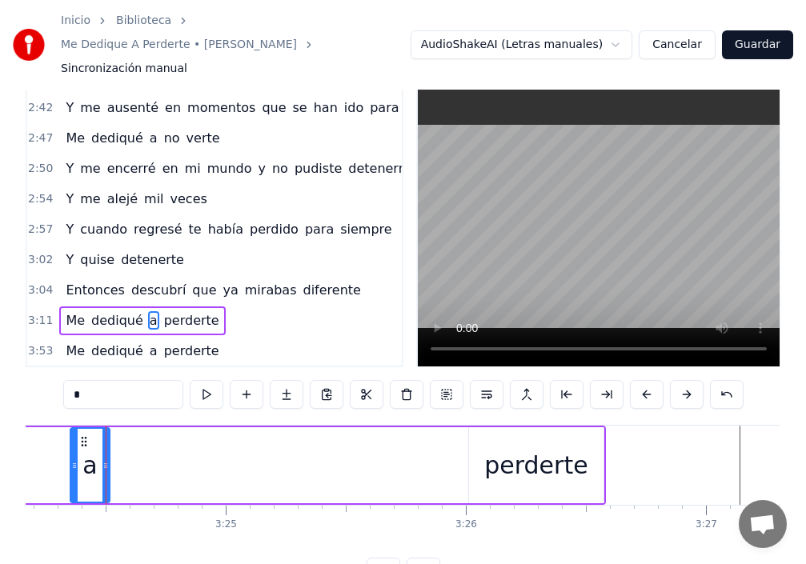
click at [493, 447] on div "perderte" at bounding box center [535, 465] width 103 height 36
type input "********"
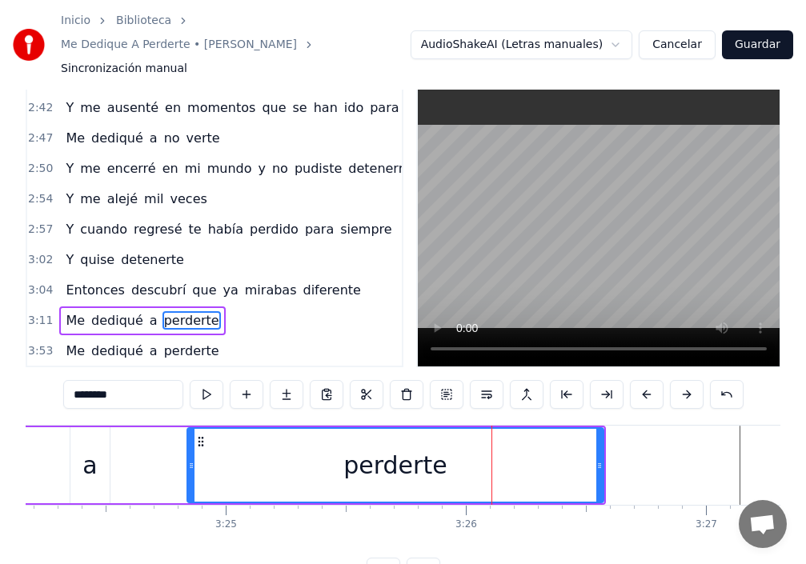
drag, startPoint x: 470, startPoint y: 441, endPoint x: 113, endPoint y: 459, distance: 357.5
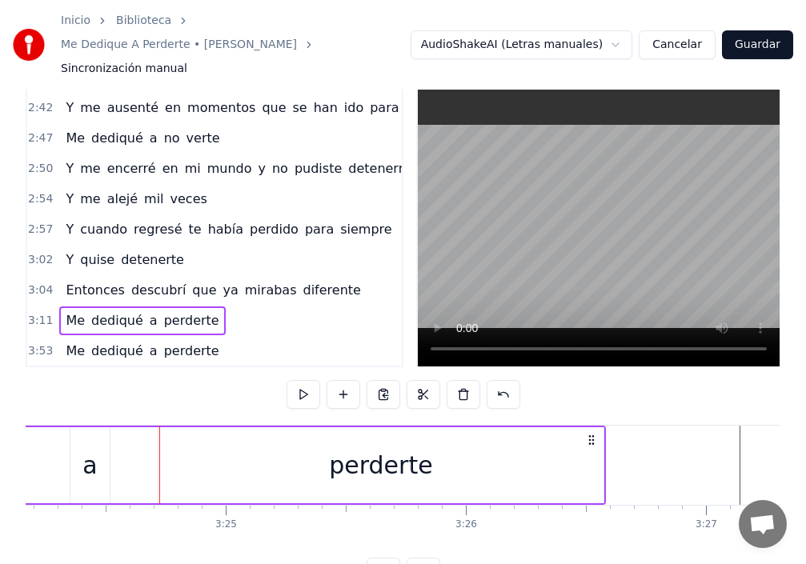
drag, startPoint x: 600, startPoint y: 444, endPoint x: 519, endPoint y: 434, distance: 82.3
click at [446, 442] on div "perderte" at bounding box center [380, 465] width 445 height 76
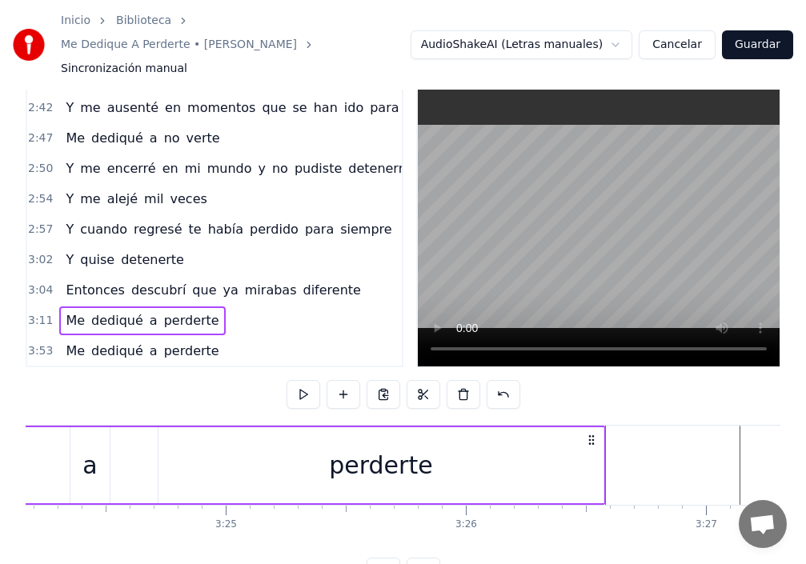
click at [605, 439] on div at bounding box center [605, 465] width 1 height 79
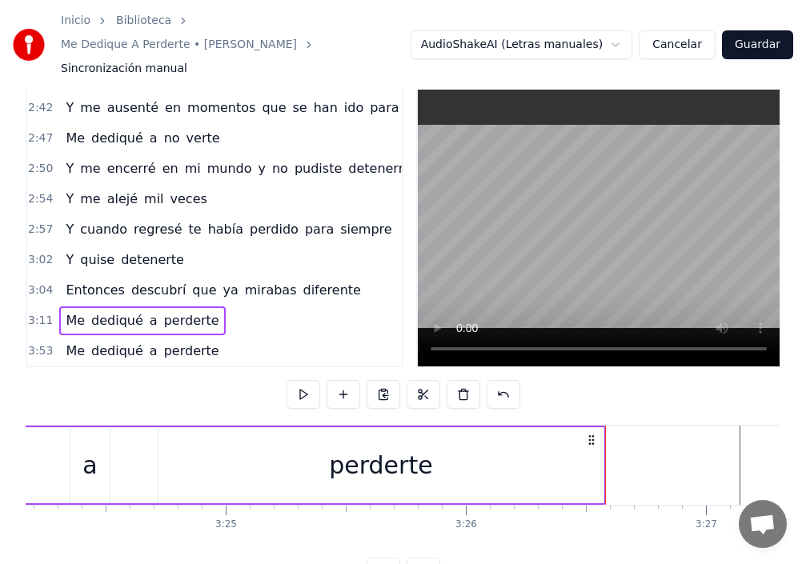
click at [600, 438] on div "perderte" at bounding box center [381, 465] width 447 height 76
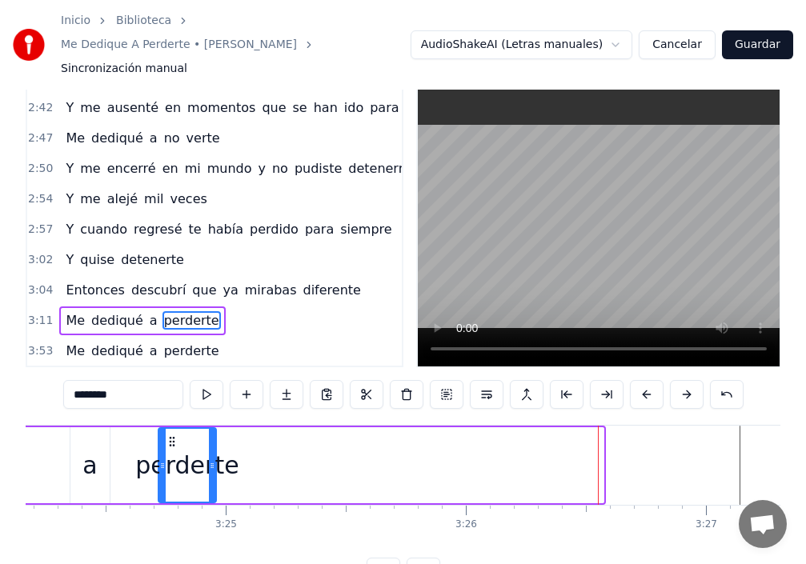
drag, startPoint x: 600, startPoint y: 435, endPoint x: 212, endPoint y: 450, distance: 387.7
click at [212, 450] on div at bounding box center [212, 465] width 6 height 73
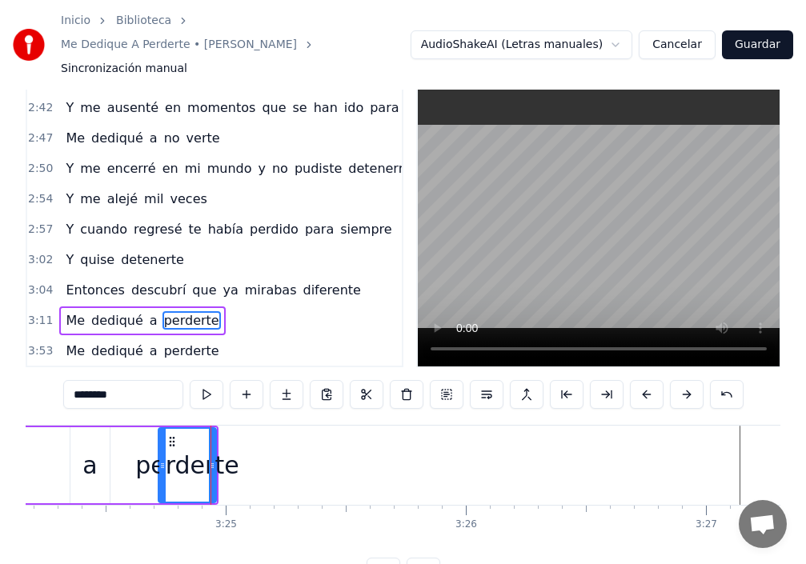
click at [163, 429] on div at bounding box center [162, 465] width 6 height 73
drag, startPoint x: 162, startPoint y: 423, endPoint x: 149, endPoint y: 420, distance: 13.0
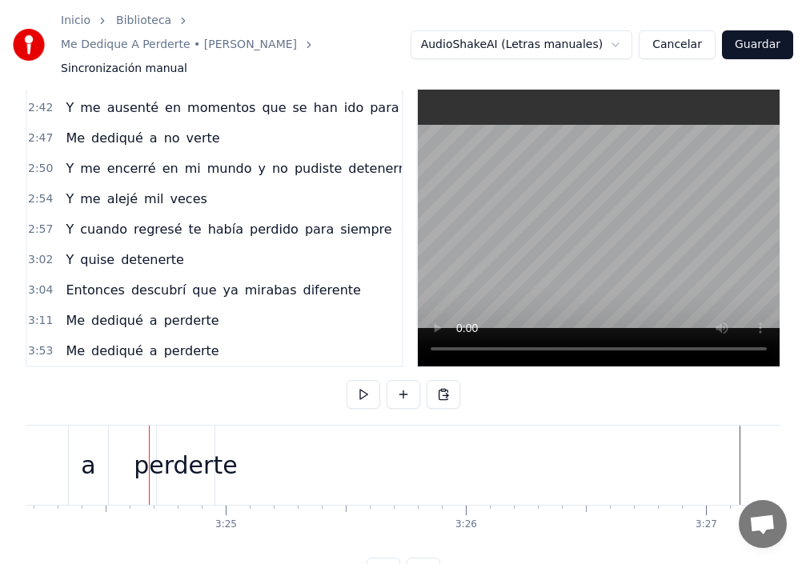
click at [163, 426] on div "perderte" at bounding box center [186, 465] width 58 height 79
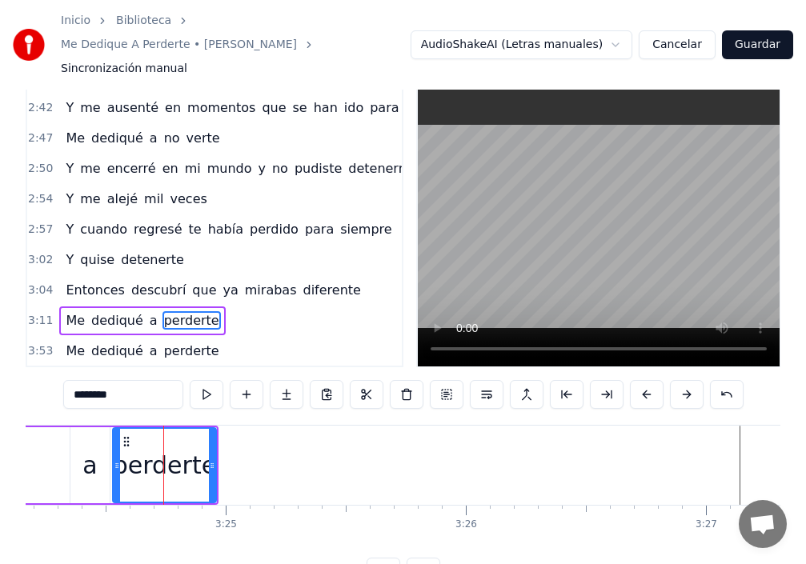
drag, startPoint x: 162, startPoint y: 419, endPoint x: 116, endPoint y: 420, distance: 45.6
click at [116, 429] on div at bounding box center [117, 465] width 6 height 73
click at [91, 447] on div "a" at bounding box center [89, 465] width 14 height 36
type input "*"
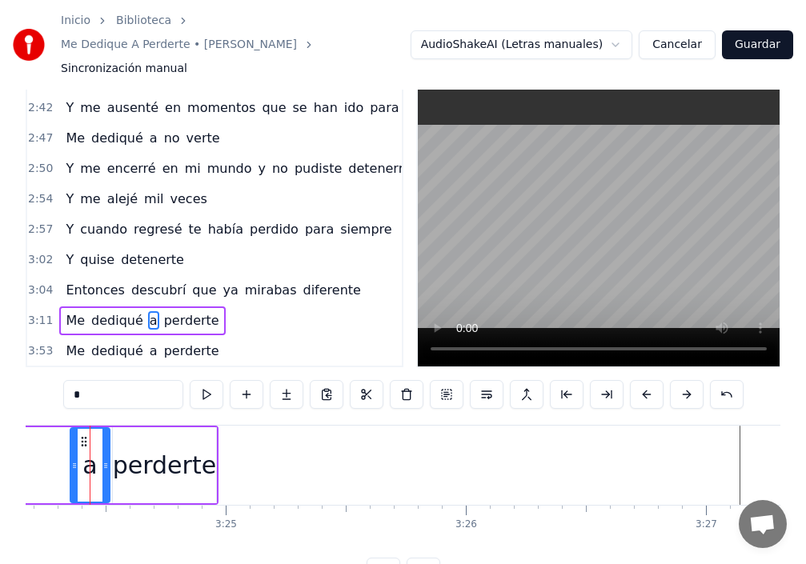
scroll to position [0, 49011]
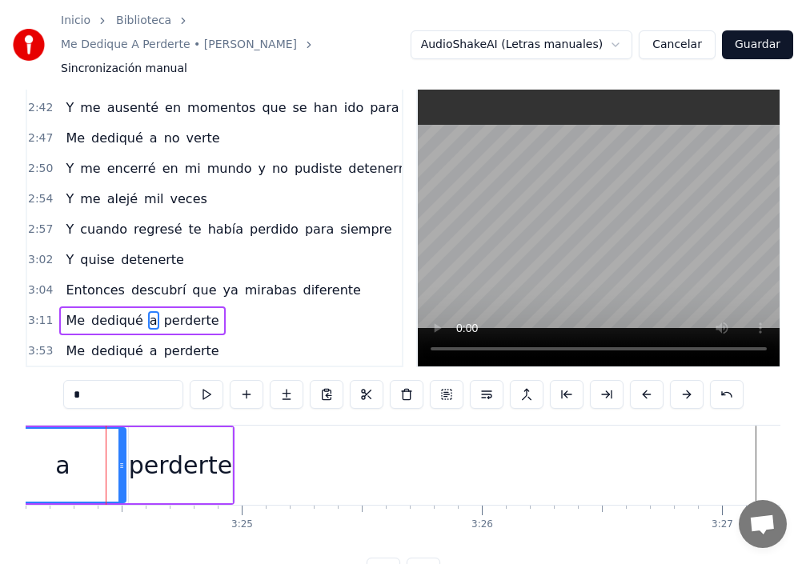
drag, startPoint x: 86, startPoint y: 426, endPoint x: 0, endPoint y: 416, distance: 87.0
click at [0, 416] on div "Inicio Biblioteca Me Dedique A Perderte • [PERSON_NAME] Sincronización manual A…" at bounding box center [403, 278] width 806 height 616
drag, startPoint x: 122, startPoint y: 422, endPoint x: 60, endPoint y: 416, distance: 61.9
click at [62, 429] on div at bounding box center [65, 465] width 6 height 73
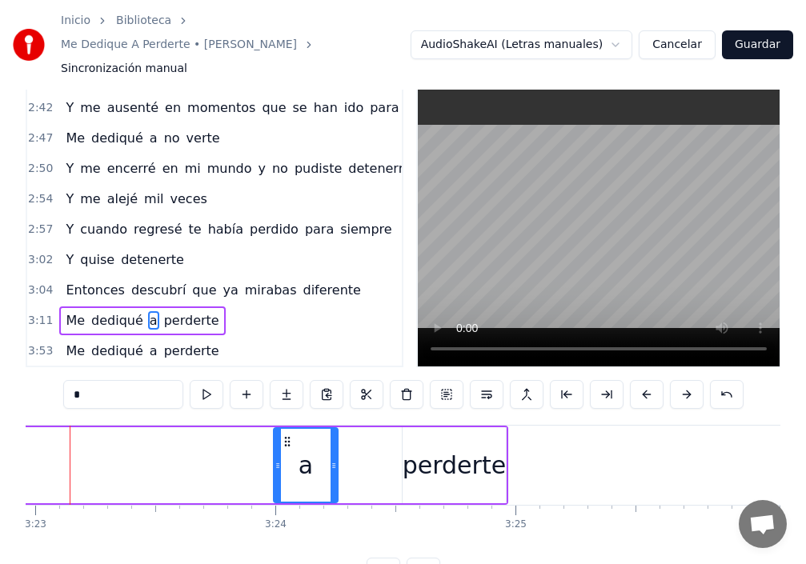
scroll to position [0, 48700]
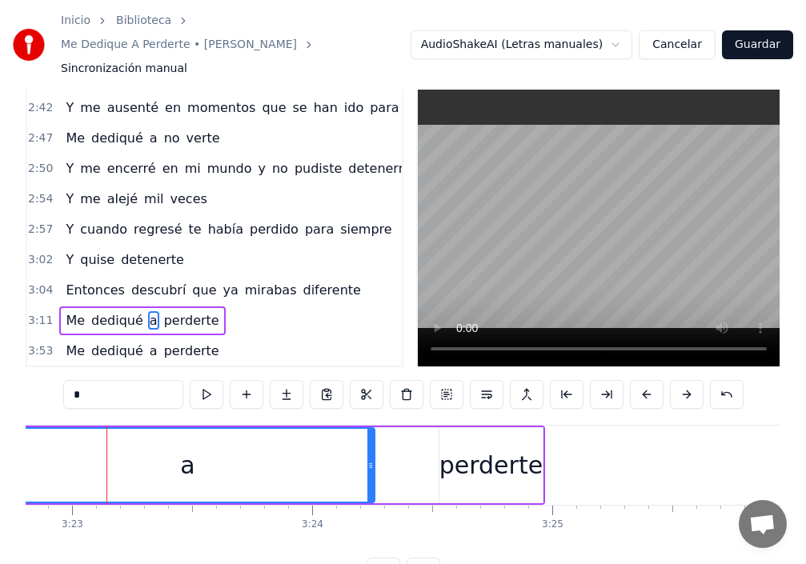
drag, startPoint x: 315, startPoint y: 443, endPoint x: 0, endPoint y: 435, distance: 315.5
click at [0, 435] on div "Inicio Biblioteca Me Dedique A Perderte • [PERSON_NAME] Sincronización manual A…" at bounding box center [403, 278] width 806 height 616
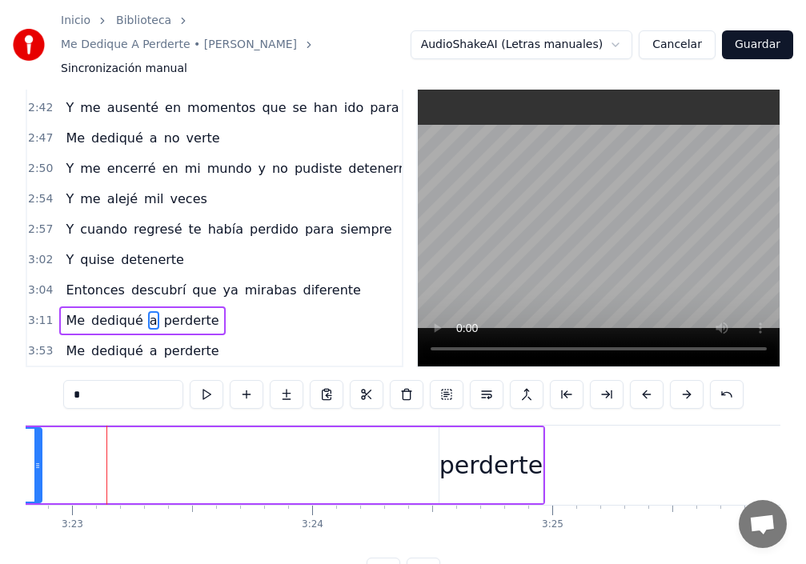
drag, startPoint x: 371, startPoint y: 438, endPoint x: 1, endPoint y: 446, distance: 370.7
click at [34, 459] on icon at bounding box center [37, 465] width 6 height 13
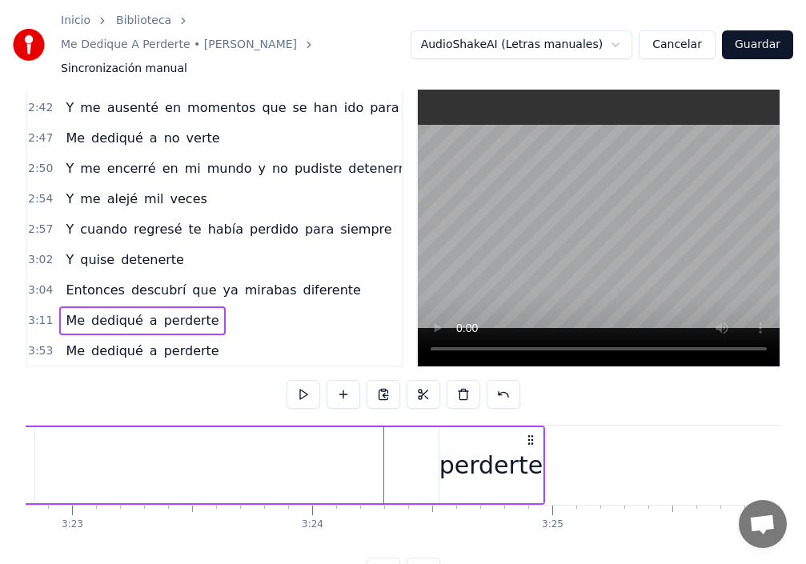
click at [454, 447] on div "perderte" at bounding box center [490, 465] width 103 height 36
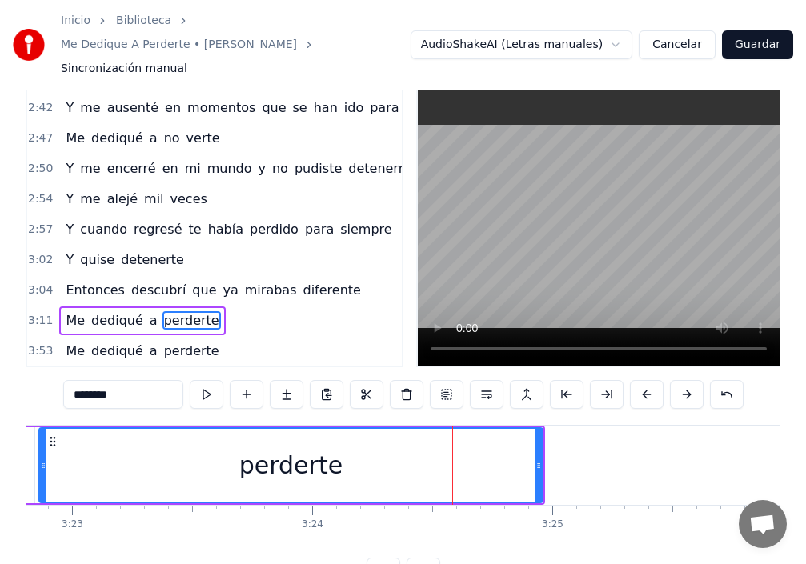
drag, startPoint x: 443, startPoint y: 440, endPoint x: 42, endPoint y: 434, distance: 401.1
click at [42, 434] on div at bounding box center [43, 465] width 6 height 73
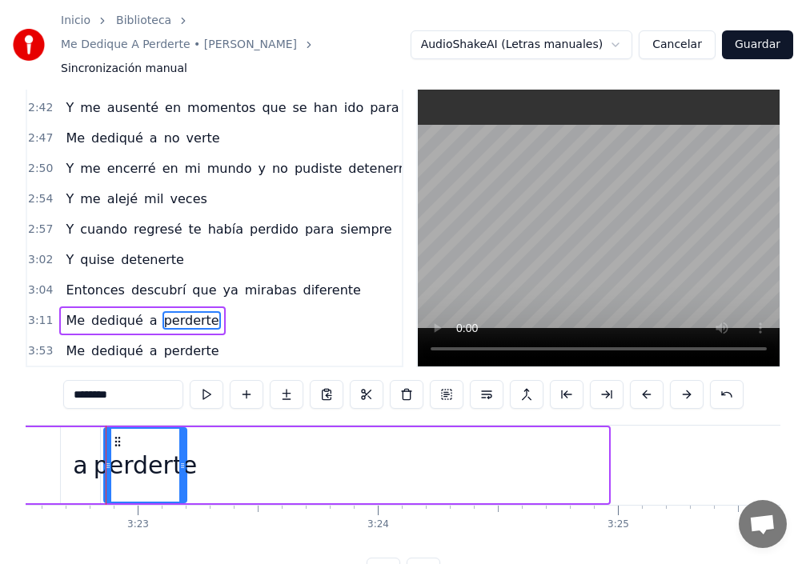
drag, startPoint x: 606, startPoint y: 439, endPoint x: 184, endPoint y: 443, distance: 421.8
click at [184, 459] on icon at bounding box center [182, 465] width 6 height 13
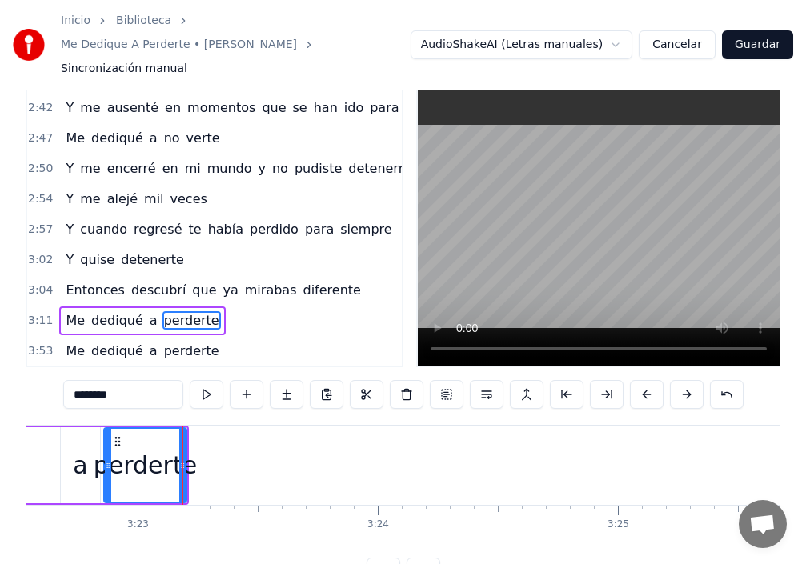
click at [76, 447] on div "a" at bounding box center [80, 465] width 14 height 36
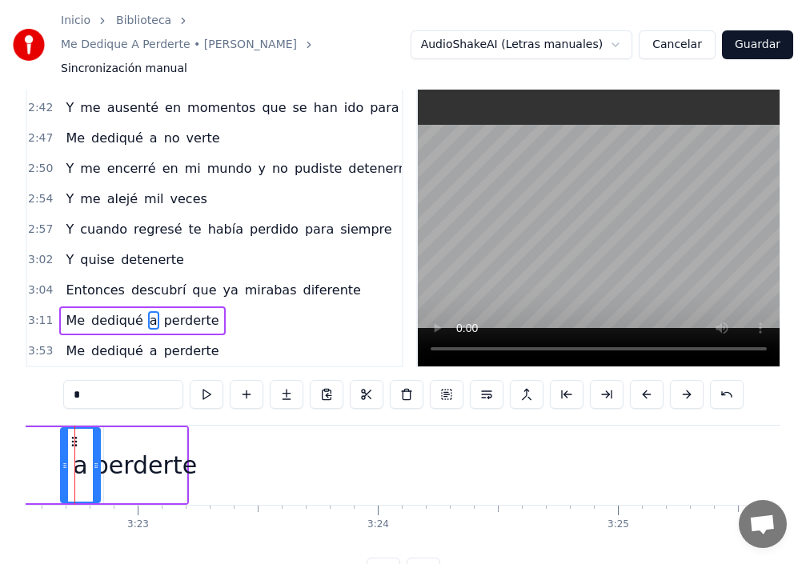
scroll to position [0, 48603]
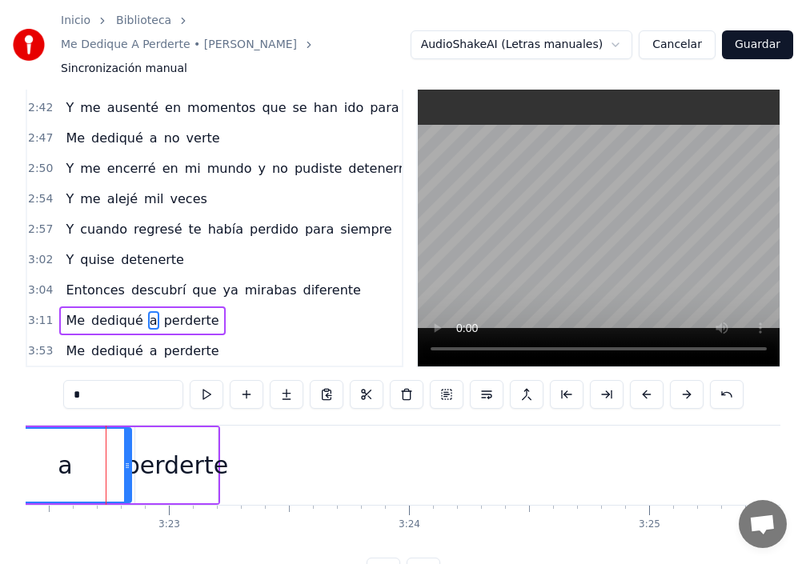
drag, startPoint x: 93, startPoint y: 434, endPoint x: 0, endPoint y: 427, distance: 93.1
click at [0, 427] on div "Inicio Biblioteca Me Dedique A Perderte • [PERSON_NAME] Sincronización manual A…" at bounding box center [403, 278] width 806 height 616
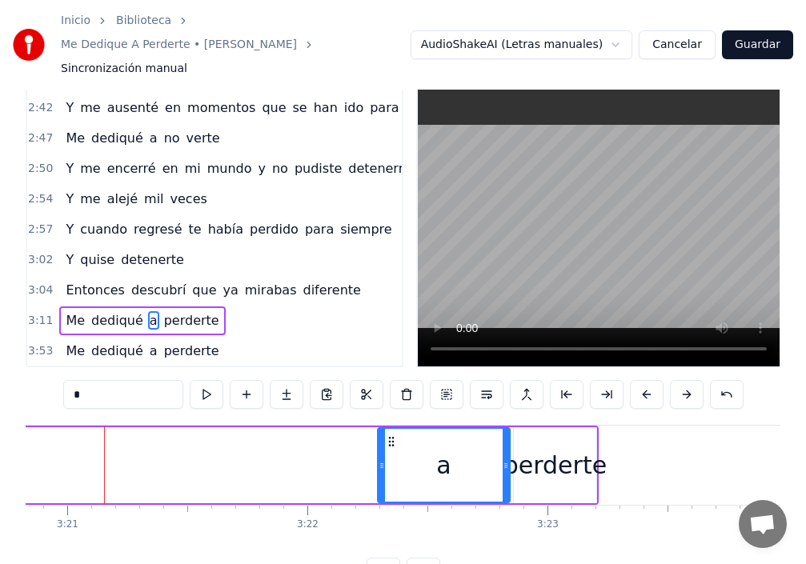
scroll to position [0, 48223]
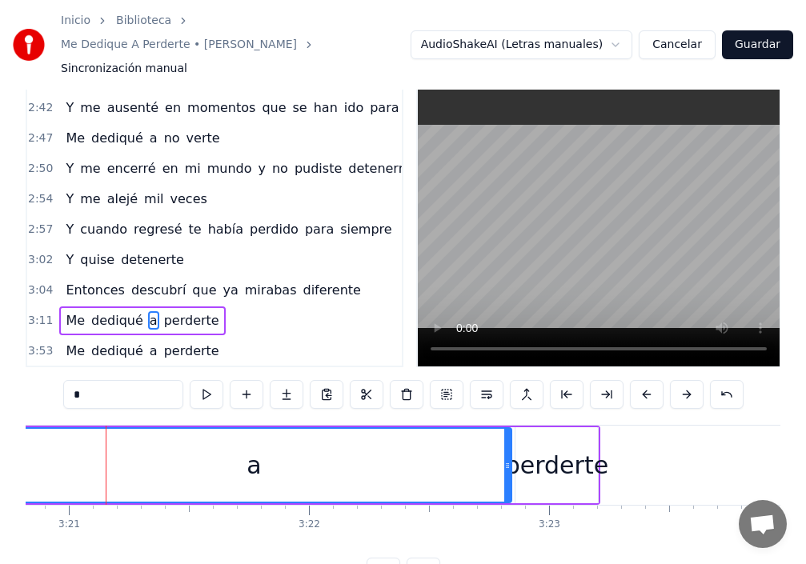
drag, startPoint x: 383, startPoint y: 446, endPoint x: 3, endPoint y: 439, distance: 379.5
click at [0, 427] on div "Inicio Biblioteca Me Dedique A Perderte • [PERSON_NAME] Sincronización manual A…" at bounding box center [403, 278] width 806 height 616
click at [508, 459] on icon at bounding box center [507, 465] width 6 height 13
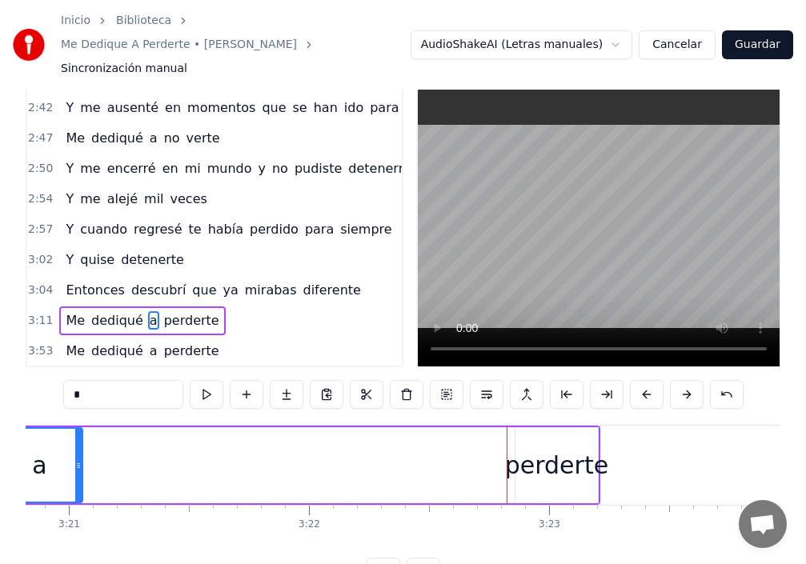
drag, startPoint x: 508, startPoint y: 437, endPoint x: 60, endPoint y: 444, distance: 448.3
click at [75, 459] on icon at bounding box center [78, 465] width 6 height 13
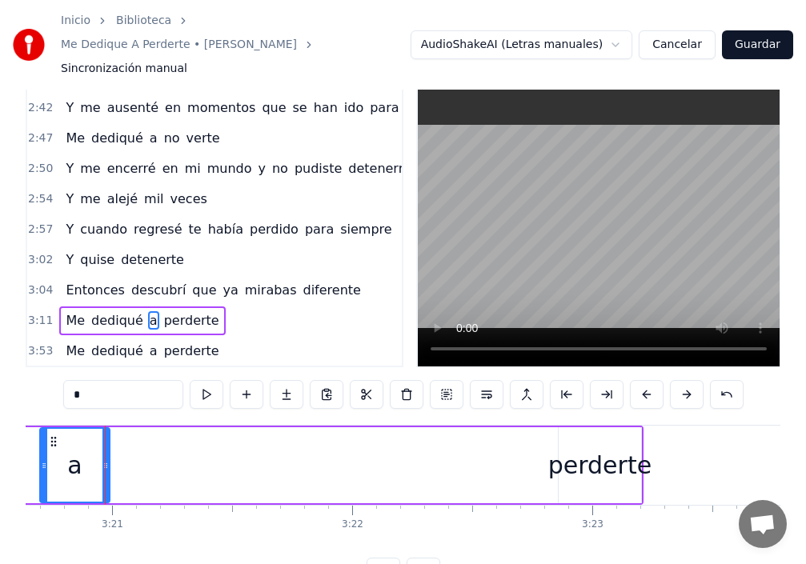
scroll to position [0, 48179]
click at [584, 447] on div "perderte" at bounding box center [600, 465] width 103 height 36
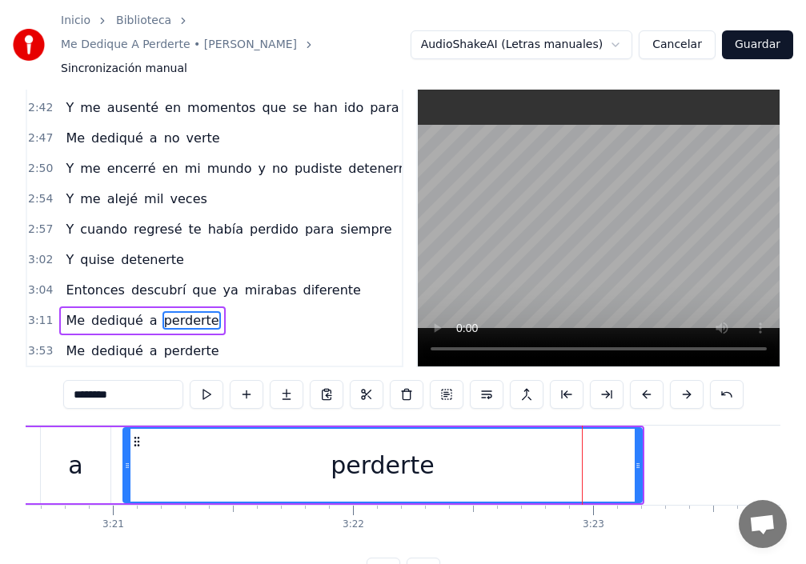
drag, startPoint x: 564, startPoint y: 440, endPoint x: 128, endPoint y: 447, distance: 436.3
click at [124, 459] on icon at bounding box center [127, 465] width 6 height 13
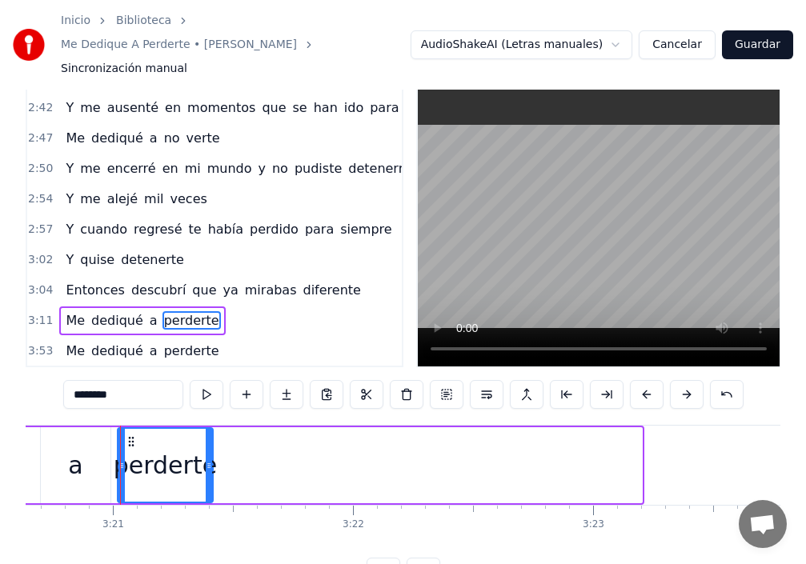
drag, startPoint x: 640, startPoint y: 432, endPoint x: 211, endPoint y: 439, distance: 429.1
click at [211, 439] on div at bounding box center [209, 465] width 6 height 73
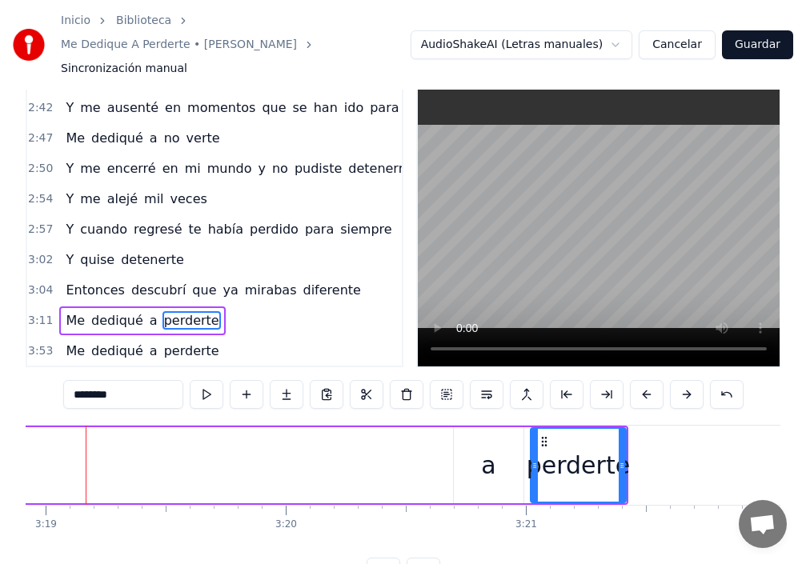
scroll to position [0, 47745]
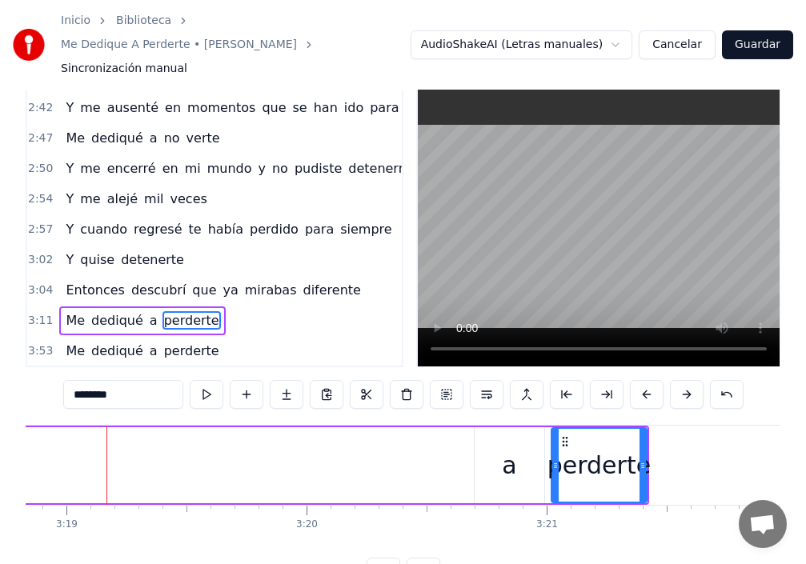
click at [495, 435] on div "a" at bounding box center [510, 465] width 70 height 76
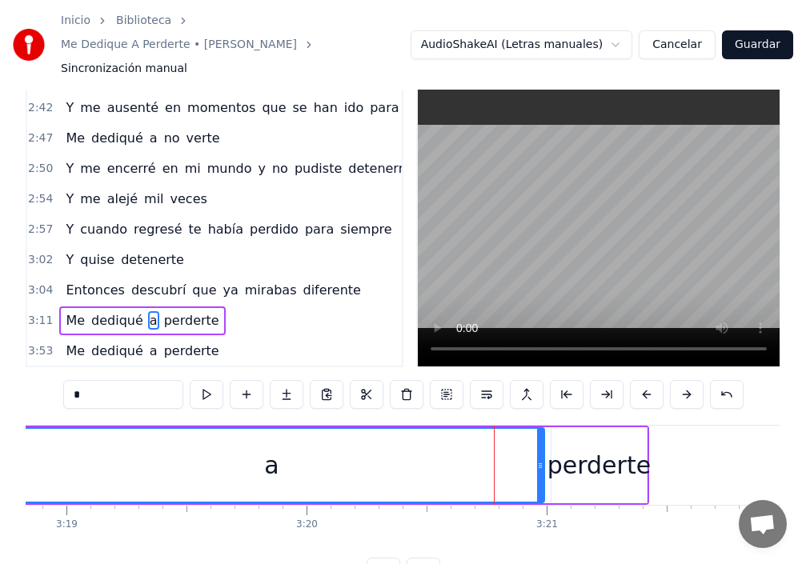
drag, startPoint x: 475, startPoint y: 437, endPoint x: 230, endPoint y: 443, distance: 245.8
click at [0, 436] on div "Inicio Biblioteca Me Dedique A Perderte • [PERSON_NAME] Sincronización manual A…" at bounding box center [403, 278] width 806 height 616
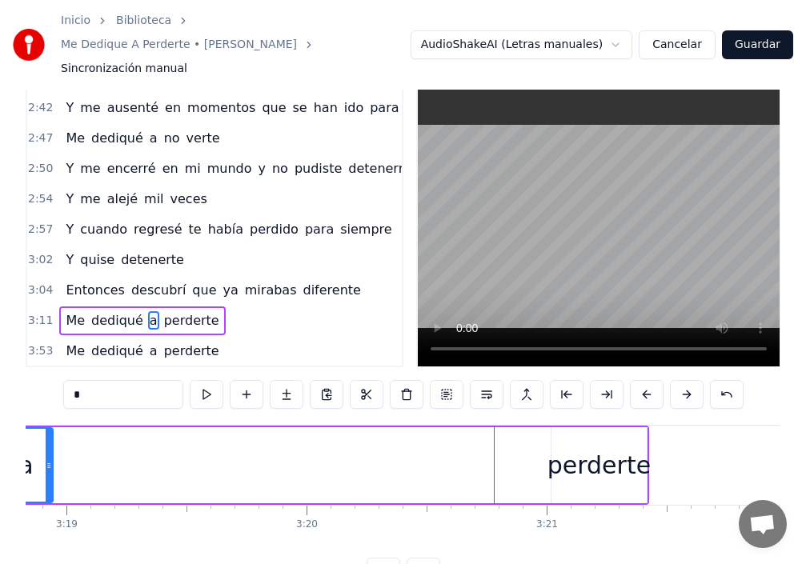
drag, startPoint x: 541, startPoint y: 436, endPoint x: 50, endPoint y: 421, distance: 491.7
click at [50, 429] on div at bounding box center [49, 465] width 6 height 73
click at [620, 447] on div "perderte" at bounding box center [598, 465] width 103 height 36
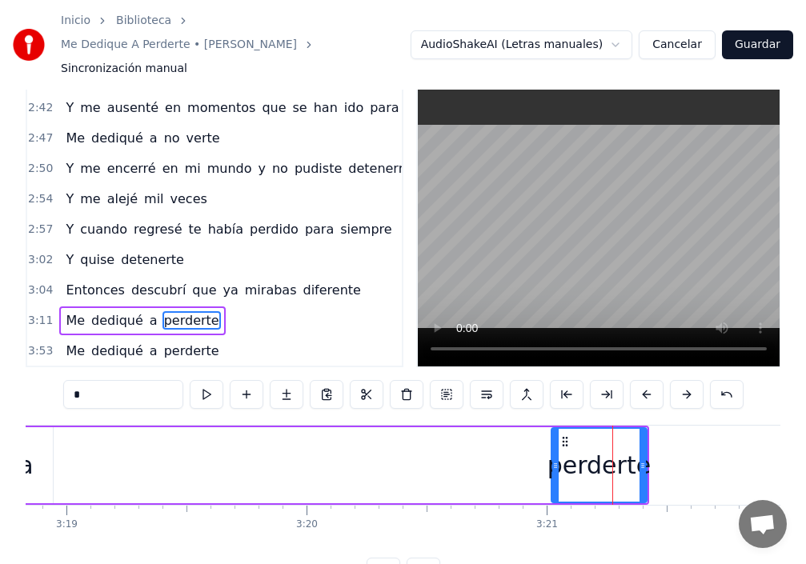
type input "********"
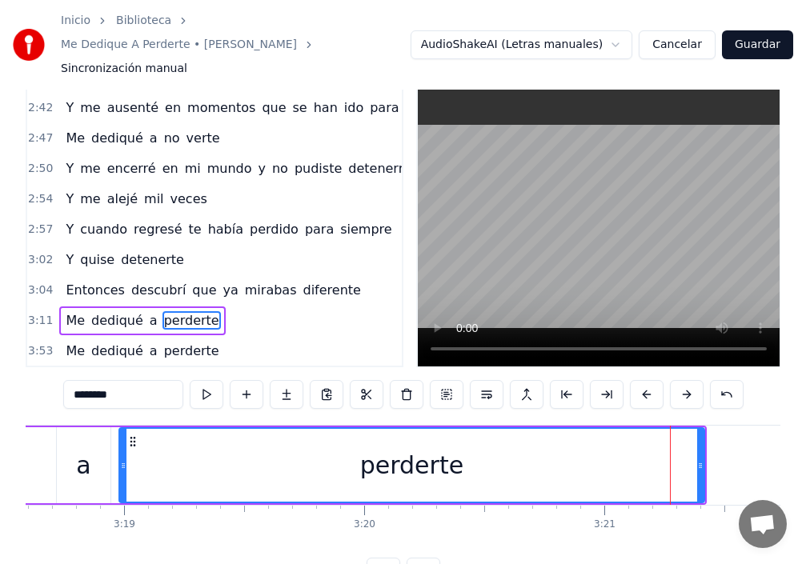
drag, startPoint x: 613, startPoint y: 435, endPoint x: 180, endPoint y: 449, distance: 433.2
click at [122, 459] on icon at bounding box center [123, 465] width 6 height 13
click at [704, 430] on div "perderte" at bounding box center [412, 465] width 588 height 76
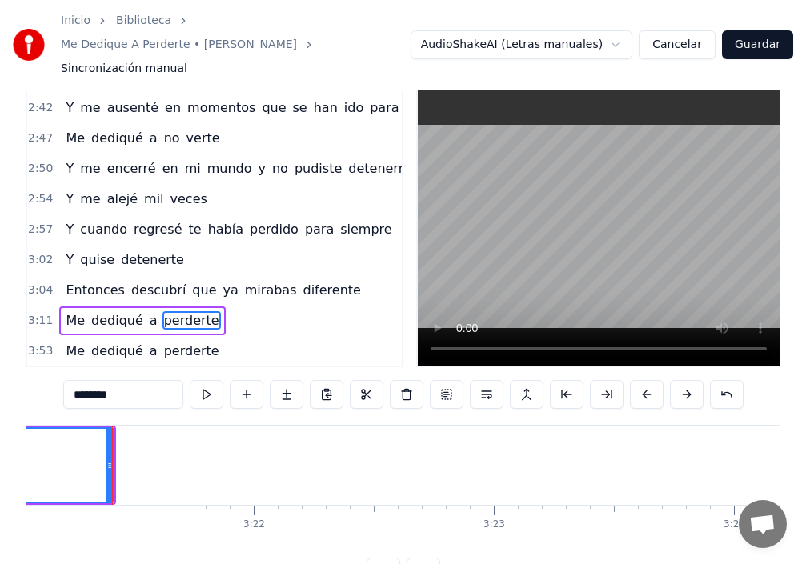
scroll to position [0, 48285]
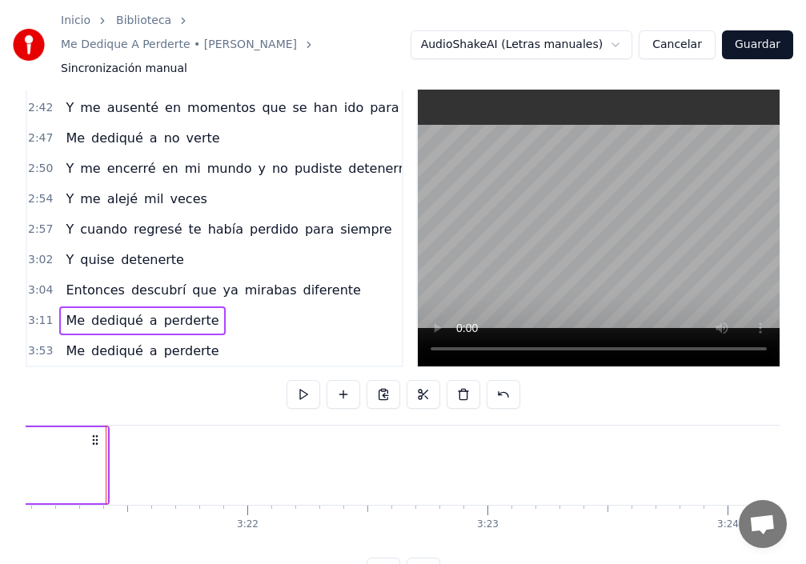
drag, startPoint x: 105, startPoint y: 438, endPoint x: 4, endPoint y: 440, distance: 100.9
click at [0, 438] on div "Inicio Biblioteca Me Dedique A Perderte • [PERSON_NAME] Sincronización manual A…" at bounding box center [403, 278] width 806 height 616
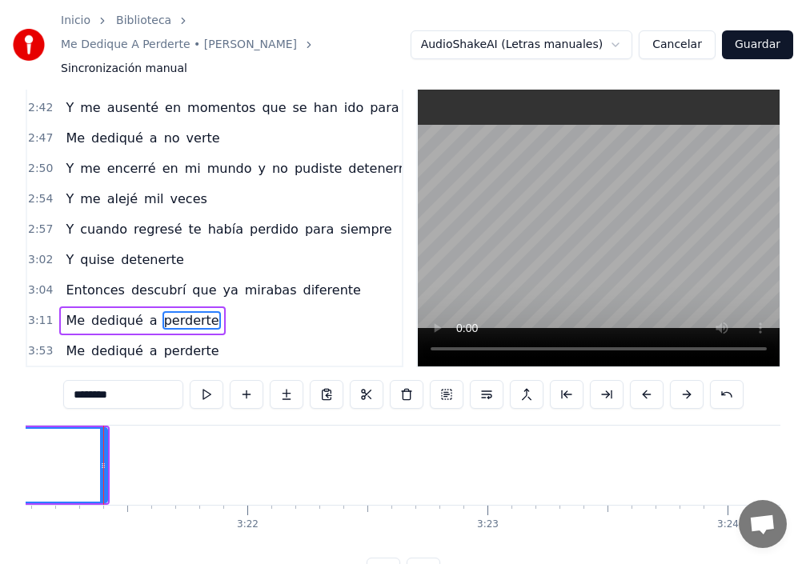
scroll to position [0, 48282]
drag, startPoint x: 105, startPoint y: 435, endPoint x: 0, endPoint y: 431, distance: 104.9
click at [0, 431] on div "Inicio Biblioteca Me Dedique A Perderte • [PERSON_NAME] Sincronización manual A…" at bounding box center [403, 278] width 806 height 616
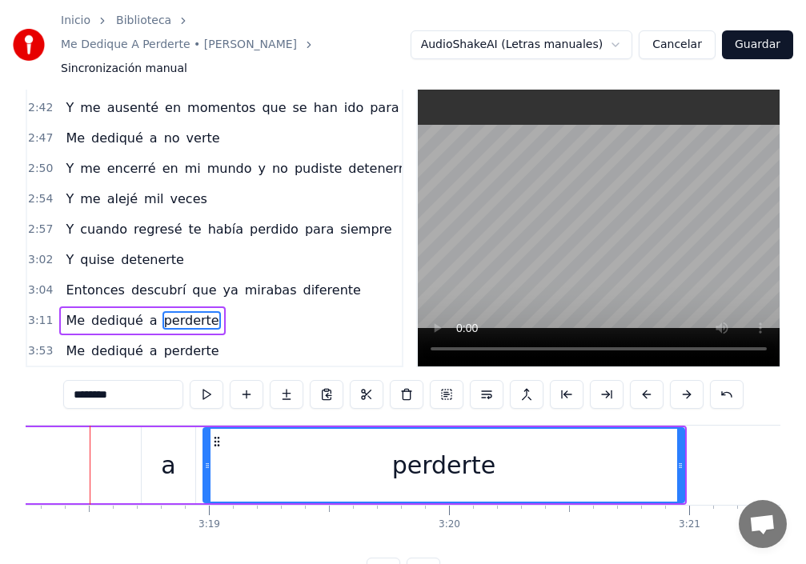
scroll to position [0, 47587]
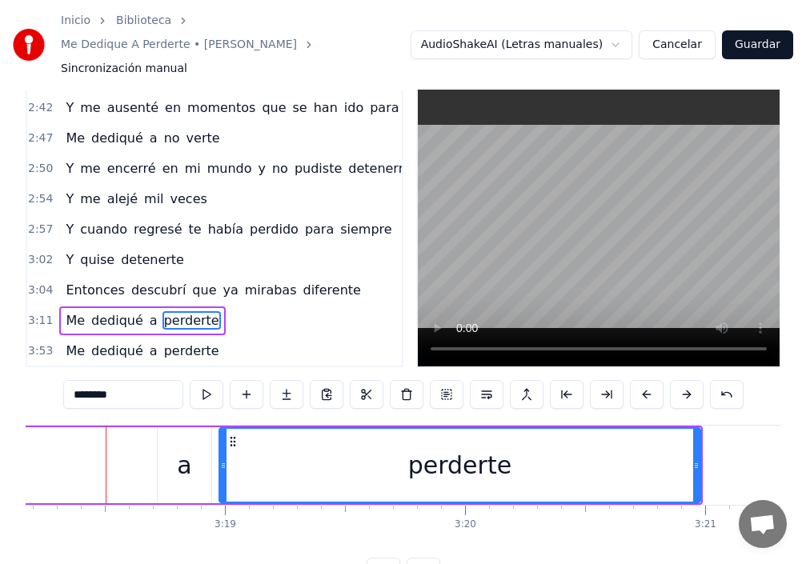
click at [178, 447] on div "a" at bounding box center [184, 465] width 14 height 36
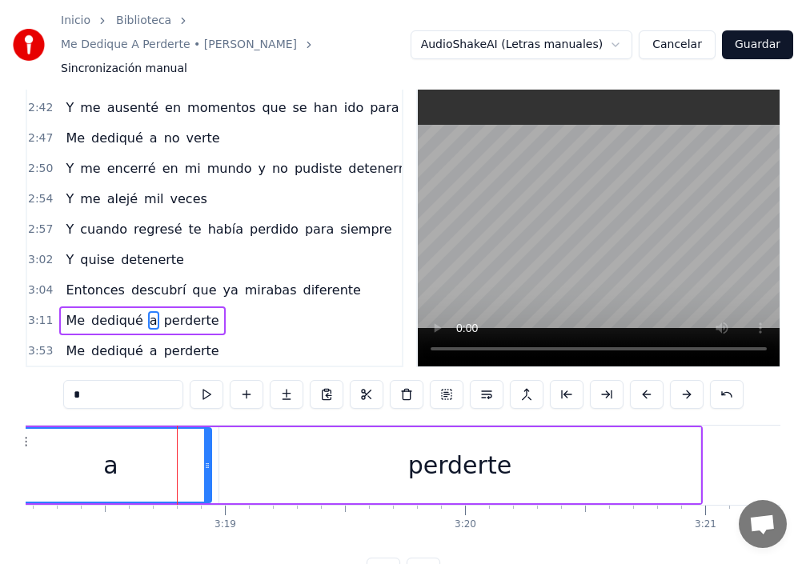
drag, startPoint x: 162, startPoint y: 443, endPoint x: 46, endPoint y: 437, distance: 116.2
click at [14, 435] on div "Inicio Biblioteca Me Dedique A Perderte • [PERSON_NAME] Sincronización manual A…" at bounding box center [403, 278] width 806 height 616
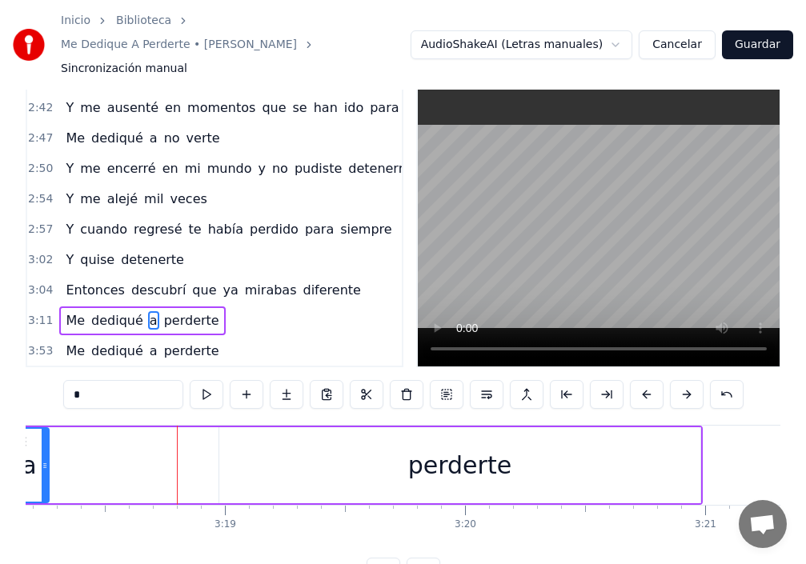
drag, startPoint x: 208, startPoint y: 437, endPoint x: 46, endPoint y: 445, distance: 162.7
click at [46, 459] on icon at bounding box center [45, 465] width 6 height 13
click at [301, 435] on div "perderte" at bounding box center [459, 465] width 481 height 76
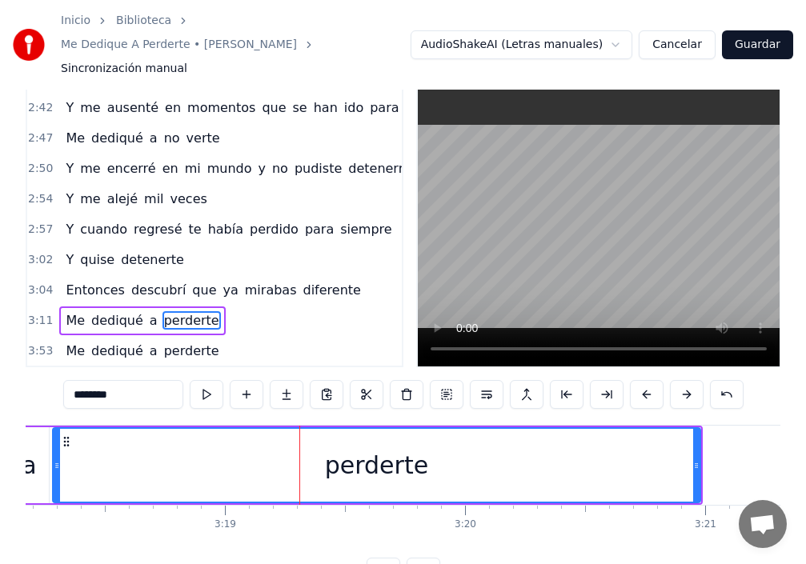
drag, startPoint x: 222, startPoint y: 443, endPoint x: 279, endPoint y: 438, distance: 57.0
click at [54, 459] on div at bounding box center [57, 465] width 6 height 73
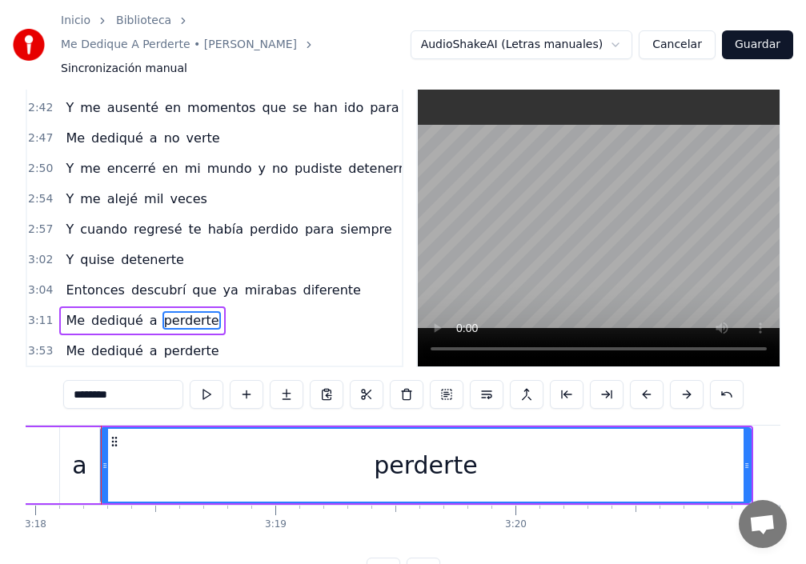
scroll to position [0, 47531]
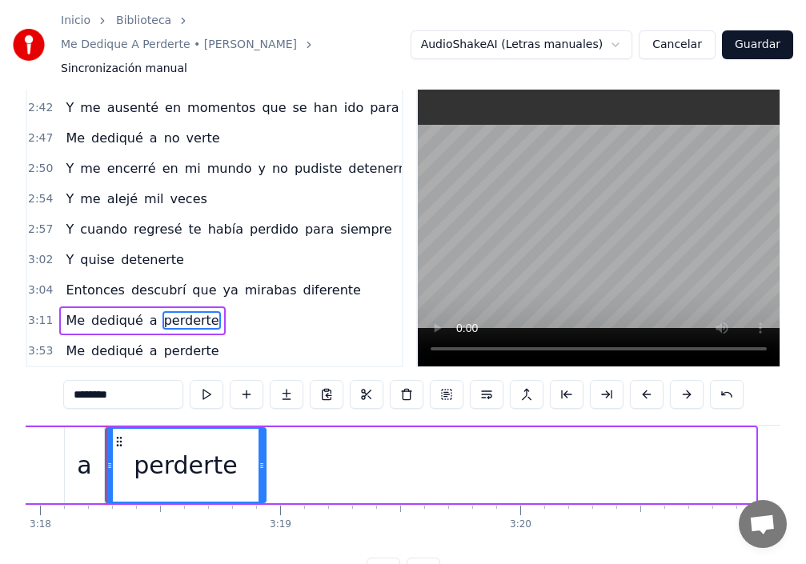
drag, startPoint x: 753, startPoint y: 443, endPoint x: 251, endPoint y: 459, distance: 503.0
click at [263, 459] on div at bounding box center [262, 465] width 6 height 73
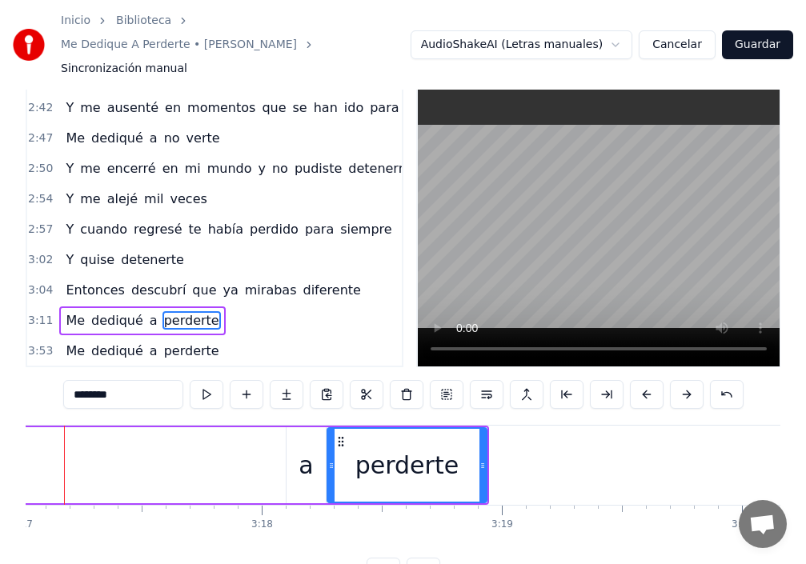
scroll to position [0, 47268]
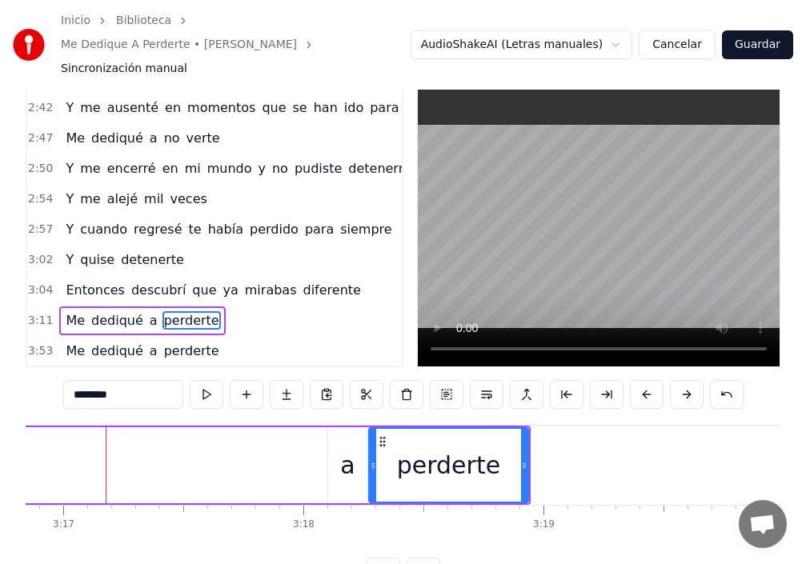
click at [354, 447] on div "a" at bounding box center [347, 465] width 14 height 36
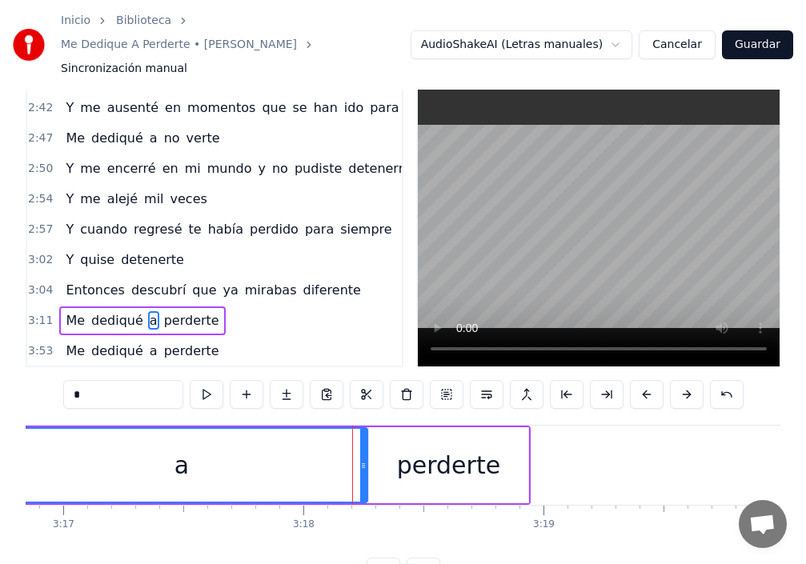
drag, startPoint x: 332, startPoint y: 433, endPoint x: 7, endPoint y: 450, distance: 325.4
click at [0, 435] on div "Inicio Biblioteca Me Dedique A Perderte • [PERSON_NAME] Sincronización manual A…" at bounding box center [403, 278] width 806 height 616
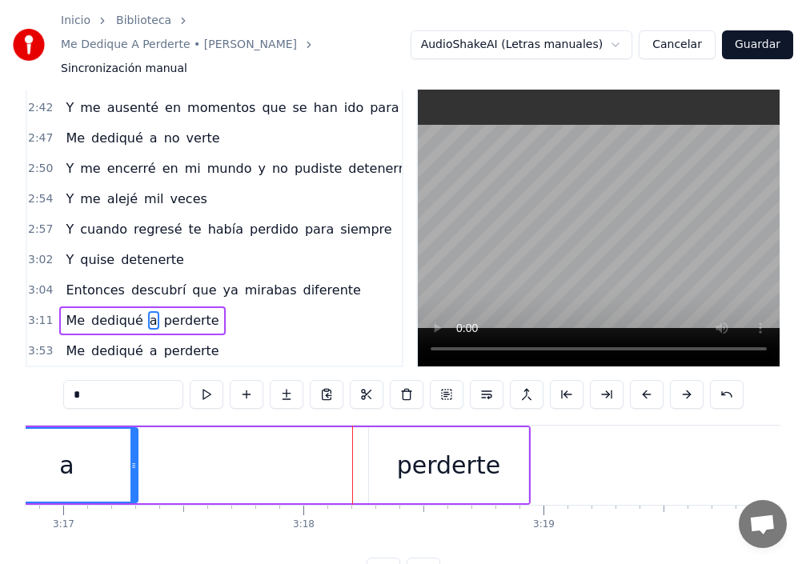
drag, startPoint x: 365, startPoint y: 431, endPoint x: 135, endPoint y: 426, distance: 229.8
click at [135, 429] on div at bounding box center [133, 465] width 6 height 73
click at [463, 447] on div "perderte" at bounding box center [448, 465] width 103 height 36
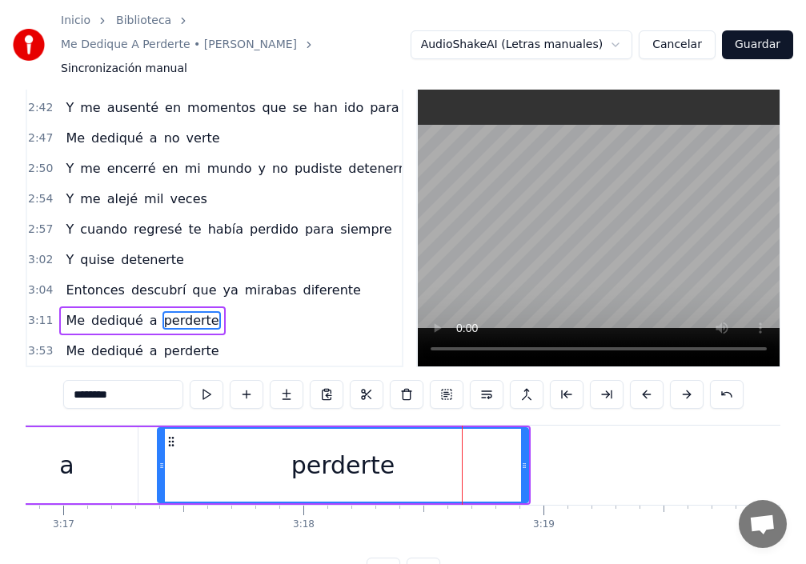
drag, startPoint x: 370, startPoint y: 432, endPoint x: 121, endPoint y: 448, distance: 249.4
click at [158, 444] on div at bounding box center [161, 465] width 6 height 73
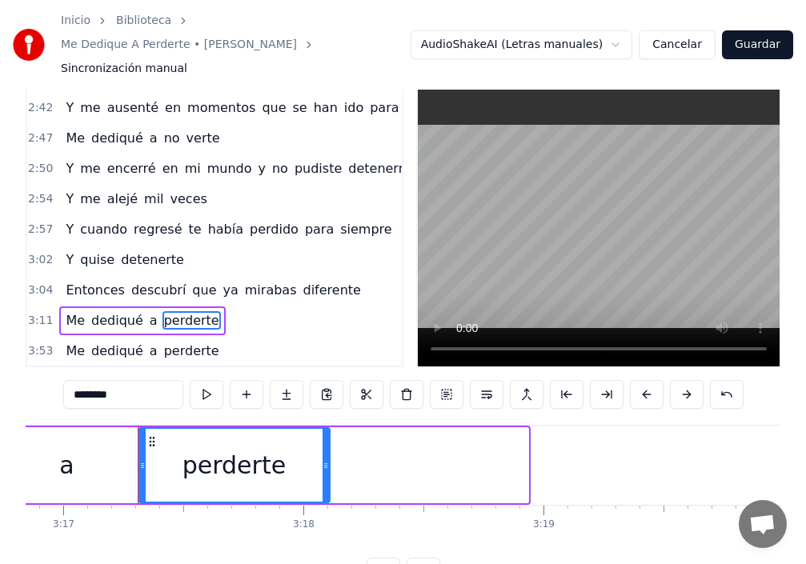
drag, startPoint x: 526, startPoint y: 436, endPoint x: 277, endPoint y: 435, distance: 248.9
click at [325, 434] on div at bounding box center [326, 465] width 6 height 73
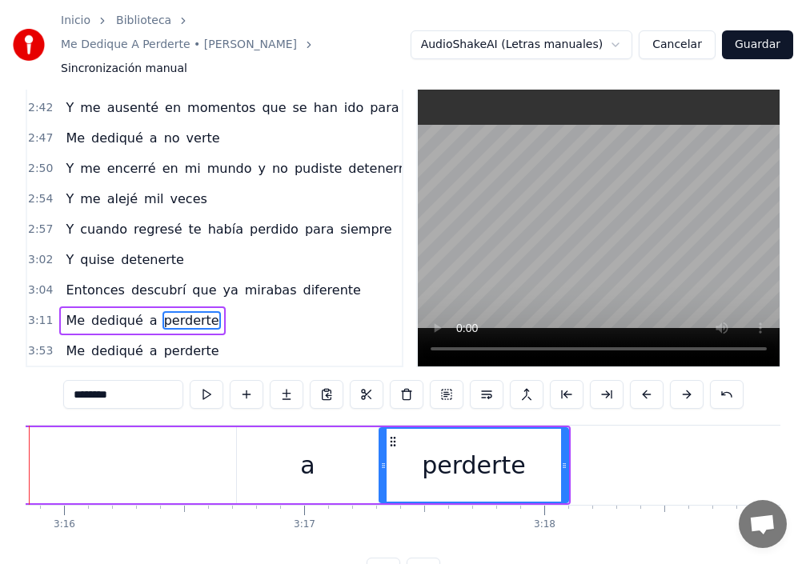
scroll to position [0, 46950]
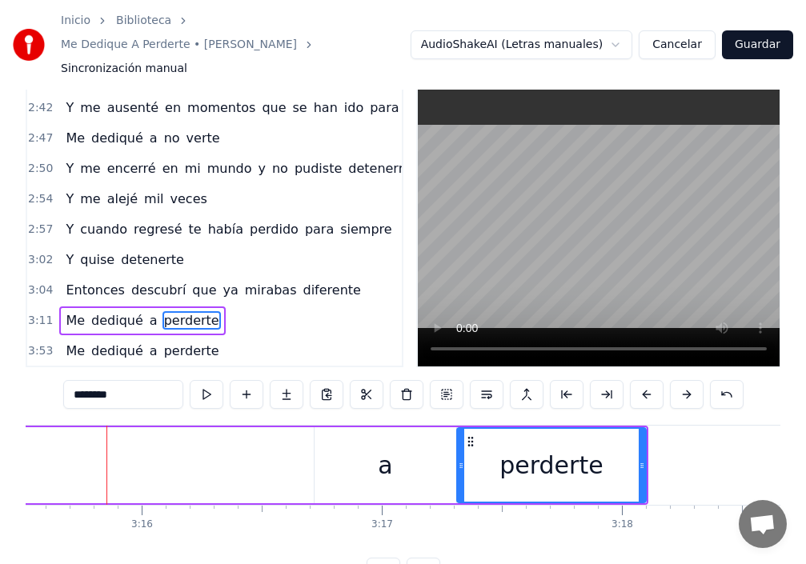
click at [366, 452] on div "a" at bounding box center [386, 465] width 142 height 76
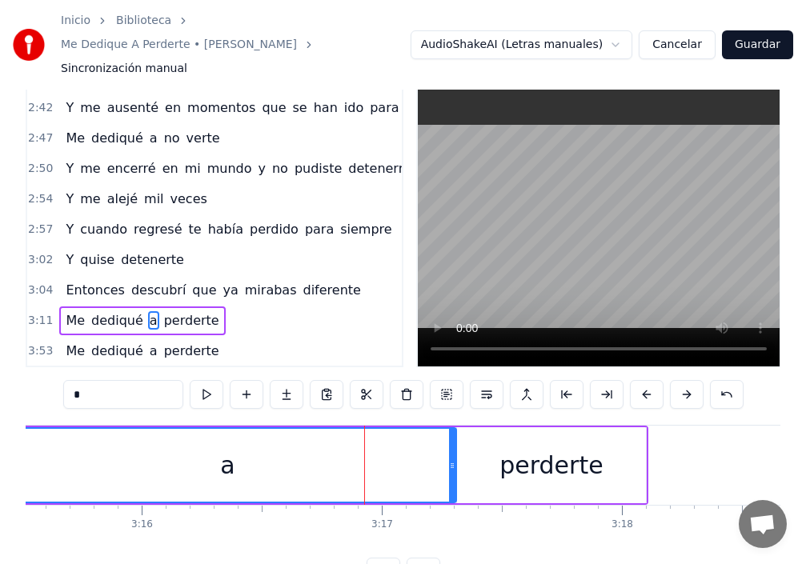
drag, startPoint x: 315, startPoint y: 447, endPoint x: 0, endPoint y: 439, distance: 315.5
click at [0, 439] on div "Inicio Biblioteca Me Dedique A Perderte • [PERSON_NAME] Sincronización manual A…" at bounding box center [403, 278] width 806 height 616
click at [448, 437] on div "a" at bounding box center [227, 465] width 455 height 73
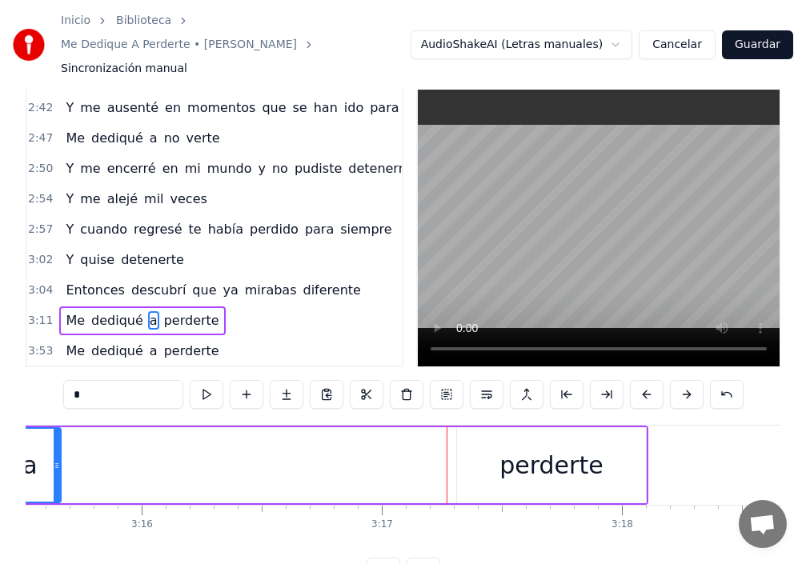
drag, startPoint x: 451, startPoint y: 437, endPoint x: 74, endPoint y: 448, distance: 378.0
click at [54, 448] on div at bounding box center [57, 465] width 6 height 73
click at [578, 447] on div "perderte" at bounding box center [550, 465] width 103 height 36
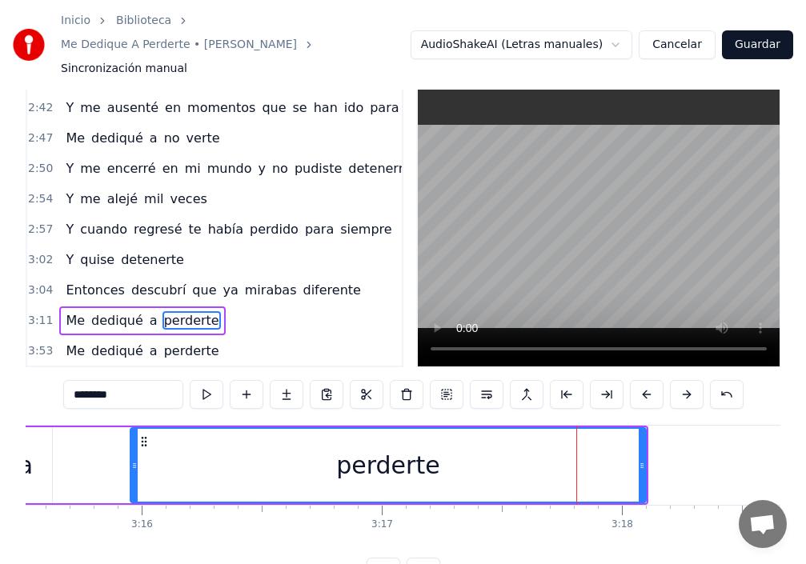
drag, startPoint x: 457, startPoint y: 443, endPoint x: 107, endPoint y: 443, distance: 349.8
click at [130, 443] on div "perderte" at bounding box center [388, 465] width 517 height 76
drag, startPoint x: 646, startPoint y: 441, endPoint x: 576, endPoint y: 436, distance: 70.6
click at [418, 443] on div "perderte" at bounding box center [385, 465] width 523 height 76
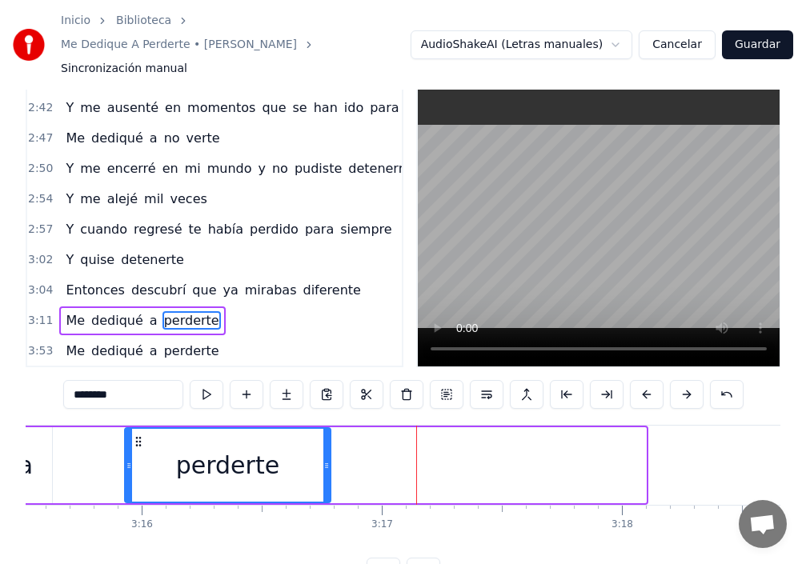
drag, startPoint x: 644, startPoint y: 438, endPoint x: 319, endPoint y: 450, distance: 326.0
click at [323, 450] on div at bounding box center [326, 465] width 6 height 73
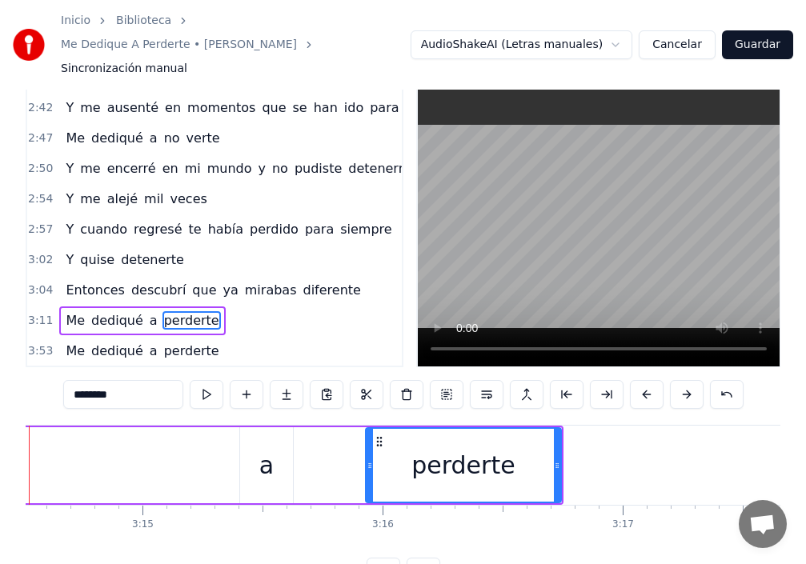
scroll to position [0, 46632]
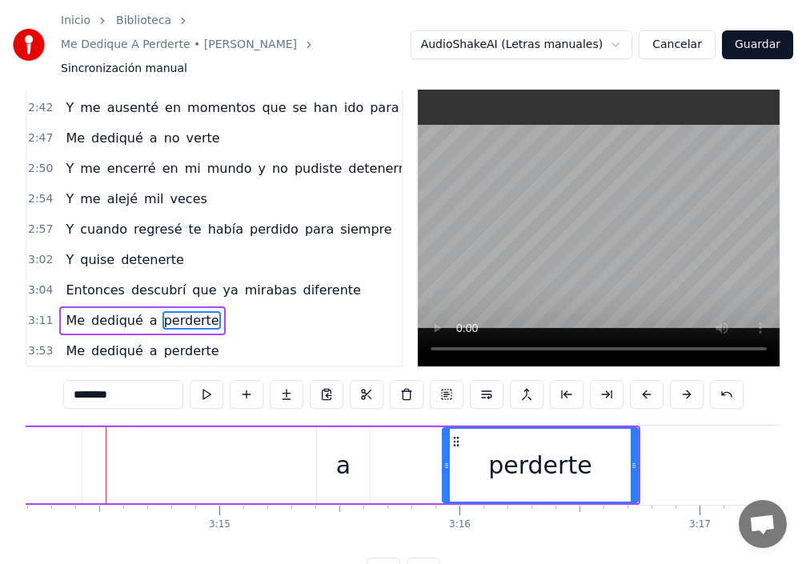
click at [347, 455] on div "a" at bounding box center [343, 465] width 14 height 36
type input "*"
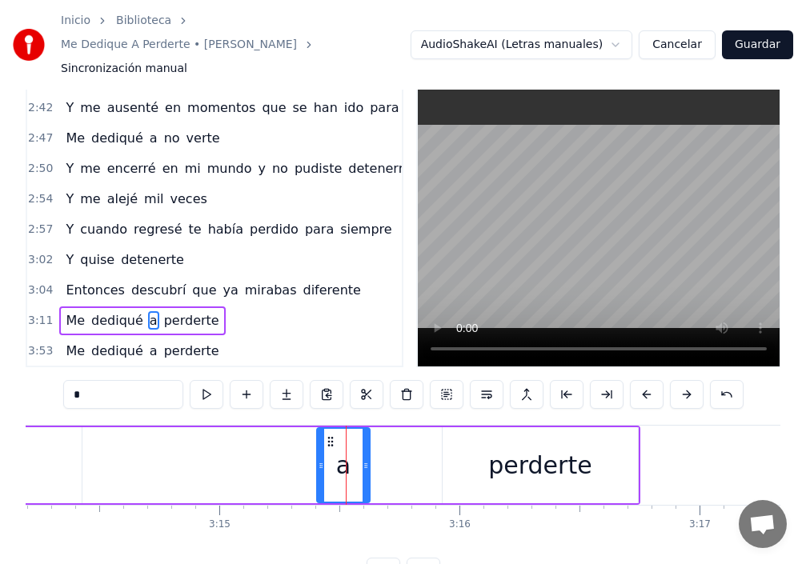
click at [329, 438] on div "a" at bounding box center [343, 465] width 51 height 73
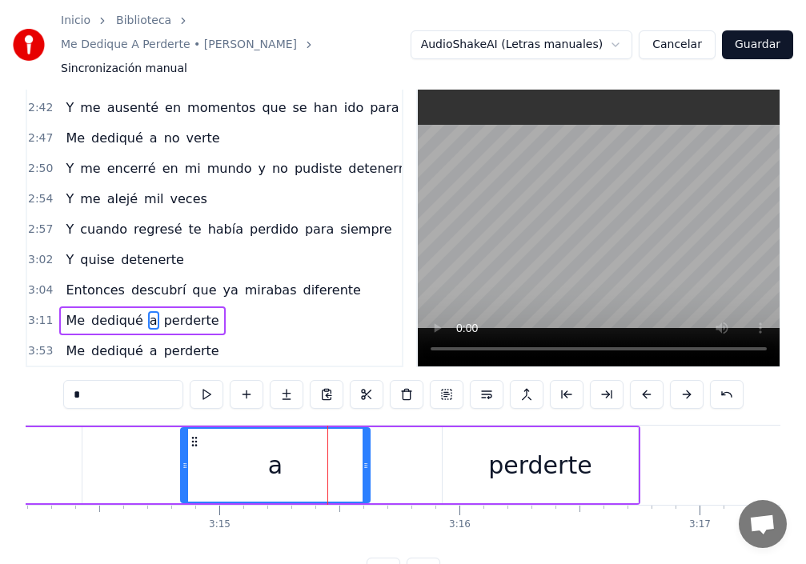
drag, startPoint x: 320, startPoint y: 438, endPoint x: 184, endPoint y: 441, distance: 136.1
click at [184, 459] on icon at bounding box center [185, 465] width 6 height 13
drag, startPoint x: 183, startPoint y: 436, endPoint x: 0, endPoint y: 436, distance: 183.3
click at [0, 436] on div "Inicio Biblioteca Me Dedique A Perderte • [PERSON_NAME] Sincronización manual A…" at bounding box center [403, 278] width 806 height 616
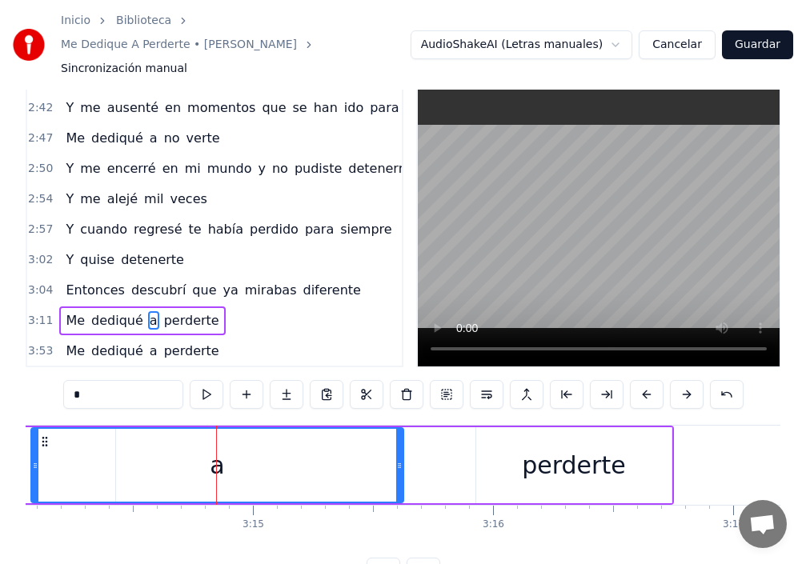
drag, startPoint x: 0, startPoint y: 436, endPoint x: 44, endPoint y: 441, distance: 44.3
click at [75, 442] on div "Inicio Biblioteca Me Dedique A Perderte • [PERSON_NAME] Sincronización manual A…" at bounding box center [403, 278] width 806 height 616
drag, startPoint x: 34, startPoint y: 439, endPoint x: 117, endPoint y: 445, distance: 83.4
click at [117, 459] on icon at bounding box center [118, 465] width 6 height 13
click at [407, 441] on div "Me dediqué a perderte" at bounding box center [36, 465] width 1276 height 79
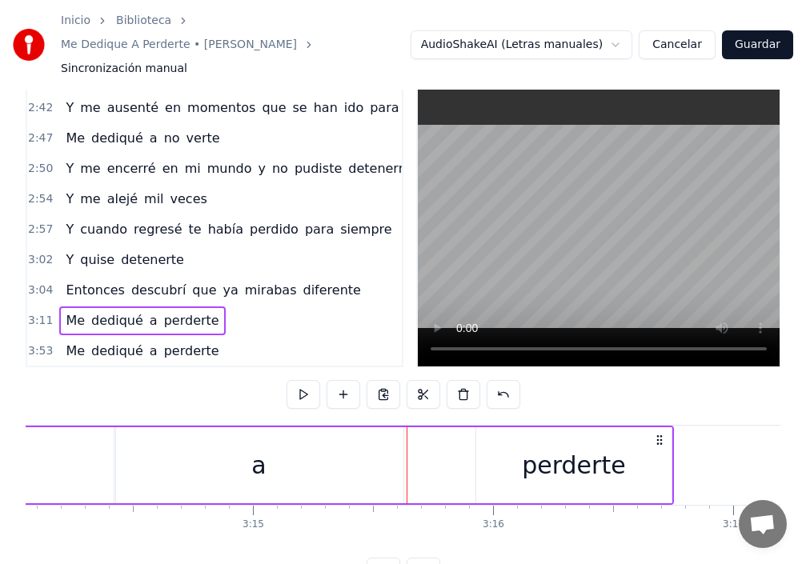
click at [402, 439] on div "a" at bounding box center [258, 465] width 289 height 76
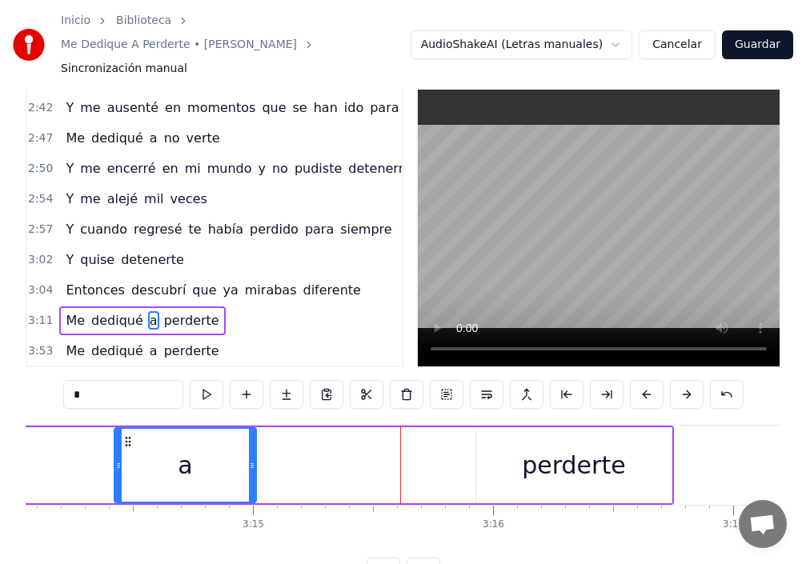
drag, startPoint x: 401, startPoint y: 440, endPoint x: 235, endPoint y: 456, distance: 167.3
click at [253, 455] on div at bounding box center [252, 465] width 6 height 73
click at [493, 438] on div "perderte" at bounding box center [573, 465] width 195 height 76
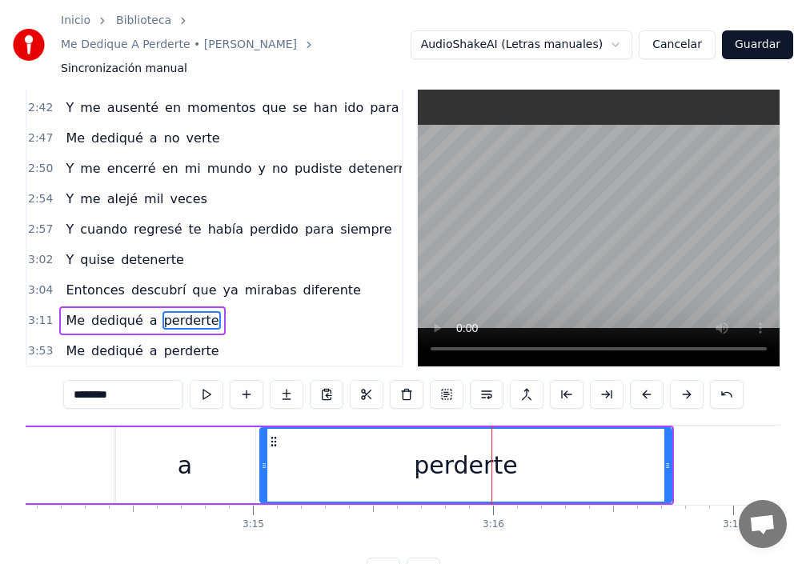
drag, startPoint x: 479, startPoint y: 435, endPoint x: 260, endPoint y: 451, distance: 219.1
click at [261, 451] on div at bounding box center [264, 465] width 6 height 73
click at [196, 440] on div "a" at bounding box center [184, 465] width 141 height 76
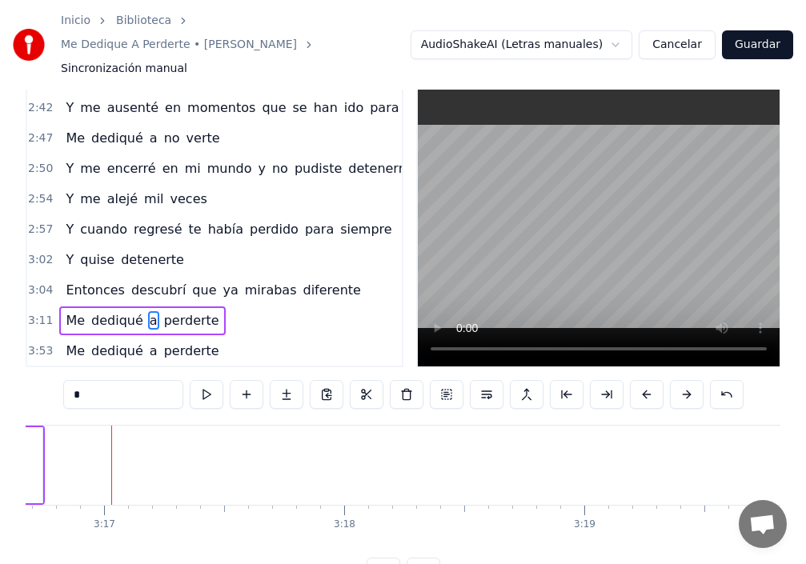
scroll to position [0, 47233]
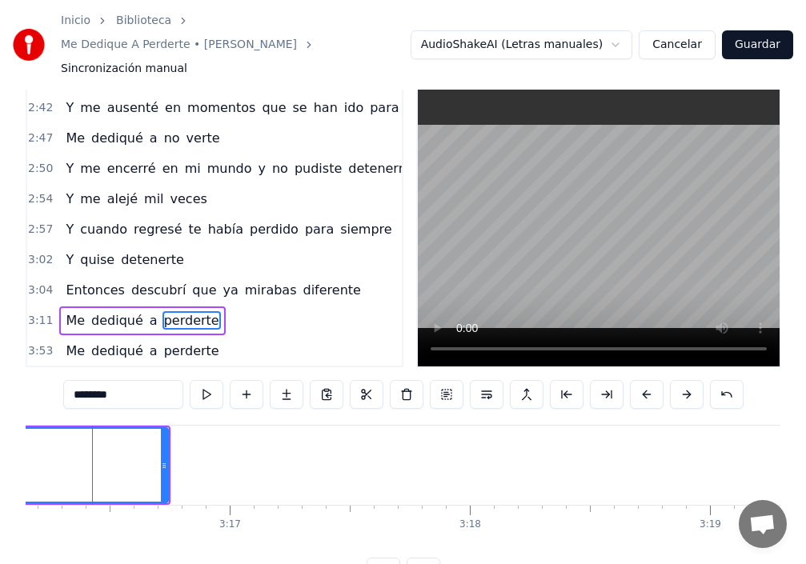
scroll to position [0, 47088]
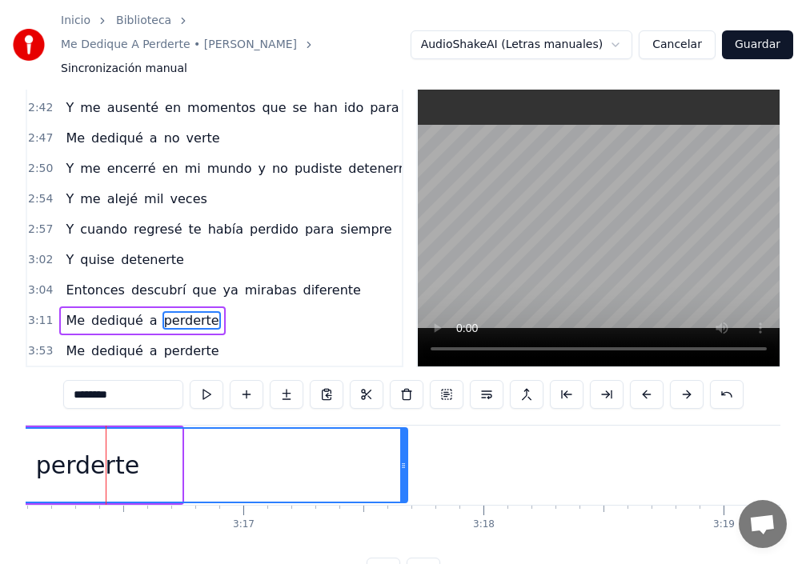
drag, startPoint x: 180, startPoint y: 439, endPoint x: 406, endPoint y: 441, distance: 225.7
click at [406, 459] on icon at bounding box center [403, 465] width 6 height 13
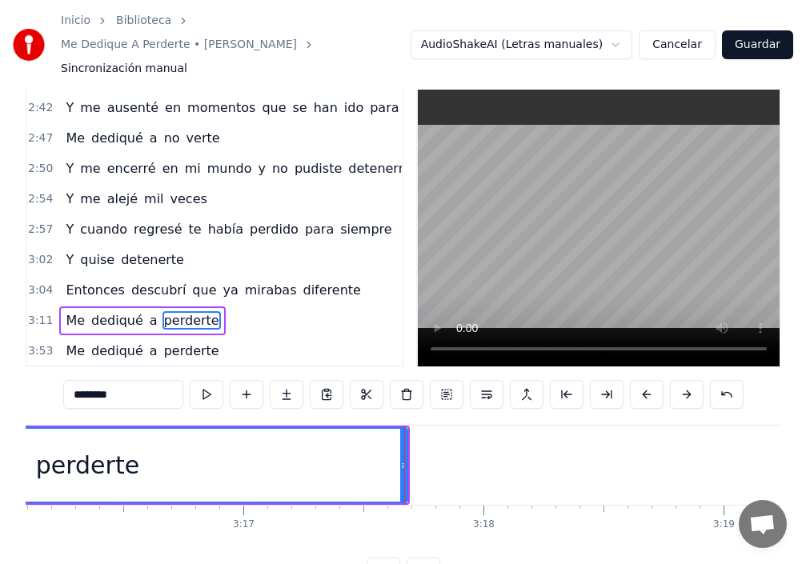
drag, startPoint x: 90, startPoint y: 280, endPoint x: 88, endPoint y: 288, distance: 8.4
click at [90, 311] on span "dediqué" at bounding box center [117, 320] width 55 height 18
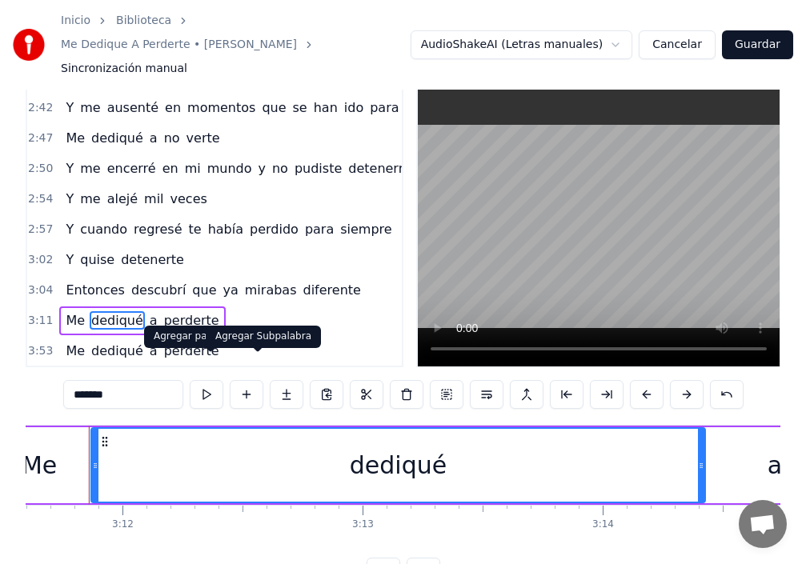
scroll to position [0, 45991]
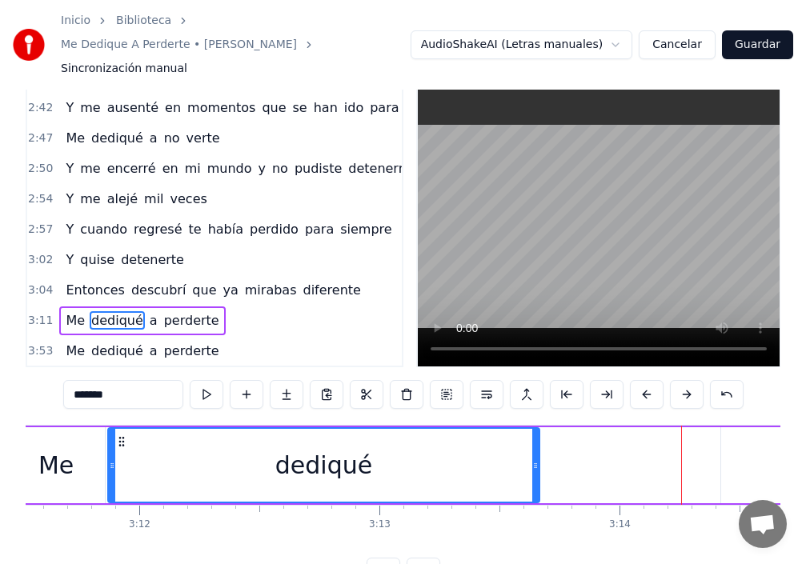
drag, startPoint x: 719, startPoint y: 462, endPoint x: 536, endPoint y: 479, distance: 183.3
click at [536, 479] on div "dediqué" at bounding box center [323, 465] width 433 height 76
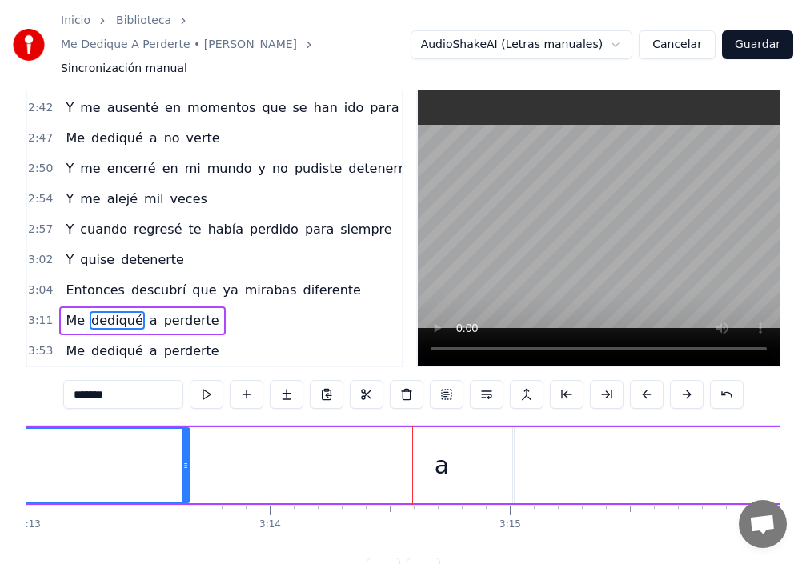
scroll to position [0, 46600]
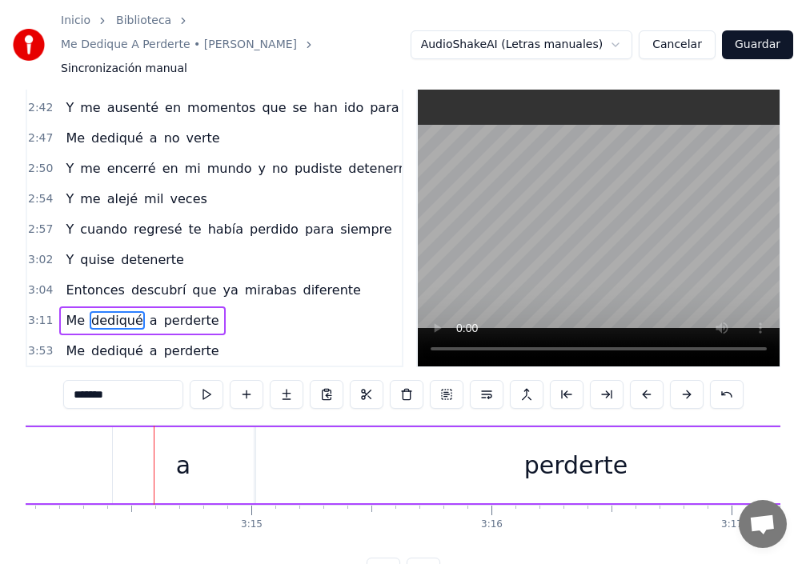
click at [211, 443] on div "a" at bounding box center [183, 465] width 141 height 76
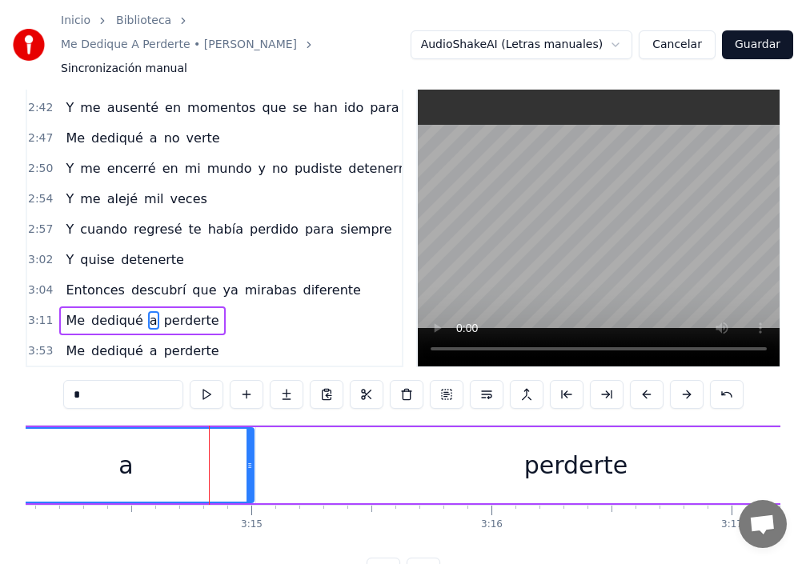
drag, startPoint x: 114, startPoint y: 453, endPoint x: 0, endPoint y: 449, distance: 113.7
click at [0, 449] on div "Inicio Biblioteca Me Dedique A Perderte • [PERSON_NAME] Sincronización manual A…" at bounding box center [403, 278] width 806 height 616
drag, startPoint x: 254, startPoint y: 443, endPoint x: 235, endPoint y: 442, distance: 19.3
click at [235, 442] on div "a" at bounding box center [126, 465] width 257 height 76
drag, startPoint x: 252, startPoint y: 441, endPoint x: 244, endPoint y: 444, distance: 8.6
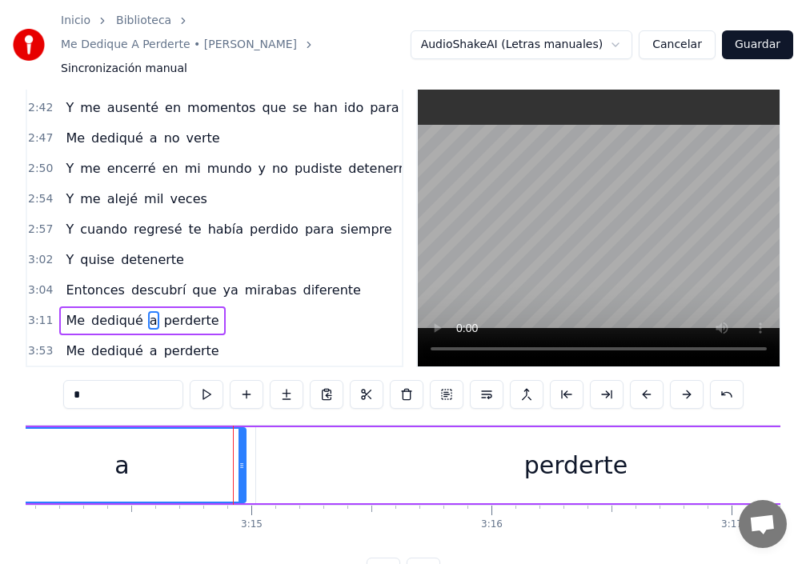
click at [244, 459] on icon at bounding box center [242, 465] width 6 height 13
click at [71, 311] on span "Me" at bounding box center [75, 320] width 22 height 18
type input "**"
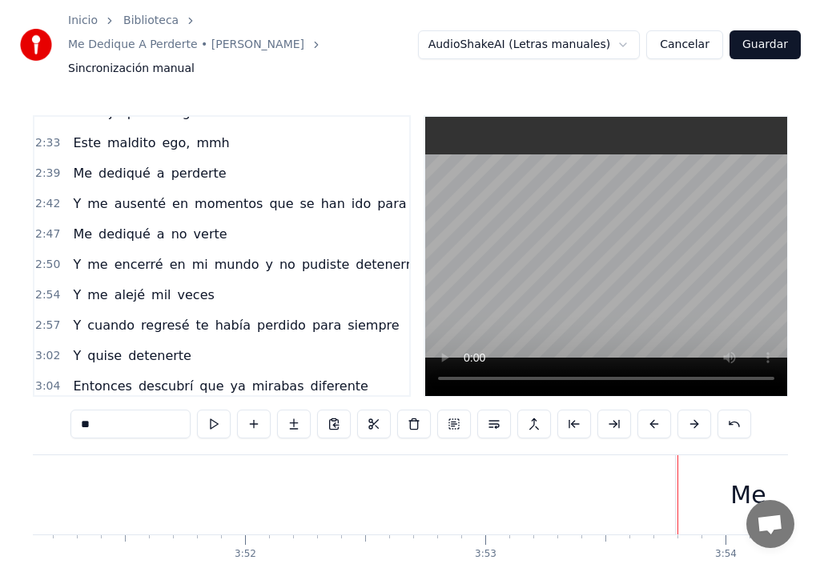
scroll to position [578, 0]
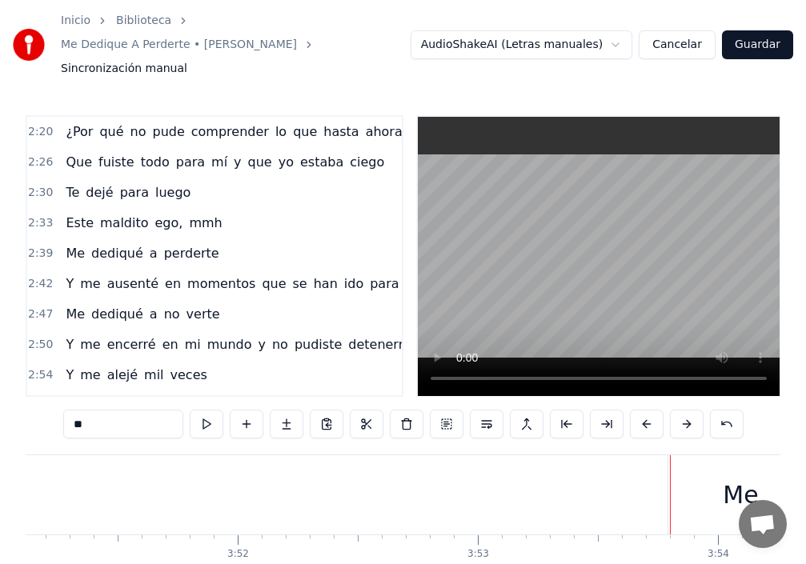
click at [756, 34] on button "Guardar" at bounding box center [757, 44] width 71 height 29
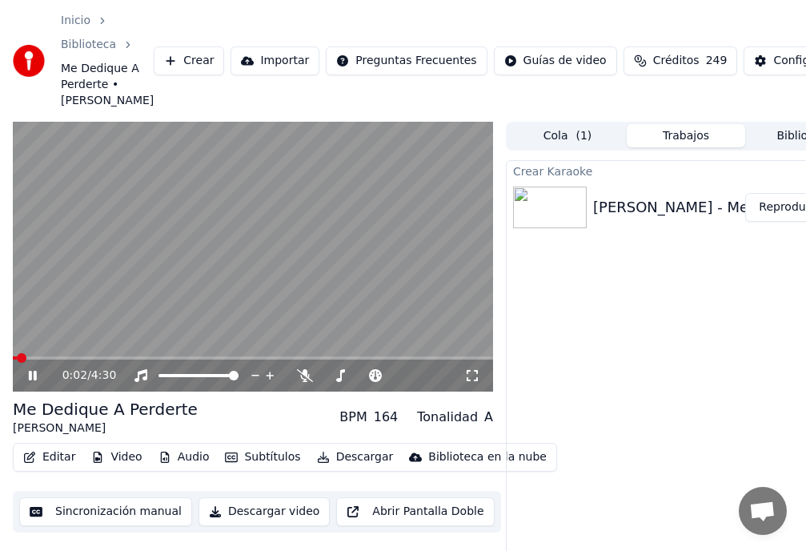
click at [43, 359] on span at bounding box center [253, 357] width 480 height 3
click at [54, 468] on button "Editar" at bounding box center [49, 457] width 65 height 22
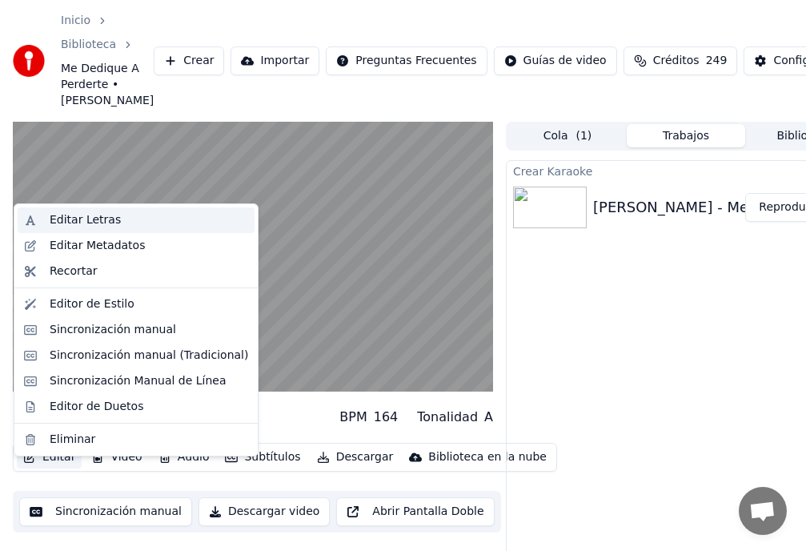
click at [92, 225] on div "Editar Letras" at bounding box center [85, 220] width 71 height 16
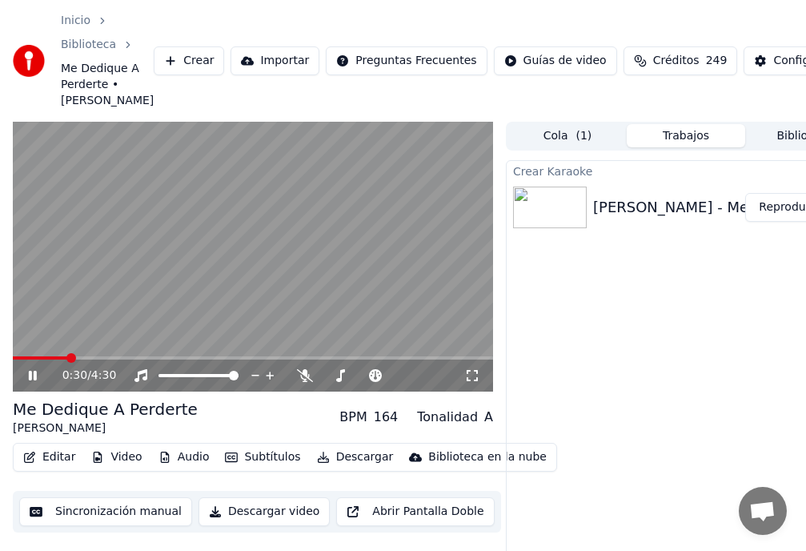
click at [58, 370] on video at bounding box center [253, 257] width 480 height 271
click at [62, 468] on button "Editar" at bounding box center [49, 457] width 65 height 22
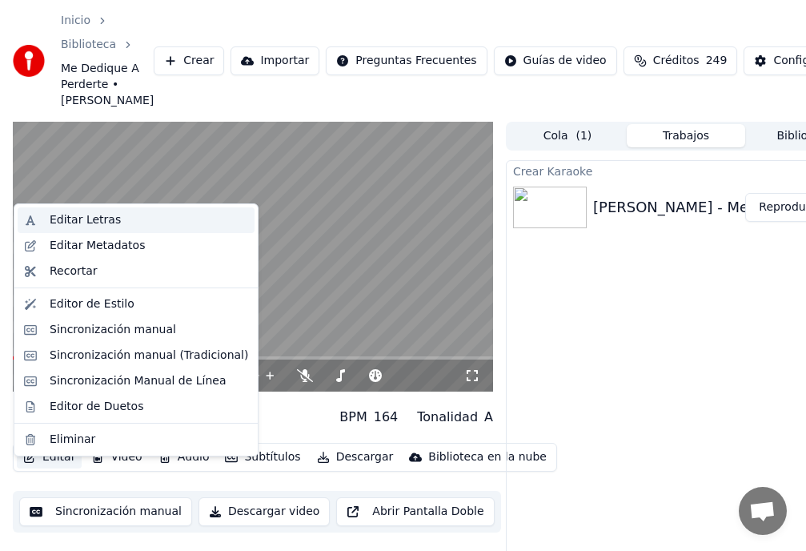
click at [87, 220] on div "Editar Letras" at bounding box center [85, 220] width 71 height 16
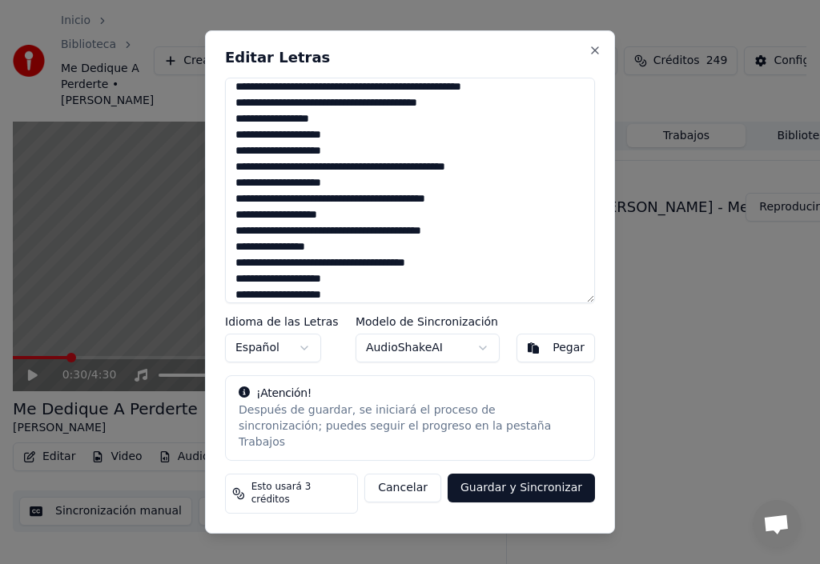
scroll to position [316, 0]
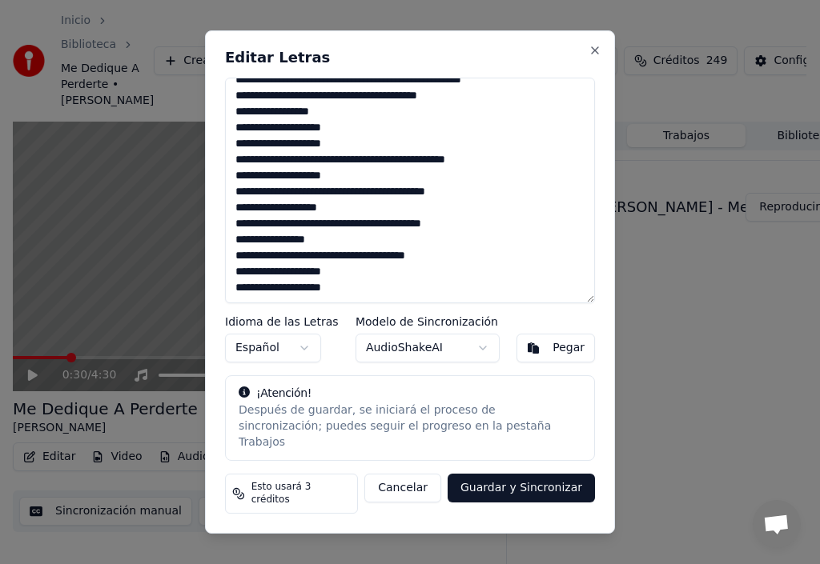
drag, startPoint x: 424, startPoint y: 62, endPoint x: 437, endPoint y: 63, distance: 12.8
click at [437, 63] on div "Editar Letras Idioma de las Letras Español Modelo de Sincronización AudioShakeA…" at bounding box center [410, 282] width 410 height 504
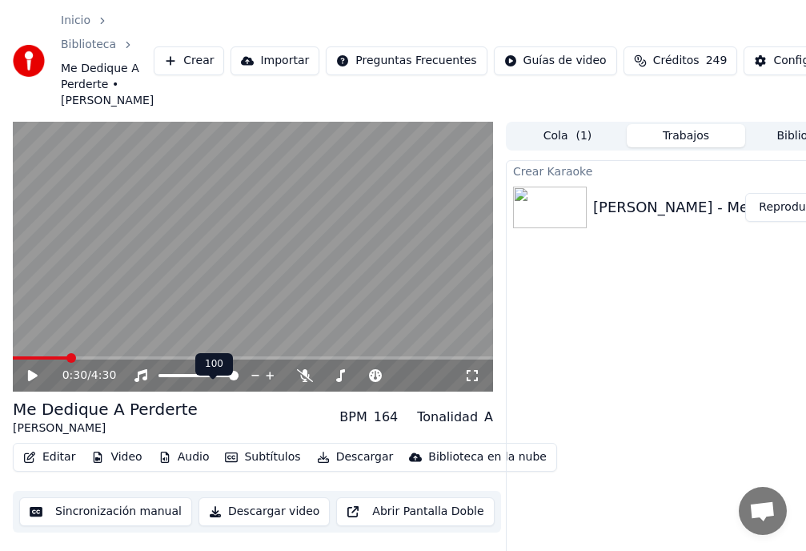
drag, startPoint x: 70, startPoint y: 375, endPoint x: 182, endPoint y: 385, distance: 112.5
click at [263, 363] on span at bounding box center [264, 358] width 10 height 10
click at [387, 363] on span at bounding box center [388, 358] width 10 height 10
click at [46, 367] on video at bounding box center [253, 257] width 480 height 271
click at [68, 468] on button "Editar" at bounding box center [49, 457] width 65 height 22
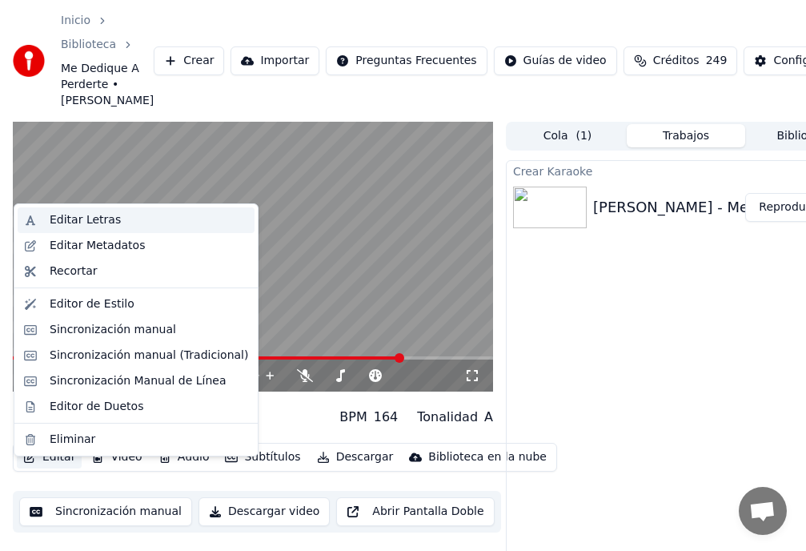
click at [83, 223] on div "Editar Letras" at bounding box center [85, 220] width 71 height 16
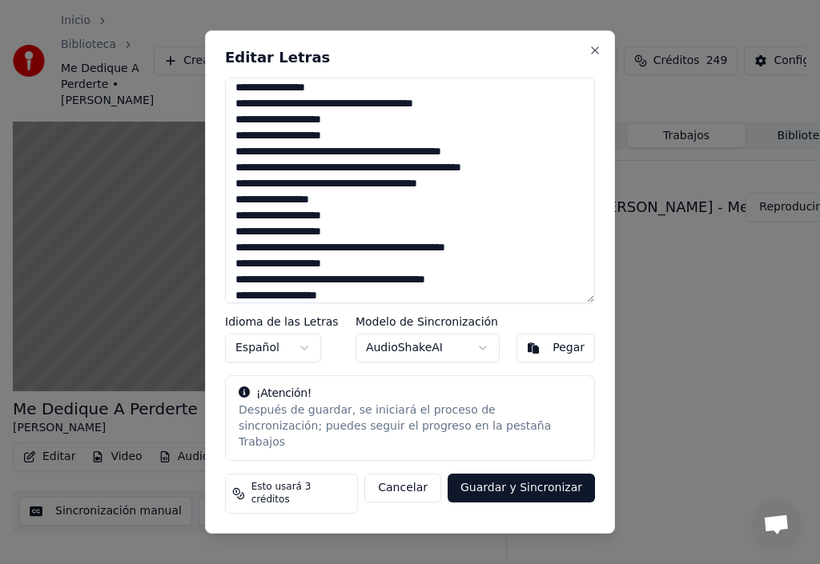
scroll to position [250, 0]
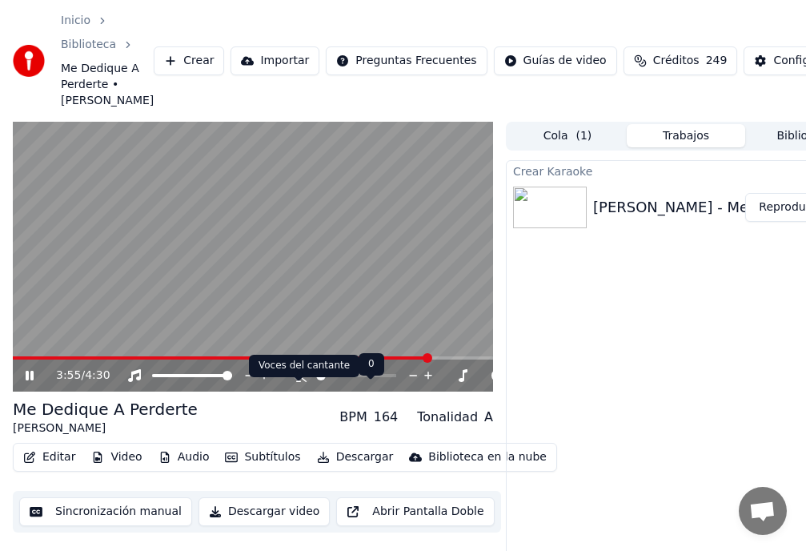
click at [331, 375] on div "Voces del cantante Voces del cantante" at bounding box center [304, 366] width 110 height 22
click at [78, 364] on video at bounding box center [253, 257] width 480 height 271
click at [62, 468] on button "Editar" at bounding box center [49, 457] width 65 height 22
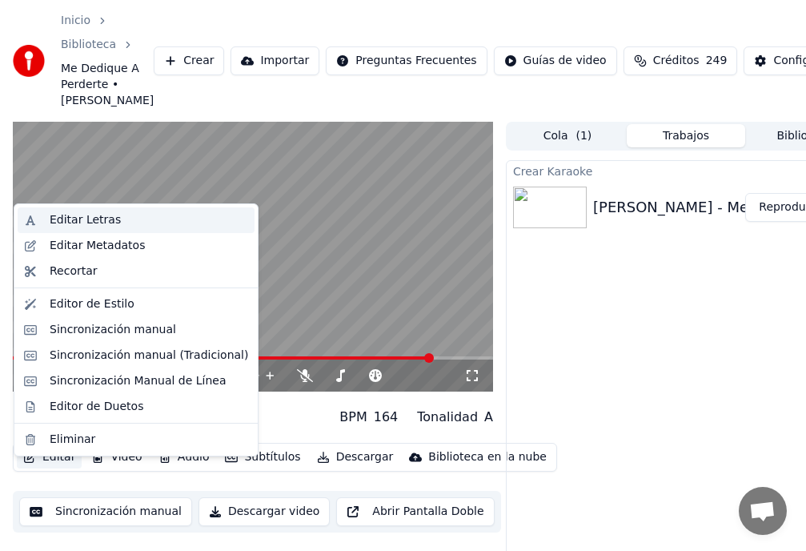
click at [97, 220] on div "Editar Letras" at bounding box center [85, 220] width 71 height 16
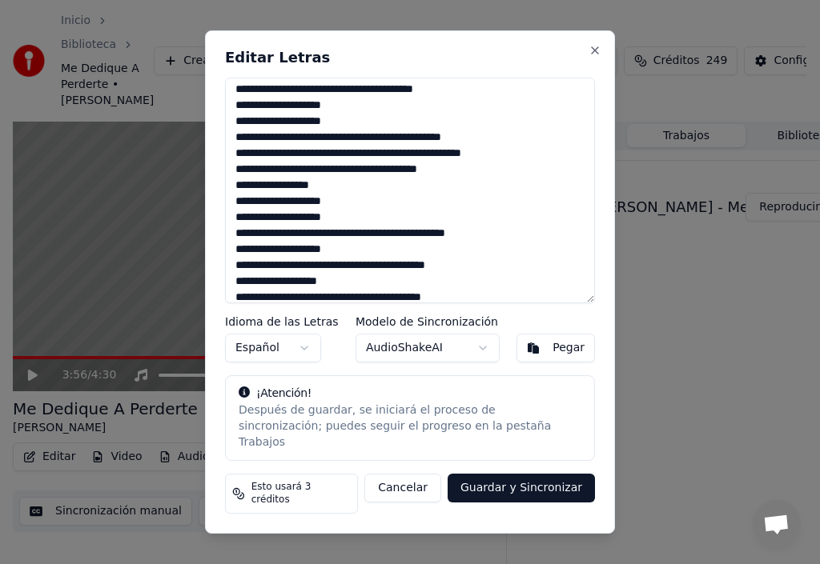
scroll to position [316, 0]
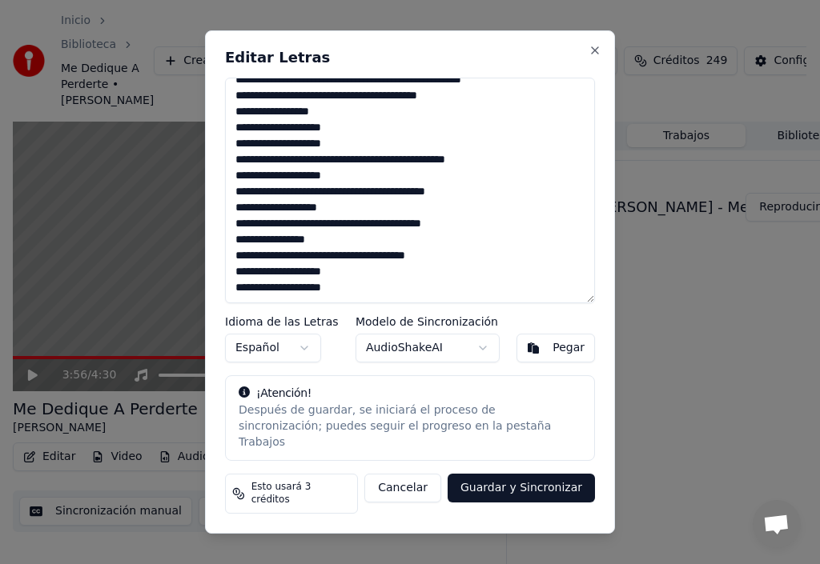
drag, startPoint x: 232, startPoint y: 158, endPoint x: 492, endPoint y: 222, distance: 267.7
click at [493, 221] on textarea at bounding box center [410, 191] width 370 height 226
click at [535, 198] on textarea at bounding box center [410, 191] width 370 height 226
drag, startPoint x: 232, startPoint y: 184, endPoint x: 393, endPoint y: 266, distance: 180.4
click at [375, 299] on textarea at bounding box center [410, 191] width 370 height 226
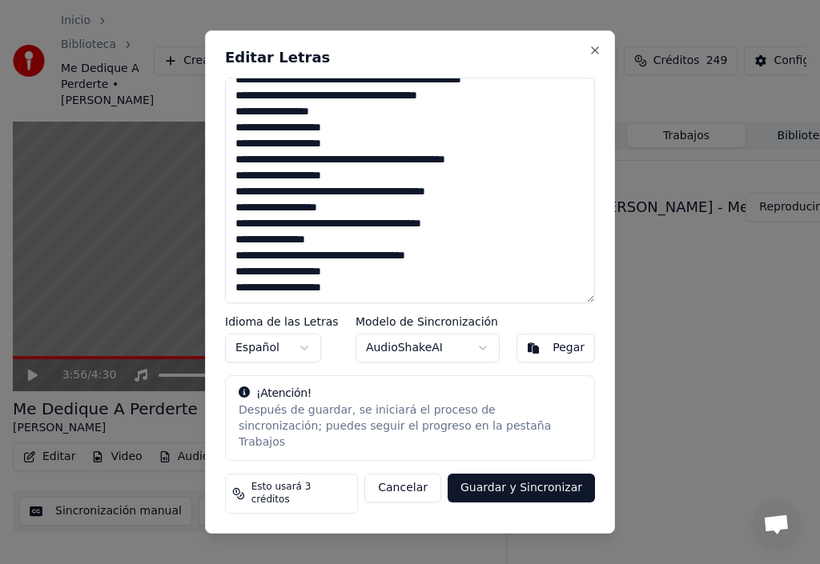
click at [485, 289] on textarea at bounding box center [410, 191] width 370 height 226
click at [366, 303] on textarea at bounding box center [410, 191] width 370 height 226
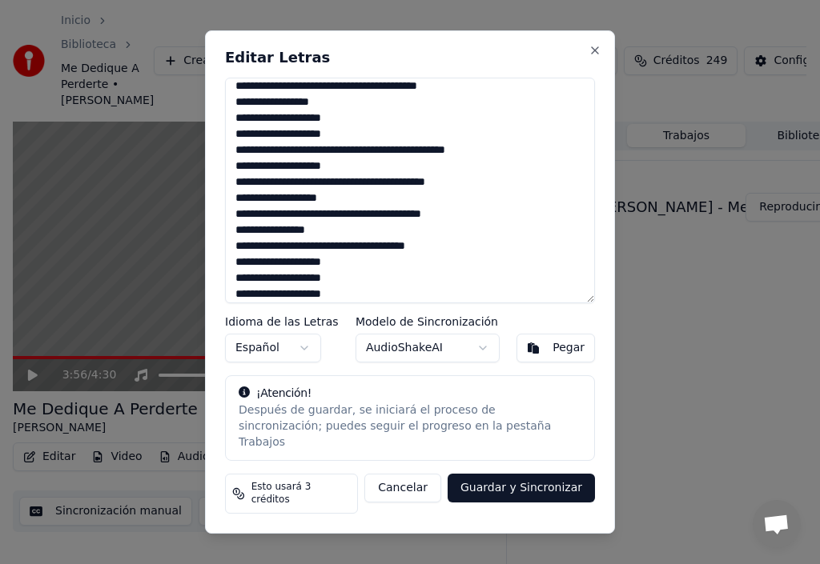
click at [235, 303] on textarea at bounding box center [410, 191] width 370 height 226
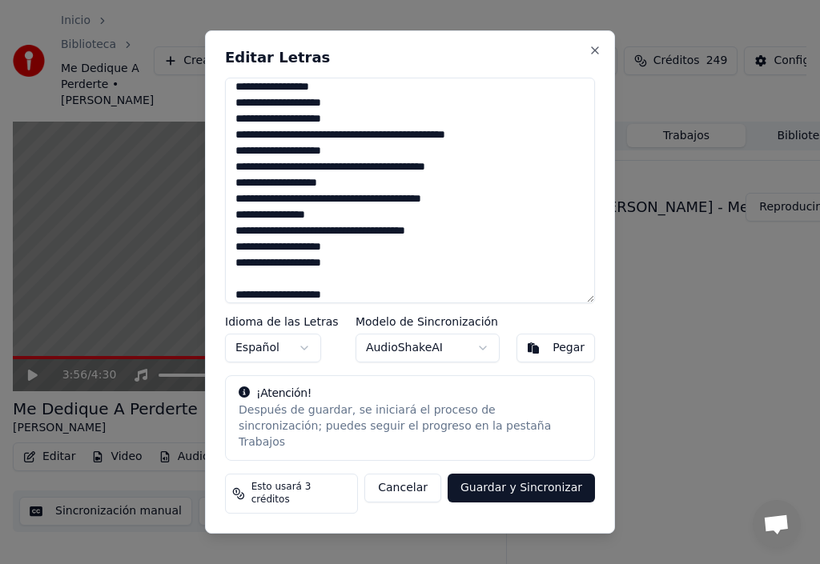
click at [355, 303] on textarea at bounding box center [410, 191] width 370 height 226
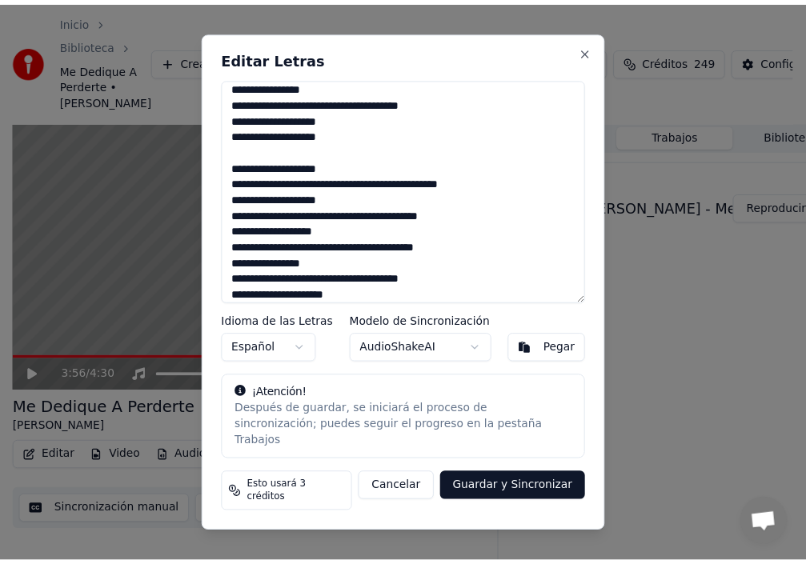
scroll to position [485, 0]
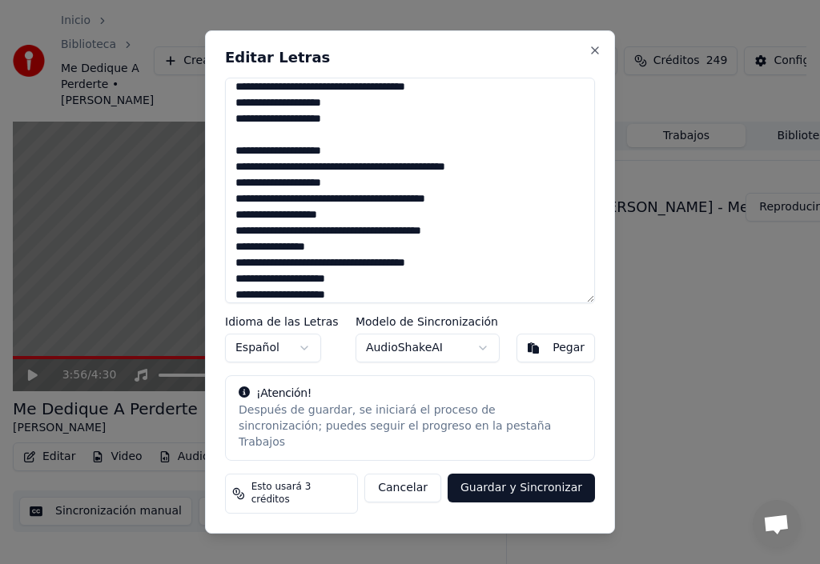
type textarea "**********"
click at [531, 485] on button "Guardar y Sincronizar" at bounding box center [520, 488] width 147 height 29
click at [531, 485] on div "Cancelar Guardar y Sincronizar" at bounding box center [470, 494] width 250 height 40
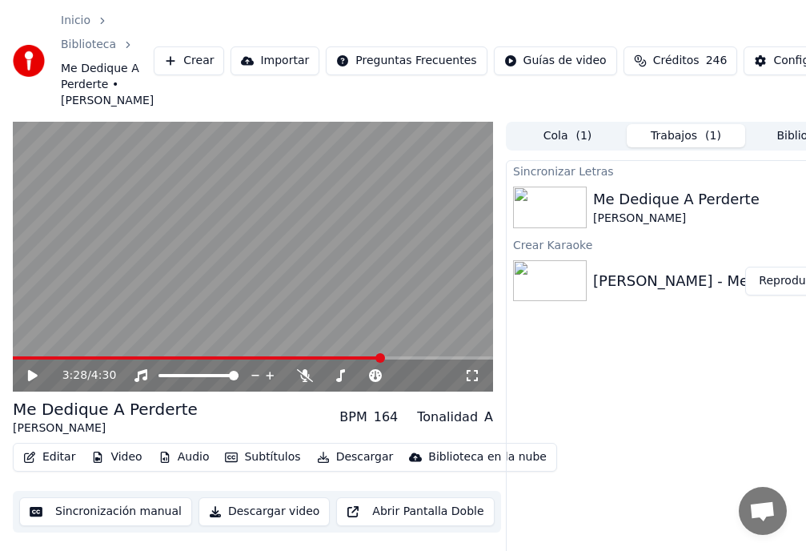
click at [375, 363] on span at bounding box center [380, 358] width 10 height 10
click at [21, 370] on video at bounding box center [253, 257] width 480 height 271
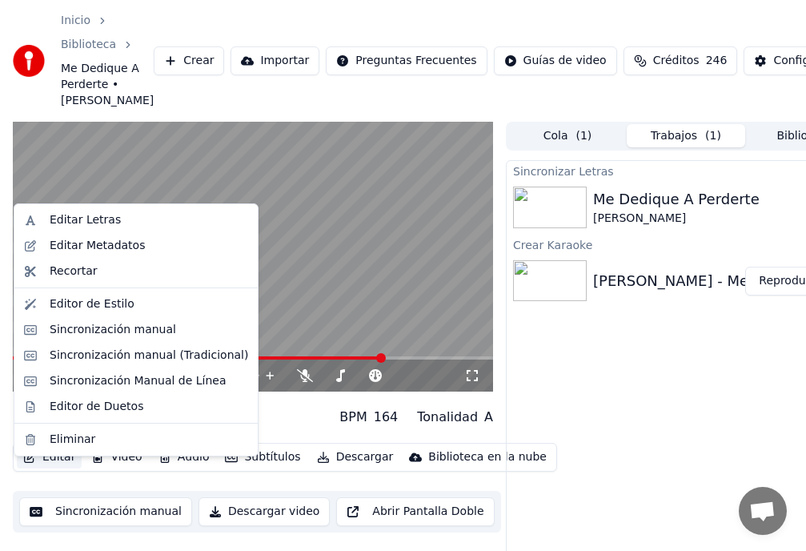
click at [52, 468] on button "Editar" at bounding box center [49, 457] width 65 height 22
click at [91, 221] on div "Editar Letras" at bounding box center [85, 220] width 71 height 16
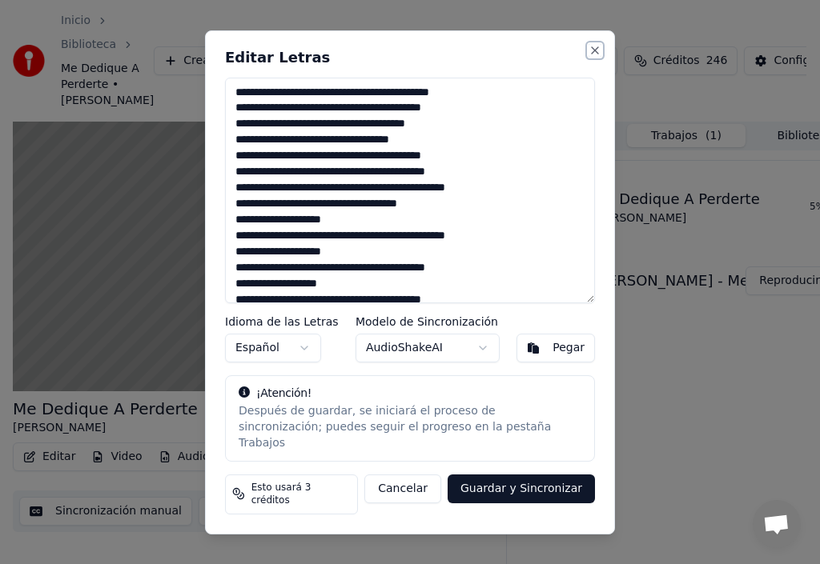
click at [597, 57] on button "Close" at bounding box center [594, 50] width 13 height 13
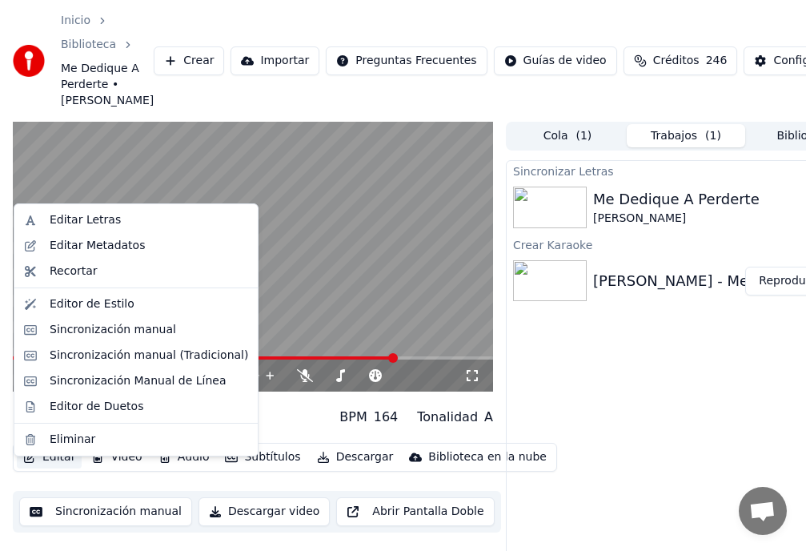
click at [57, 468] on button "Editar" at bounding box center [49, 457] width 65 height 22
click at [82, 331] on div "Sincronización manual" at bounding box center [113, 330] width 126 height 16
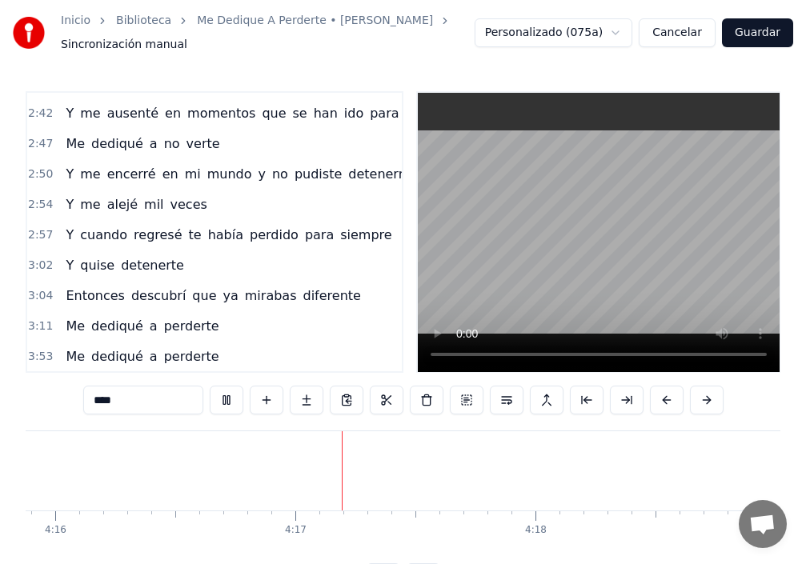
scroll to position [0, 61605]
click at [420, 66] on div "Inicio Biblioteca Me Dedique A Perderte • [PERSON_NAME] manual Personalizado (0…" at bounding box center [403, 296] width 806 height 592
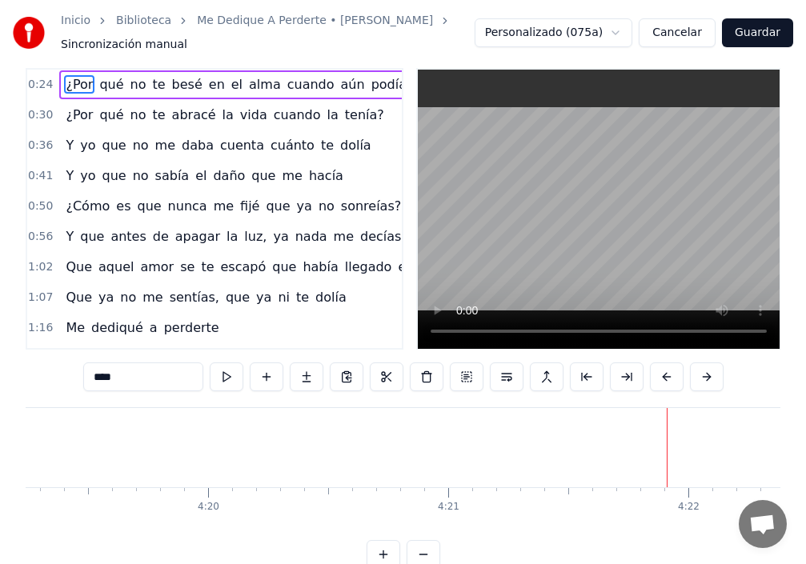
scroll to position [0, 0]
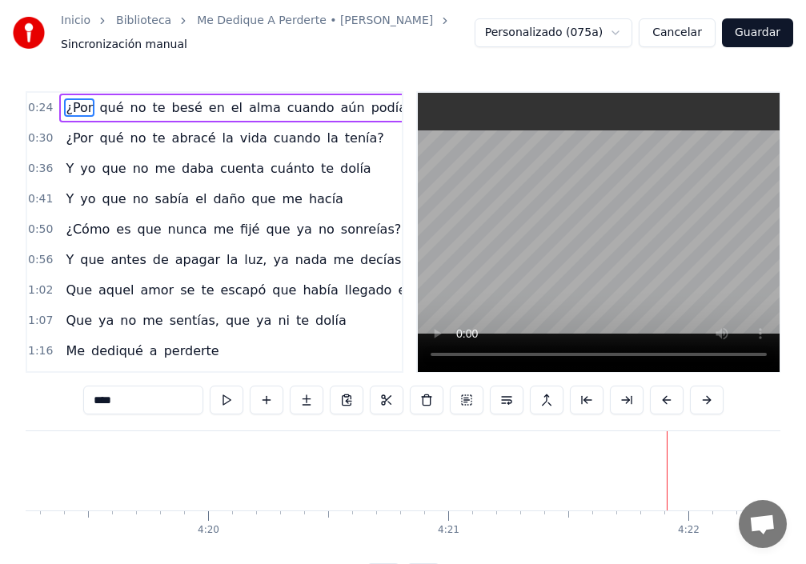
click at [439, 18] on icon "breadcrumb" at bounding box center [444, 20] width 11 height 11
click at [77, 22] on link "Inicio" at bounding box center [76, 21] width 30 height 16
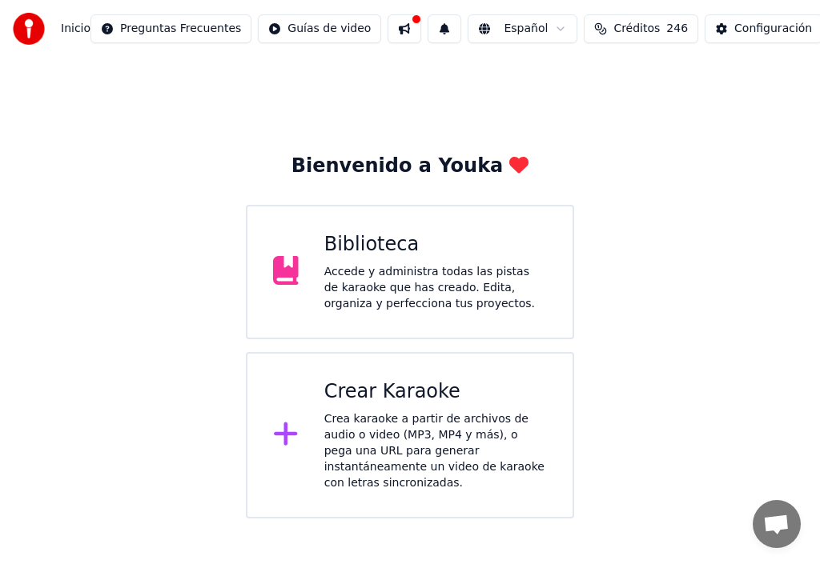
click at [371, 250] on div "Biblioteca" at bounding box center [435, 245] width 223 height 26
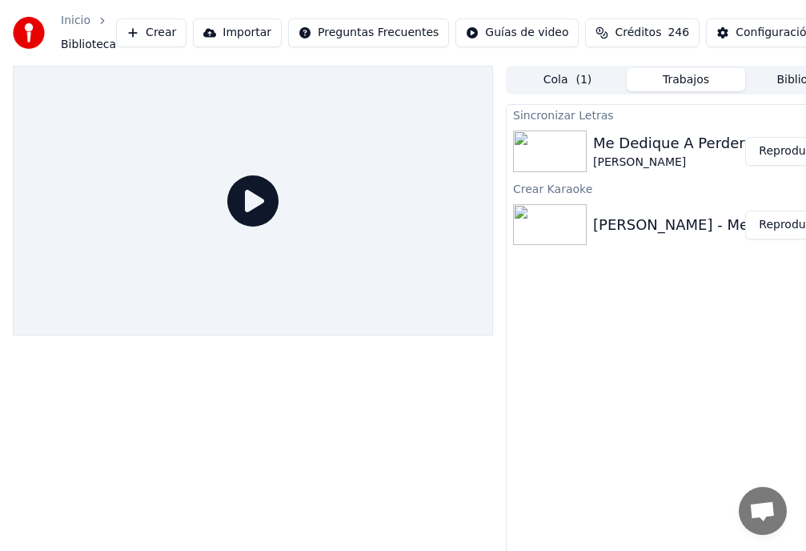
click at [794, 155] on button "Reproducir" at bounding box center [789, 151] width 88 height 29
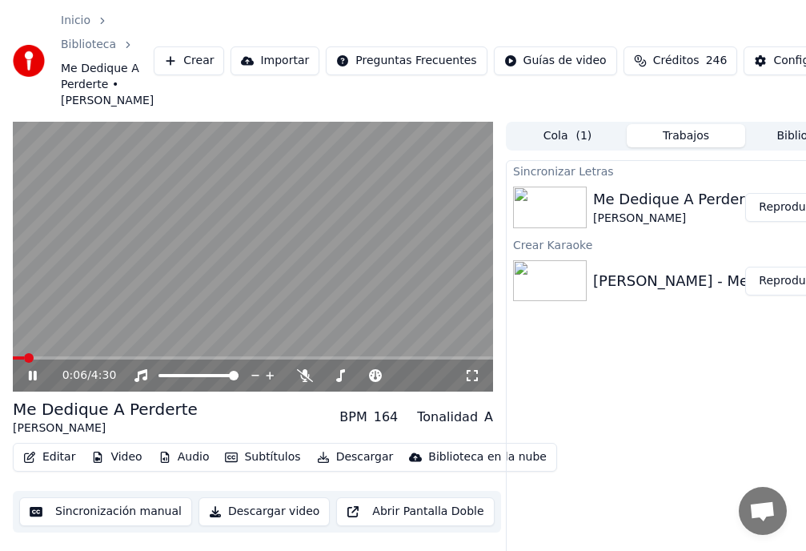
click at [782, 222] on button "Reproducir" at bounding box center [789, 207] width 88 height 29
click at [320, 359] on span at bounding box center [253, 357] width 480 height 3
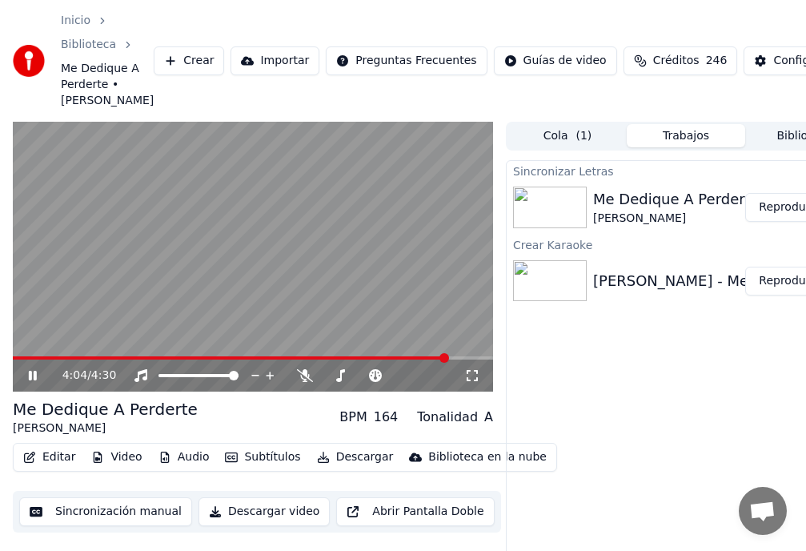
click at [38, 356] on video at bounding box center [253, 257] width 480 height 271
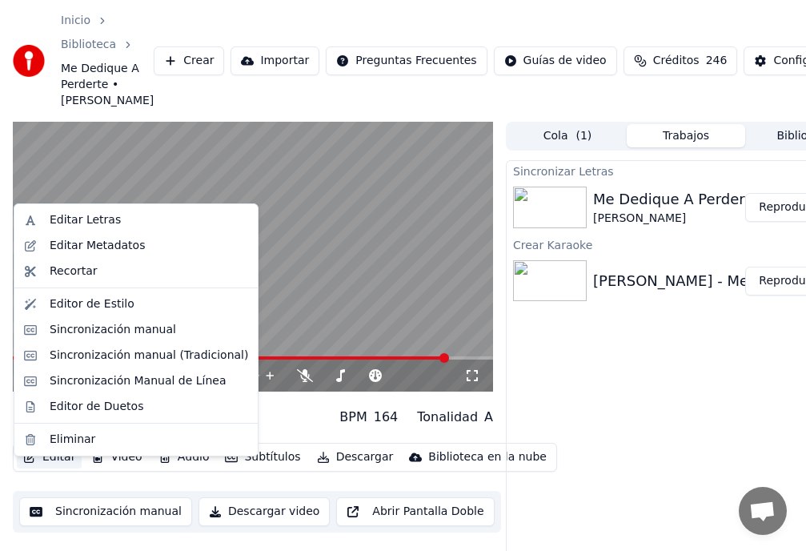
click at [56, 468] on button "Editar" at bounding box center [49, 457] width 65 height 22
click at [135, 329] on div "Sincronización manual" at bounding box center [113, 330] width 126 height 16
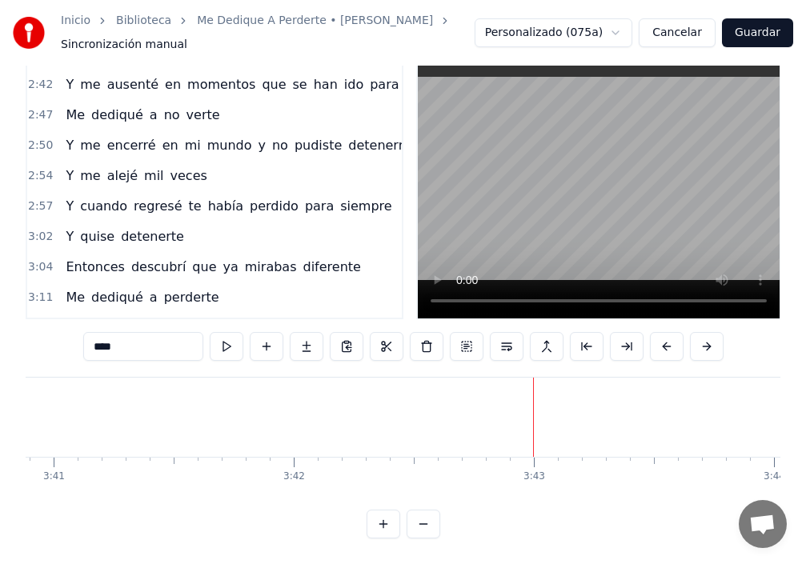
scroll to position [658, 0]
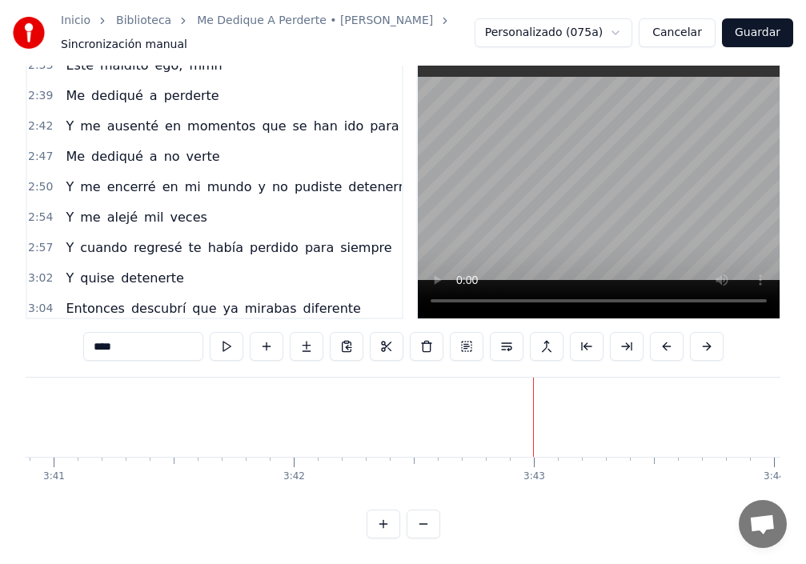
click at [64, 147] on span "Me" at bounding box center [75, 156] width 22 height 18
type input "**"
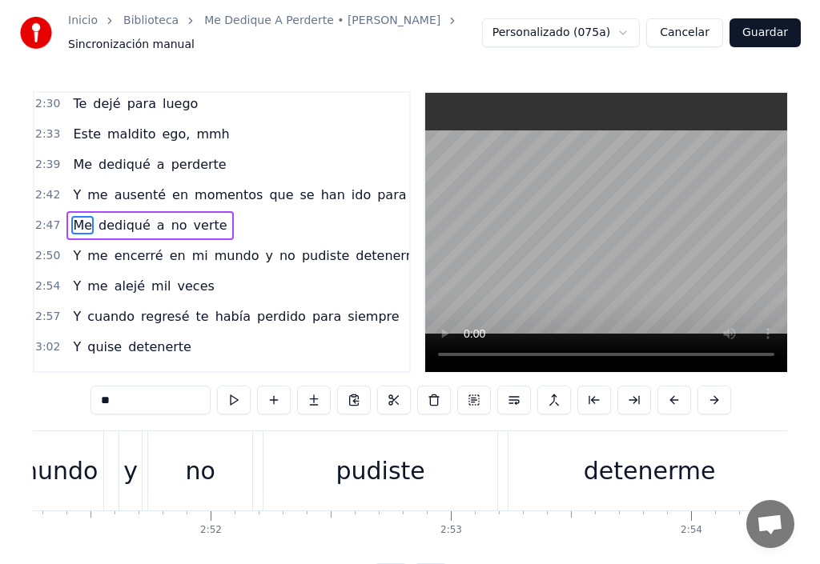
scroll to position [0, 40107]
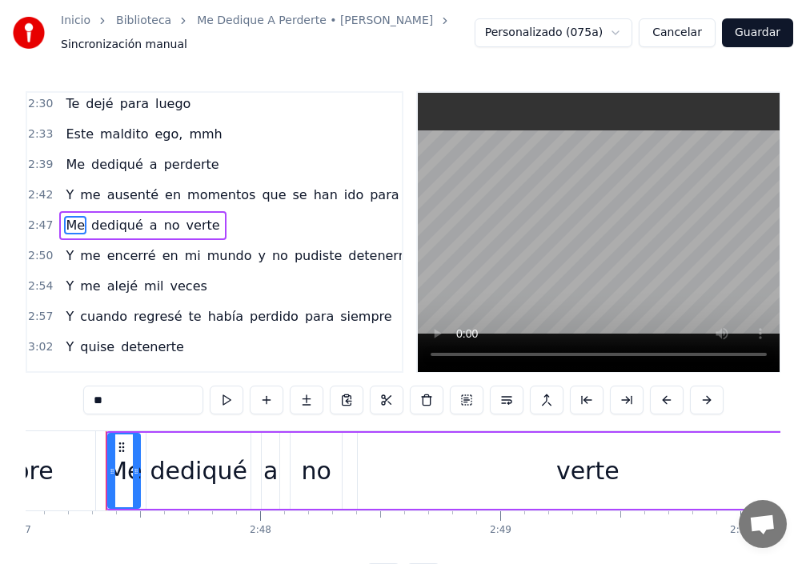
drag, startPoint x: 751, startPoint y: 35, endPoint x: 725, endPoint y: 46, distance: 27.6
click at [752, 38] on button "Guardar" at bounding box center [757, 32] width 71 height 29
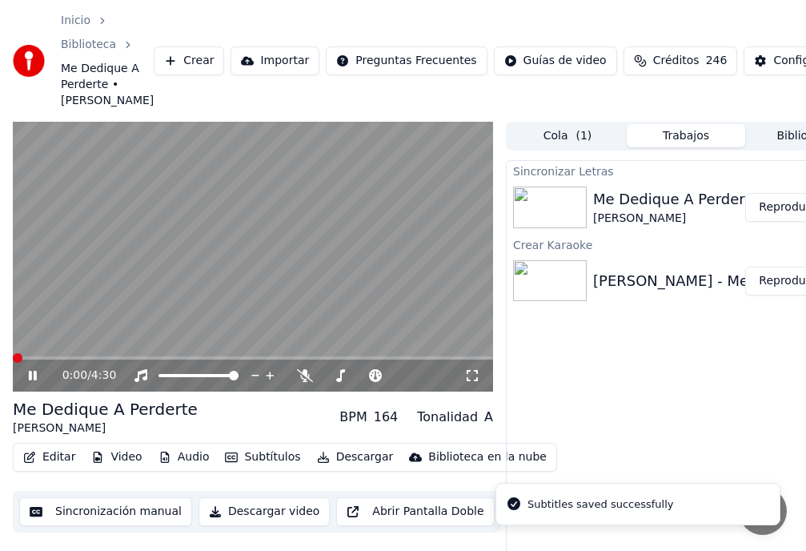
click at [50, 468] on button "Editar" at bounding box center [49, 457] width 65 height 22
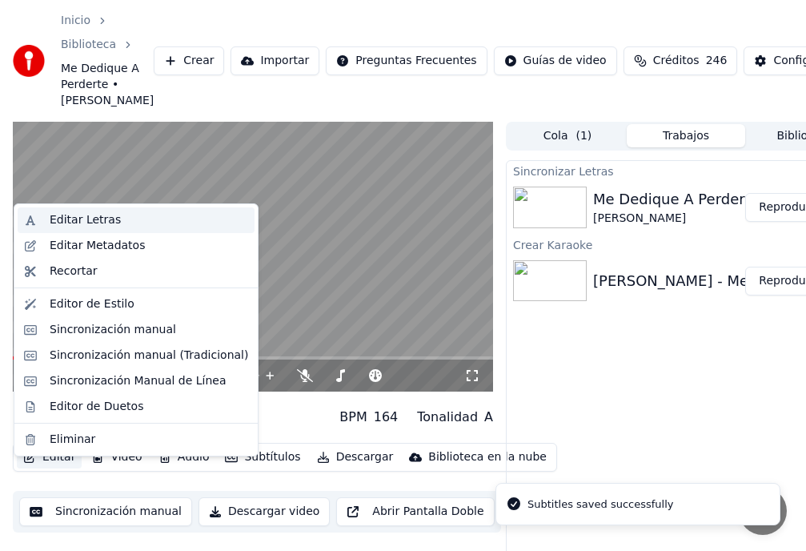
click at [96, 221] on div "Editar Letras" at bounding box center [85, 220] width 71 height 16
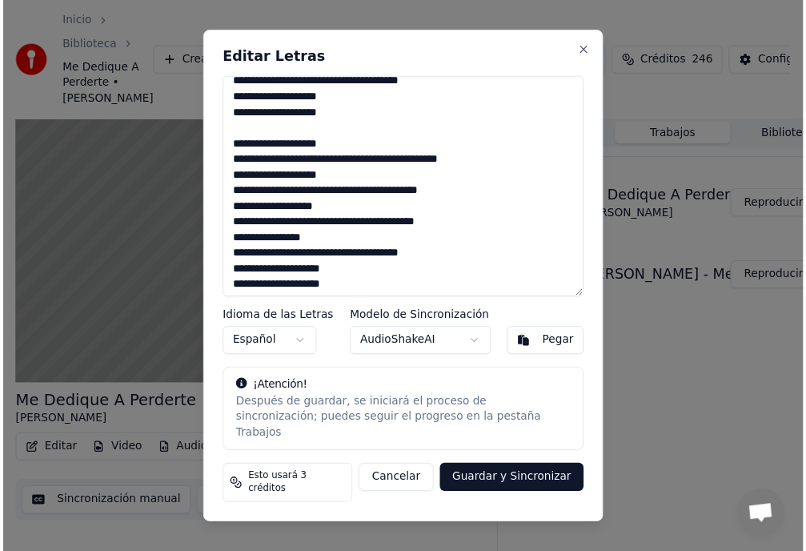
scroll to position [492, 0]
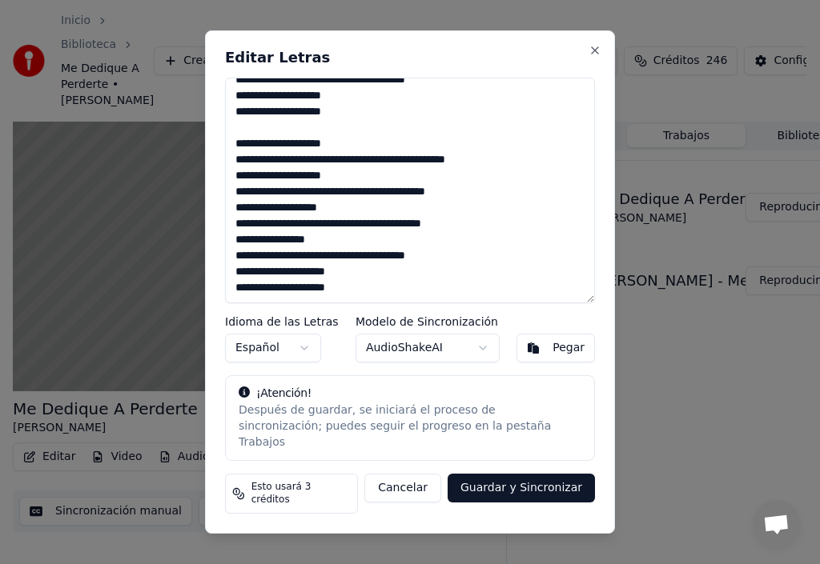
click at [532, 490] on button "Guardar y Sincronizar" at bounding box center [520, 488] width 147 height 29
click at [533, 488] on div "Cancelar Guardar y Sincronizar" at bounding box center [470, 494] width 250 height 40
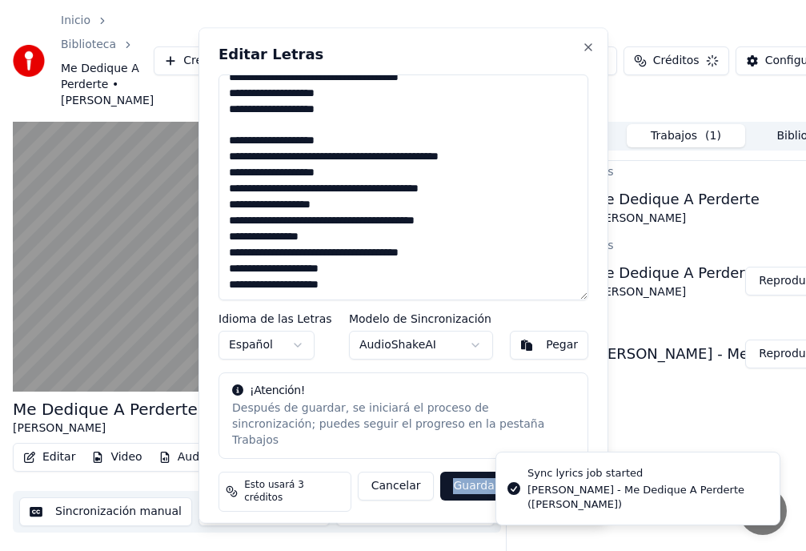
click at [534, 490] on div "Editar Letras Idioma de las Letras Español Modelo de Sincronización AudioShakeA…" at bounding box center [404, 274] width 410 height 495
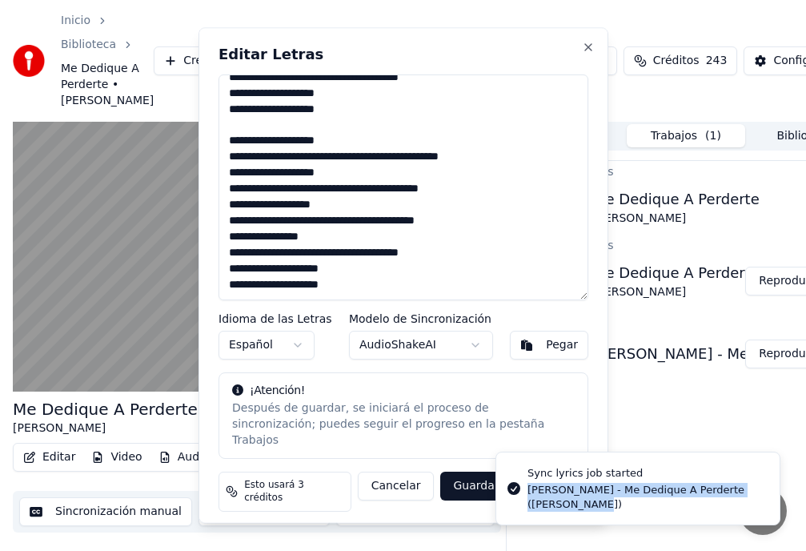
click at [534, 490] on div "[PERSON_NAME] - Me Dedique A Perderte ([PERSON_NAME])" at bounding box center [646, 497] width 239 height 29
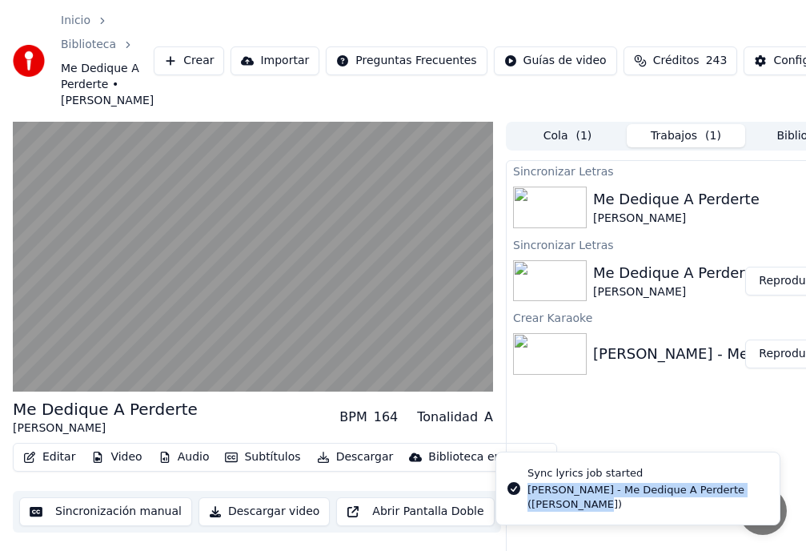
click at [534, 490] on div "[PERSON_NAME] - Me Dedique A Perderte ([PERSON_NAME])" at bounding box center [646, 497] width 239 height 29
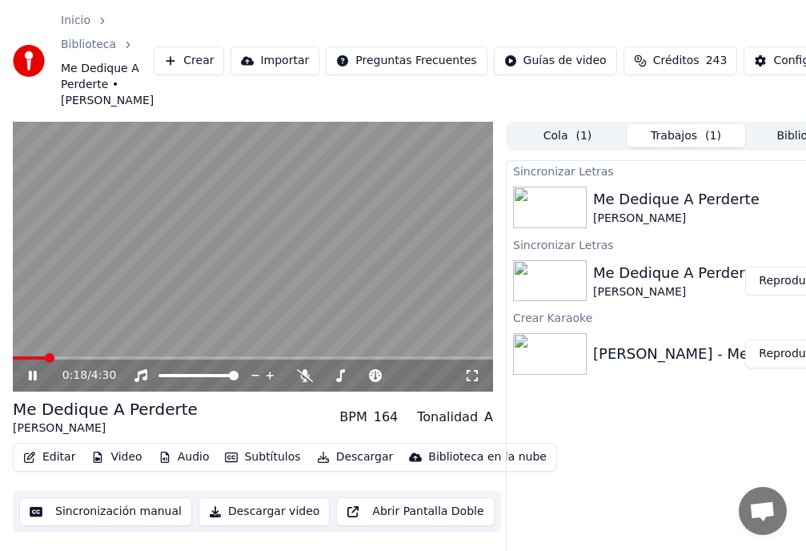
click at [34, 371] on video at bounding box center [253, 257] width 480 height 271
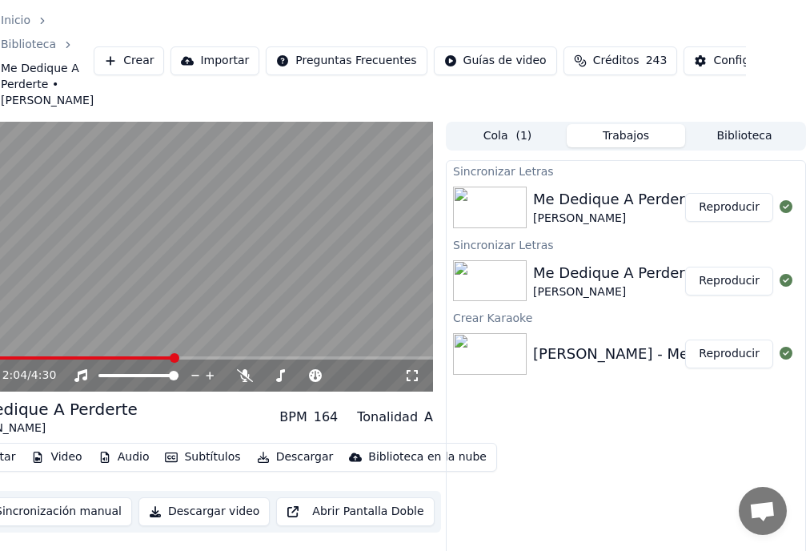
click at [732, 221] on button "Reproducir" at bounding box center [729, 207] width 88 height 29
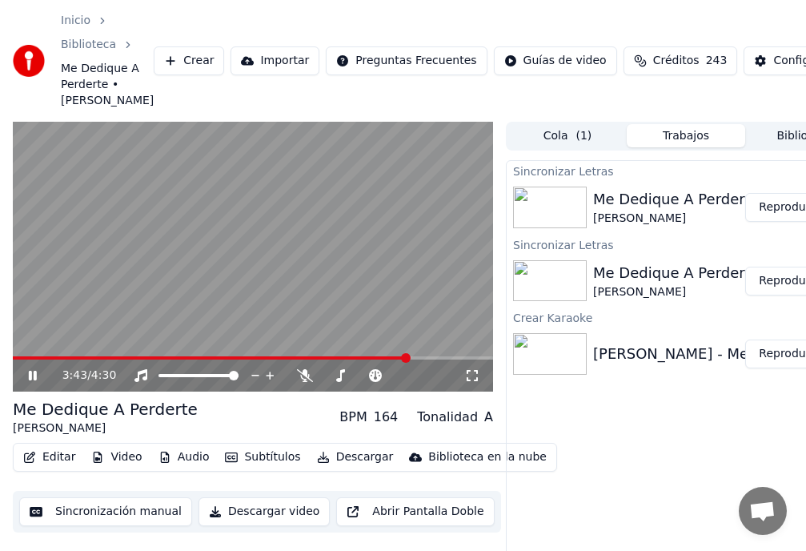
click at [410, 363] on span at bounding box center [406, 358] width 10 height 10
click at [419, 363] on span at bounding box center [415, 358] width 10 height 10
click at [434, 363] on span at bounding box center [431, 358] width 10 height 10
click at [391, 363] on span at bounding box center [388, 358] width 10 height 10
click at [252, 363] on span at bounding box center [255, 358] width 10 height 10
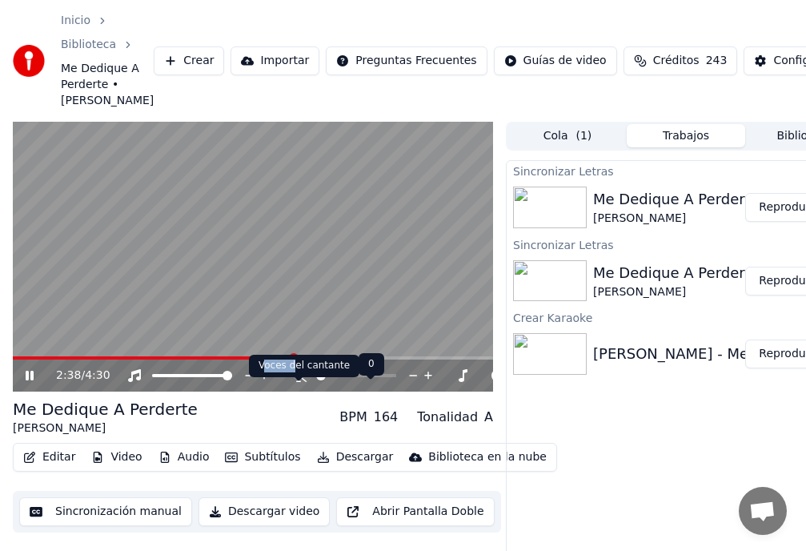
drag, startPoint x: 291, startPoint y: 374, endPoint x: 262, endPoint y: 371, distance: 28.9
click at [263, 372] on div "Voces del cantante Voces del cantante" at bounding box center [304, 366] width 110 height 22
click at [287, 371] on video at bounding box center [253, 257] width 480 height 271
click at [282, 359] on span at bounding box center [156, 357] width 287 height 3
click at [30, 363] on video at bounding box center [253, 257] width 480 height 271
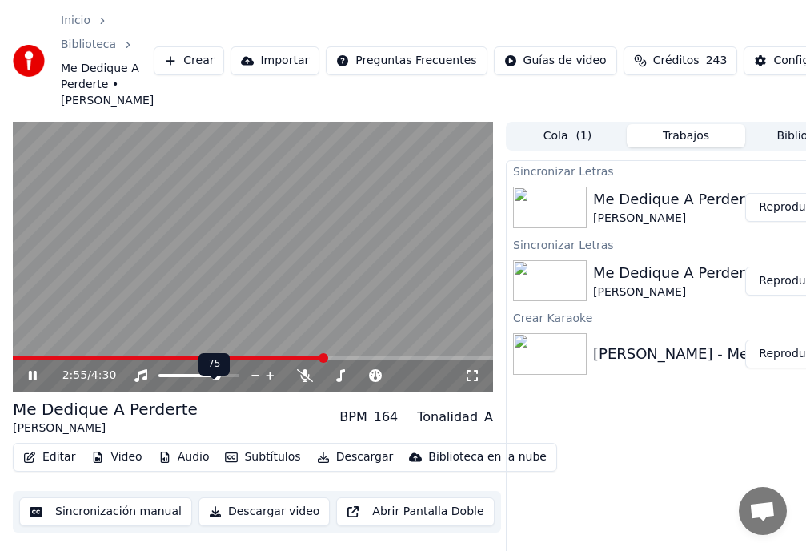
click at [221, 380] on span at bounding box center [216, 376] width 10 height 10
click at [200, 363] on span at bounding box center [203, 358] width 10 height 10
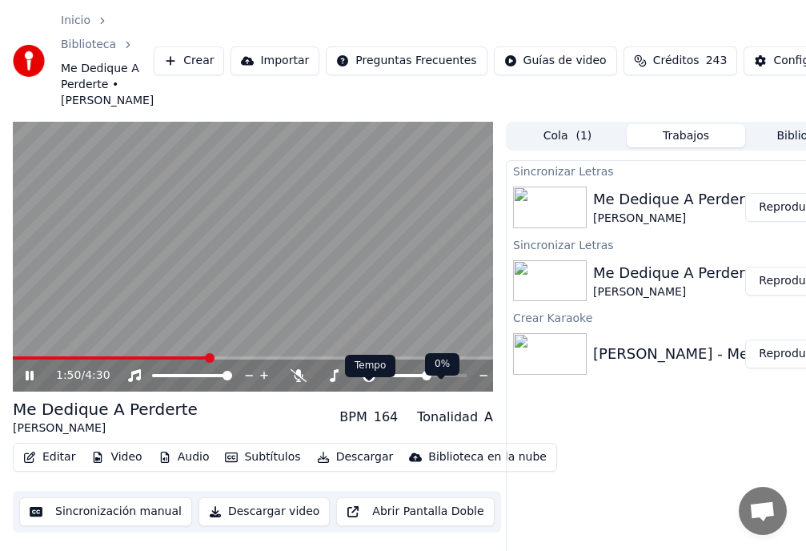
click at [372, 382] on icon at bounding box center [369, 375] width 16 height 13
click at [371, 382] on icon at bounding box center [369, 375] width 16 height 13
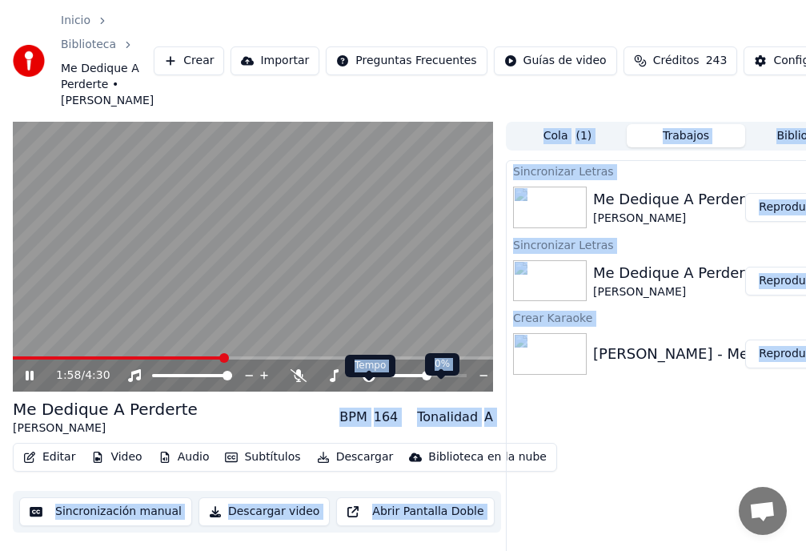
click at [374, 386] on body "Inicio Biblioteca Me Dedique A Perderte • [PERSON_NAME] [PERSON_NAME] Importar …" at bounding box center [403, 275] width 806 height 551
click at [433, 380] on span at bounding box center [432, 376] width 10 height 10
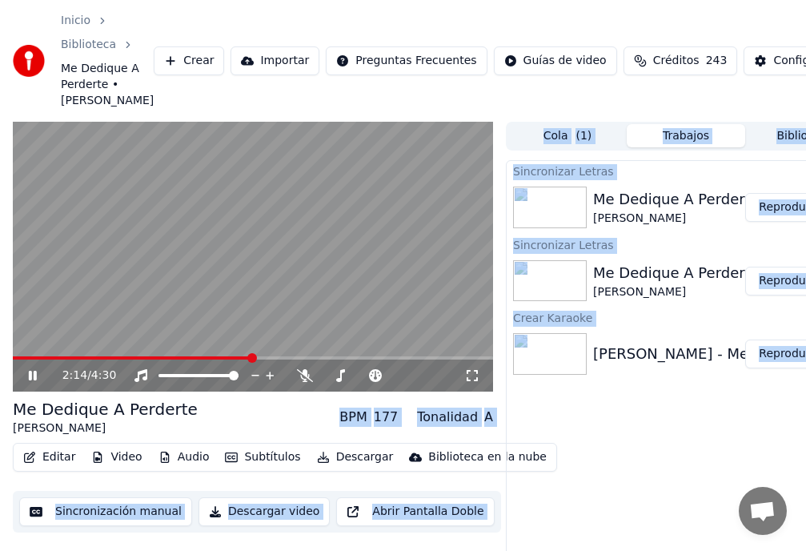
click at [612, 526] on div "Sincronizar Letras Me Dedique A Perderte [PERSON_NAME] Reproducir Sincronizar L…" at bounding box center [686, 394] width 360 height 468
click at [603, 483] on div "Sincronizar Letras Me Dedique A Perderte [PERSON_NAME] Reproducir Sincronizar L…" at bounding box center [686, 394] width 360 height 468
click at [431, 380] on span at bounding box center [430, 376] width 10 height 10
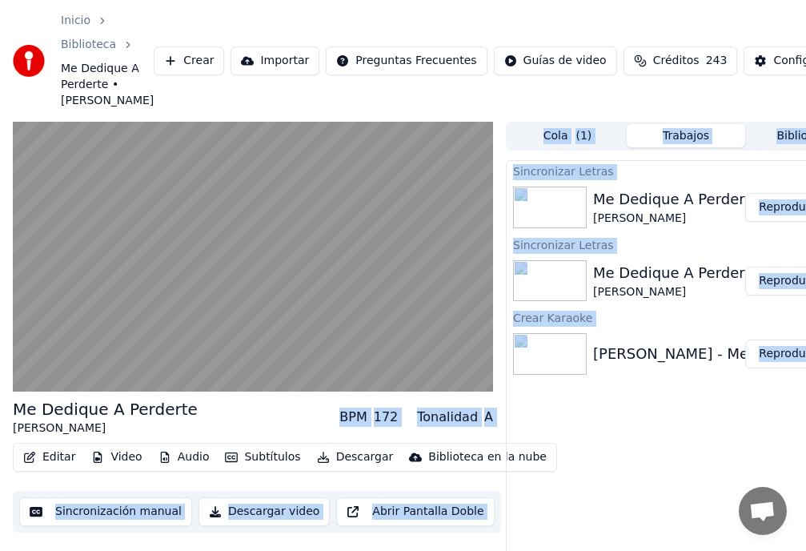
click at [464, 84] on div "Inicio Biblioteca Me Dedique A Perderte • [PERSON_NAME] [PERSON_NAME] Importar …" at bounding box center [403, 61] width 806 height 122
click at [654, 26] on div "Inicio Biblioteca Me Dedique A Perderte • [PERSON_NAME] [PERSON_NAME] Importar …" at bounding box center [403, 61] width 806 height 122
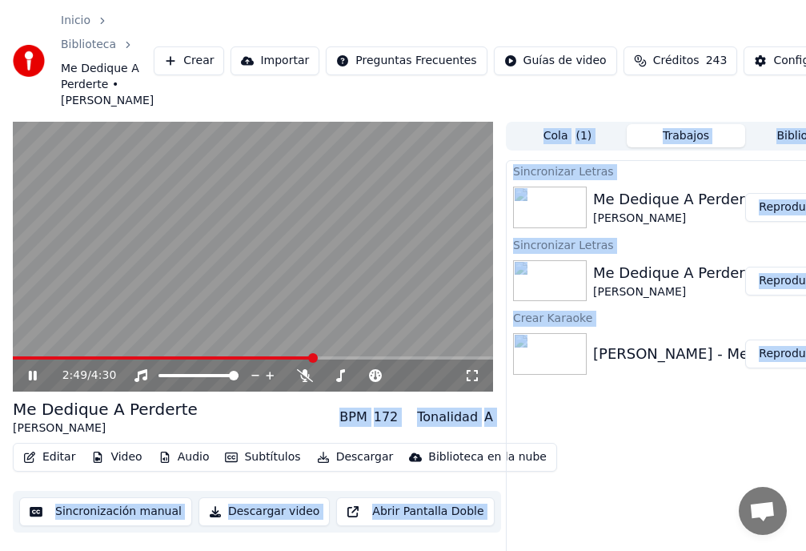
click at [45, 515] on button "Sincronización manual" at bounding box center [105, 511] width 173 height 29
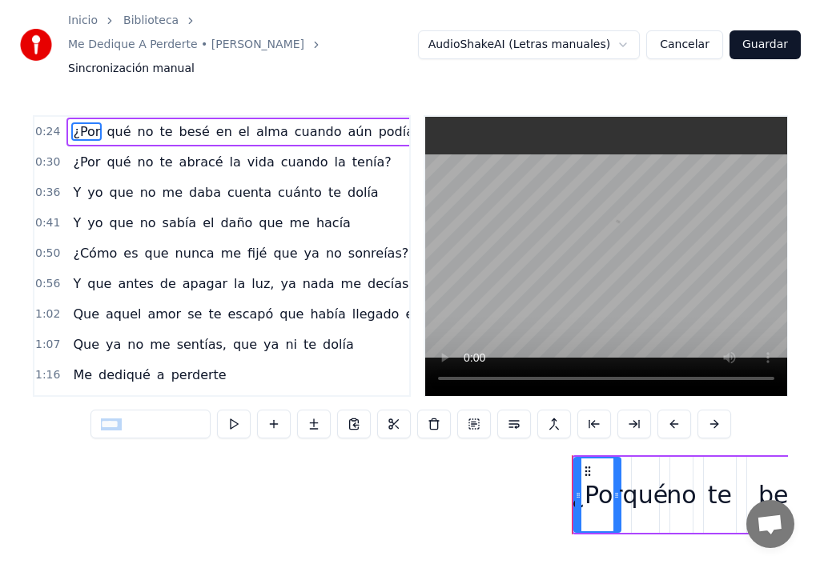
scroll to position [0, 5826]
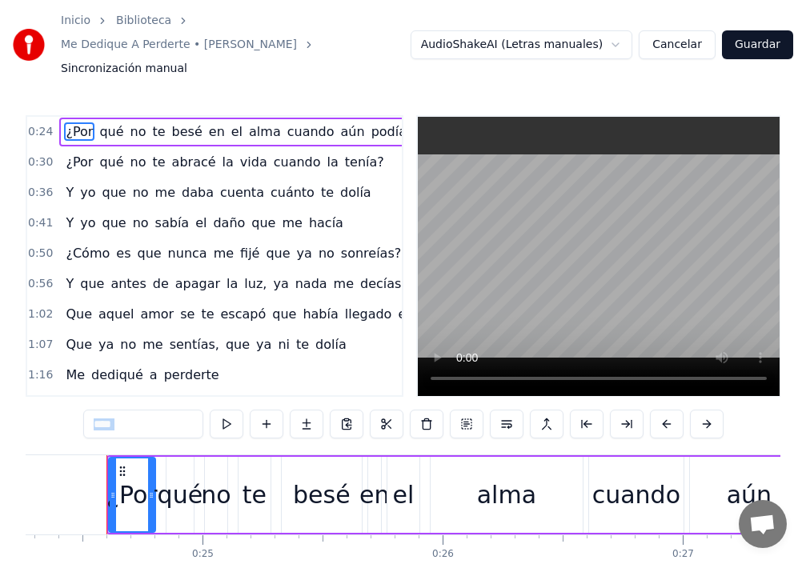
click at [746, 34] on button "Guardar" at bounding box center [757, 44] width 71 height 29
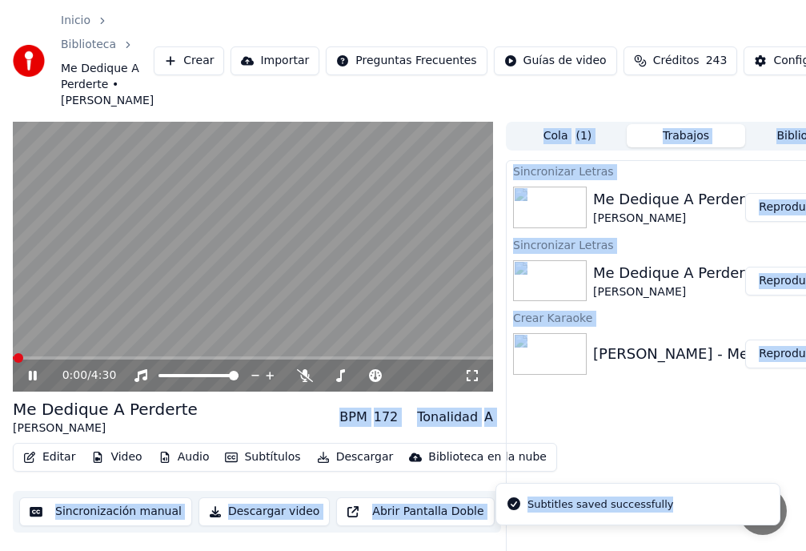
click at [584, 443] on div "Sincronizar Letras Me Dedique A Perderte [PERSON_NAME] Reproducir Sincronizar L…" at bounding box center [686, 394] width 360 height 468
click at [585, 440] on div "Sincronizar Letras Me Dedique A Perderte [PERSON_NAME] Reproducir Sincronizar L…" at bounding box center [686, 394] width 360 height 468
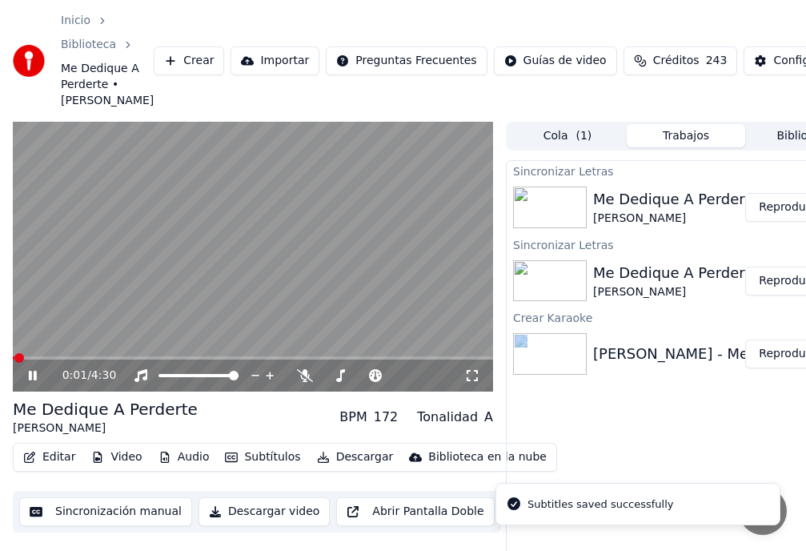
click at [585, 440] on div "Sincronizar Letras Me Dedique A Perderte [PERSON_NAME] Reproducir Sincronizar L…" at bounding box center [686, 394] width 360 height 468
click at [780, 75] on button "Configuración" at bounding box center [803, 60] width 118 height 29
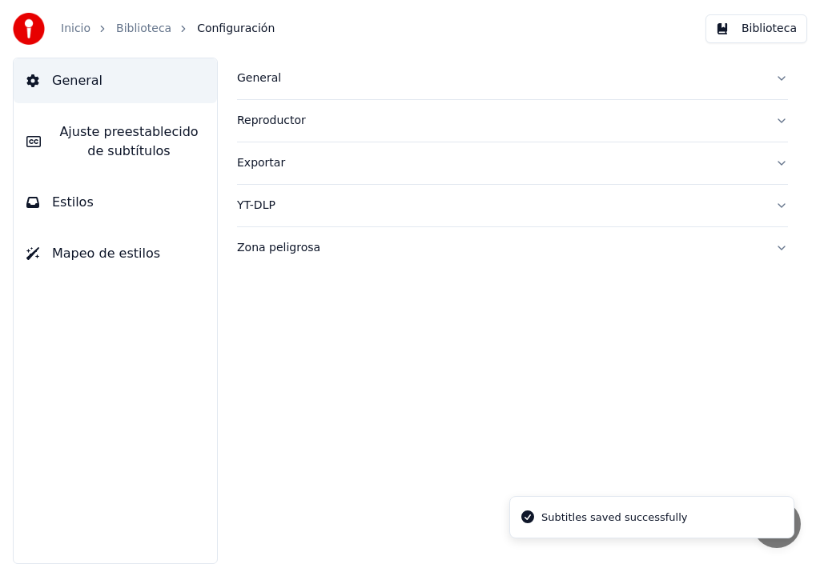
click at [146, 142] on span "Ajuste preestablecido de subtítulos" at bounding box center [129, 141] width 150 height 38
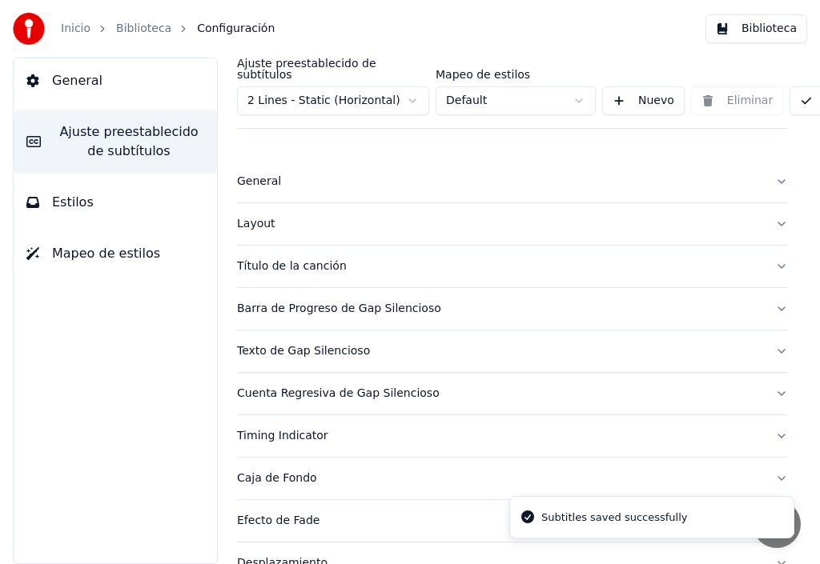
click at [286, 260] on div "Título de la canción" at bounding box center [499, 267] width 525 height 16
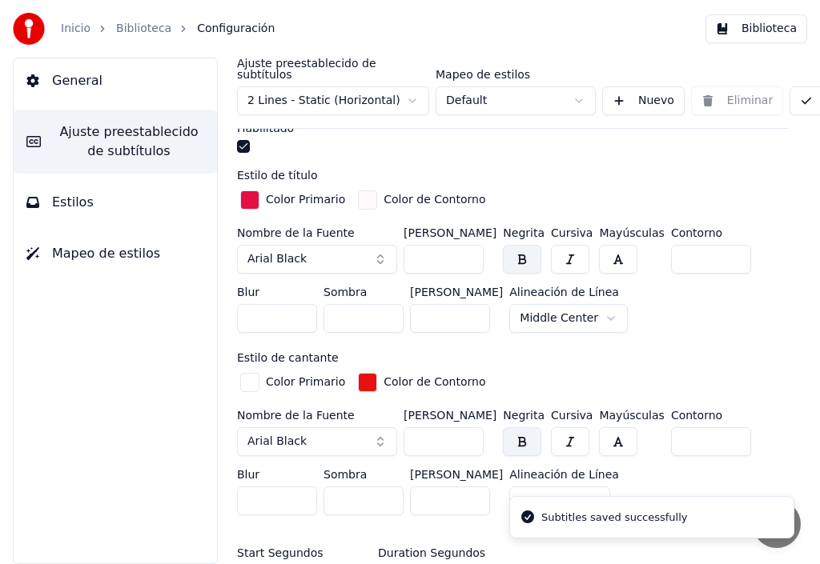
scroll to position [480, 0]
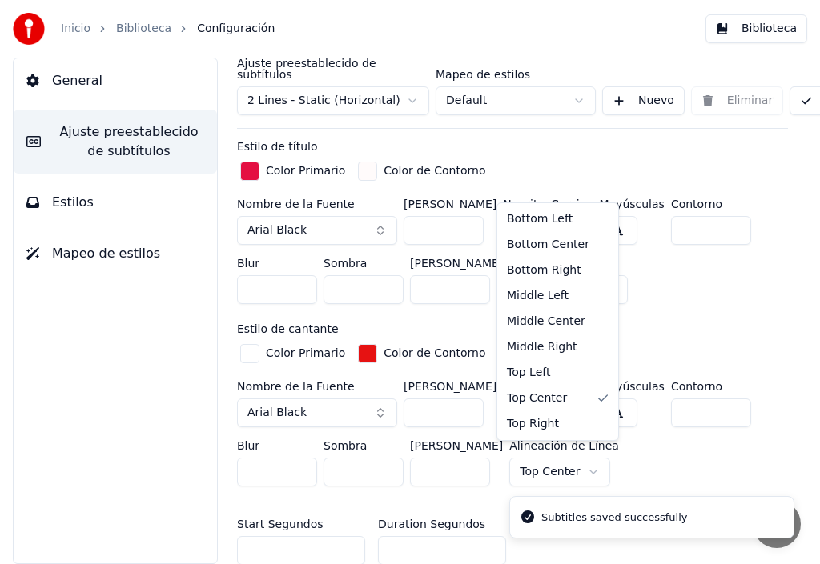
click at [551, 459] on html "Inicio Biblioteca Configuración Biblioteca General Ajuste preestablecido de sub…" at bounding box center [410, 282] width 820 height 564
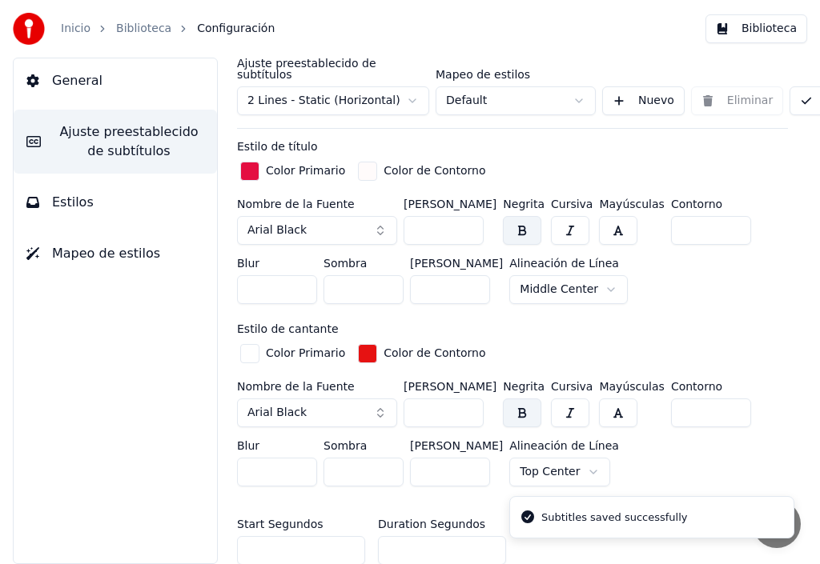
click at [545, 461] on html "Inicio Biblioteca Configuración Biblioteca General Ajuste preestablecido de sub…" at bounding box center [410, 282] width 820 height 564
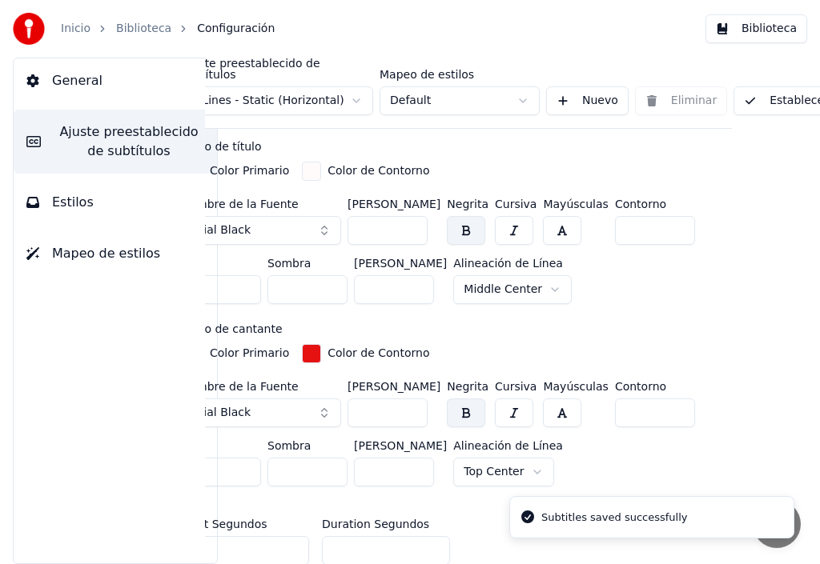
scroll to position [480, 210]
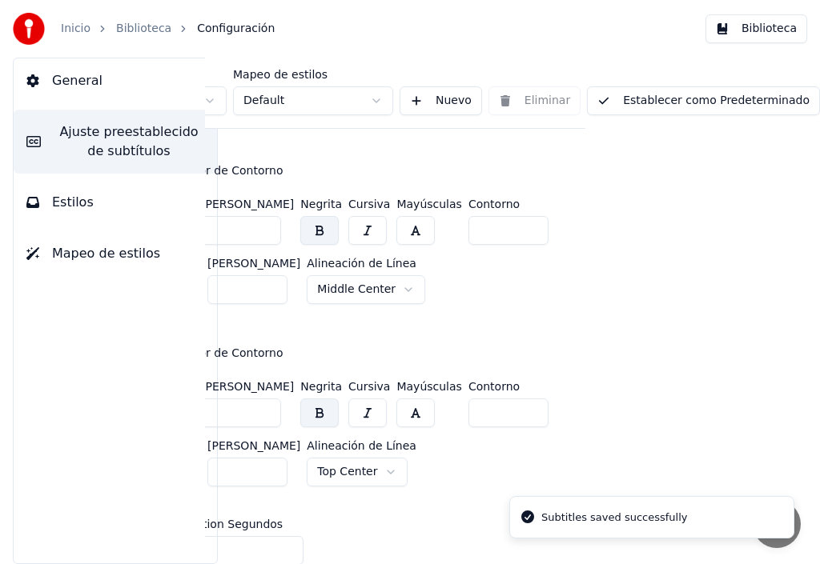
click at [700, 92] on button "Establecer como Predeterminado" at bounding box center [703, 100] width 233 height 29
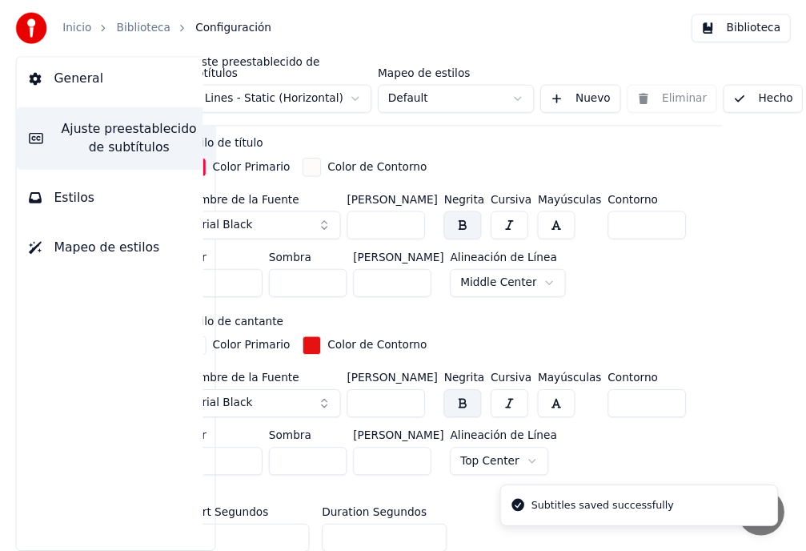
scroll to position [480, 74]
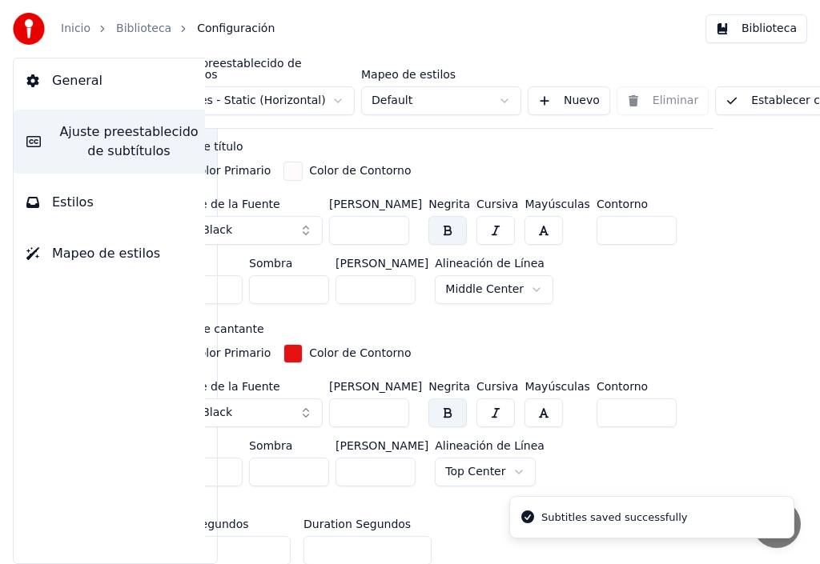
click at [138, 27] on link "Biblioteca" at bounding box center [143, 29] width 55 height 16
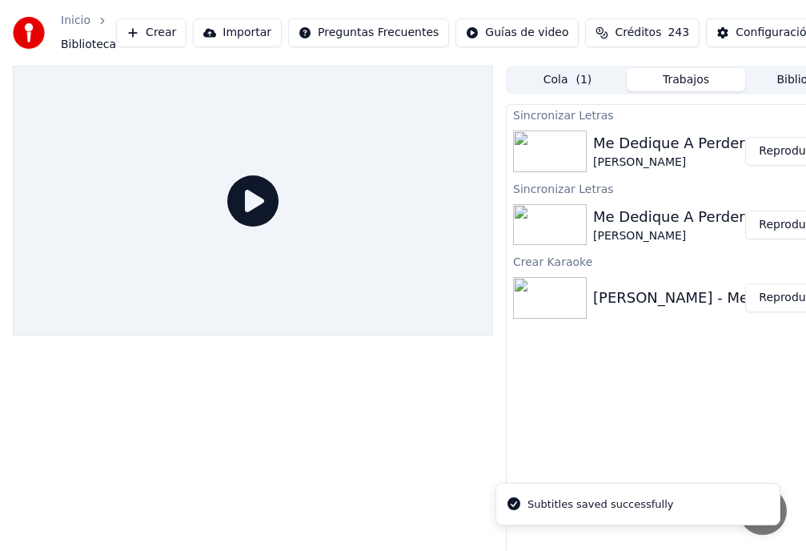
click at [789, 156] on button "Reproducir" at bounding box center [789, 151] width 88 height 29
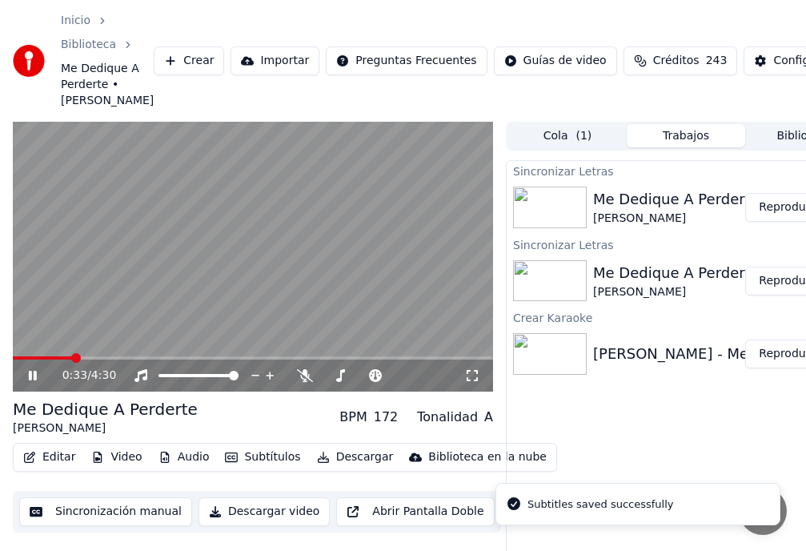
click at [71, 363] on span at bounding box center [76, 358] width 10 height 10
click at [13, 353] on span at bounding box center [18, 358] width 10 height 10
click at [789, 222] on button "Reproducir" at bounding box center [789, 207] width 88 height 29
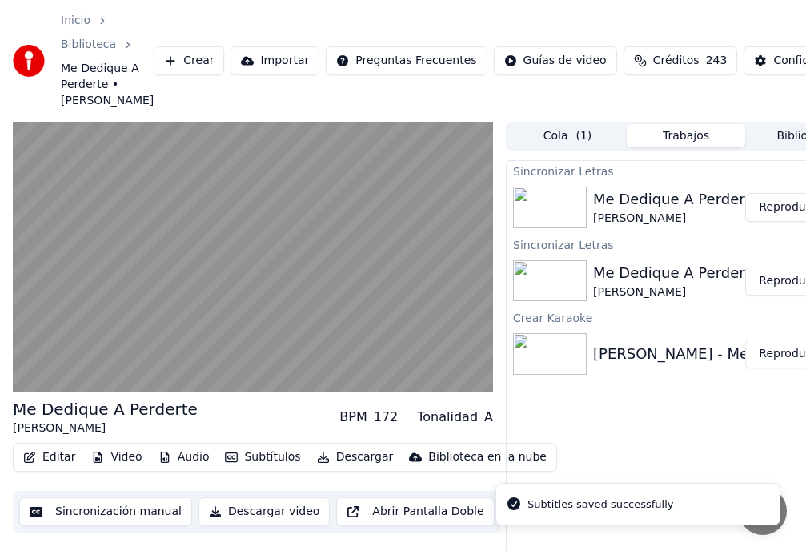
click at [160, 420] on div "Me Dedique A Perderte" at bounding box center [105, 409] width 185 height 22
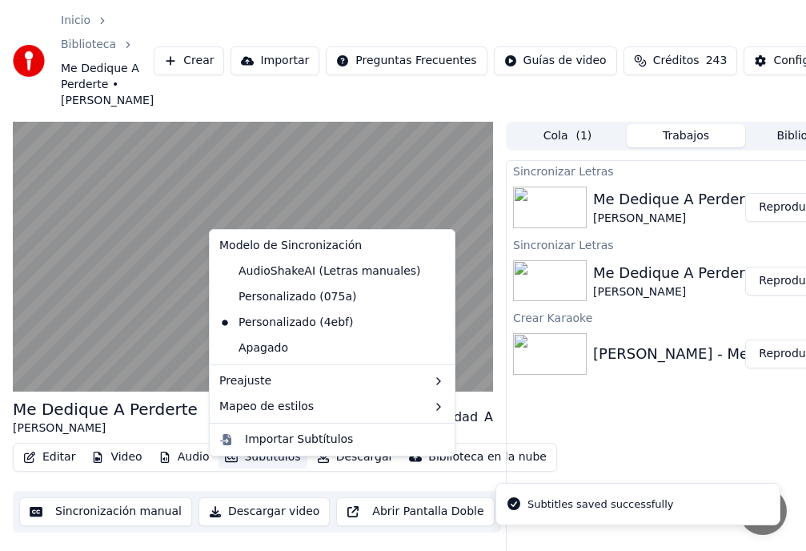
click at [263, 468] on button "Subtítulos" at bounding box center [263, 457] width 88 height 22
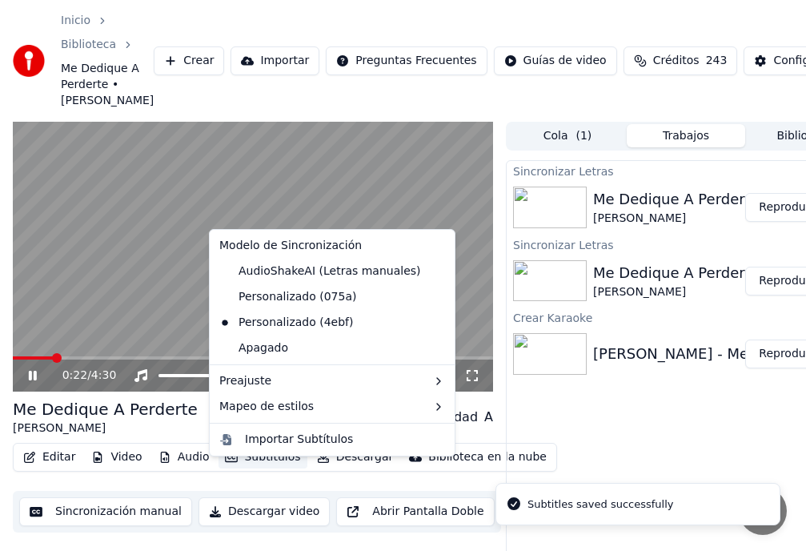
click at [547, 513] on li "Subtitles saved successfully" at bounding box center [637, 504] width 285 height 43
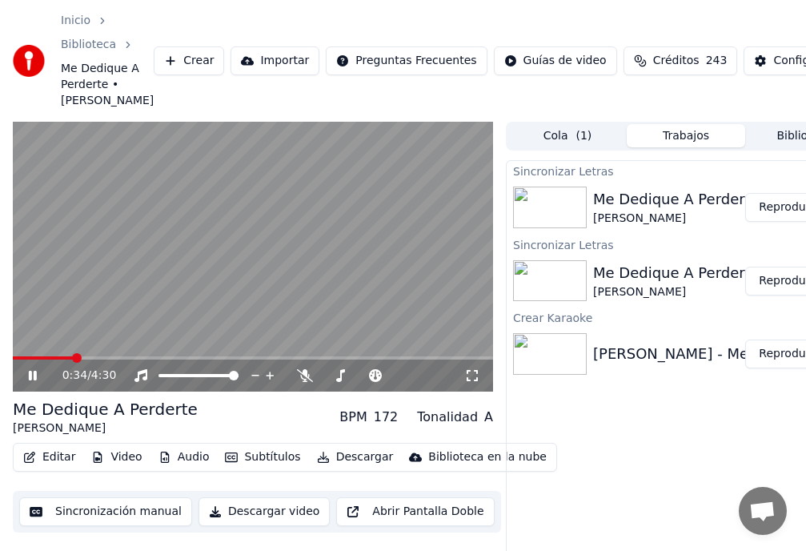
click at [372, 328] on video at bounding box center [253, 257] width 480 height 271
click at [360, 275] on video at bounding box center [253, 257] width 480 height 271
click at [780, 295] on button "Reproducir" at bounding box center [789, 281] width 88 height 29
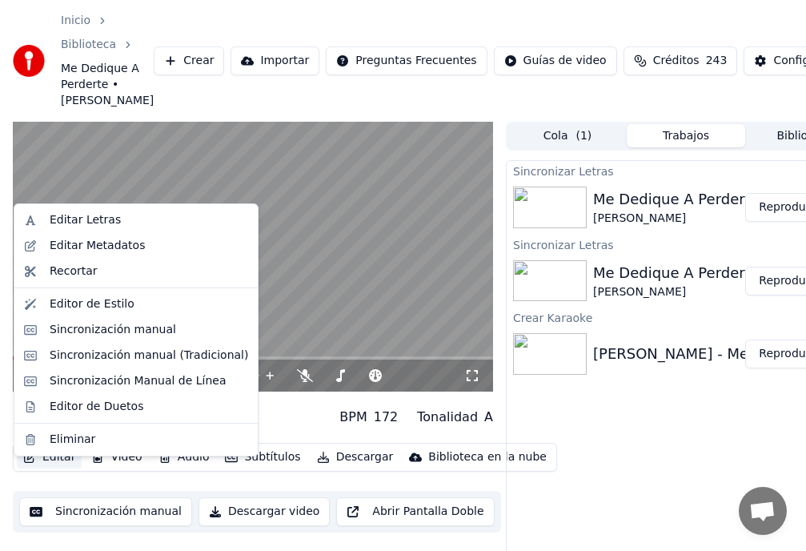
click at [59, 468] on button "Editar" at bounding box center [49, 457] width 65 height 22
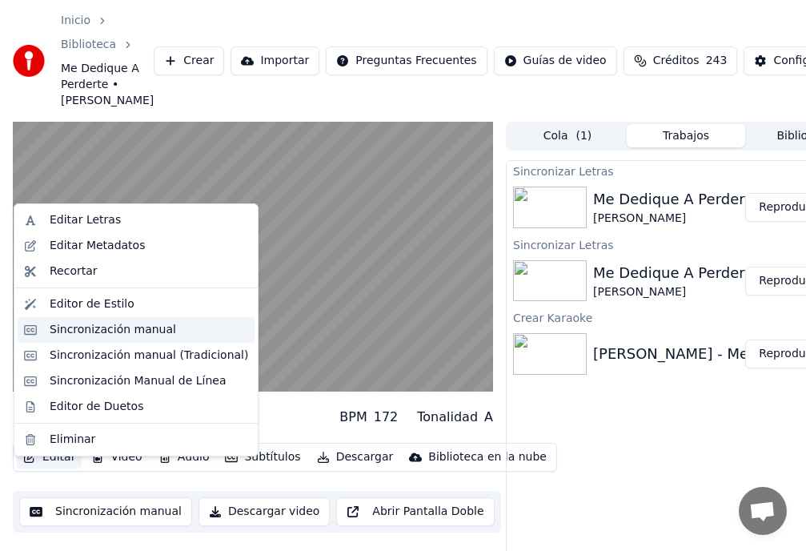
click at [114, 331] on div "Sincronización manual" at bounding box center [113, 330] width 126 height 16
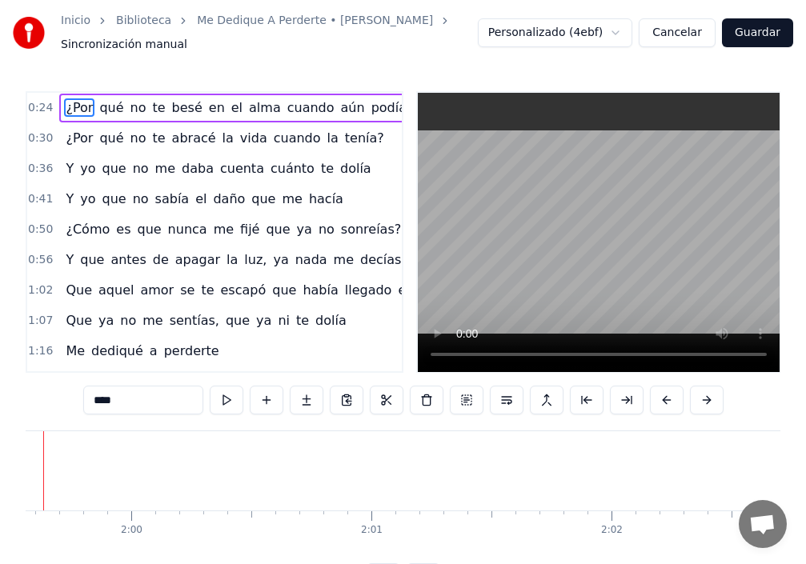
scroll to position [0, 28647]
click at [110, 483] on div "perderte" at bounding box center [20, 470] width 4167 height 79
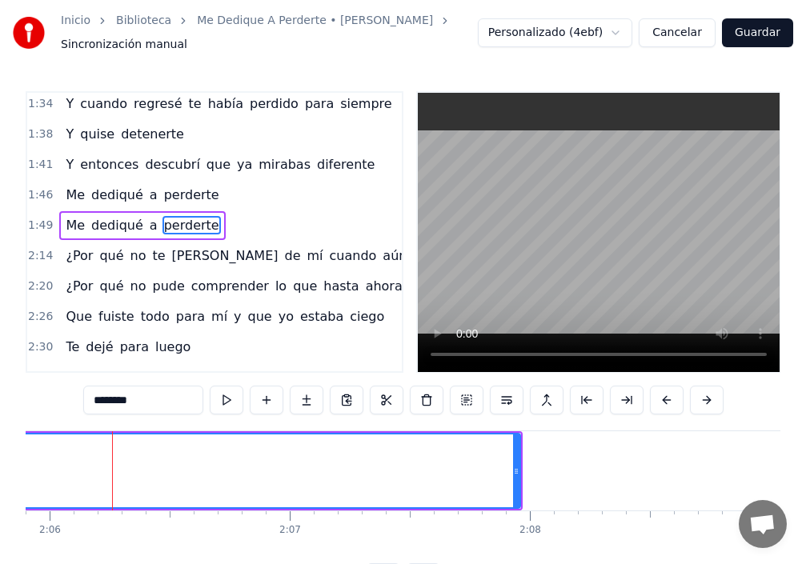
scroll to position [0, 30239]
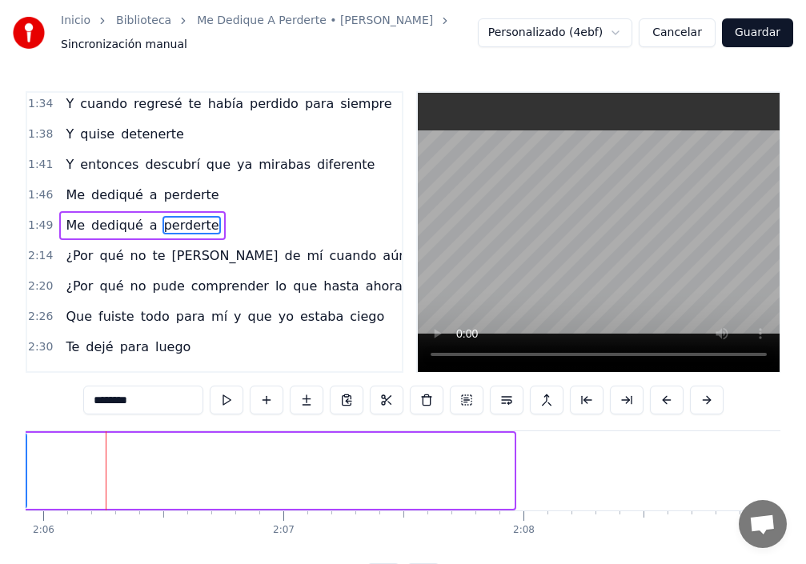
drag, startPoint x: 512, startPoint y: 470, endPoint x: 25, endPoint y: 488, distance: 487.8
click at [25, 488] on div "Inicio Biblioteca Me Dedique A Perderte • [PERSON_NAME] Sincronización manual P…" at bounding box center [403, 296] width 806 height 592
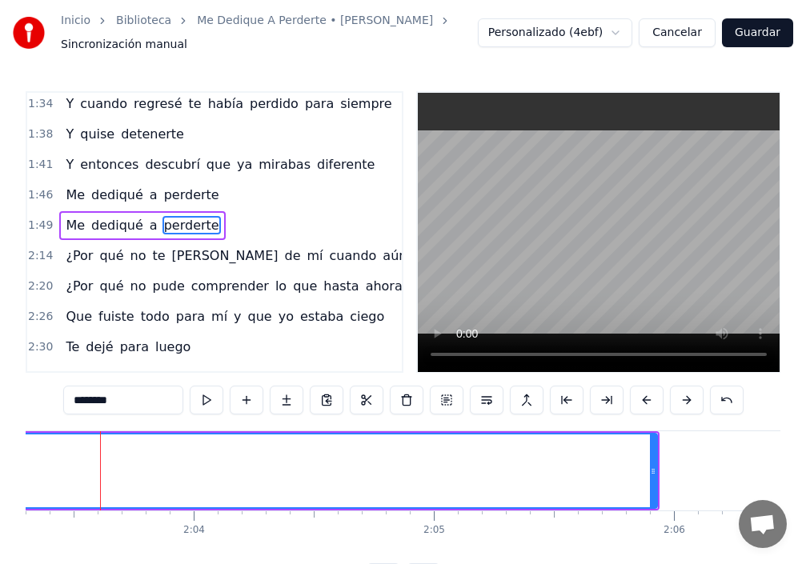
scroll to position [0, 29602]
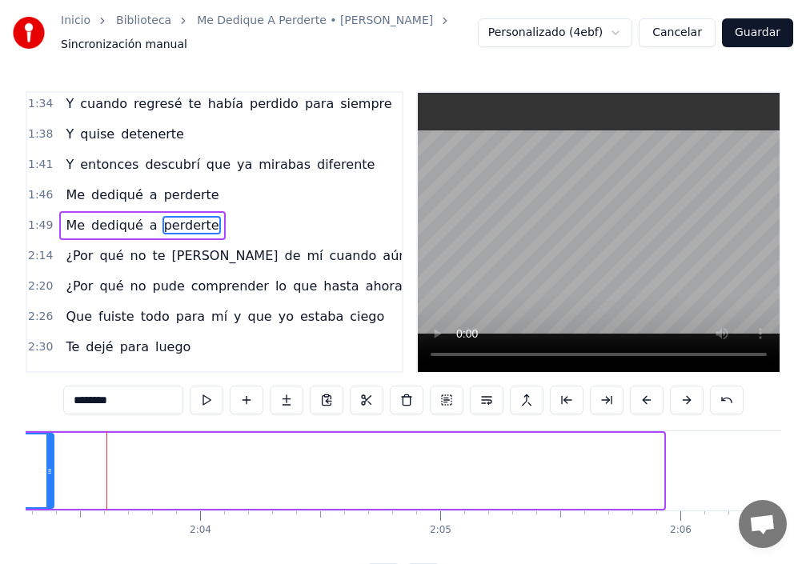
drag, startPoint x: 663, startPoint y: 466, endPoint x: 53, endPoint y: 484, distance: 610.2
click at [53, 484] on div at bounding box center [49, 471] width 6 height 73
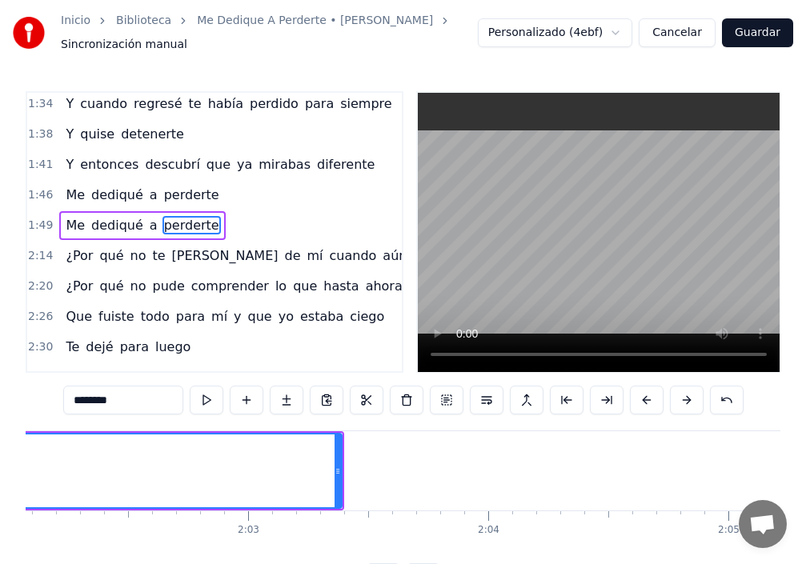
scroll to position [0, 29125]
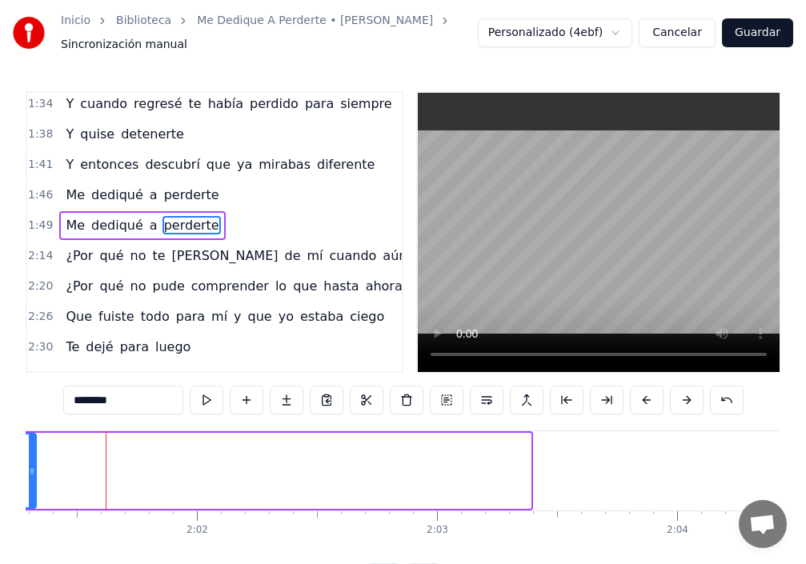
drag, startPoint x: 529, startPoint y: 463, endPoint x: 36, endPoint y: 461, distance: 493.1
click at [34, 459] on div at bounding box center [32, 471] width 6 height 73
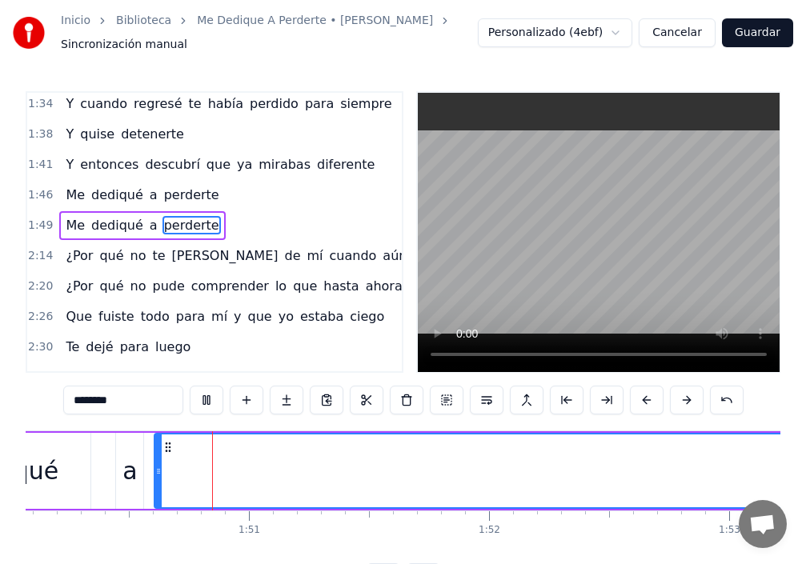
scroll to position [0, 26435]
click at [150, 483] on div at bounding box center [153, 471] width 6 height 73
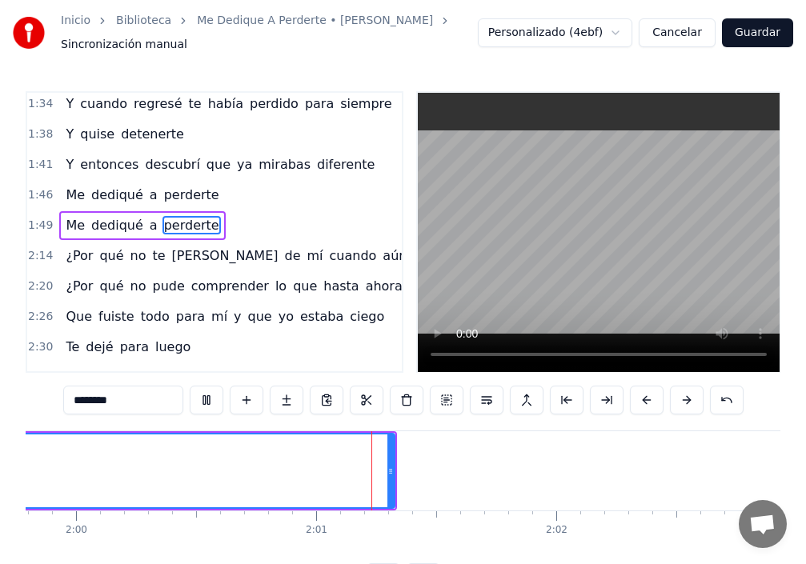
scroll to position [0, 28919]
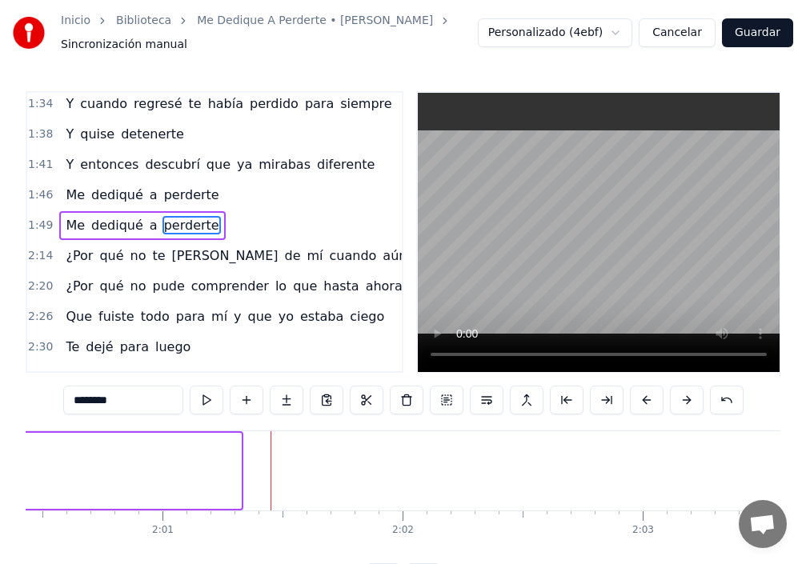
drag, startPoint x: 239, startPoint y: 473, endPoint x: 2, endPoint y: 439, distance: 239.4
click at [0, 437] on div "Inicio Biblioteca Me Dedique A Perderte • [PERSON_NAME] Sincronización manual P…" at bounding box center [403, 296] width 806 height 592
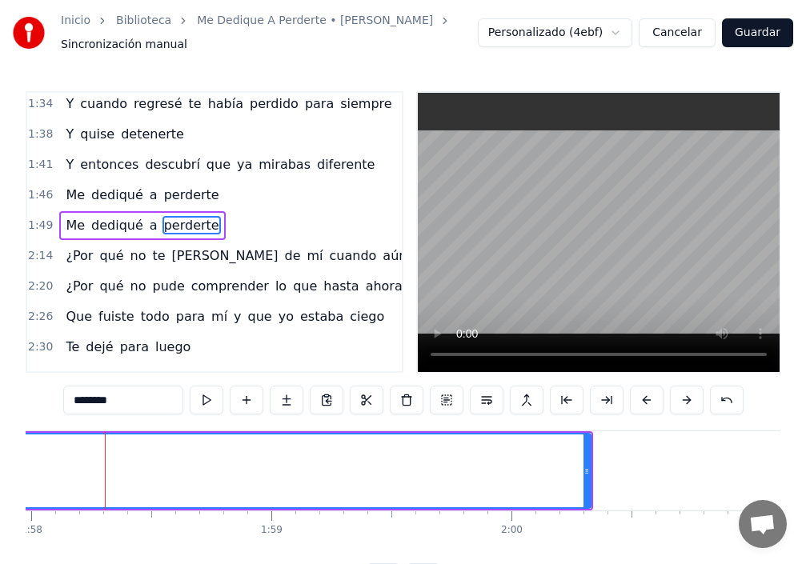
scroll to position [0, 28329]
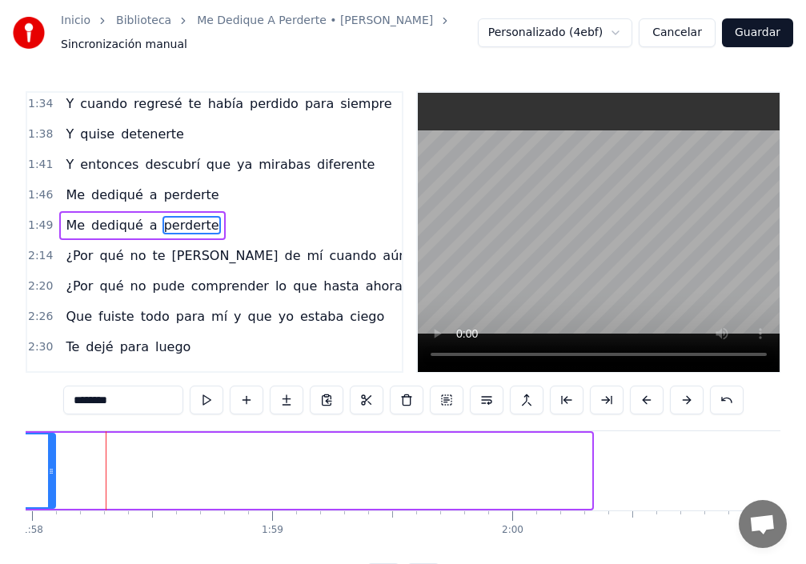
drag, startPoint x: 590, startPoint y: 475, endPoint x: 27, endPoint y: 454, distance: 563.1
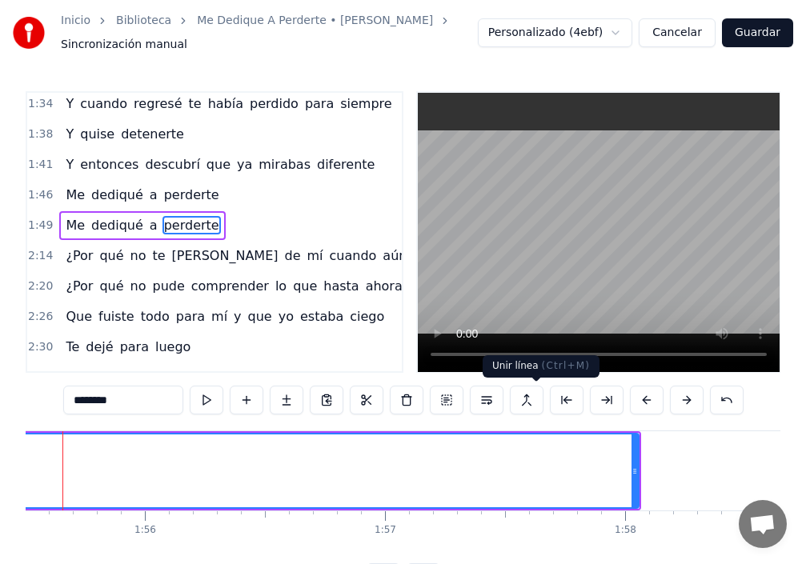
scroll to position [0, 27692]
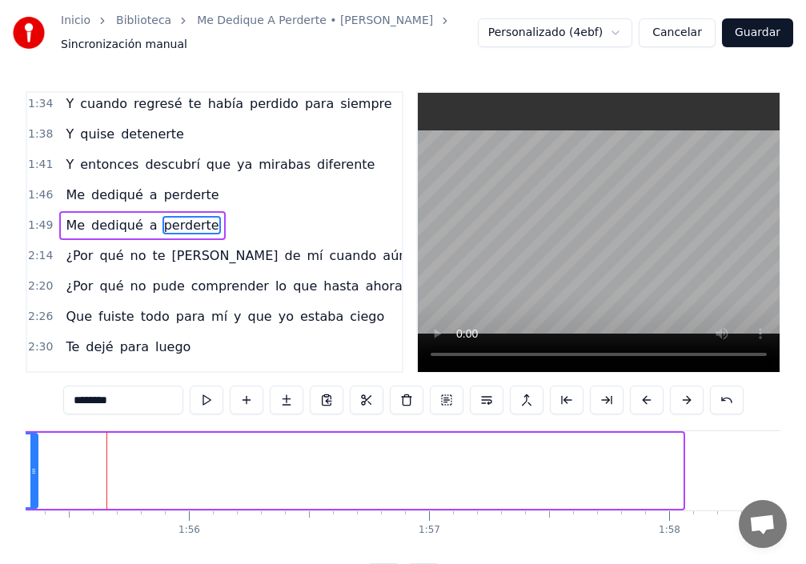
drag, startPoint x: 682, startPoint y: 470, endPoint x: 57, endPoint y: 415, distance: 627.6
click at [36, 411] on div "0:24 ¿Por qué no [PERSON_NAME] en el [PERSON_NAME] cuando aún podía? 0:30 ¿Por …" at bounding box center [403, 342] width 755 height 502
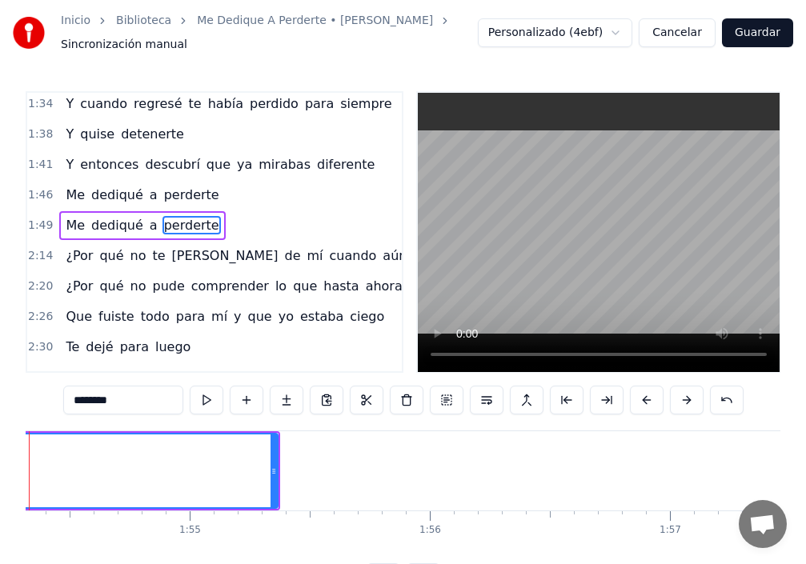
scroll to position [0, 27374]
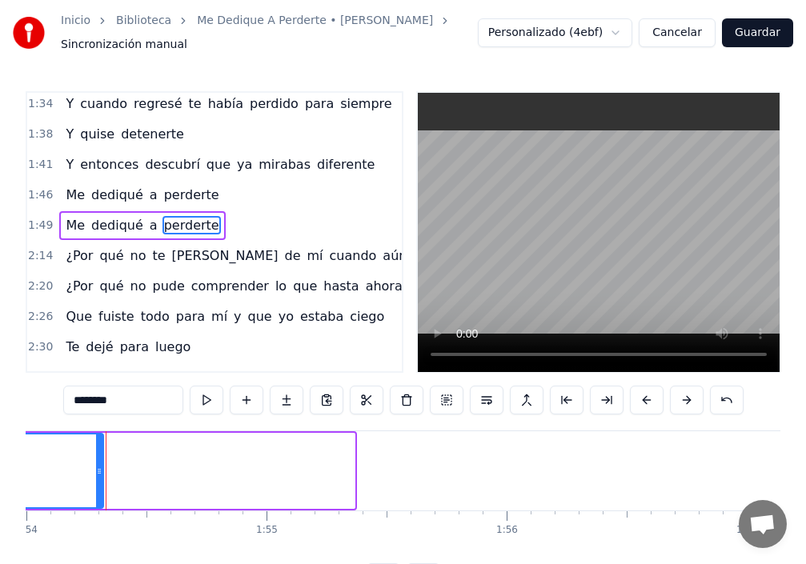
drag, startPoint x: 352, startPoint y: 478, endPoint x: 101, endPoint y: 459, distance: 252.0
click at [101, 459] on div at bounding box center [99, 471] width 6 height 73
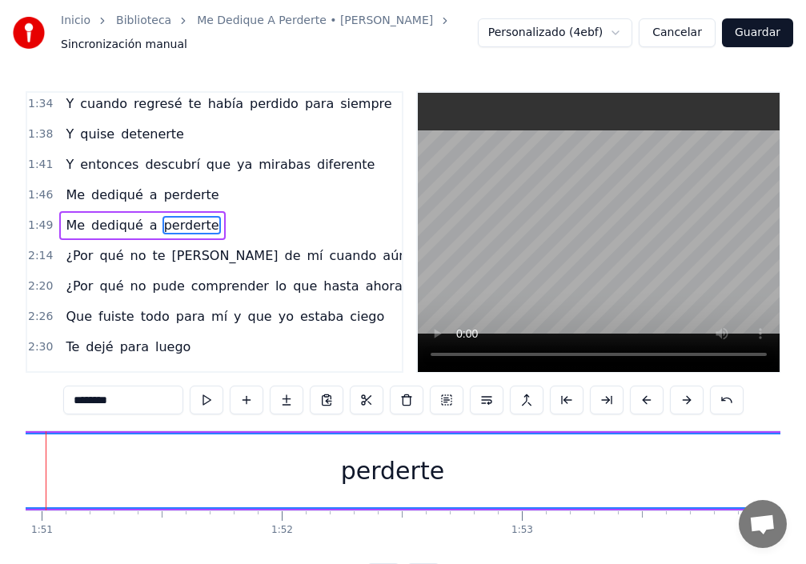
scroll to position [0, 26578]
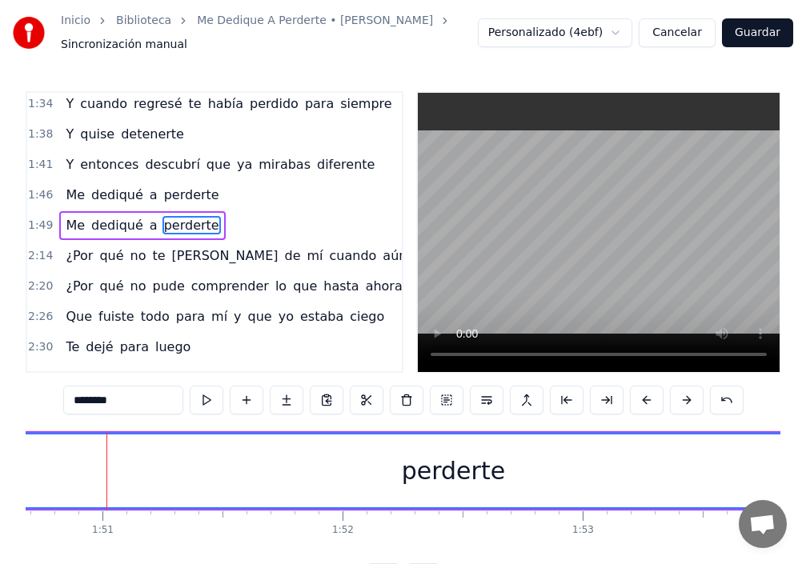
click at [120, 227] on span "dediqué" at bounding box center [117, 225] width 55 height 18
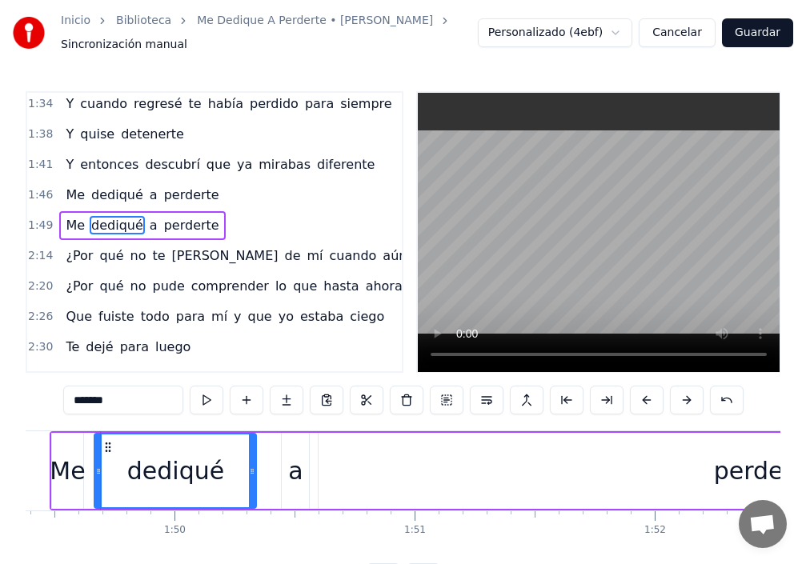
scroll to position [0, 26260]
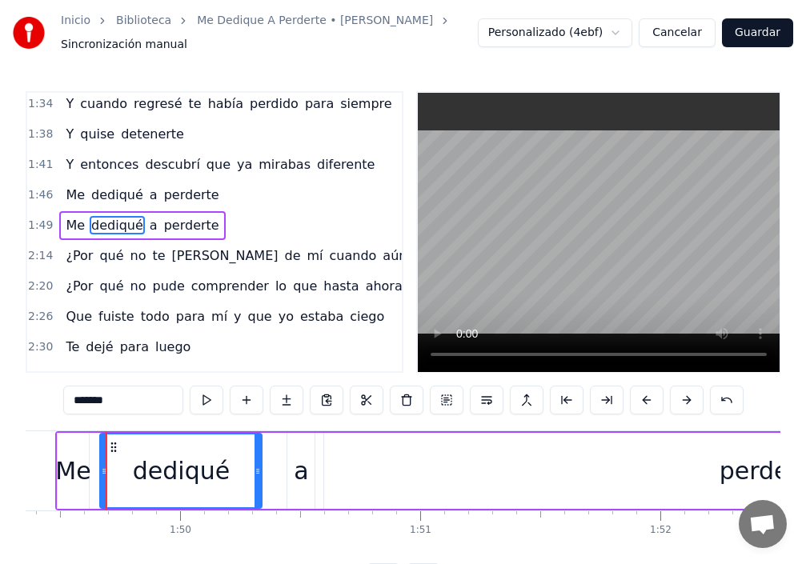
click at [311, 461] on div "a" at bounding box center [300, 471] width 27 height 76
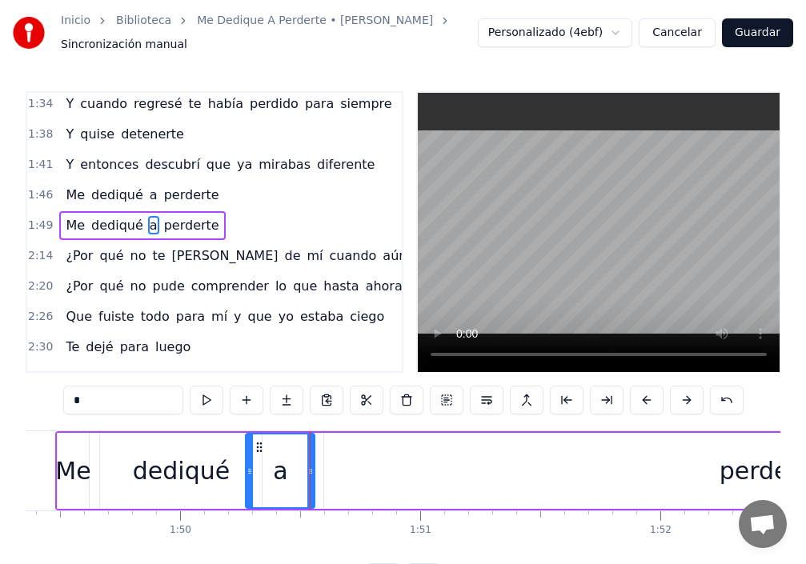
drag, startPoint x: 291, startPoint y: 460, endPoint x: 249, endPoint y: 458, distance: 41.7
click at [249, 458] on div at bounding box center [250, 471] width 6 height 73
click at [319, 456] on div at bounding box center [316, 471] width 6 height 73
click at [235, 457] on div "dediqué" at bounding box center [181, 471] width 162 height 76
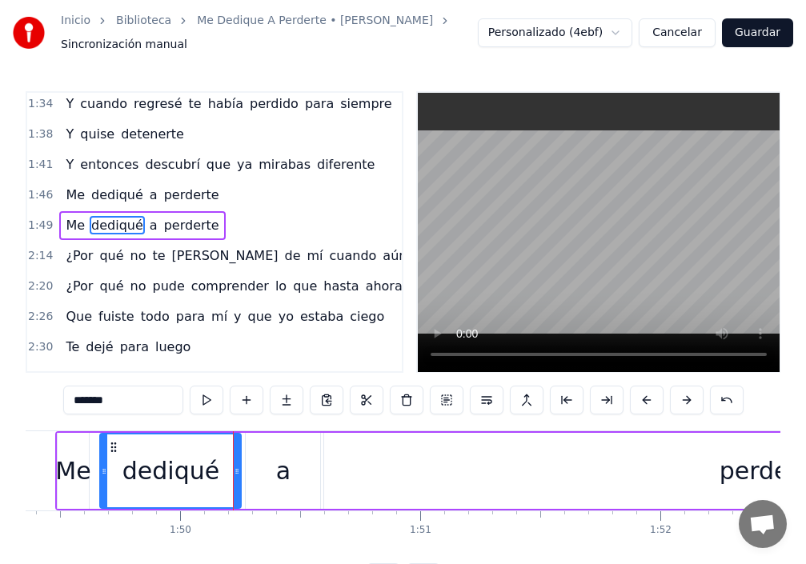
drag, startPoint x: 260, startPoint y: 482, endPoint x: 236, endPoint y: 475, distance: 24.9
click at [239, 476] on div at bounding box center [237, 471] width 6 height 73
click at [68, 471] on div "Me" at bounding box center [72, 471] width 35 height 36
type input "**"
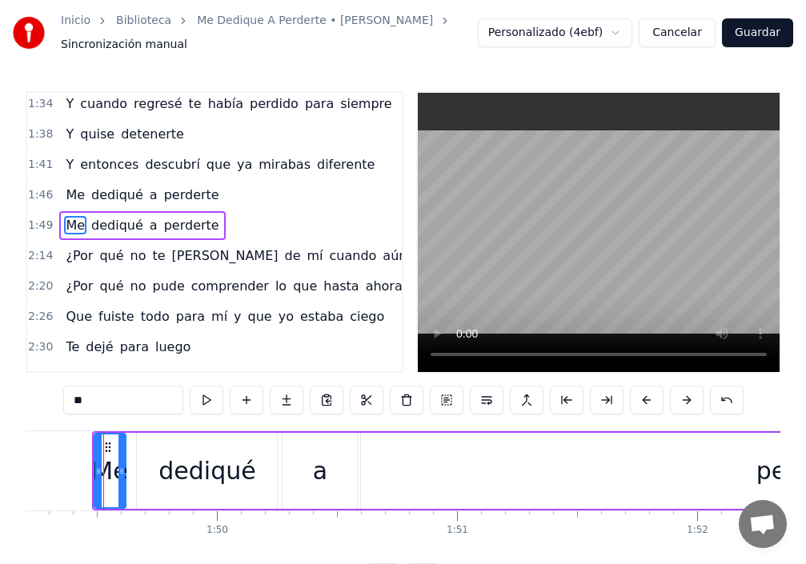
scroll to position [0, 26221]
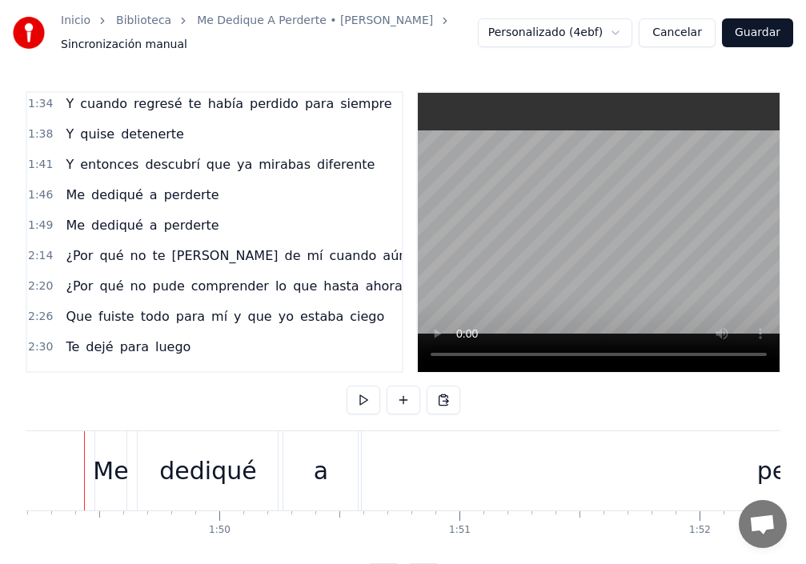
scroll to position [0, 26199]
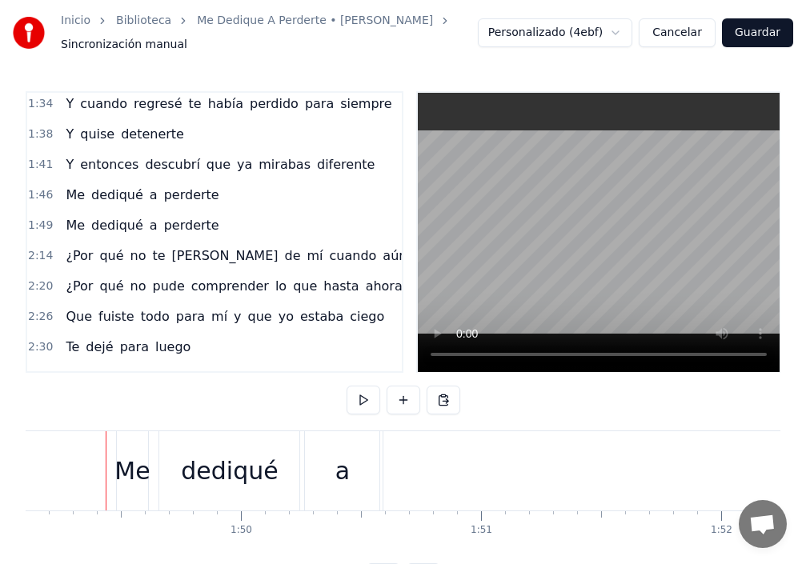
click at [122, 472] on div "Me" at bounding box center [131, 471] width 35 height 36
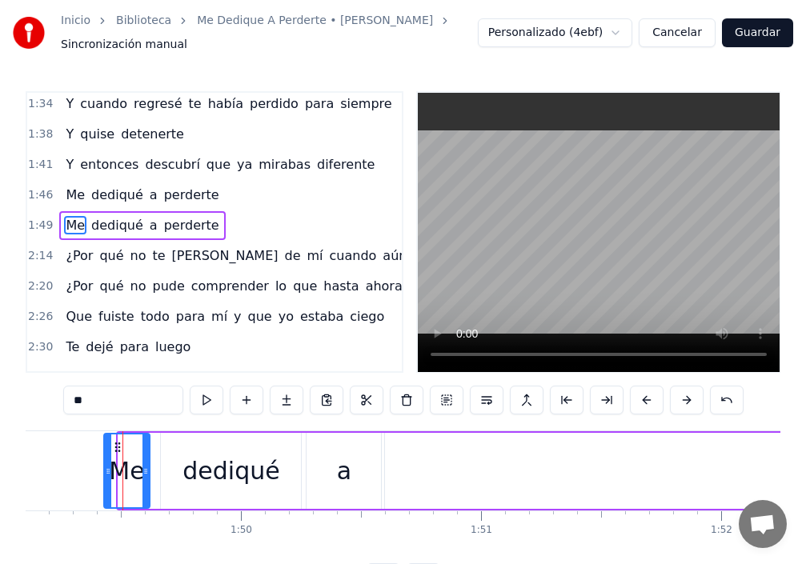
drag, startPoint x: 119, startPoint y: 470, endPoint x: 105, endPoint y: 471, distance: 14.4
click at [105, 471] on icon at bounding box center [108, 471] width 6 height 13
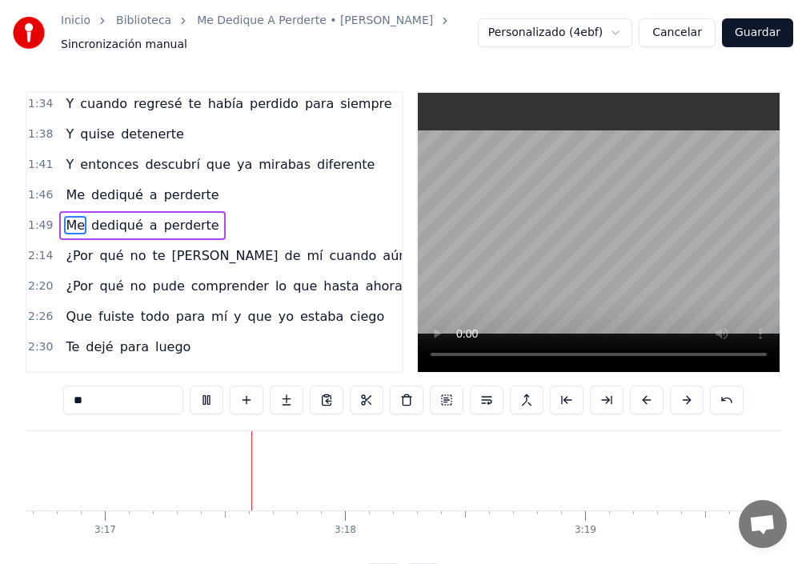
scroll to position [0, 47270]
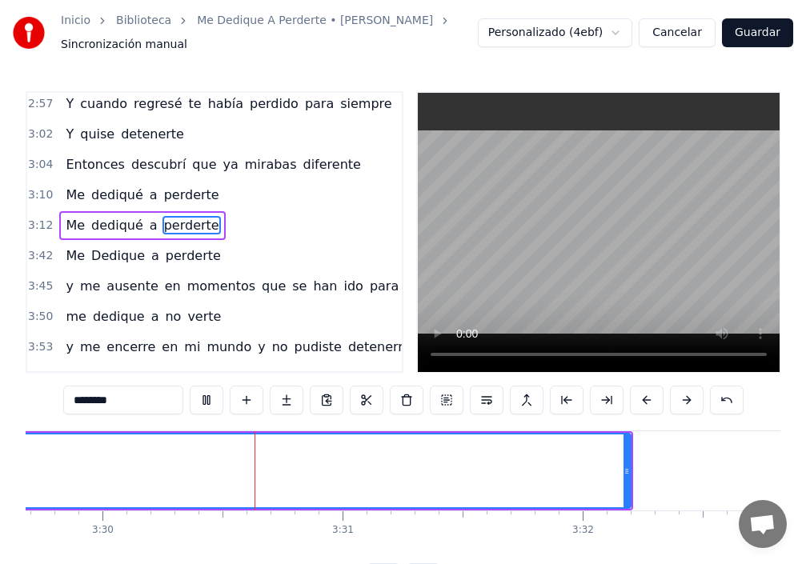
scroll to position [0, 50360]
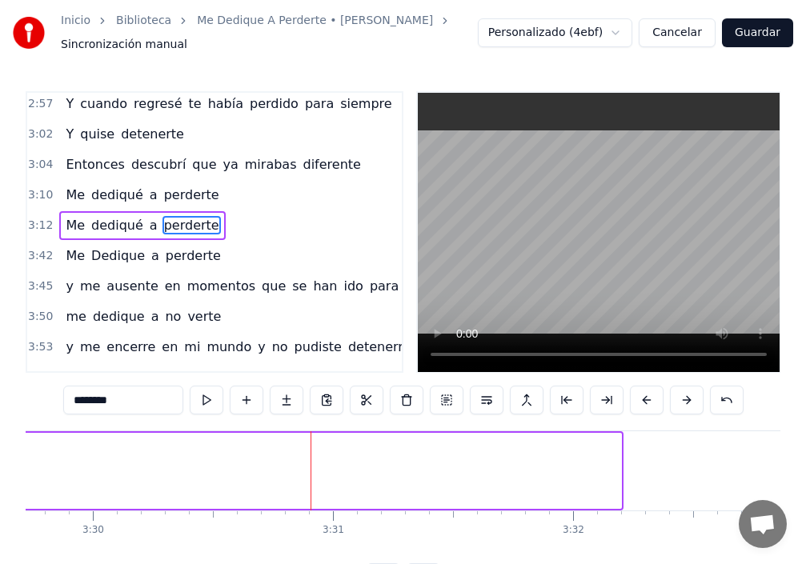
drag, startPoint x: 620, startPoint y: 467, endPoint x: 0, endPoint y: 471, distance: 619.5
click at [0, 471] on div "Inicio Biblioteca Me Dedique A Perderte • [PERSON_NAME] Sincronización manual P…" at bounding box center [403, 296] width 806 height 592
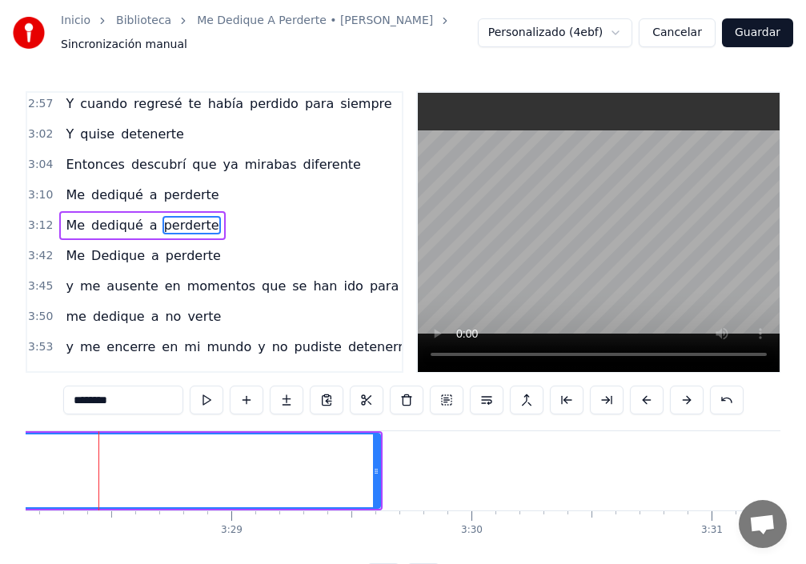
scroll to position [0, 49974]
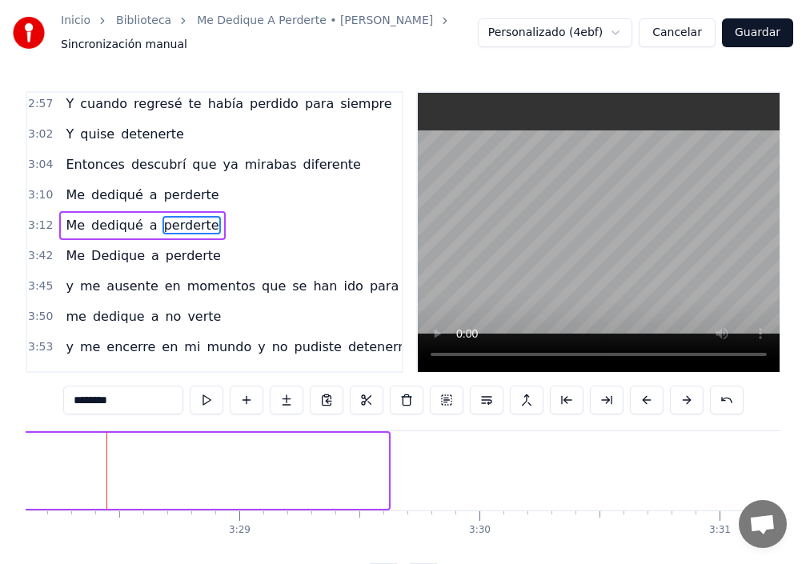
drag, startPoint x: 385, startPoint y: 476, endPoint x: 5, endPoint y: 463, distance: 380.4
click at [0, 462] on div "Inicio Biblioteca Me Dedique A Perderte • [PERSON_NAME] Sincronización manual P…" at bounding box center [403, 296] width 806 height 592
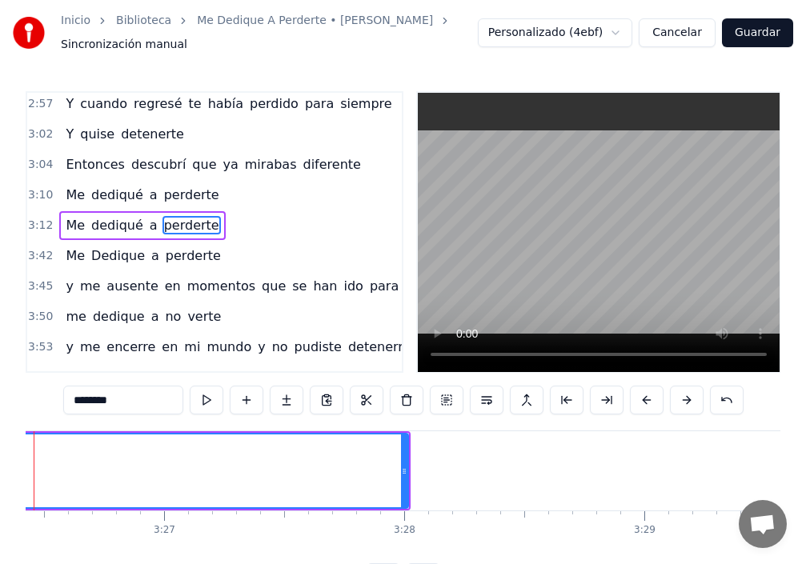
scroll to position [0, 49497]
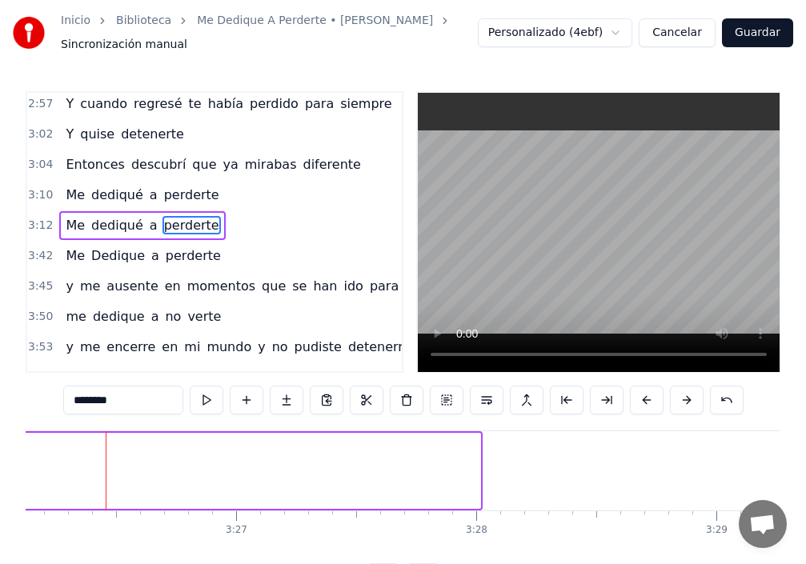
drag, startPoint x: 479, startPoint y: 467, endPoint x: 0, endPoint y: 451, distance: 479.8
click at [0, 451] on div "Inicio Biblioteca Me Dedique A Perderte • [PERSON_NAME] Sincronización manual P…" at bounding box center [403, 296] width 806 height 592
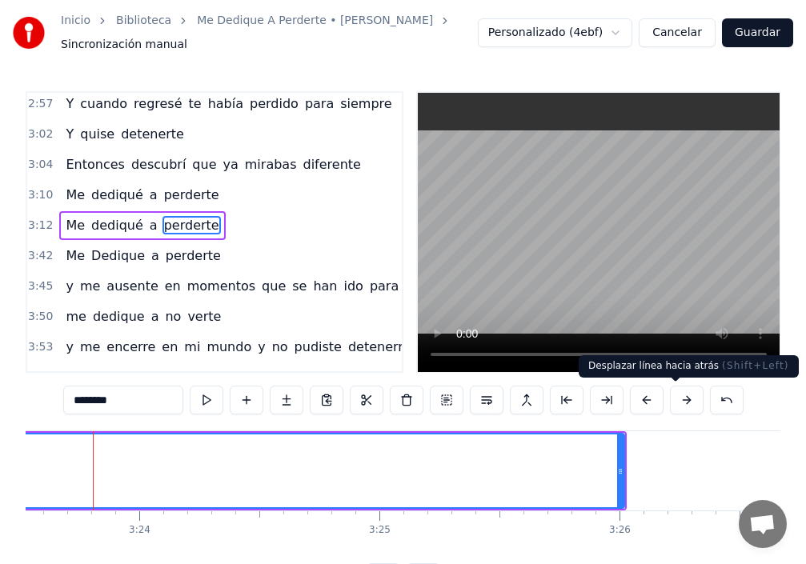
scroll to position [0, 48859]
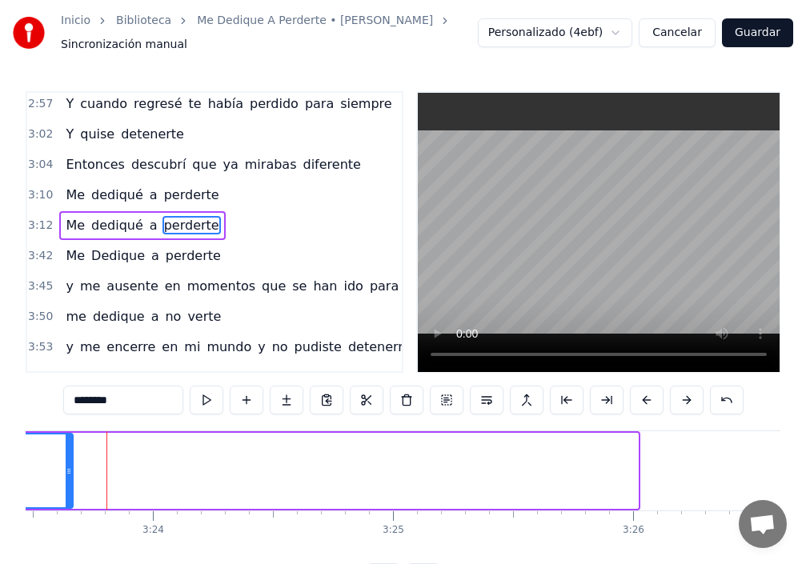
drag, startPoint x: 636, startPoint y: 468, endPoint x: 14, endPoint y: 457, distance: 622.0
click at [14, 457] on div "Inicio Biblioteca Me Dedique A Perderte • [PERSON_NAME] Sincronización manual P…" at bounding box center [403, 296] width 806 height 592
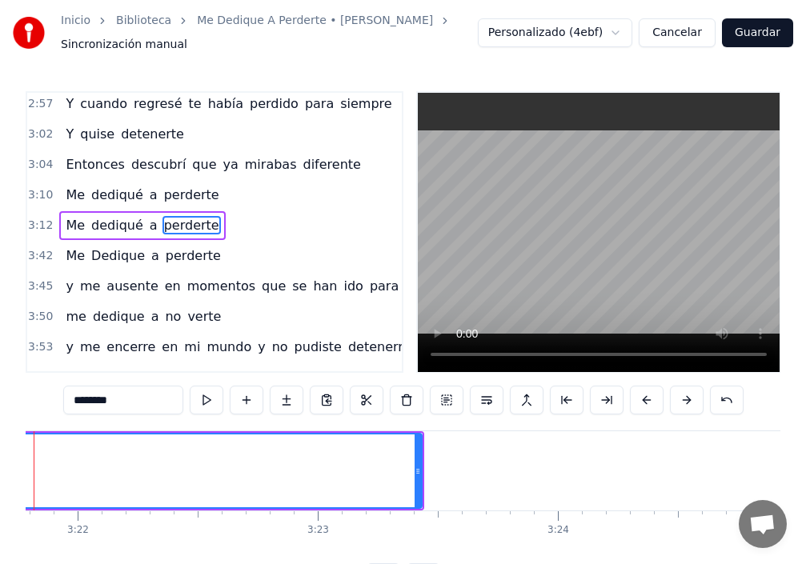
scroll to position [0, 48382]
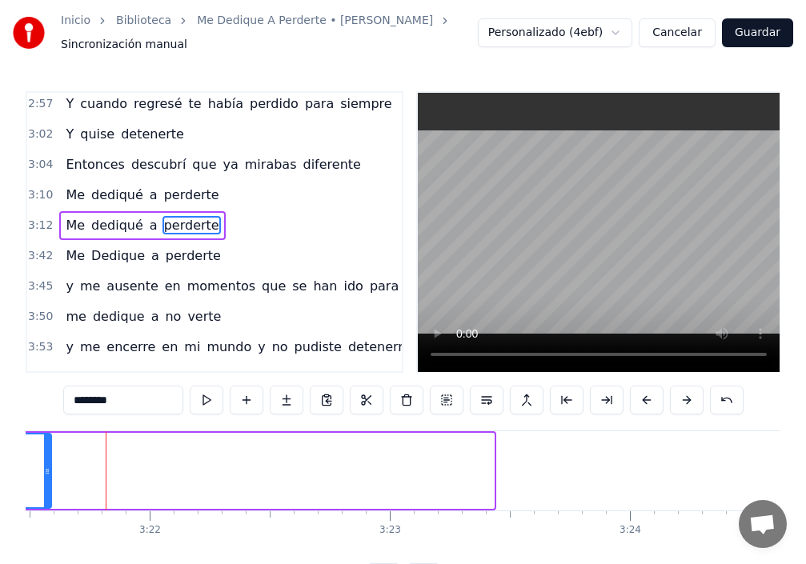
drag, startPoint x: 492, startPoint y: 469, endPoint x: 24, endPoint y: 463, distance: 468.3
click at [15, 455] on div "Inicio Biblioteca Me Dedique A Perderte • [PERSON_NAME] Sincronización manual P…" at bounding box center [403, 296] width 806 height 592
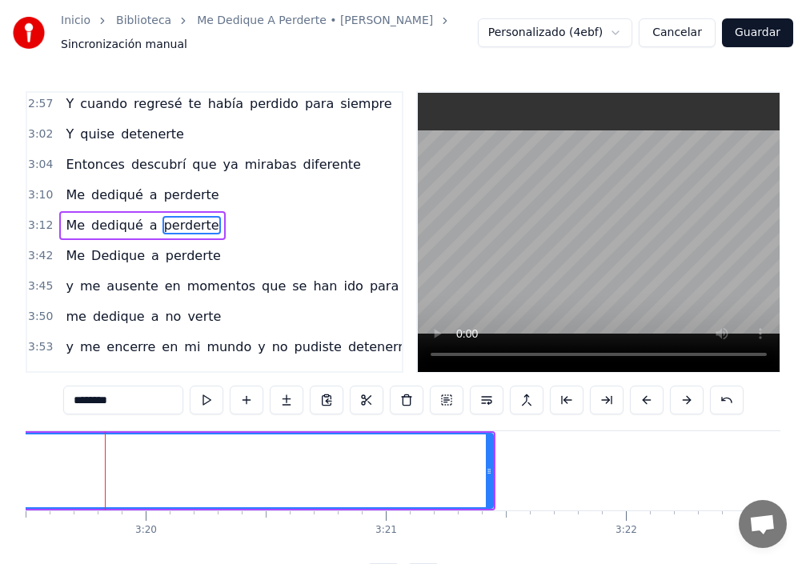
scroll to position [0, 47904]
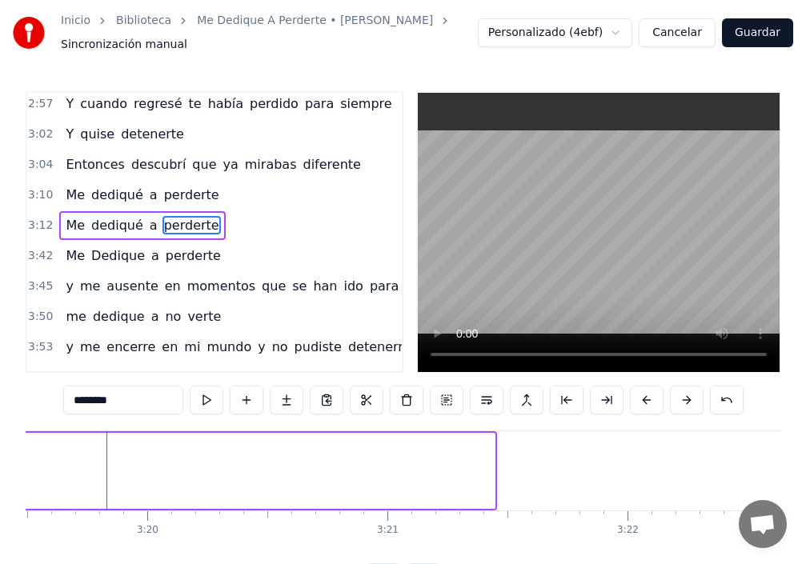
drag, startPoint x: 492, startPoint y: 467, endPoint x: 25, endPoint y: 459, distance: 467.5
click at [18, 461] on div "Inicio Biblioteca Me Dedique A Perderte • [PERSON_NAME] Sincronización manual P…" at bounding box center [403, 296] width 806 height 592
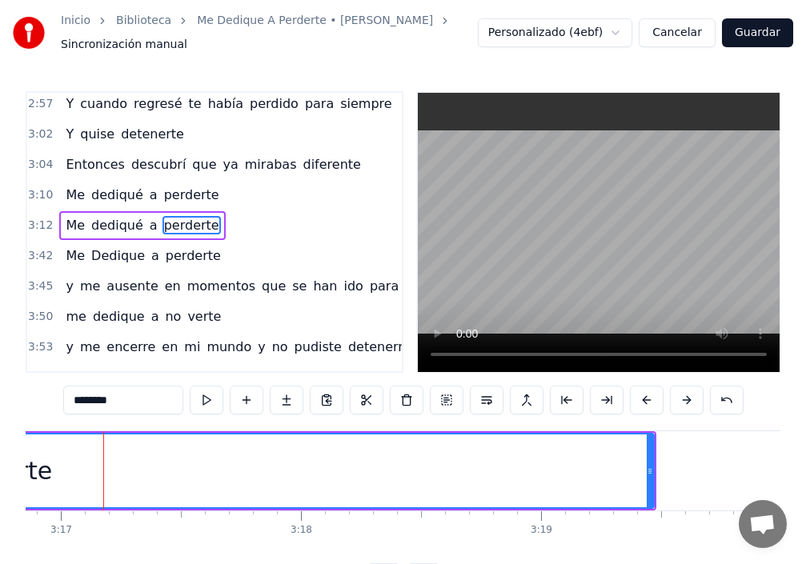
scroll to position [0, 47268]
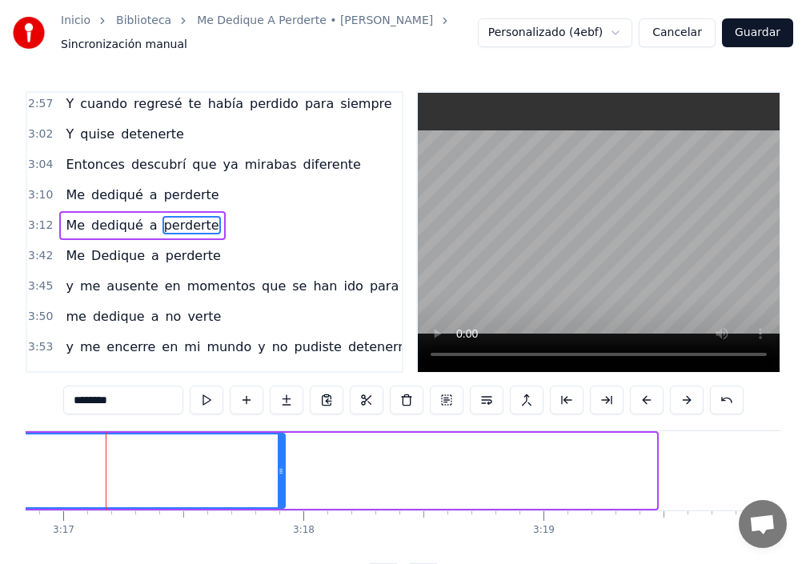
drag, startPoint x: 656, startPoint y: 471, endPoint x: 279, endPoint y: 463, distance: 377.1
click at [279, 463] on div at bounding box center [281, 471] width 6 height 73
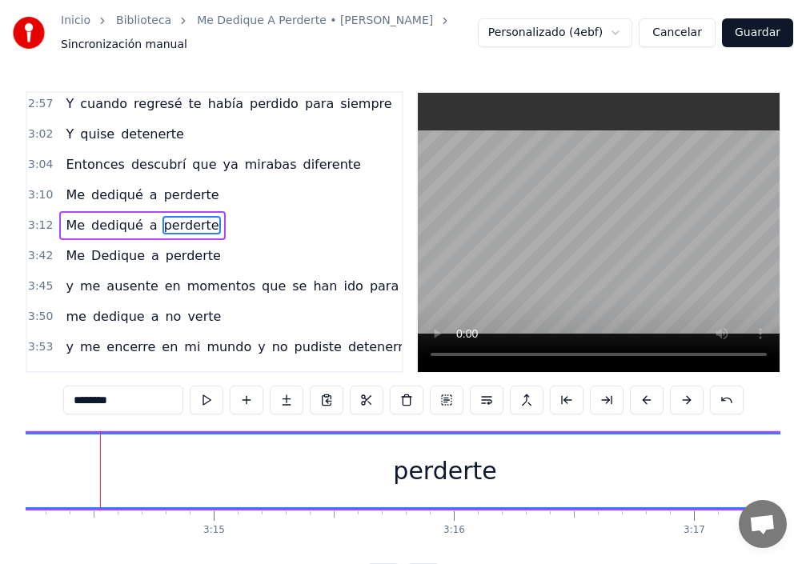
scroll to position [0, 46632]
click at [178, 461] on div "perderte" at bounding box center [450, 471] width 929 height 73
click at [185, 229] on span "perderte" at bounding box center [191, 225] width 58 height 18
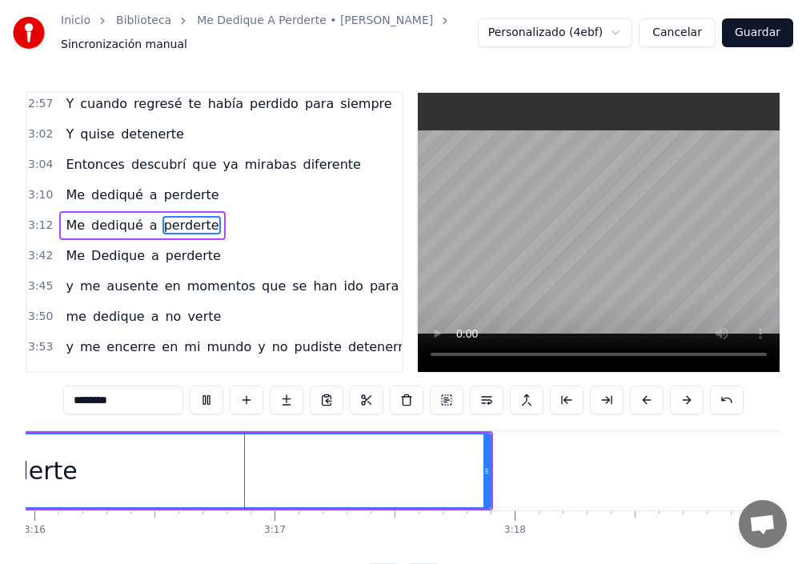
scroll to position [0, 47115]
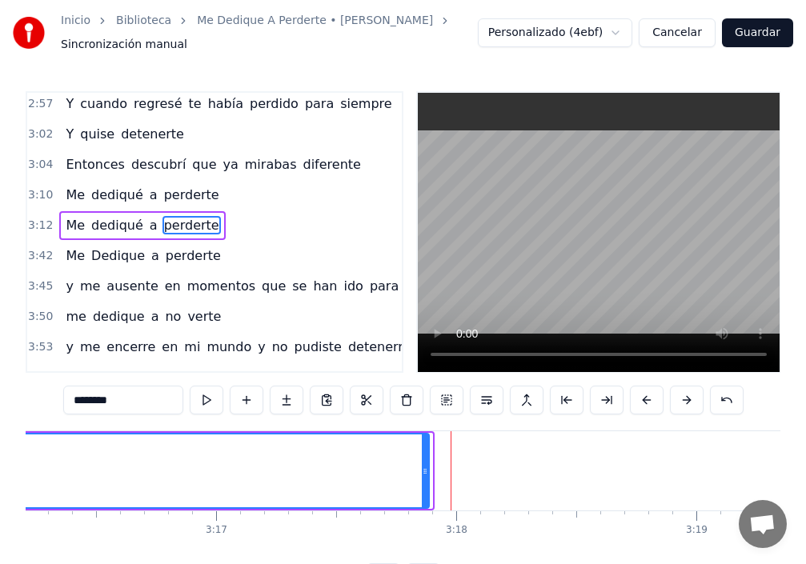
drag, startPoint x: 430, startPoint y: 471, endPoint x: 419, endPoint y: 473, distance: 10.5
click at [422, 473] on icon at bounding box center [425, 471] width 6 height 13
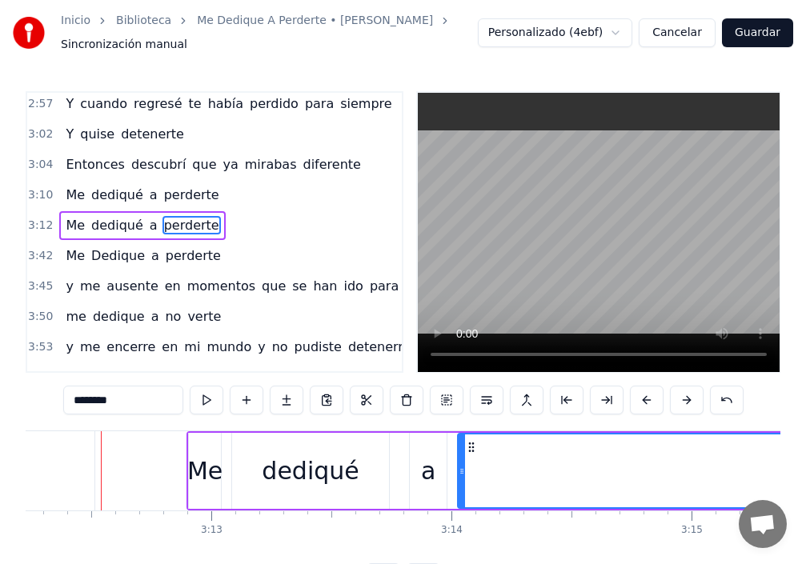
scroll to position [0, 46154]
click at [464, 480] on div at bounding box center [462, 471] width 6 height 73
click at [422, 483] on div "a" at bounding box center [433, 471] width 37 height 76
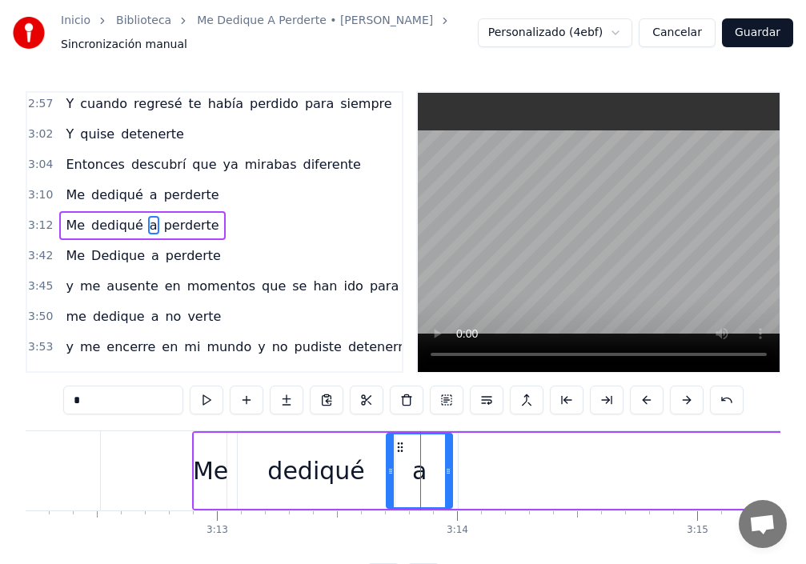
drag, startPoint x: 418, startPoint y: 484, endPoint x: 388, endPoint y: 489, distance: 30.0
click at [388, 489] on div at bounding box center [390, 471] width 6 height 73
click at [368, 487] on div "dediqué" at bounding box center [316, 471] width 157 height 76
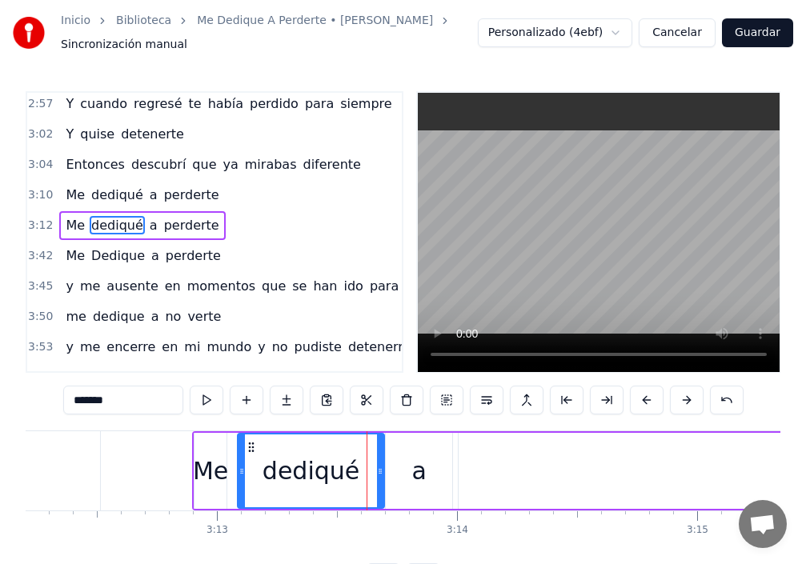
drag, startPoint x: 393, startPoint y: 486, endPoint x: 384, endPoint y: 490, distance: 9.7
click at [383, 490] on div at bounding box center [380, 471] width 6 height 73
click at [217, 475] on div "Me" at bounding box center [210, 471] width 35 height 36
type input "**"
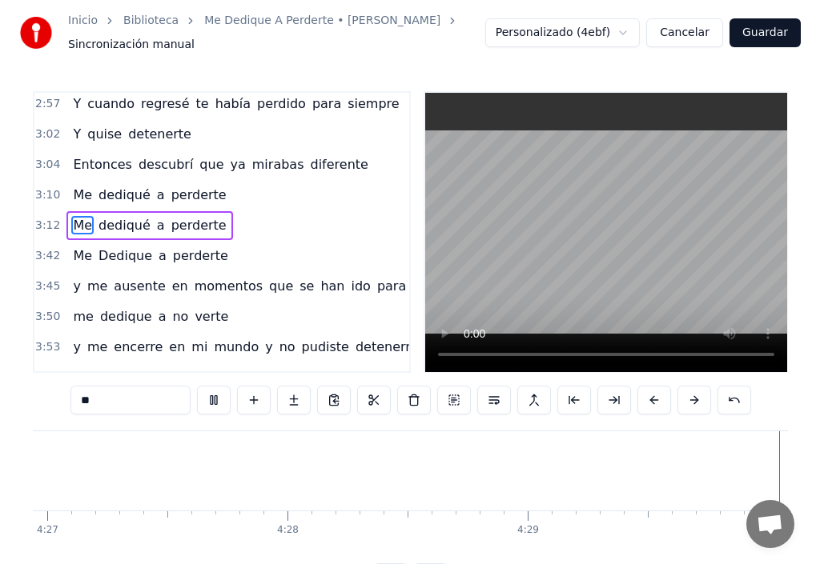
scroll to position [0, 64103]
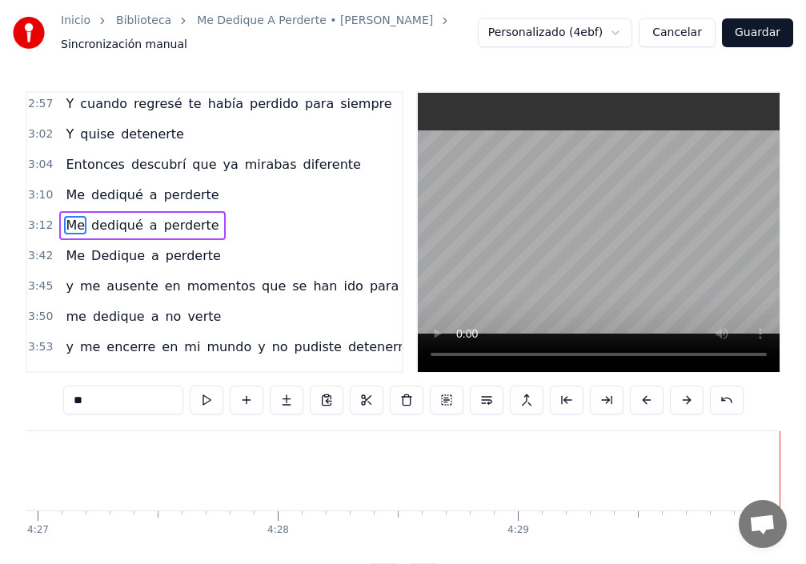
click at [756, 34] on button "Guardar" at bounding box center [757, 32] width 71 height 29
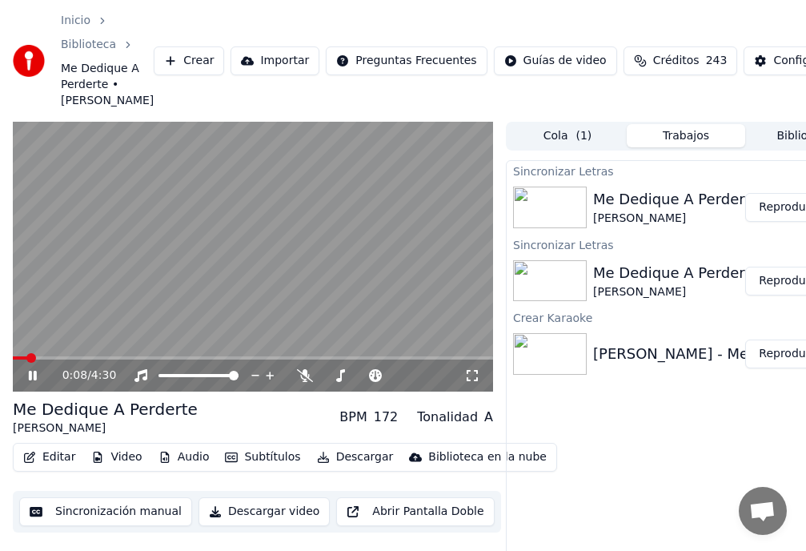
click at [26, 359] on span at bounding box center [20, 357] width 14 height 3
drag, startPoint x: 64, startPoint y: 382, endPoint x: 62, endPoint y: 368, distance: 13.8
click at [64, 377] on div "0:09 / 4:30" at bounding box center [253, 375] width 480 height 32
click at [61, 363] on video at bounding box center [253, 257] width 480 height 271
click at [61, 468] on button "Editar" at bounding box center [49, 457] width 65 height 22
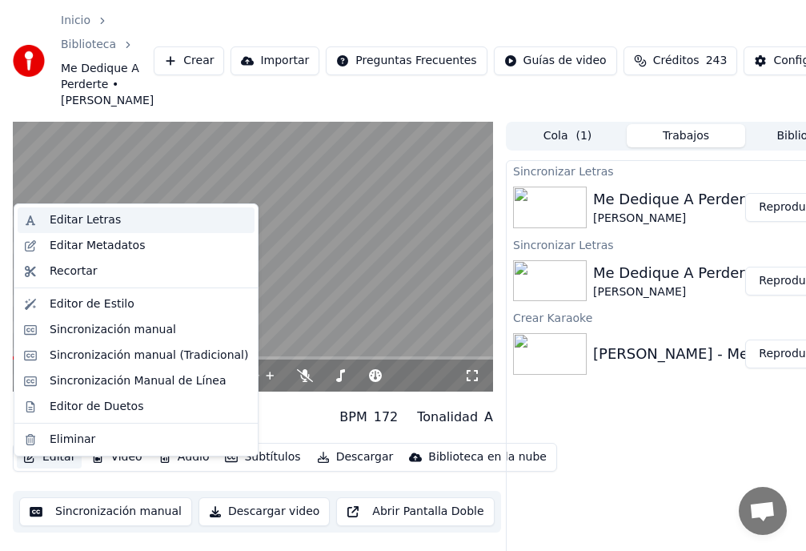
click at [118, 212] on div "Editar Letras" at bounding box center [149, 220] width 199 height 16
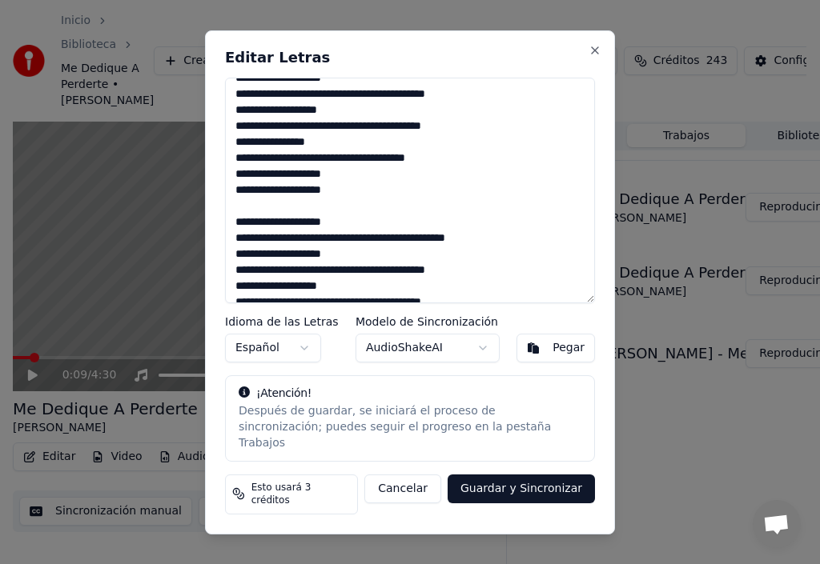
scroll to position [492, 0]
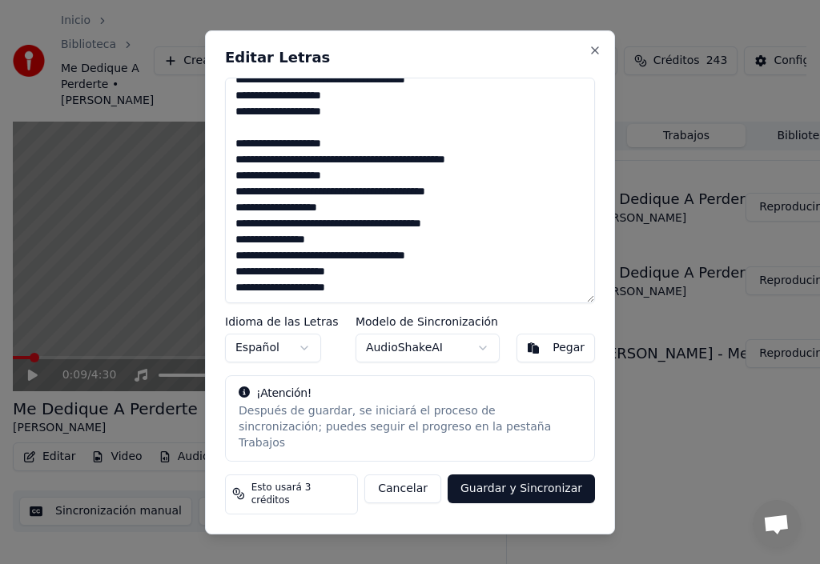
click at [369, 303] on textarea at bounding box center [410, 191] width 370 height 226
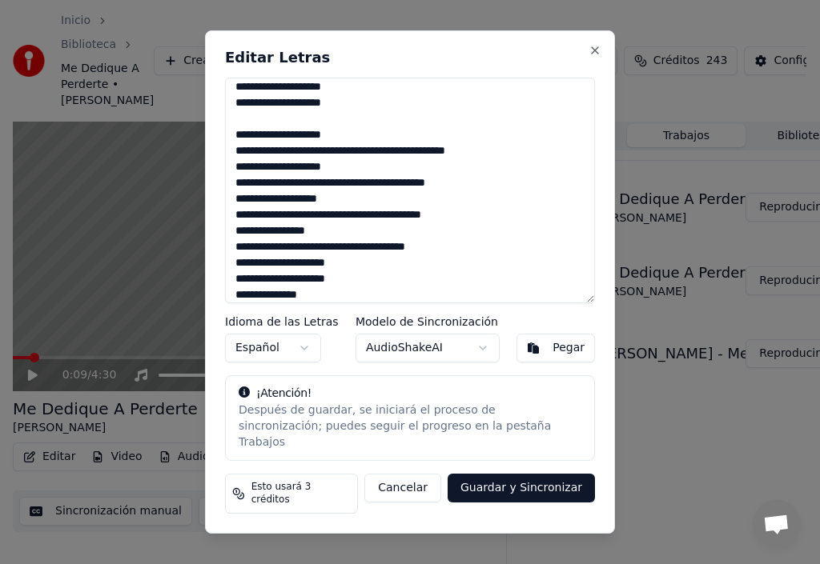
type textarea "**********"
drag, startPoint x: 516, startPoint y: 491, endPoint x: 526, endPoint y: 493, distance: 9.7
click at [516, 492] on button "Guardar y Sincronizar" at bounding box center [520, 488] width 147 height 29
click at [527, 492] on div "Cancelar Guardar y Sincronizar" at bounding box center [470, 494] width 250 height 40
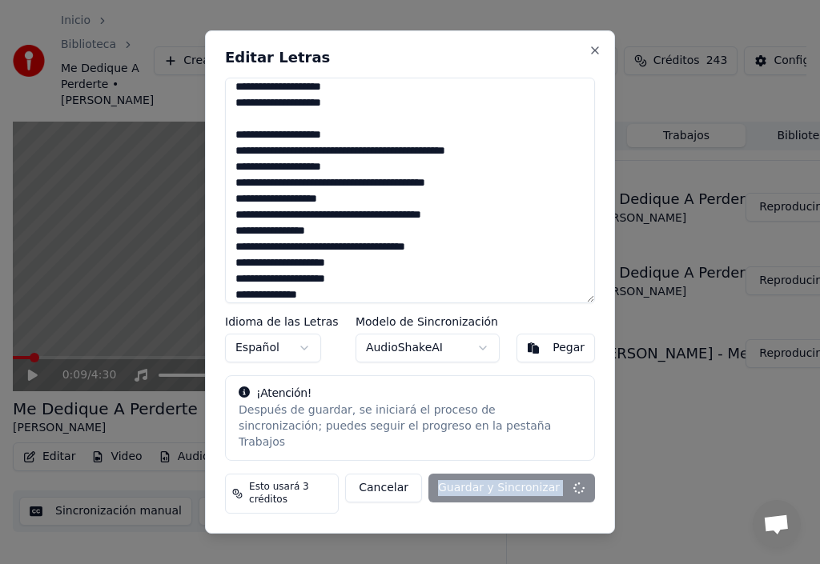
click at [527, 492] on div "Cancelar Guardar y Sincronizar" at bounding box center [470, 494] width 250 height 40
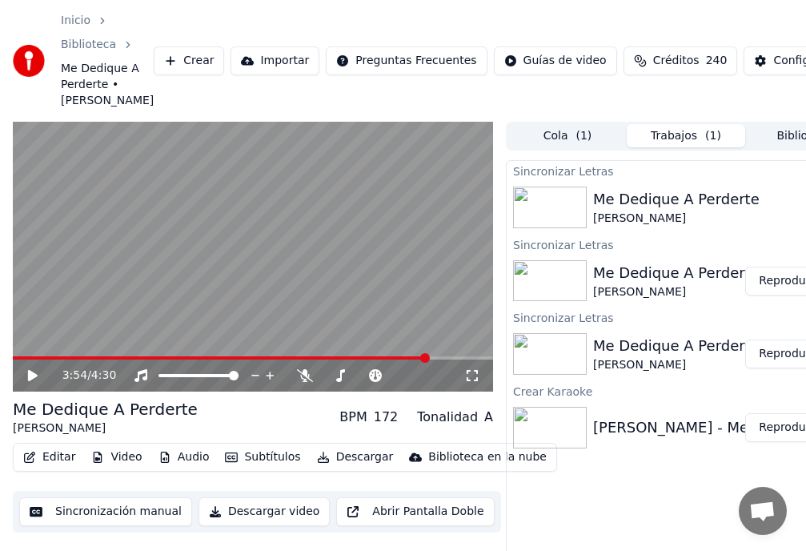
click at [430, 363] on span at bounding box center [425, 358] width 10 height 10
click at [144, 360] on video at bounding box center [253, 257] width 480 height 271
click at [27, 367] on video at bounding box center [253, 257] width 480 height 271
click at [26, 384] on div "4:24 / 4:30" at bounding box center [253, 375] width 480 height 32
click at [778, 69] on div "Configuración" at bounding box center [812, 61] width 78 height 16
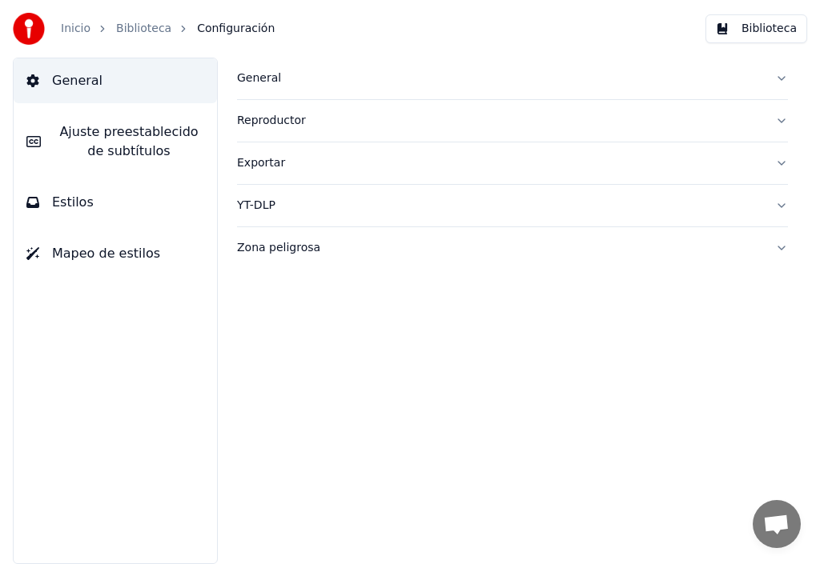
click at [86, 205] on span "Estilos" at bounding box center [73, 202] width 42 height 19
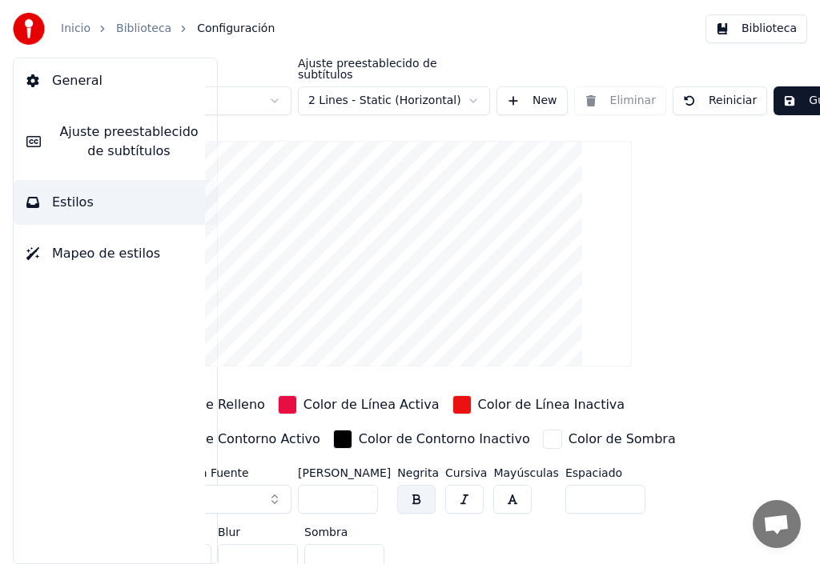
scroll to position [0, 173]
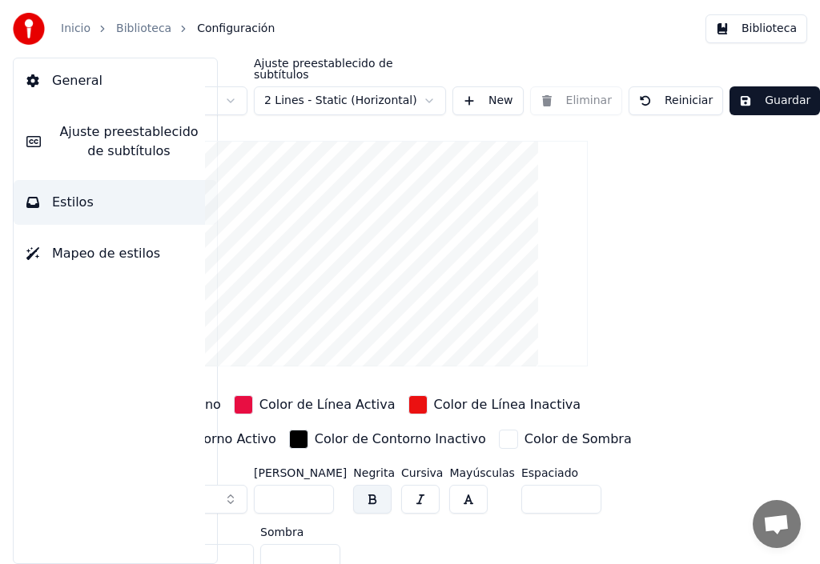
click at [755, 86] on button "Guardar" at bounding box center [774, 100] width 90 height 29
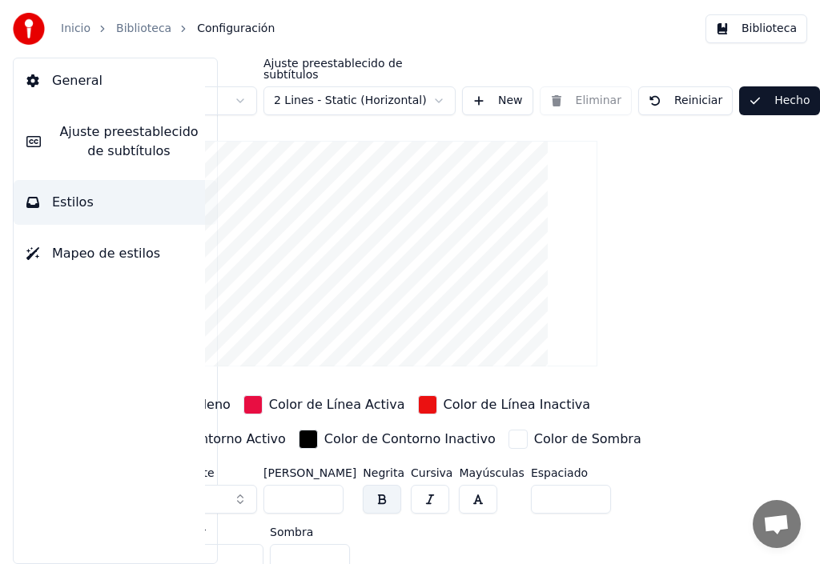
click at [761, 86] on button "Hecho" at bounding box center [779, 100] width 80 height 29
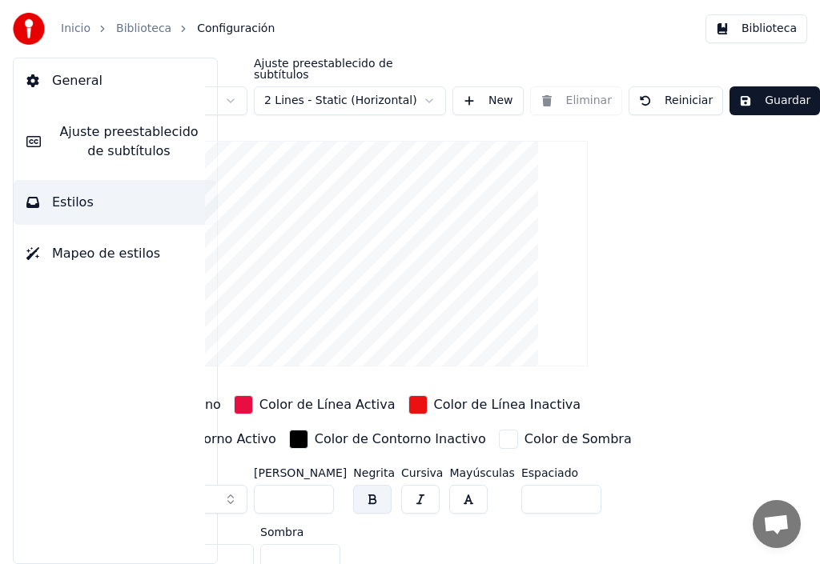
click at [782, 86] on button "Guardar" at bounding box center [774, 100] width 90 height 29
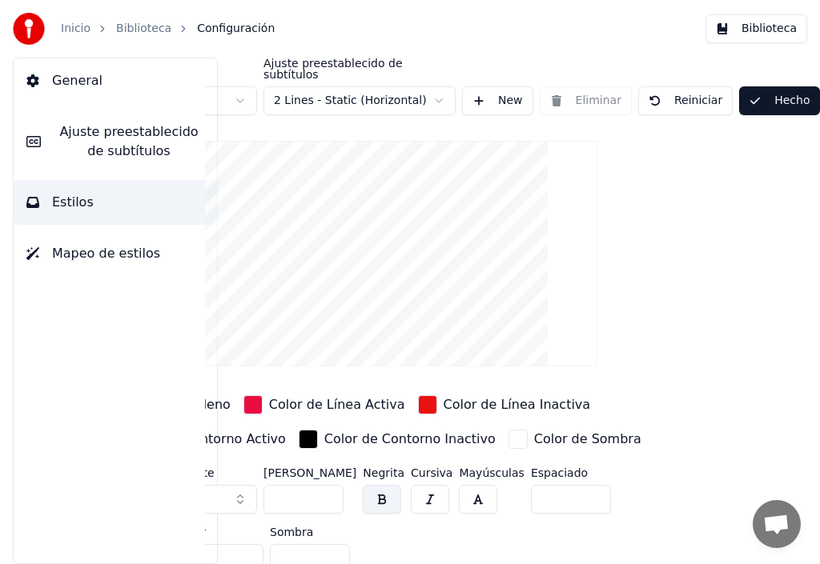
click at [776, 90] on button "Hecho" at bounding box center [779, 100] width 80 height 29
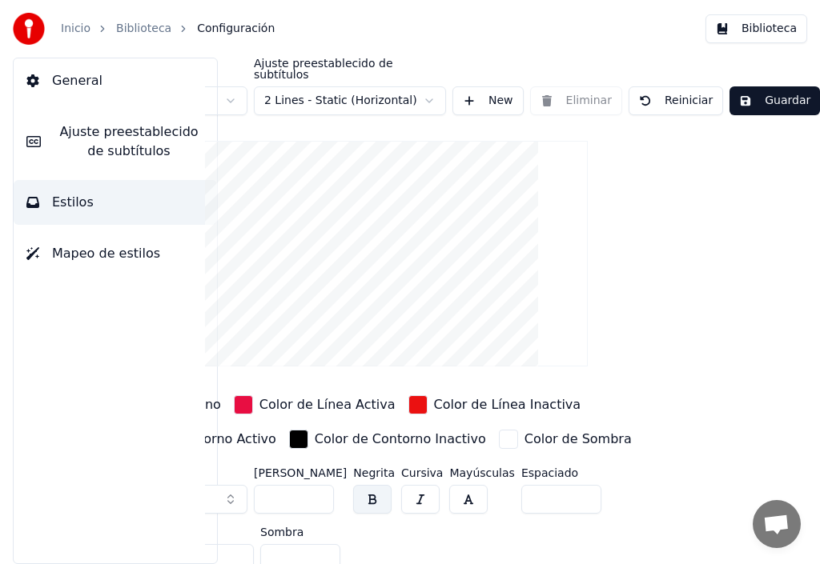
click at [777, 90] on button "Guardar" at bounding box center [774, 100] width 90 height 29
click at [780, 88] on button "Guardar" at bounding box center [774, 100] width 90 height 29
click at [778, 90] on button "Guardar" at bounding box center [774, 100] width 90 height 29
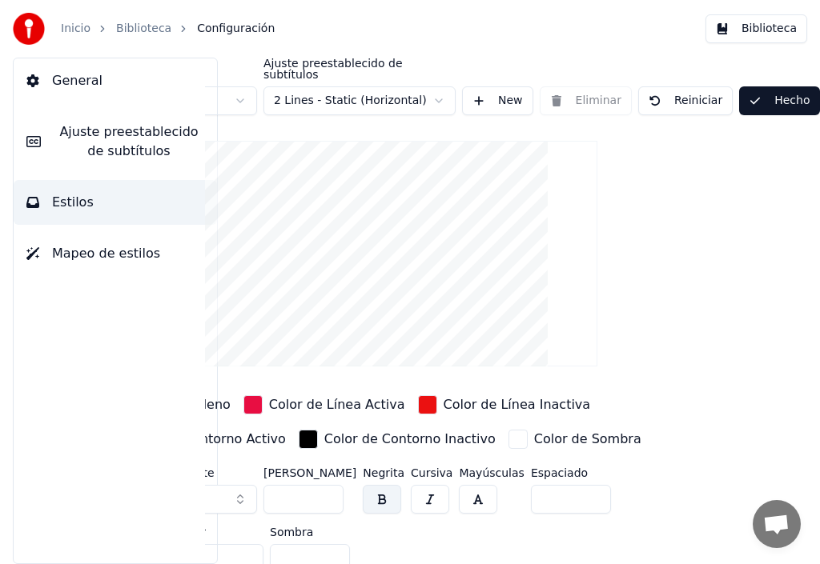
click at [779, 92] on button "Hecho" at bounding box center [779, 100] width 80 height 29
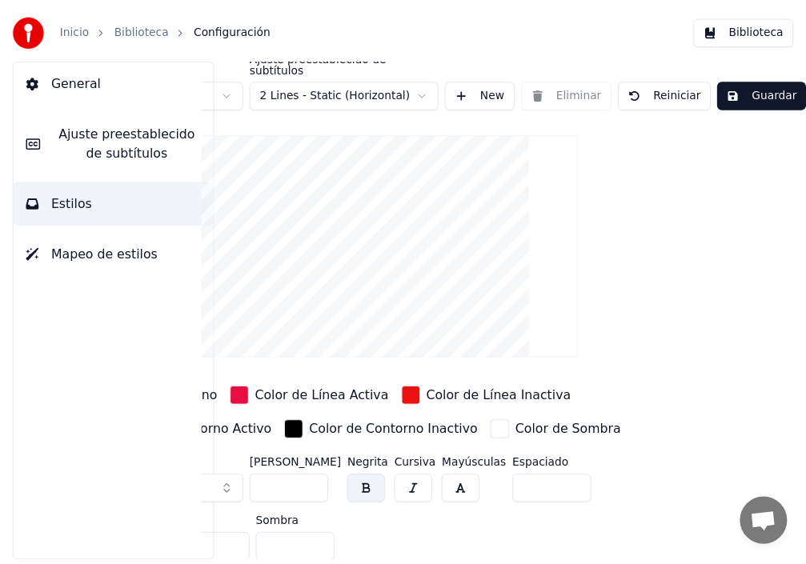
scroll to position [16, 165]
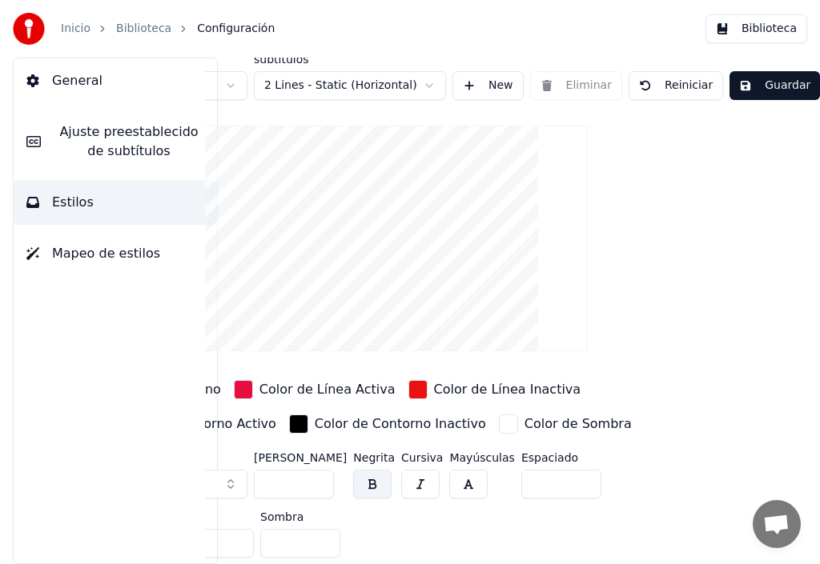
click at [778, 74] on button "Guardar" at bounding box center [774, 85] width 90 height 29
click at [349, 45] on div "Inicio Biblioteca Configuración Biblioteca" at bounding box center [410, 29] width 820 height 58
click at [135, 24] on link "Biblioteca" at bounding box center [143, 29] width 55 height 16
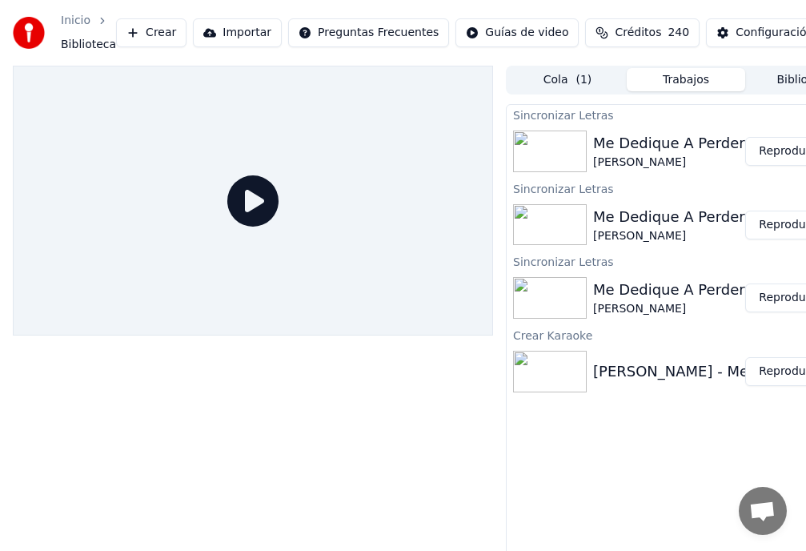
click at [788, 154] on button "Reproducir" at bounding box center [789, 151] width 88 height 29
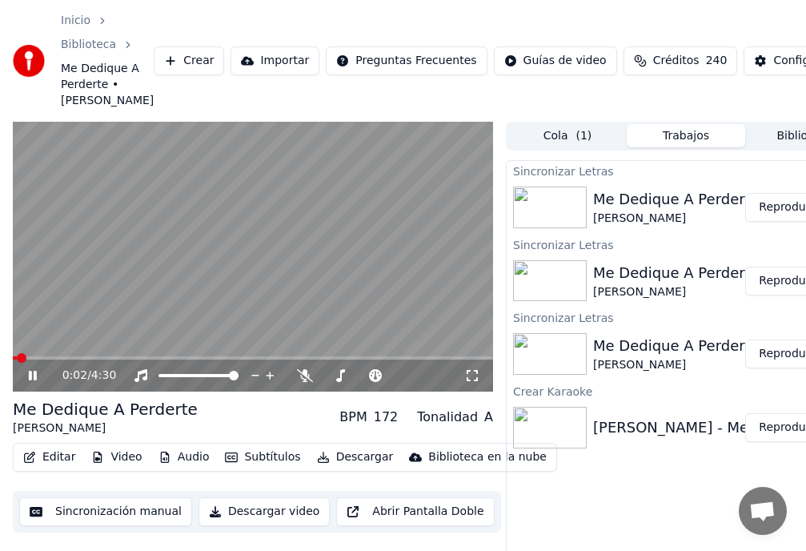
click at [58, 468] on button "Editar" at bounding box center [49, 457] width 65 height 22
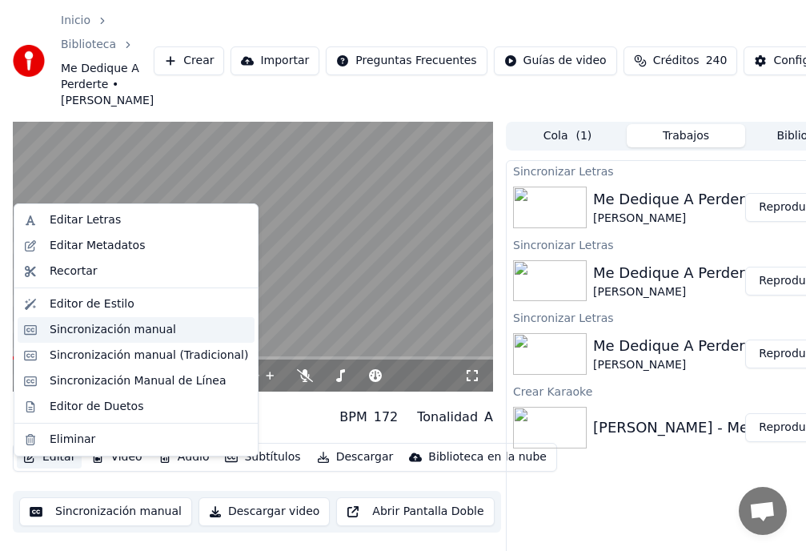
click at [132, 333] on div "Sincronización manual" at bounding box center [113, 330] width 126 height 16
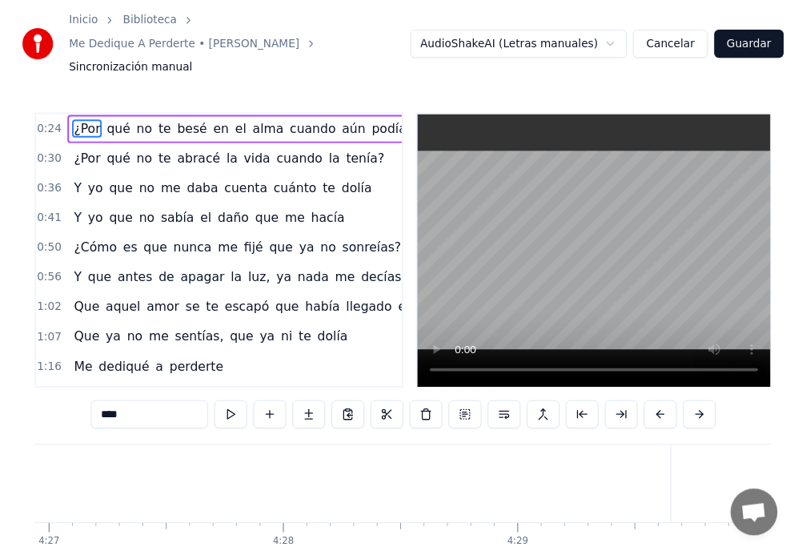
scroll to position [0, 64103]
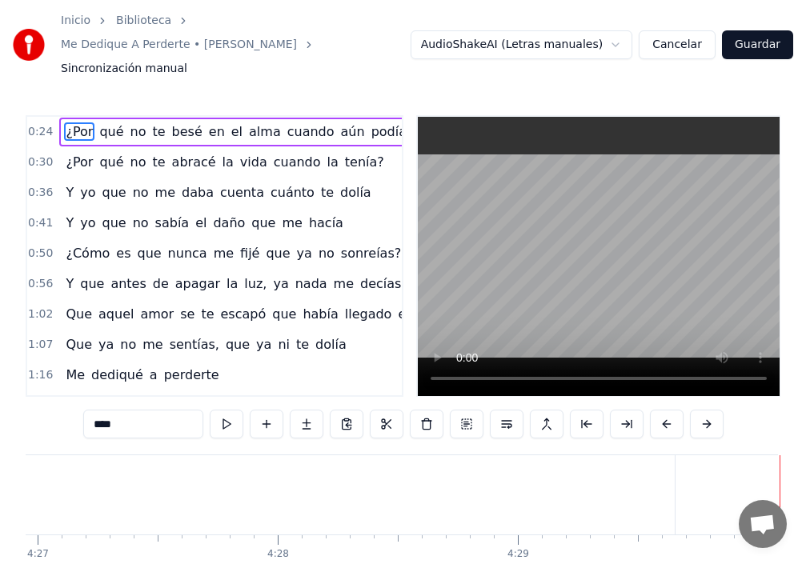
click at [761, 30] on button "Guardar" at bounding box center [757, 44] width 71 height 29
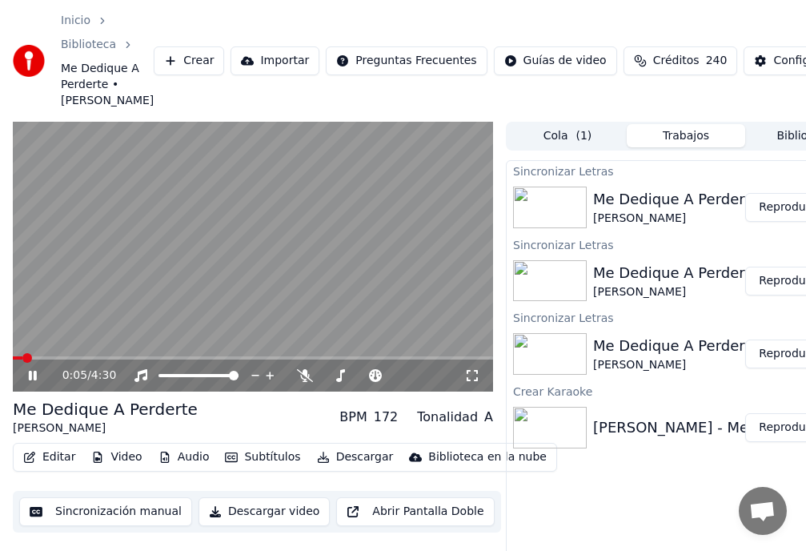
click at [18, 391] on div "0:05 / 4:30" at bounding box center [253, 375] width 480 height 32
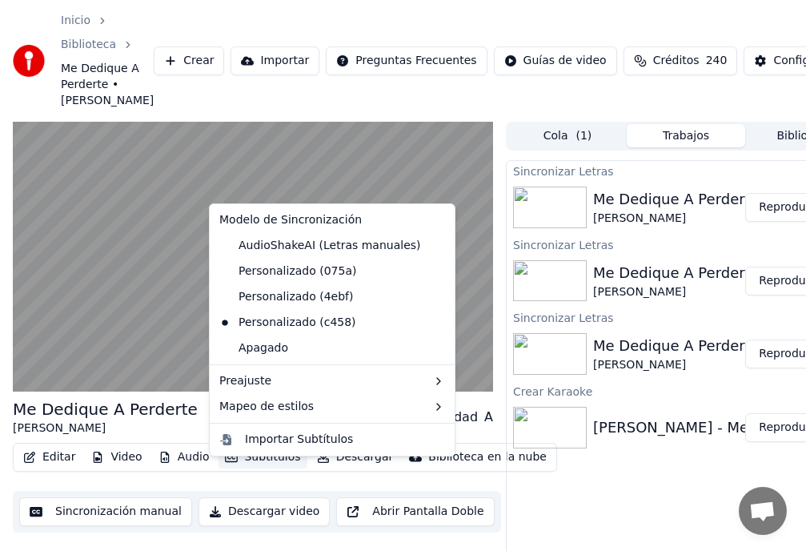
click at [269, 468] on button "Subtítulos" at bounding box center [263, 457] width 88 height 22
click at [270, 468] on button "Subtítulos" at bounding box center [263, 457] width 88 height 22
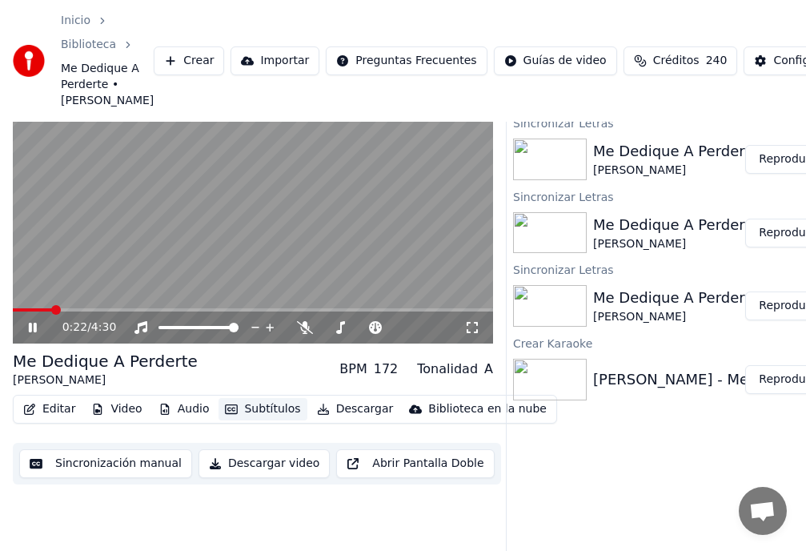
scroll to position [25, 0]
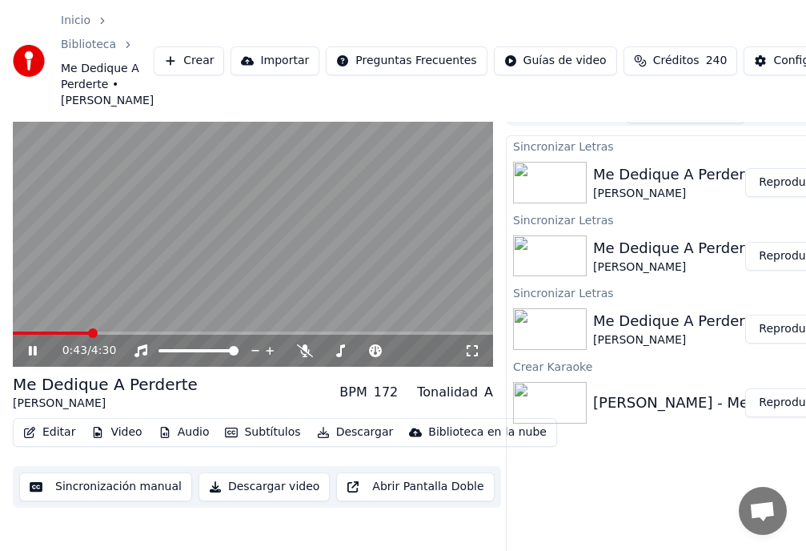
click at [46, 335] on span at bounding box center [51, 332] width 77 height 3
click at [26, 335] on video at bounding box center [253, 232] width 480 height 271
click at [13, 338] on span at bounding box center [18, 333] width 10 height 10
click at [343, 443] on button "Descargar" at bounding box center [356, 432] width 90 height 22
click at [255, 501] on button "Descargar video" at bounding box center [264, 486] width 131 height 29
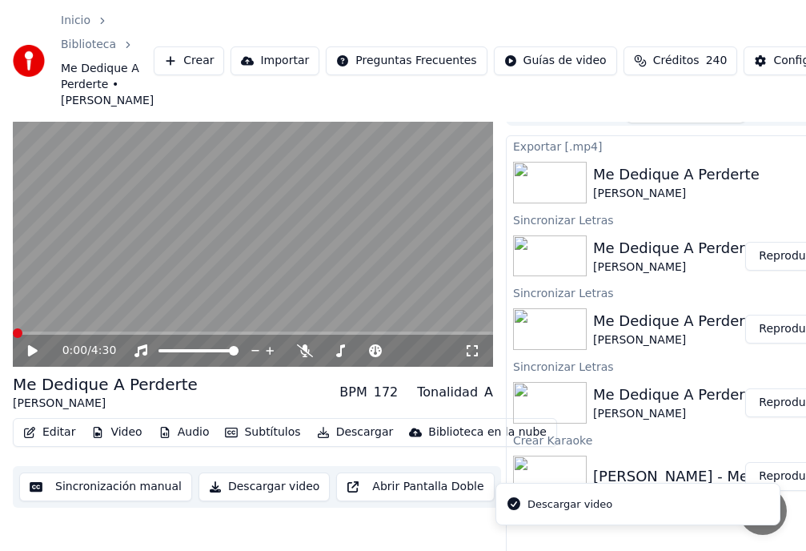
click at [345, 443] on button "Descargar" at bounding box center [356, 432] width 90 height 22
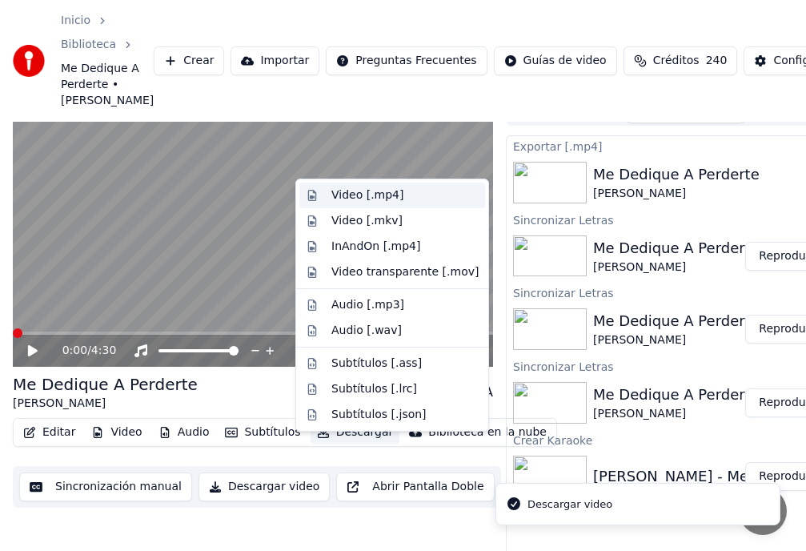
click at [364, 198] on div "Video [.mp4]" at bounding box center [367, 195] width 72 height 16
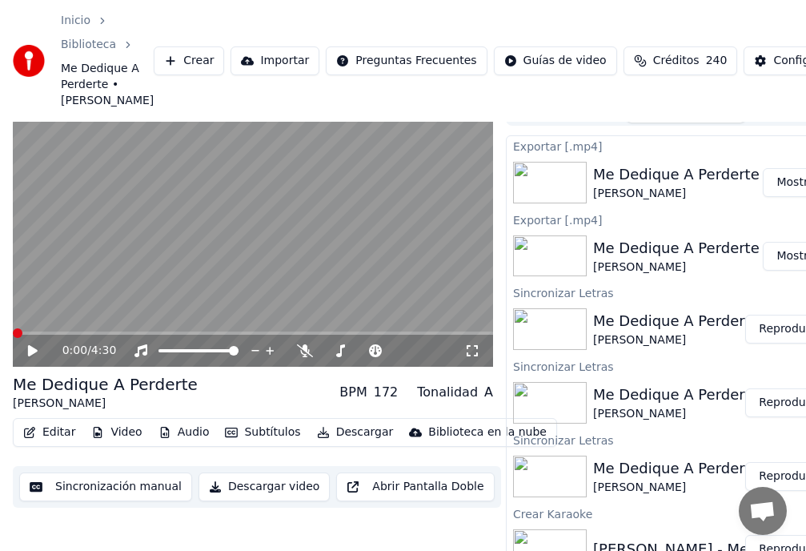
click at [792, 197] on button "Mostrar" at bounding box center [798, 182] width 70 height 29
click at [764, 28] on div "Inicio Biblioteca Me Dedique A Perderte • [PERSON_NAME] [PERSON_NAME] Importar …" at bounding box center [403, 61] width 806 height 122
click at [795, 271] on button "Mostrar" at bounding box center [798, 256] width 70 height 29
click at [797, 269] on button "Mostrar" at bounding box center [798, 256] width 70 height 29
click at [796, 197] on button "Mostrar" at bounding box center [798, 182] width 70 height 29
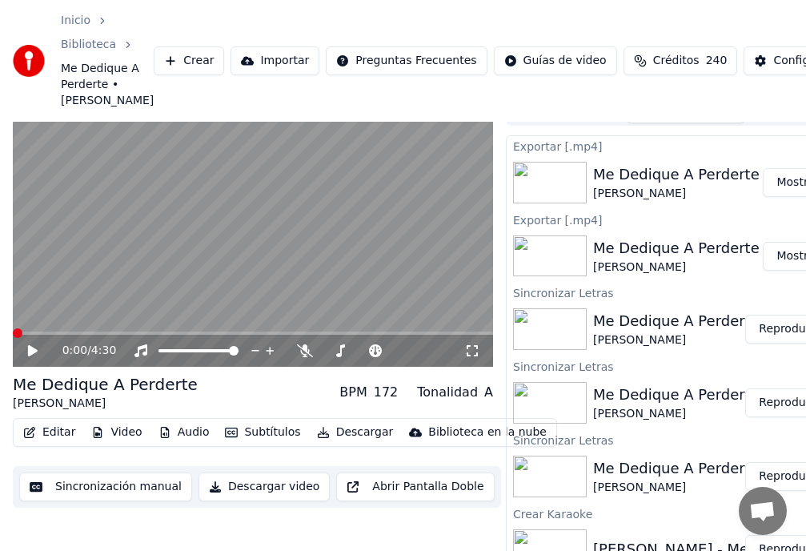
click at [636, 332] on div "Me Dedique A Perderte" at bounding box center [676, 321] width 166 height 22
click at [776, 343] on button "Reproducir" at bounding box center [789, 329] width 88 height 29
click at [132, 338] on span at bounding box center [135, 333] width 10 height 10
click at [159, 335] on span at bounding box center [253, 332] width 480 height 3
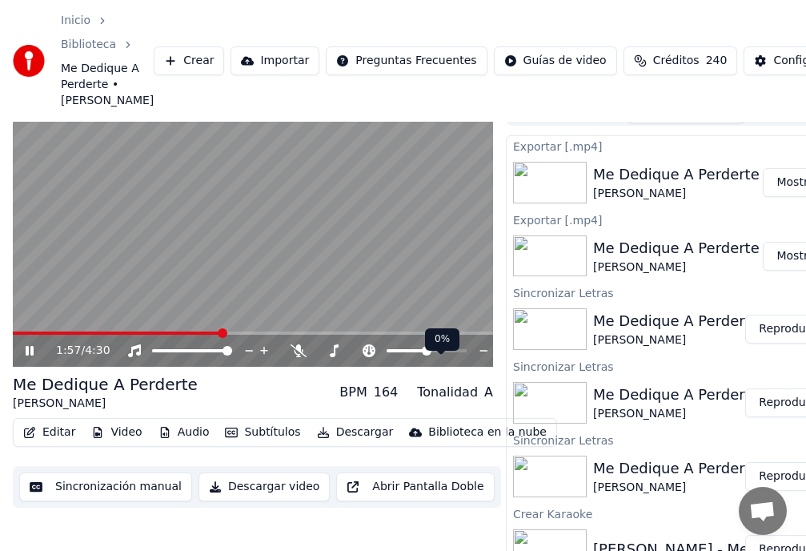
click at [427, 355] on span at bounding box center [427, 351] width 10 height 10
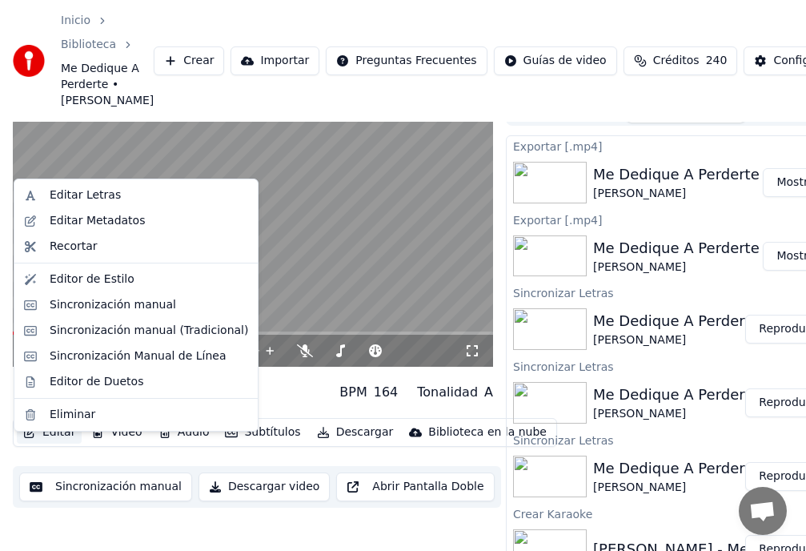
click at [51, 443] on button "Editar" at bounding box center [49, 432] width 65 height 22
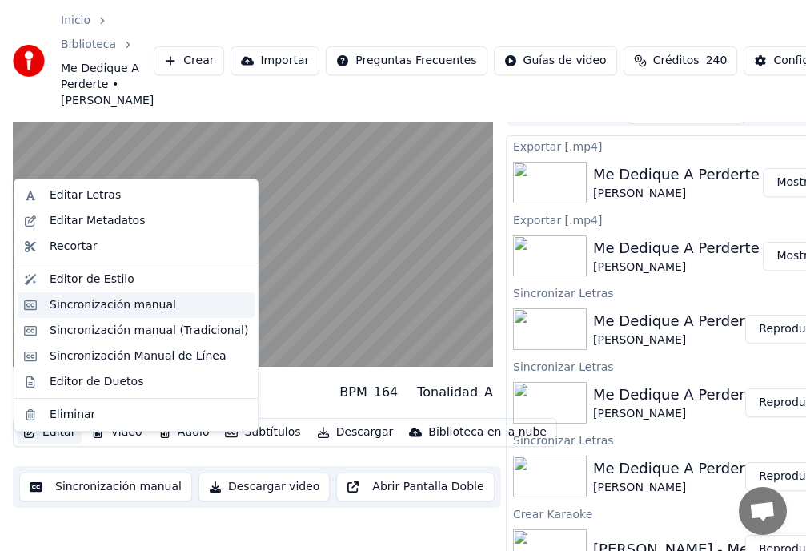
click at [114, 303] on div "Sincronización manual" at bounding box center [113, 305] width 126 height 16
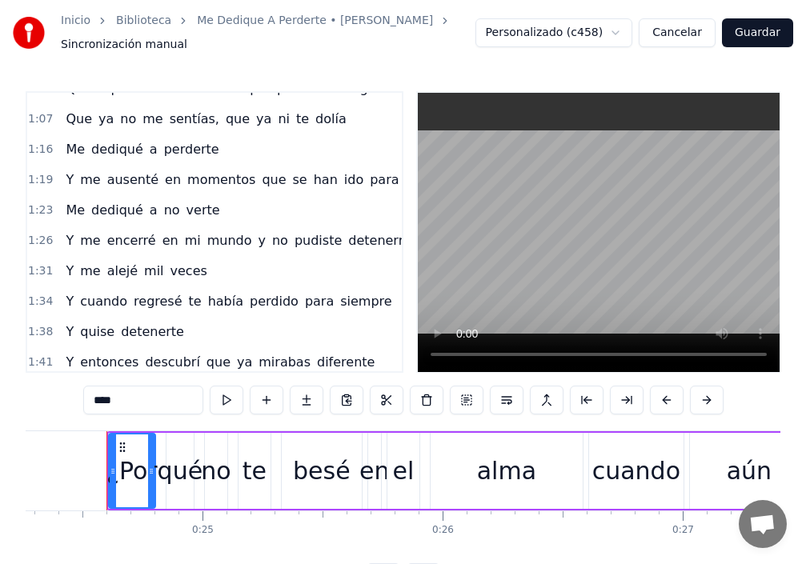
scroll to position [282, 0]
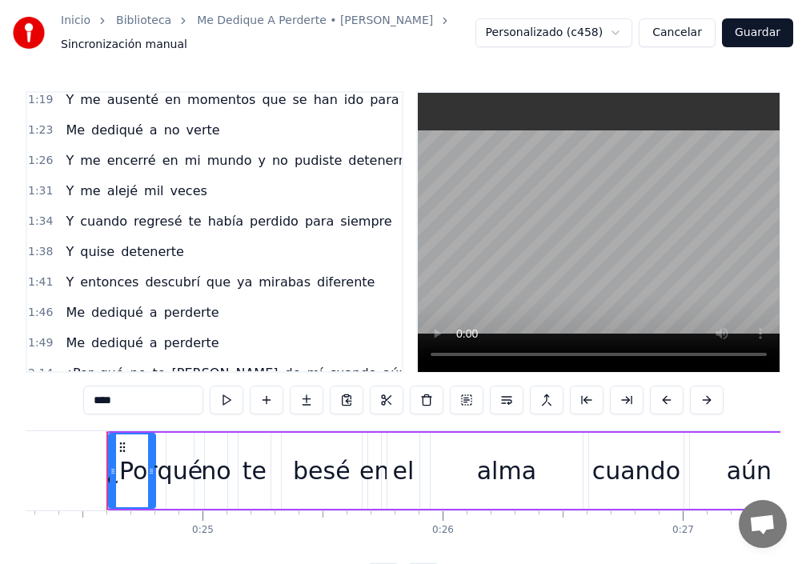
click at [162, 315] on span "perderte" at bounding box center [191, 312] width 58 height 18
type input "********"
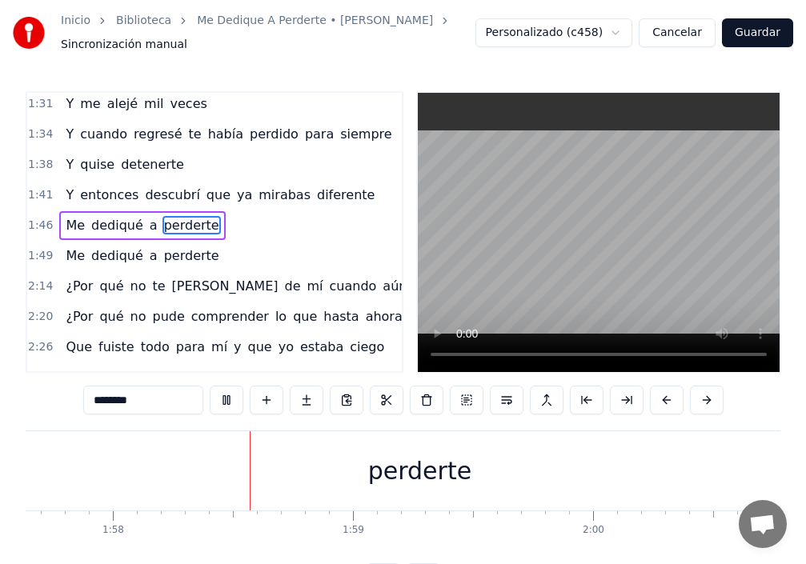
scroll to position [0, 28273]
click at [431, 475] on div "perderte" at bounding box center [394, 471] width 103 height 36
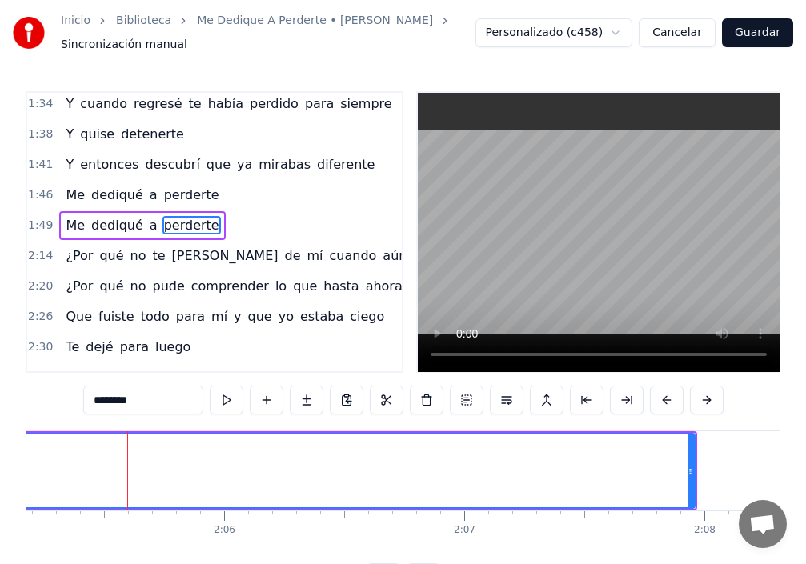
scroll to position [0, 30080]
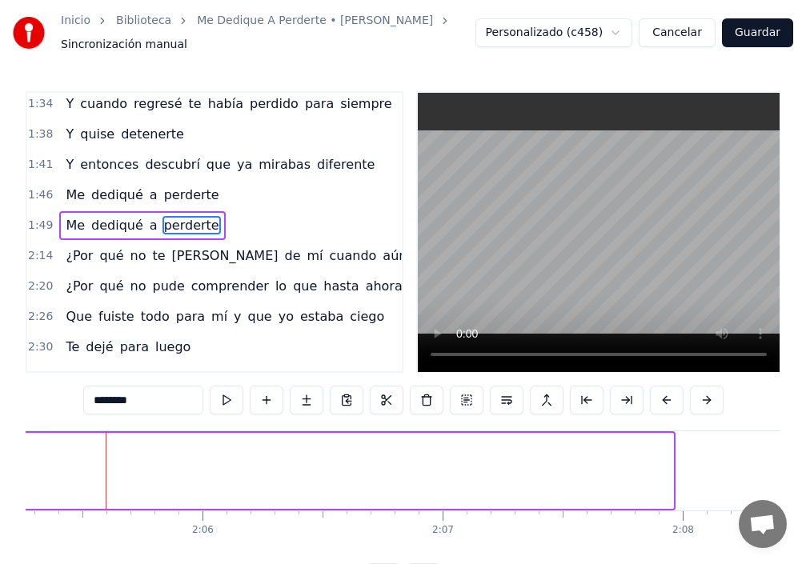
drag, startPoint x: 672, startPoint y: 461, endPoint x: 0, endPoint y: 516, distance: 673.8
click at [0, 516] on div "Inicio Biblioteca Me Dedique A Perderte • [PERSON_NAME] Sincronización manual P…" at bounding box center [403, 296] width 806 height 592
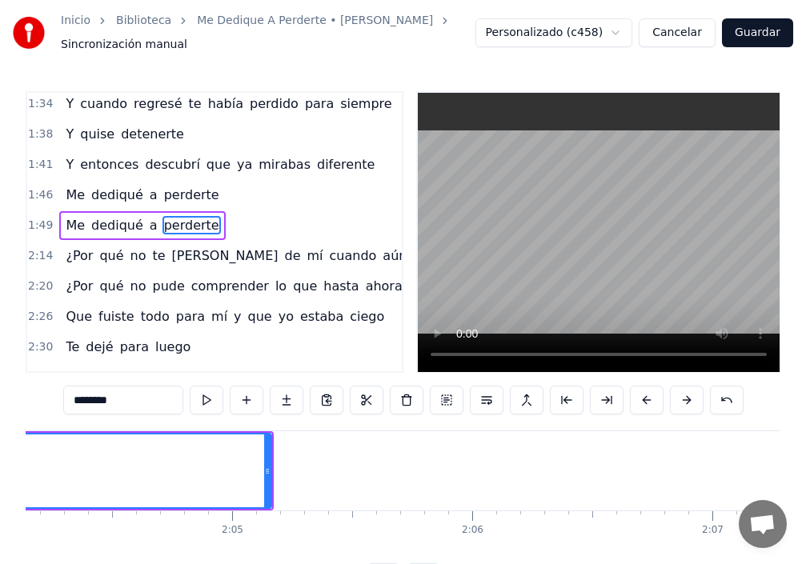
scroll to position [0, 29602]
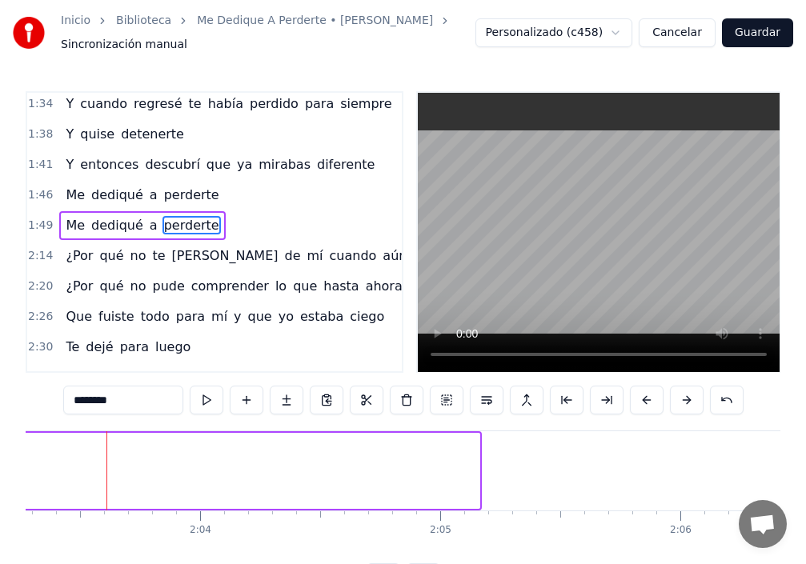
drag, startPoint x: 478, startPoint y: 472, endPoint x: 0, endPoint y: 470, distance: 477.9
click at [0, 470] on div "Inicio Biblioteca Me Dedique A Perderte • [PERSON_NAME] Sincronización manual P…" at bounding box center [403, 296] width 806 height 592
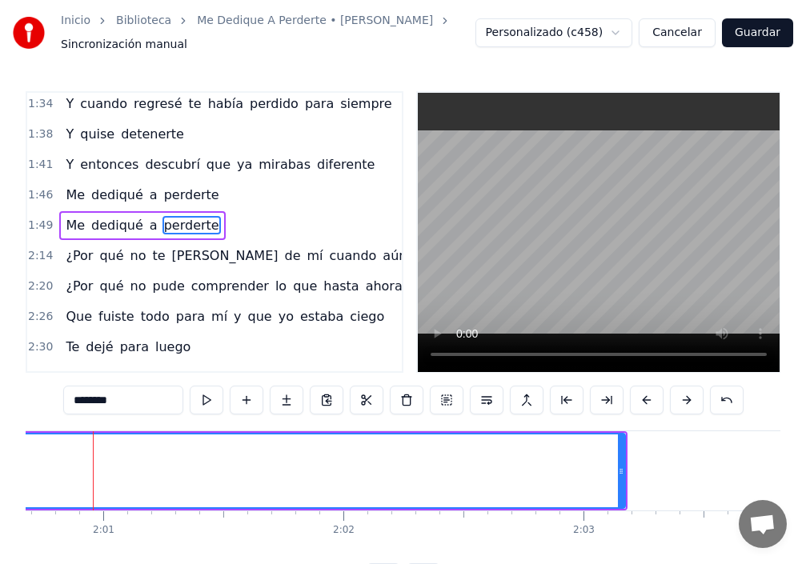
scroll to position [0, 28965]
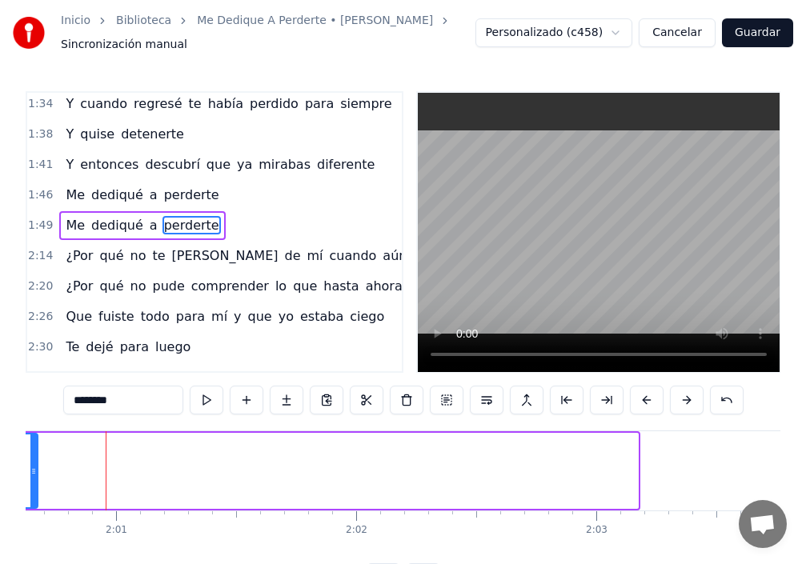
drag, startPoint x: 636, startPoint y: 469, endPoint x: 35, endPoint y: 475, distance: 600.4
click at [35, 475] on icon at bounding box center [33, 471] width 6 height 13
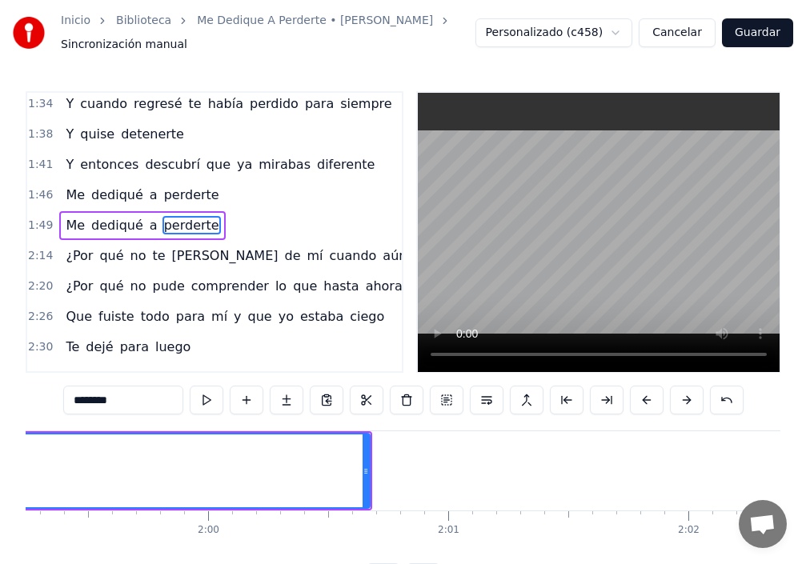
scroll to position [0, 28487]
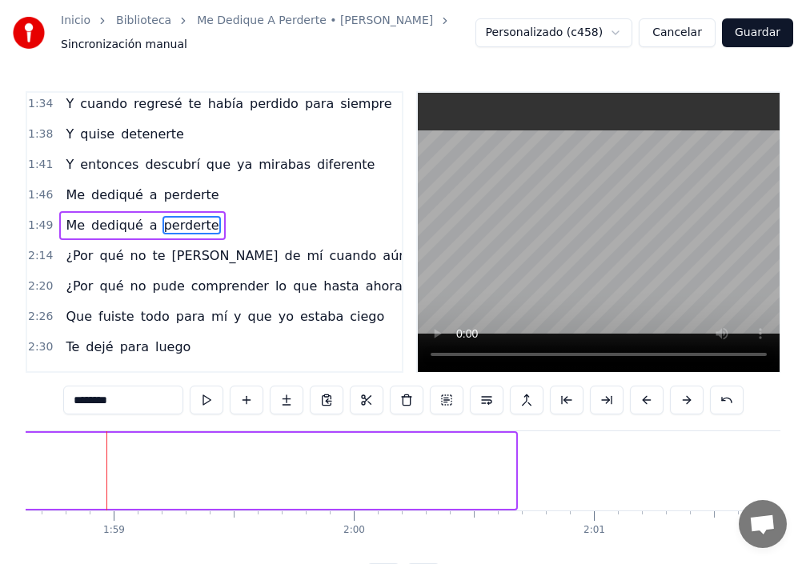
drag, startPoint x: 515, startPoint y: 470, endPoint x: 26, endPoint y: 473, distance: 488.3
click at [22, 473] on icon at bounding box center [19, 471] width 6 height 13
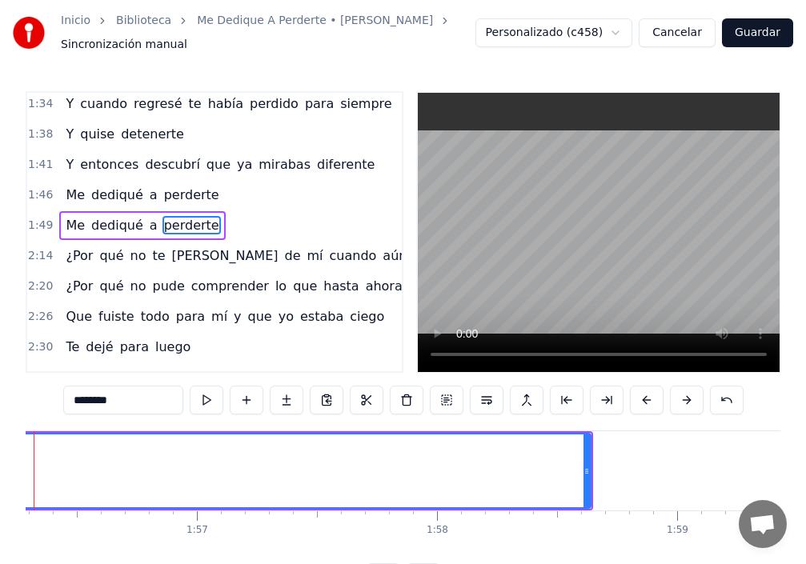
scroll to position [0, 27851]
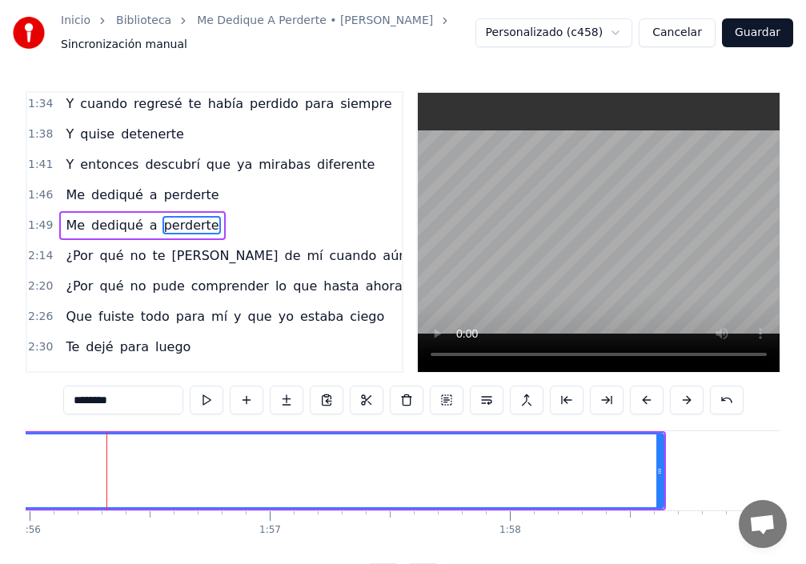
drag, startPoint x: 664, startPoint y: 463, endPoint x: 505, endPoint y: 459, distance: 158.5
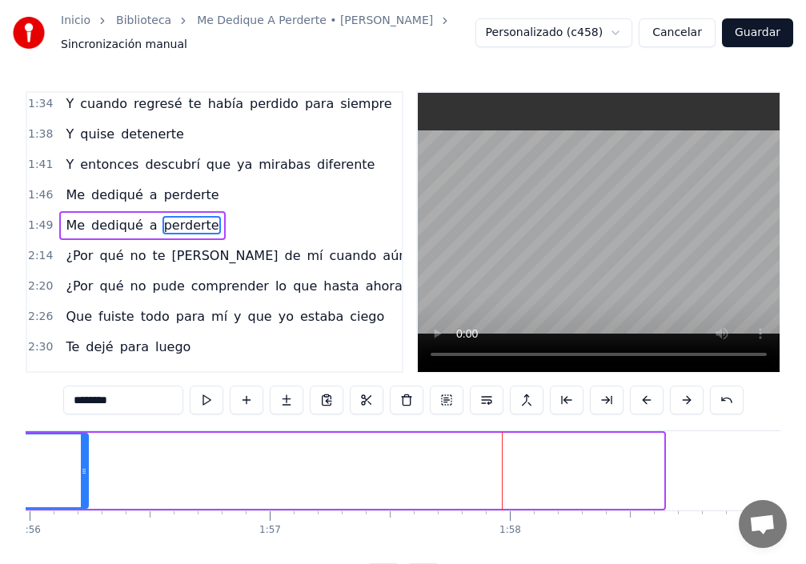
drag, startPoint x: 663, startPoint y: 467, endPoint x: 15, endPoint y: 478, distance: 647.6
click at [15, 477] on div "Inicio Biblioteca Me Dedique A Perderte • [PERSON_NAME] Sincronización manual P…" at bounding box center [403, 296] width 806 height 592
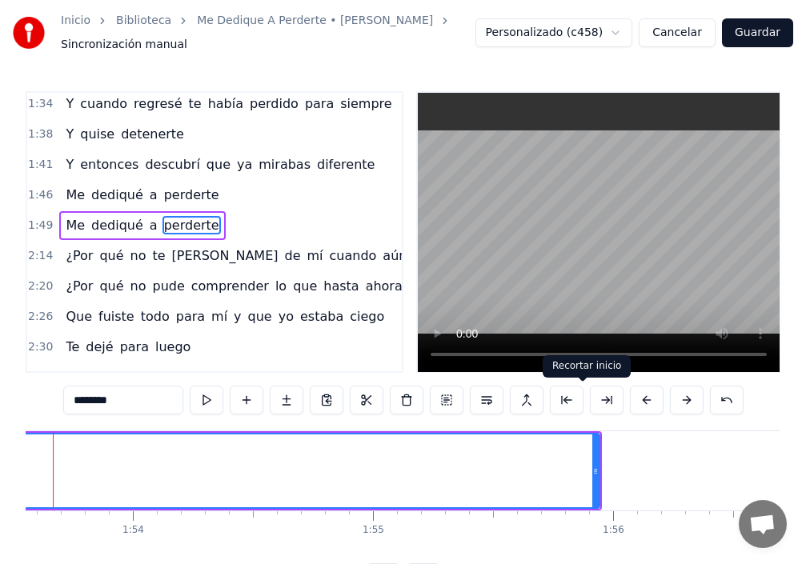
scroll to position [0, 27215]
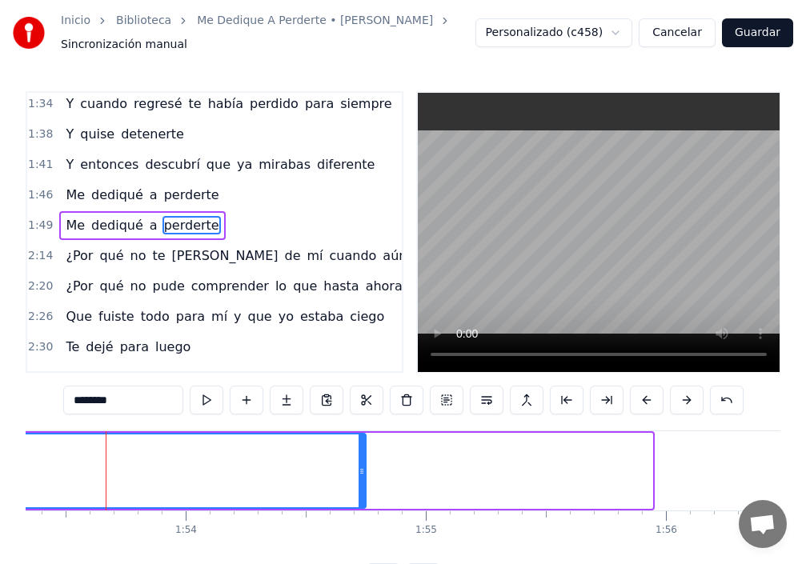
drag, startPoint x: 652, startPoint y: 467, endPoint x: 363, endPoint y: 465, distance: 288.2
click at [363, 465] on icon at bounding box center [362, 471] width 6 height 13
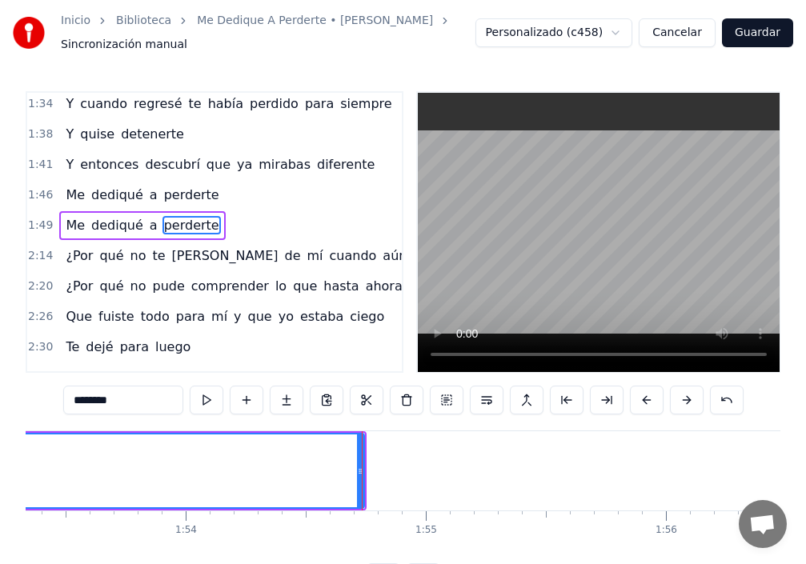
click at [120, 227] on span "dediqué" at bounding box center [117, 225] width 55 height 18
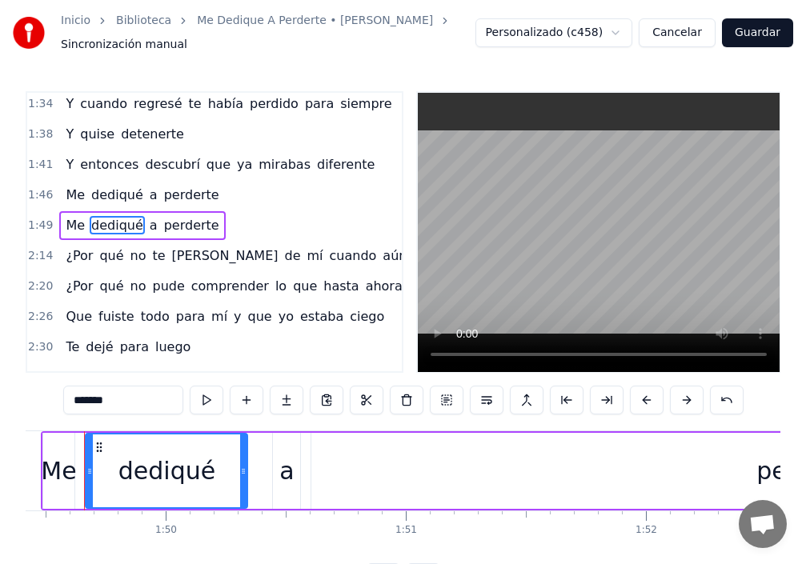
scroll to position [0, 26252]
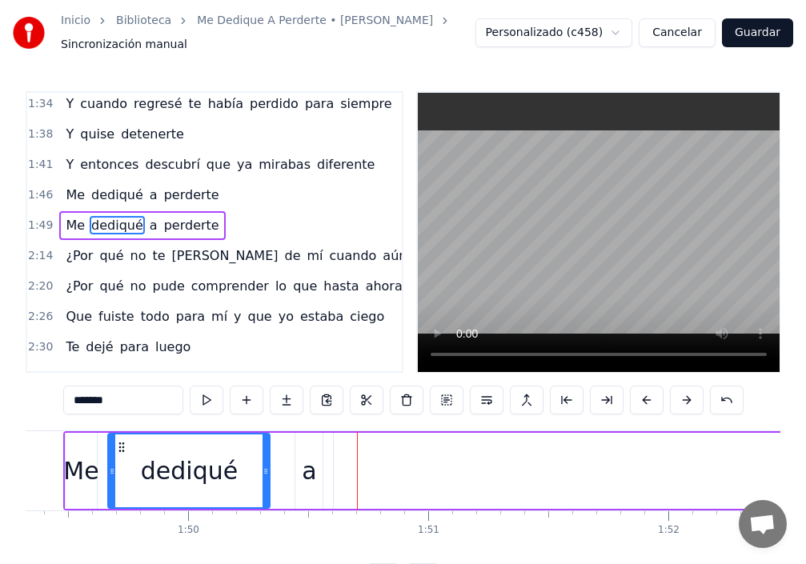
click at [308, 461] on div "a" at bounding box center [309, 471] width 14 height 36
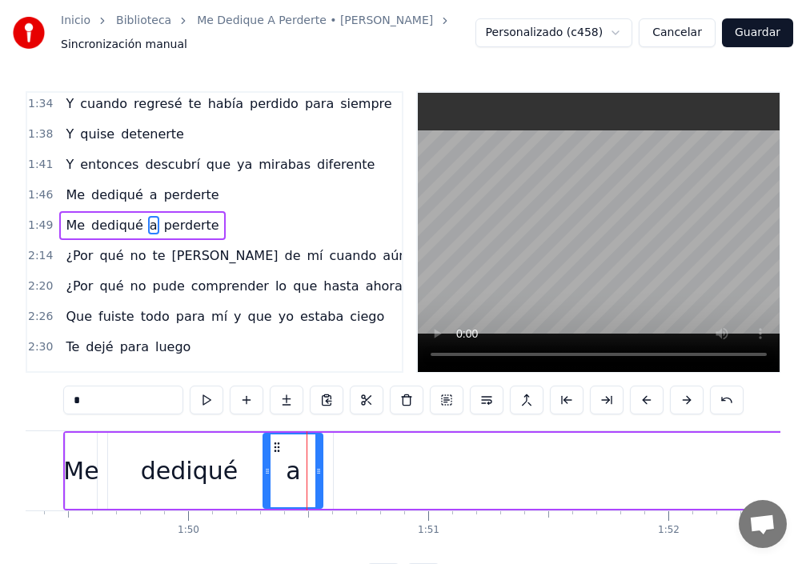
drag, startPoint x: 299, startPoint y: 463, endPoint x: 265, endPoint y: 464, distance: 34.5
click at [265, 464] on div at bounding box center [267, 471] width 6 height 73
click at [240, 468] on div "dediqué" at bounding box center [189, 471] width 162 height 76
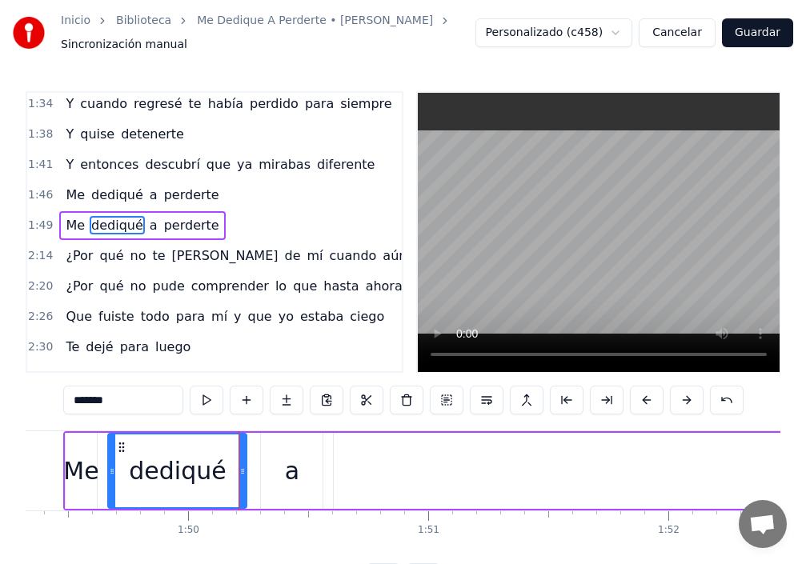
drag, startPoint x: 268, startPoint y: 462, endPoint x: 245, endPoint y: 461, distance: 23.2
click at [245, 461] on div at bounding box center [242, 471] width 6 height 73
click at [271, 467] on div "a" at bounding box center [292, 471] width 62 height 76
type input "*"
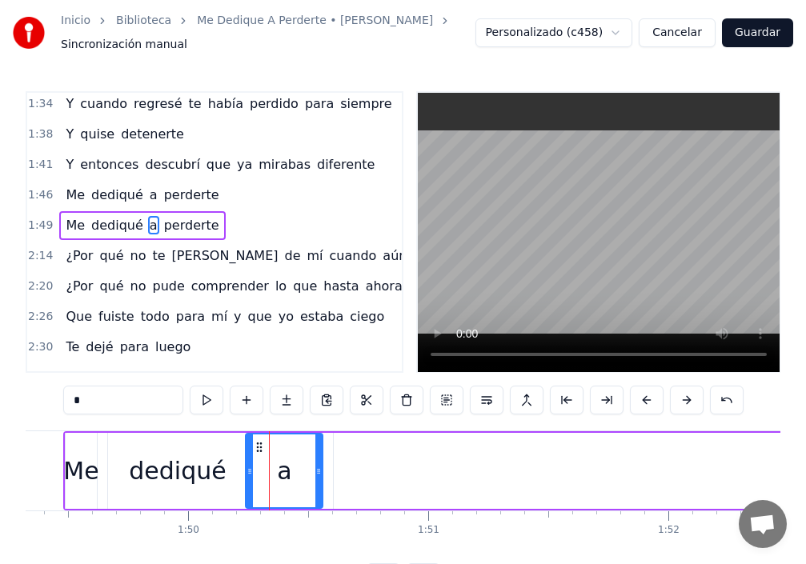
drag, startPoint x: 263, startPoint y: 467, endPoint x: 247, endPoint y: 467, distance: 15.2
click at [247, 467] on icon at bounding box center [250, 471] width 6 height 13
click at [323, 471] on icon at bounding box center [319, 471] width 6 height 13
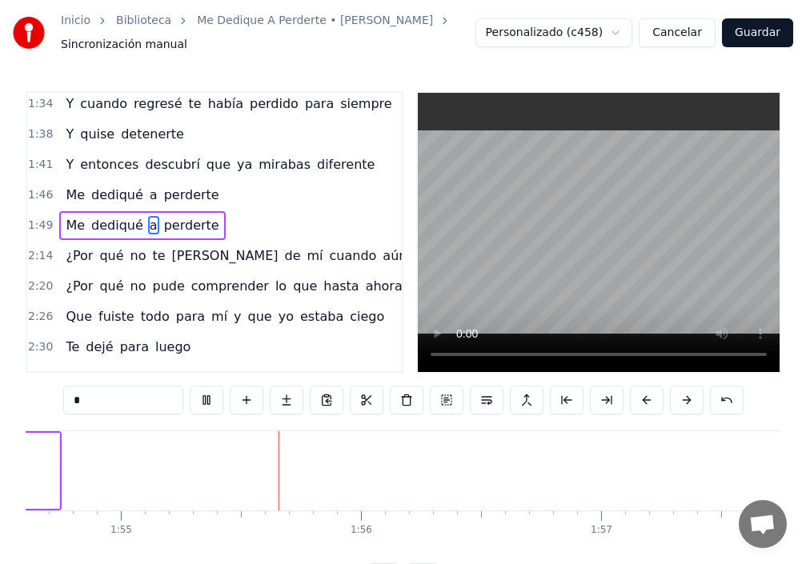
scroll to position [0, 27562]
click at [758, 34] on button "Guardar" at bounding box center [757, 32] width 71 height 29
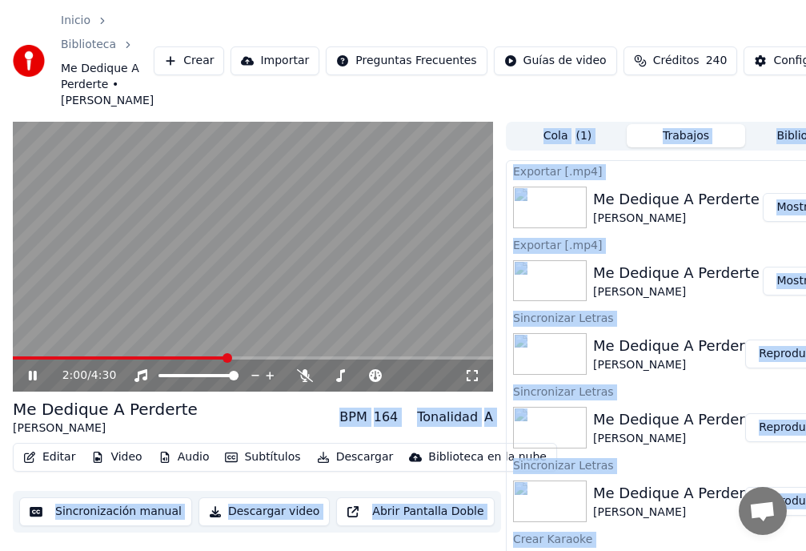
drag, startPoint x: 198, startPoint y: 372, endPoint x: 177, endPoint y: 370, distance: 20.9
click at [201, 363] on span at bounding box center [206, 358] width 10 height 10
click at [285, 468] on button "Subtítulos" at bounding box center [263, 457] width 88 height 22
click at [218, 493] on div "Editar Video Audio Subtítulos Descargar Biblioteca en la nube Sincronización ma…" at bounding box center [253, 488] width 480 height 90
click at [216, 499] on div "Editar Video Audio Subtítulos Descargar Biblioteca en la nube Sincronización ma…" at bounding box center [253, 488] width 480 height 90
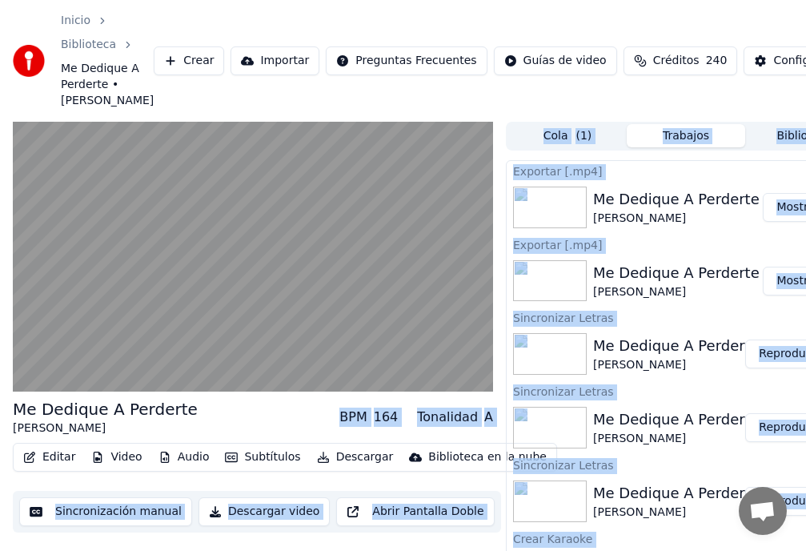
click at [287, 510] on div "Sincronización manual Descargar video Abrir Pantalla Doble" at bounding box center [257, 512] width 488 height 42
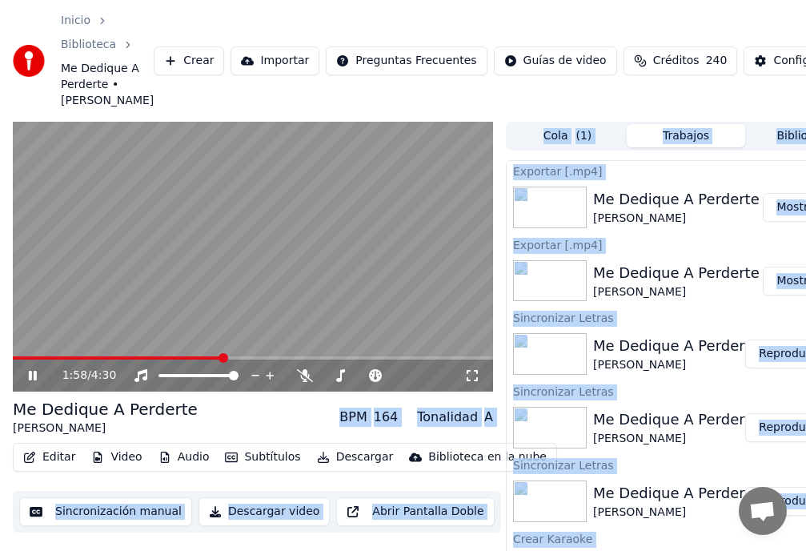
click at [672, 400] on div "Sincronizar Letras" at bounding box center [686, 390] width 359 height 19
click at [673, 400] on div "Sincronizar Letras" at bounding box center [686, 390] width 359 height 19
click at [619, 114] on div "Inicio Biblioteca Me Dedique A Perderte • [PERSON_NAME] [PERSON_NAME] Importar …" at bounding box center [403, 61] width 806 height 122
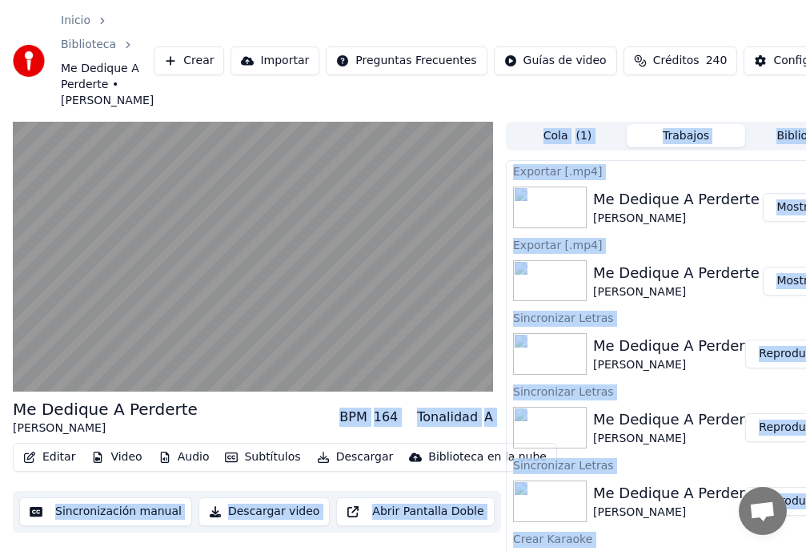
click at [277, 436] on div "Me Dedique A Perderte [PERSON_NAME] BPM 164 Tonalidad A" at bounding box center [253, 417] width 480 height 38
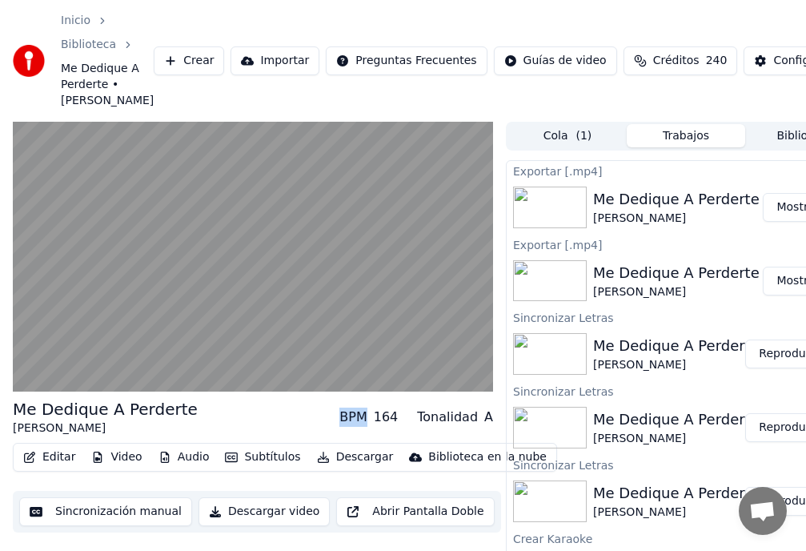
click at [278, 436] on div "Me Dedique A Perderte [PERSON_NAME] BPM 164 Tonalidad A" at bounding box center [253, 417] width 480 height 38
click at [275, 455] on div "Me Dedique A Perderte [PERSON_NAME] BPM 164 Tonalidad A Editar Video Audio Subt…" at bounding box center [253, 465] width 480 height 134
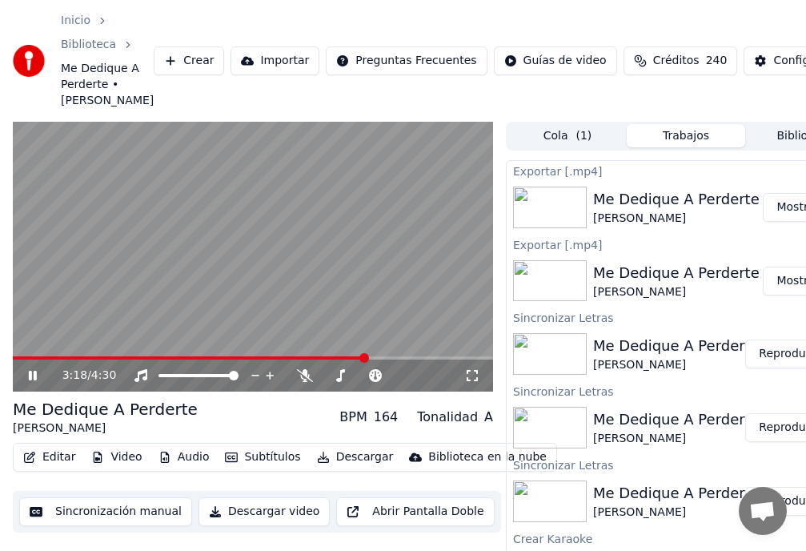
click at [180, 370] on video at bounding box center [253, 257] width 480 height 271
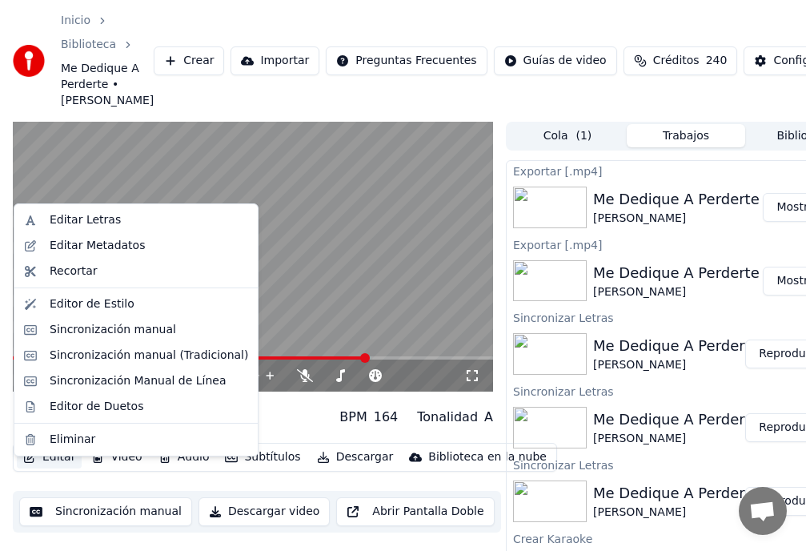
click at [52, 468] on button "Editar" at bounding box center [49, 457] width 65 height 22
click at [121, 335] on div "Sincronización manual" at bounding box center [113, 330] width 126 height 16
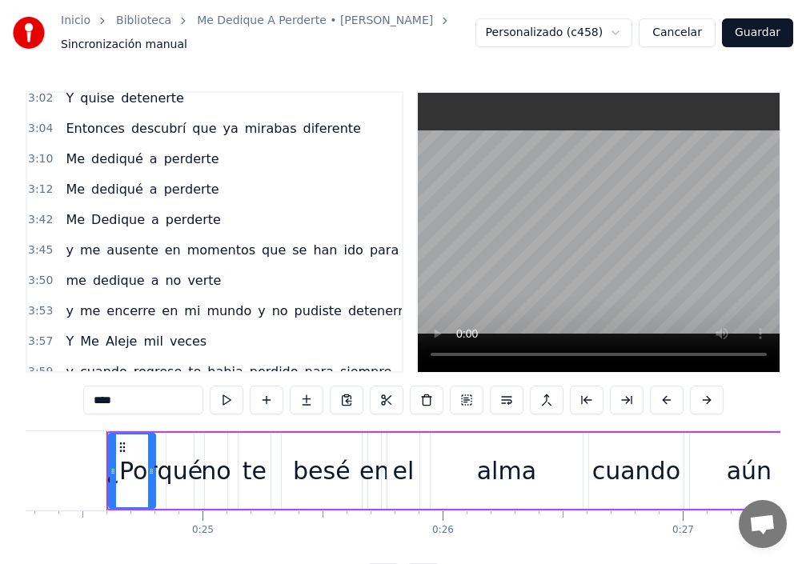
scroll to position [874, 0]
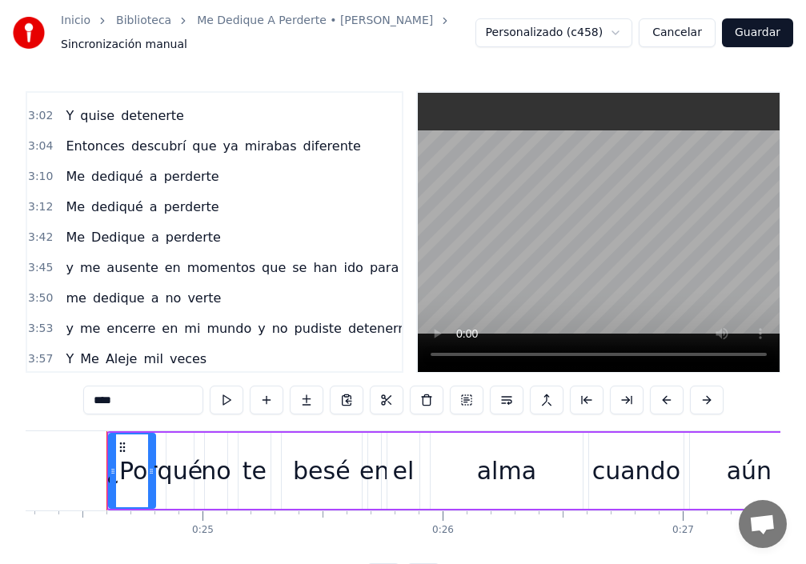
click at [168, 177] on span "perderte" at bounding box center [191, 176] width 58 height 18
type input "********"
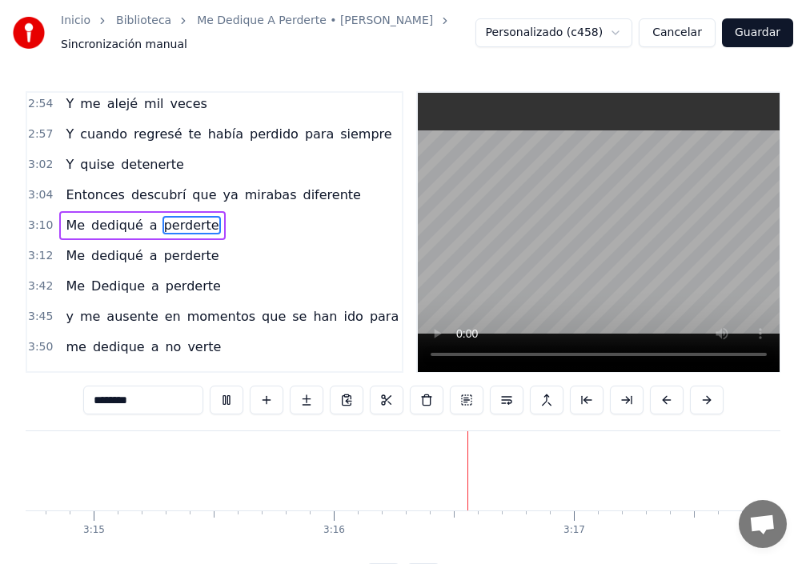
scroll to position [0, 47047]
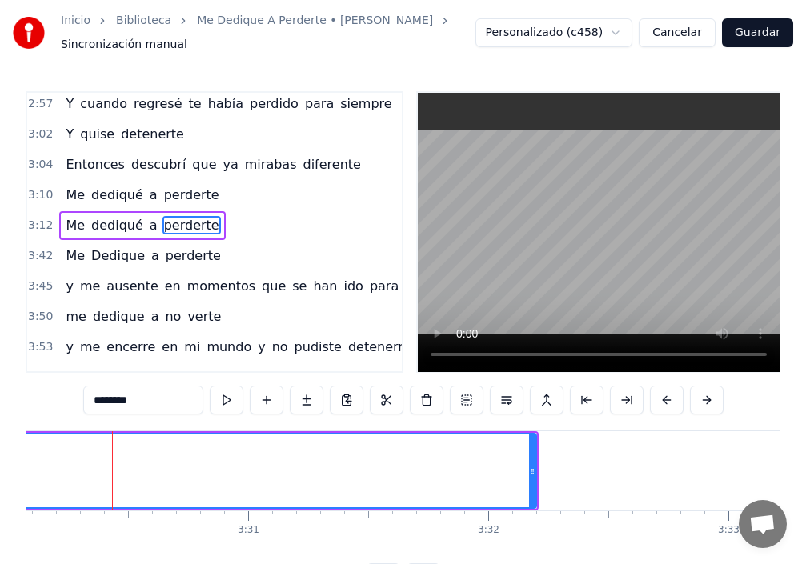
scroll to position [0, 50451]
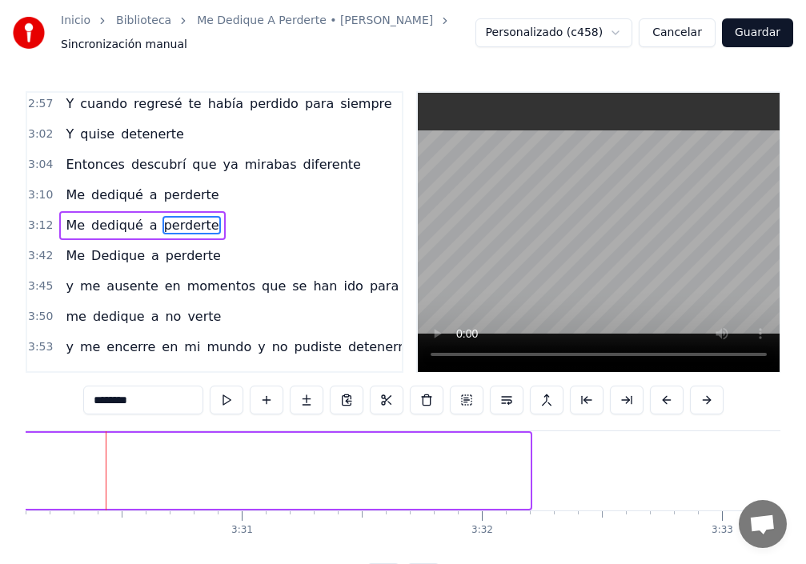
drag, startPoint x: 529, startPoint y: 468, endPoint x: 0, endPoint y: 423, distance: 531.0
click at [0, 417] on div "Inicio Biblioteca Me Dedique A Perderte • [PERSON_NAME] Sincronización manual P…" at bounding box center [403, 296] width 806 height 592
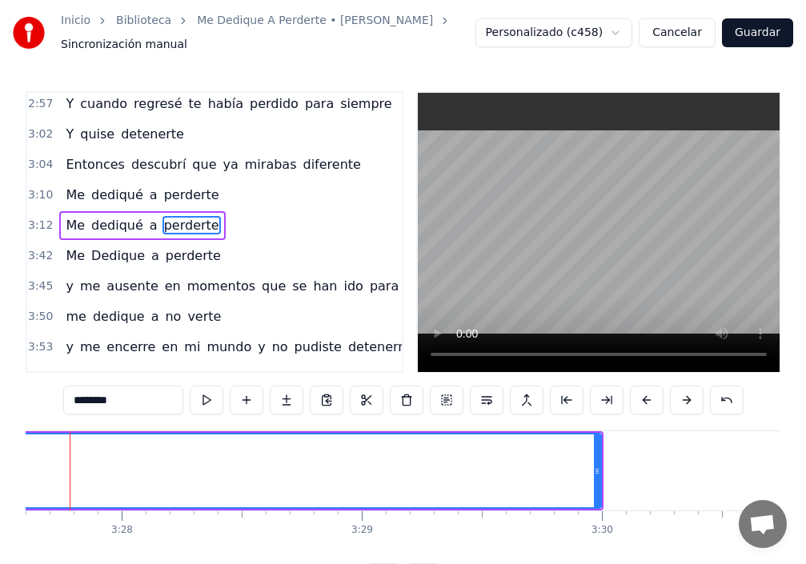
scroll to position [0, 49814]
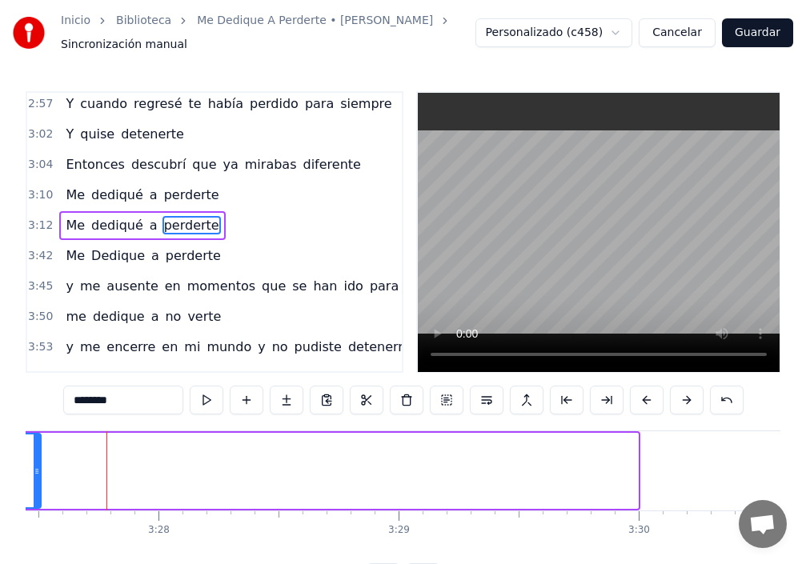
drag, startPoint x: 637, startPoint y: 468, endPoint x: 38, endPoint y: 459, distance: 598.8
click at [38, 459] on div at bounding box center [37, 471] width 6 height 73
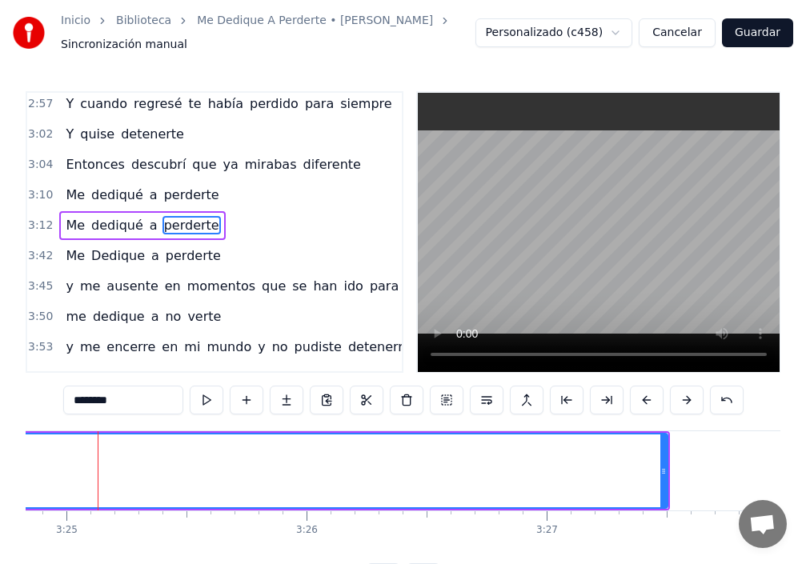
scroll to position [0, 49178]
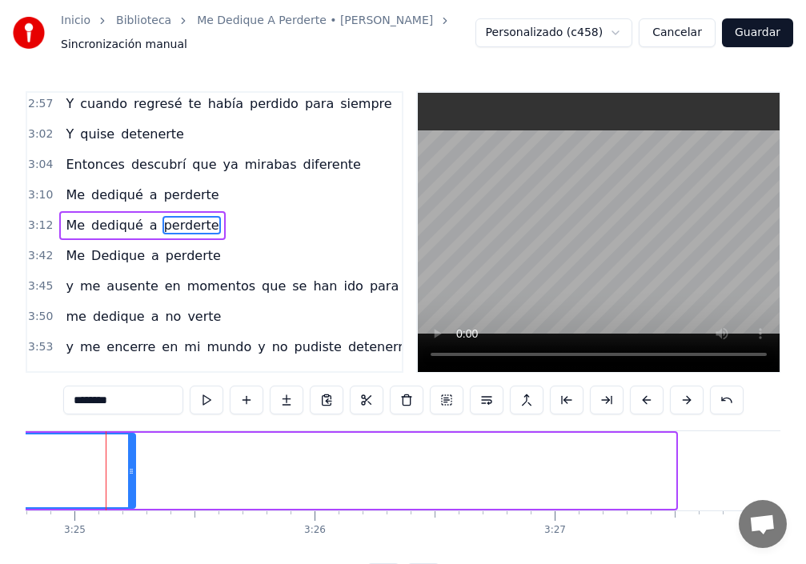
drag, startPoint x: 675, startPoint y: 459, endPoint x: 130, endPoint y: 455, distance: 545.1
click at [130, 455] on div at bounding box center [131, 471] width 6 height 73
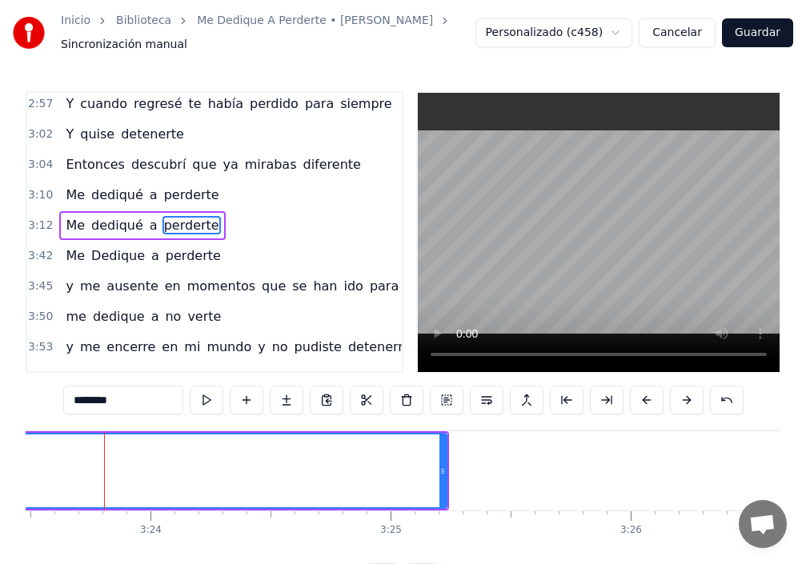
scroll to position [0, 48859]
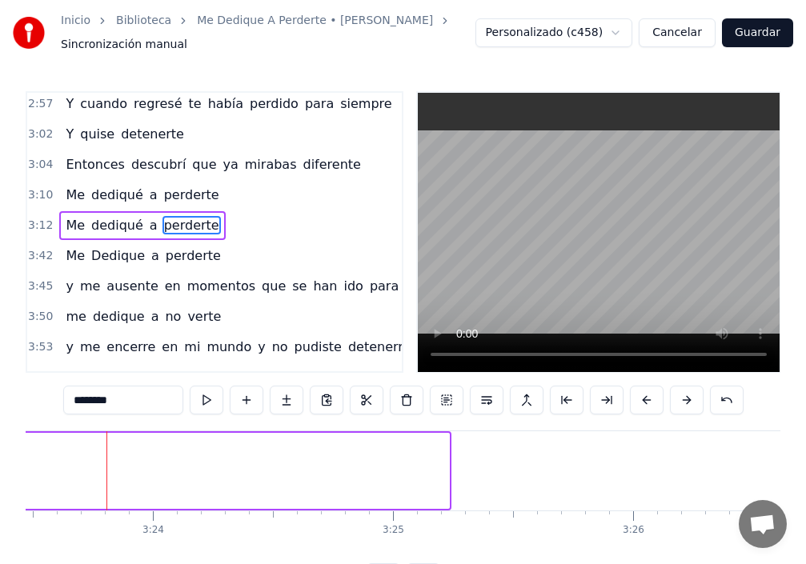
drag, startPoint x: 447, startPoint y: 466, endPoint x: 18, endPoint y: 449, distance: 430.2
click at [18, 449] on div "Inicio Biblioteca Me Dedique A Perderte • [PERSON_NAME] Sincronización manual P…" at bounding box center [403, 296] width 806 height 592
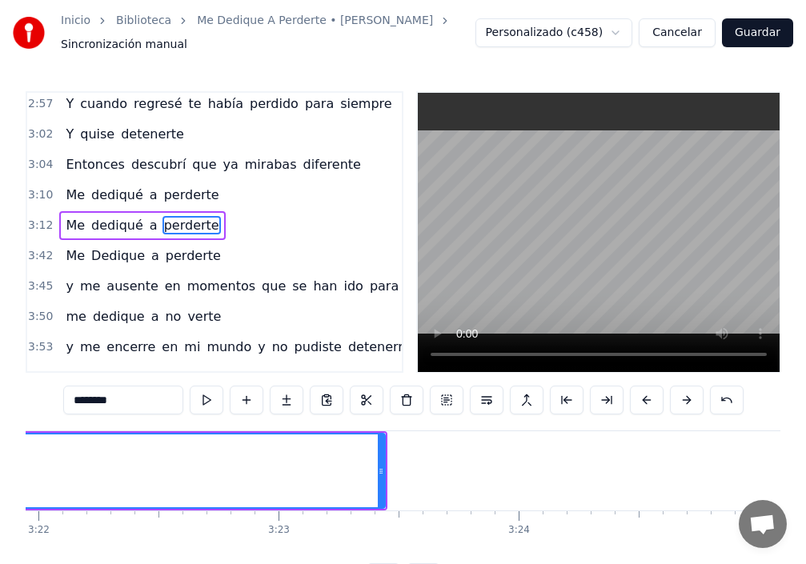
scroll to position [0, 48223]
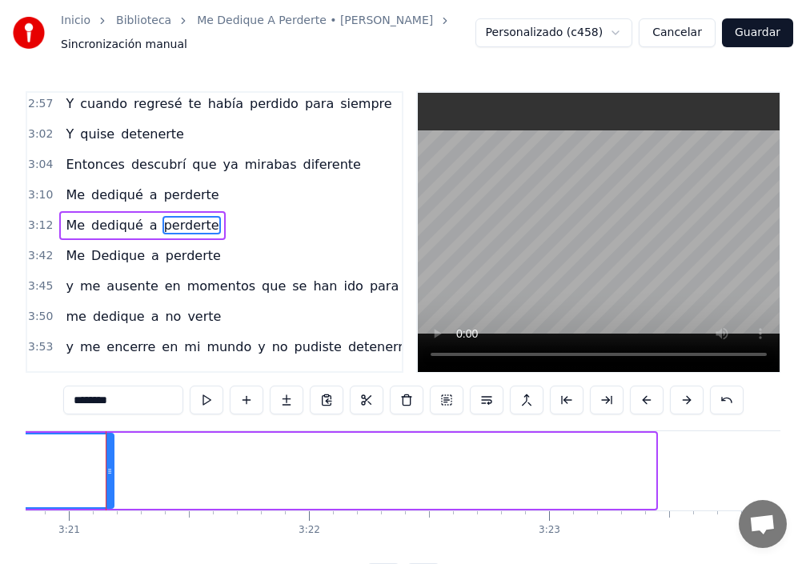
drag, startPoint x: 654, startPoint y: 466, endPoint x: 79, endPoint y: 462, distance: 574.7
click at [106, 458] on div at bounding box center [109, 471] width 6 height 73
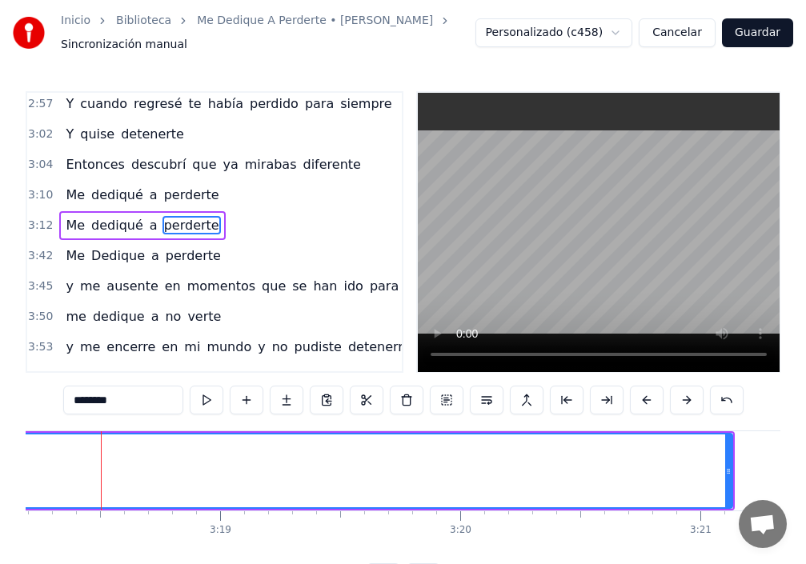
scroll to position [0, 47587]
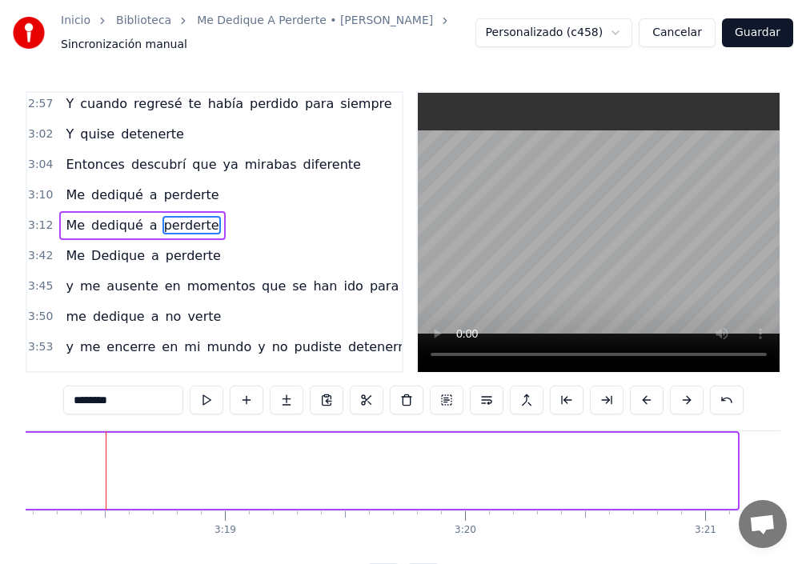
drag, startPoint x: 736, startPoint y: 467, endPoint x: 14, endPoint y: 458, distance: 721.3
click at [14, 458] on div "Inicio Biblioteca Me Dedique A Perderte • [PERSON_NAME] Sincronización manual P…" at bounding box center [403, 296] width 806 height 592
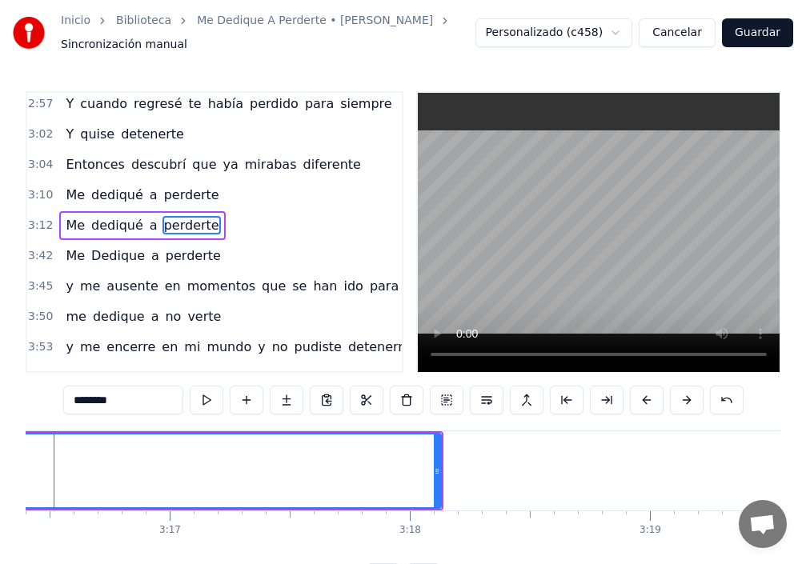
scroll to position [0, 47109]
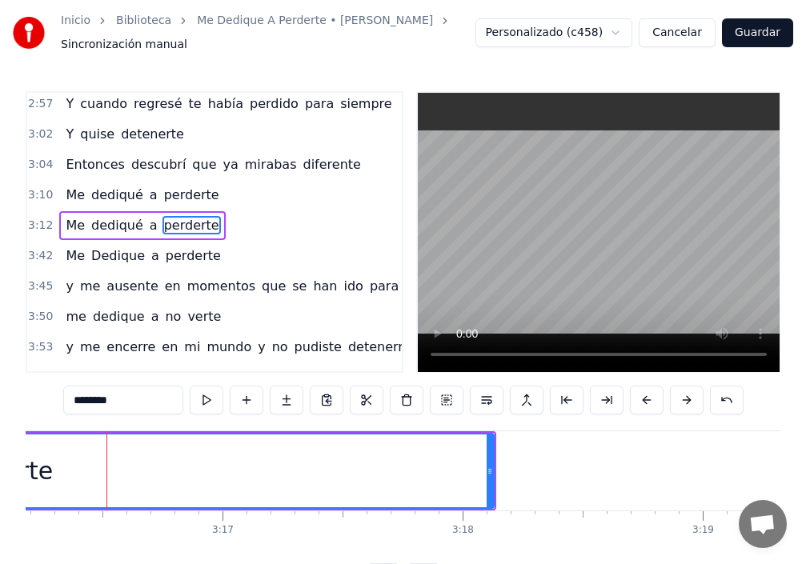
click at [495, 487] on div "perderte" at bounding box center [1, 471] width 987 height 76
drag, startPoint x: 492, startPoint y: 483, endPoint x: 444, endPoint y: 479, distance: 48.2
click at [444, 479] on div at bounding box center [442, 471] width 6 height 73
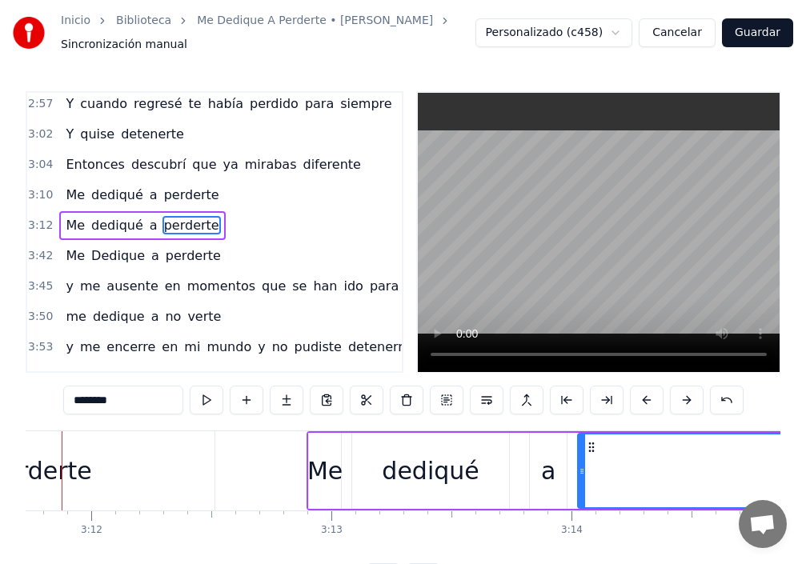
scroll to position [0, 45995]
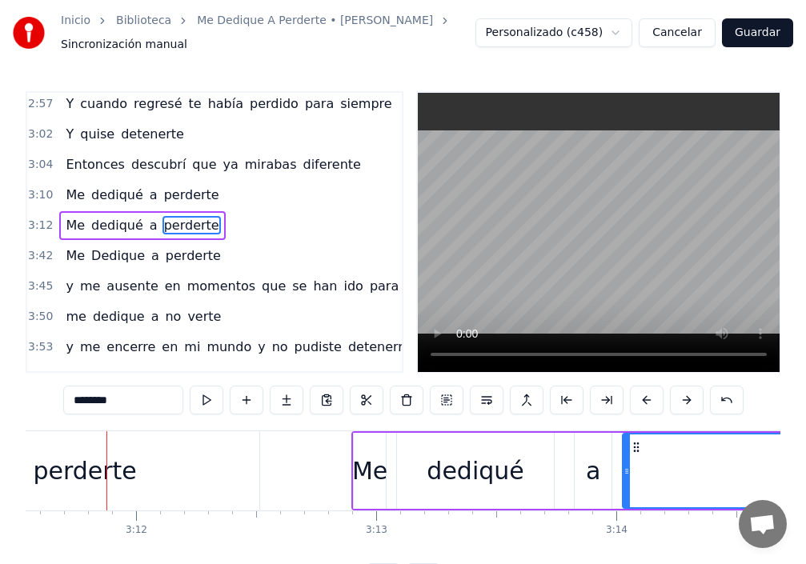
click at [369, 472] on div "Me" at bounding box center [369, 471] width 35 height 36
type input "**"
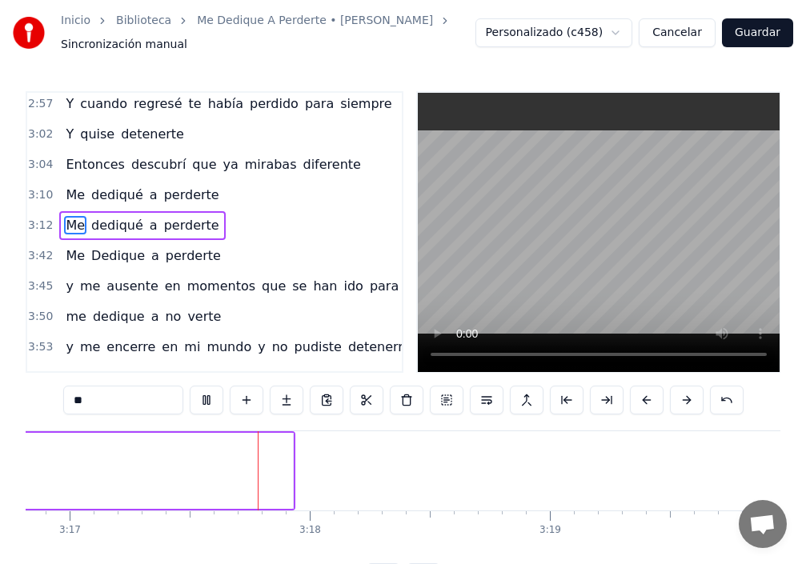
scroll to position [0, 47288]
click at [764, 29] on button "Guardar" at bounding box center [757, 32] width 71 height 29
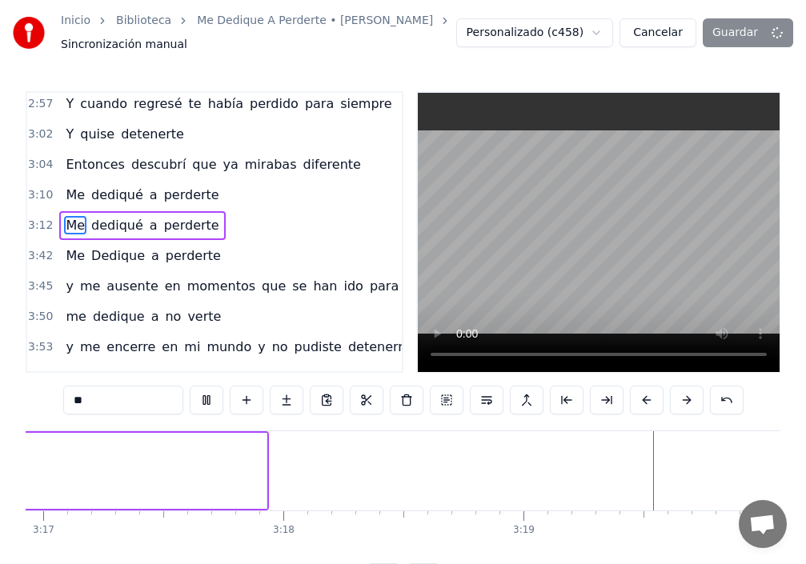
click at [764, 32] on div "Personalizado (c458) Cancelar Guardar" at bounding box center [624, 32] width 337 height 29
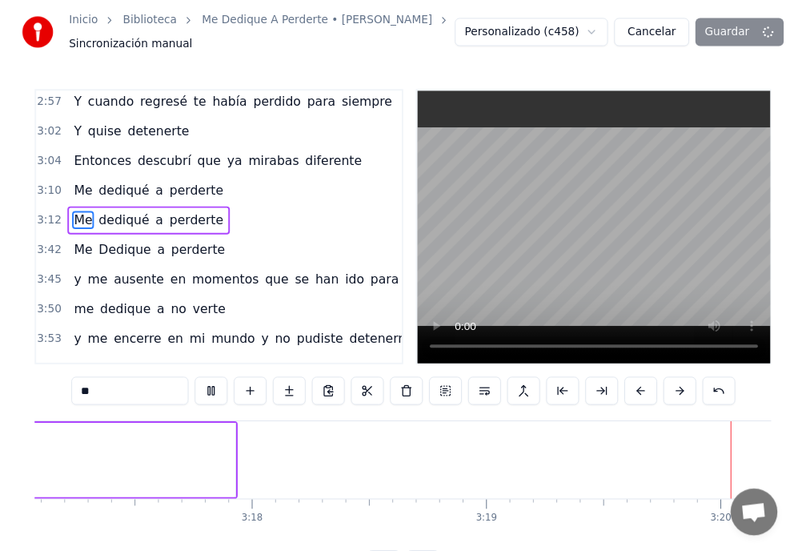
scroll to position [0, 47887]
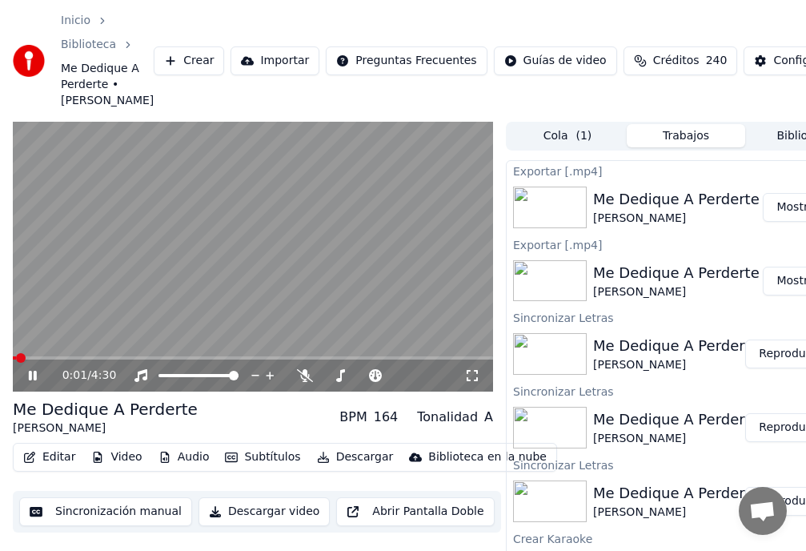
click at [26, 363] on span at bounding box center [21, 358] width 10 height 10
click at [359, 359] on span at bounding box center [196, 357] width 367 height 3
click at [332, 363] on span at bounding box center [332, 358] width 10 height 10
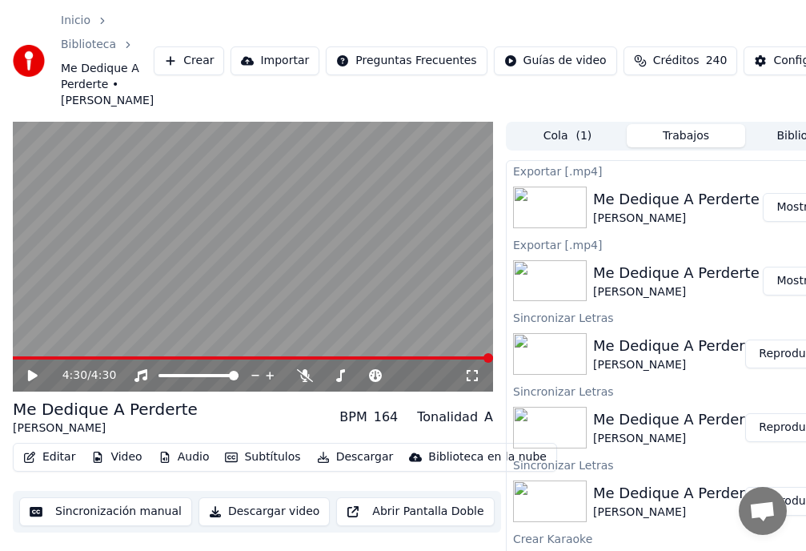
scroll to position [0, 60]
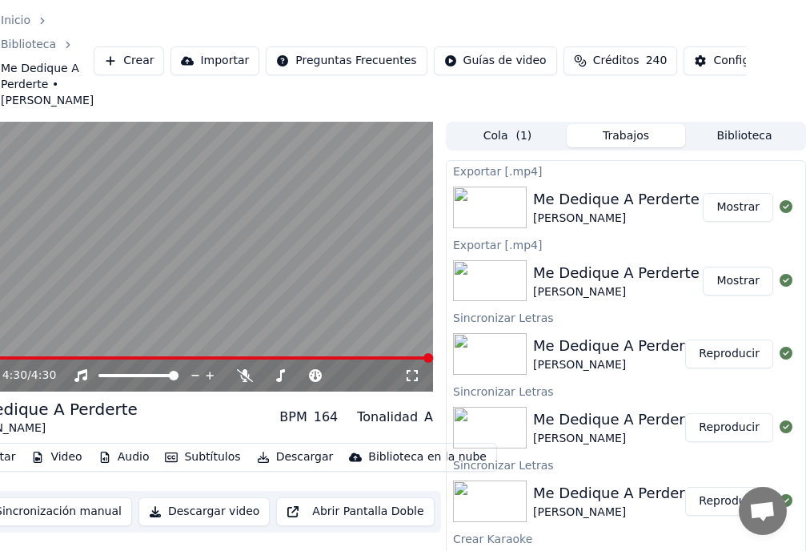
click at [745, 222] on button "Mostrar" at bounding box center [738, 207] width 70 height 29
drag, startPoint x: 657, startPoint y: 6, endPoint x: 565, endPoint y: 10, distance: 92.2
click at [566, 10] on div "Inicio Biblioteca Me Dedique A Perderte • [PERSON_NAME] [PERSON_NAME] Importar …" at bounding box center [343, 61] width 806 height 122
click at [287, 468] on button "Descargar" at bounding box center [296, 457] width 90 height 22
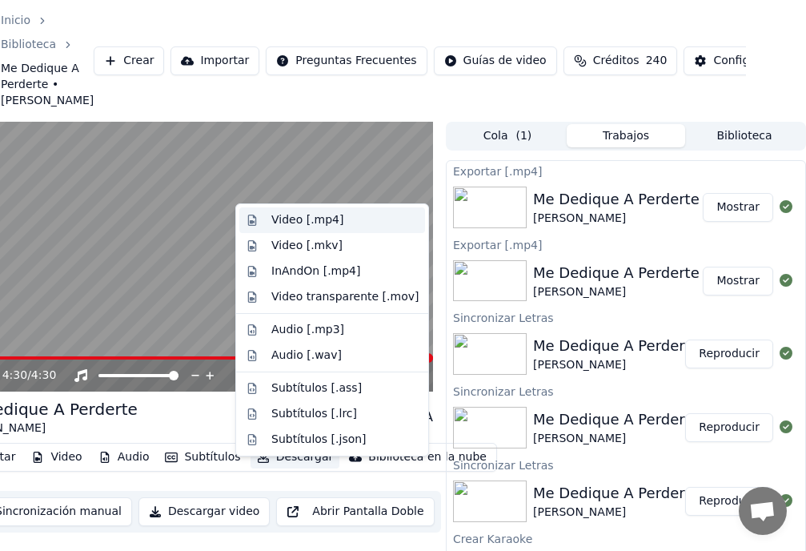
click at [290, 223] on div "Video [.mp4]" at bounding box center [307, 220] width 72 height 16
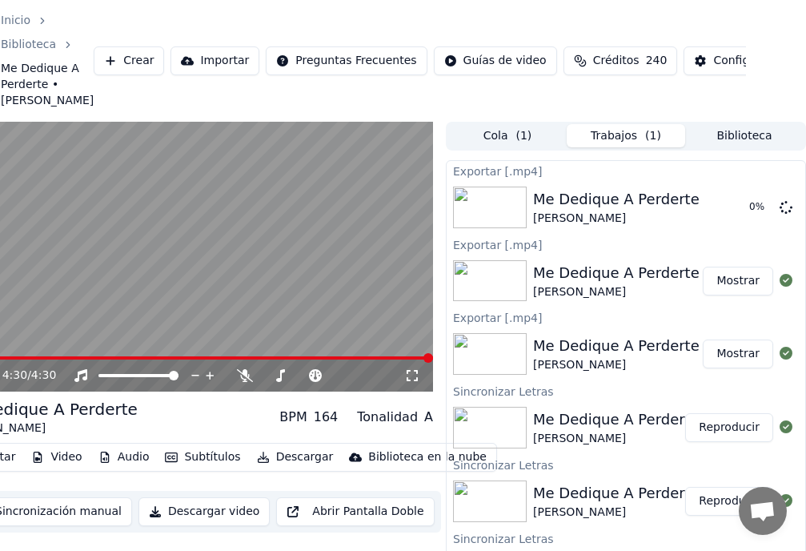
click at [208, 526] on button "Descargar video" at bounding box center [203, 511] width 131 height 29
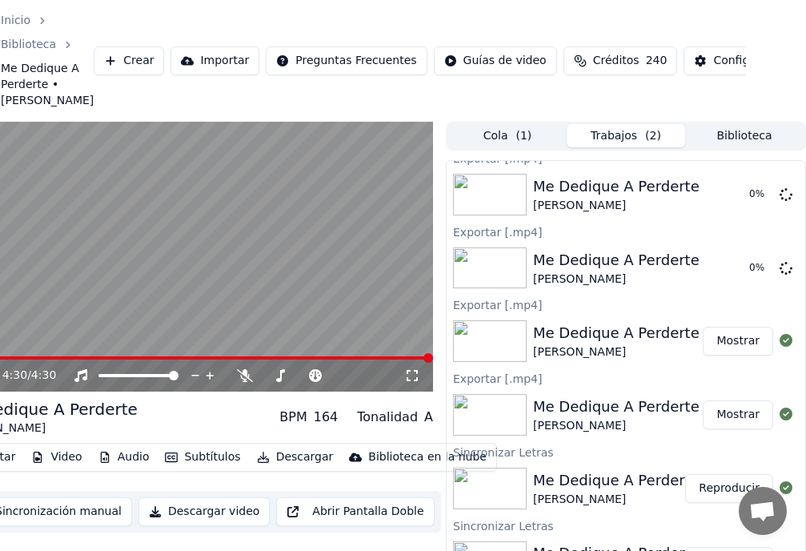
scroll to position [0, 0]
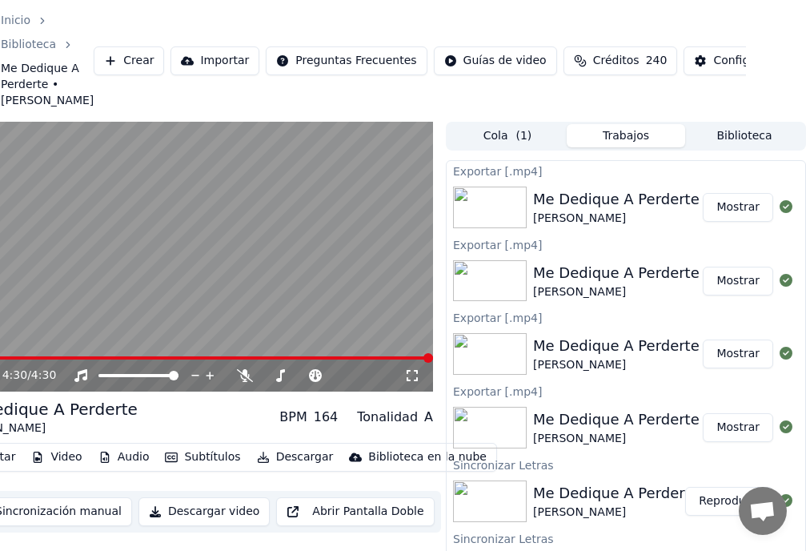
click at [723, 222] on button "Mostrar" at bounding box center [738, 207] width 70 height 29
click at [746, 48] on html "Inicio Biblioteca Me Dedique A Perderte • [PERSON_NAME] [PERSON_NAME] Importar …" at bounding box center [343, 275] width 806 height 551
click at [721, 295] on button "Mostrar" at bounding box center [738, 281] width 70 height 29
click at [733, 295] on button "Mostrar" at bounding box center [738, 281] width 70 height 29
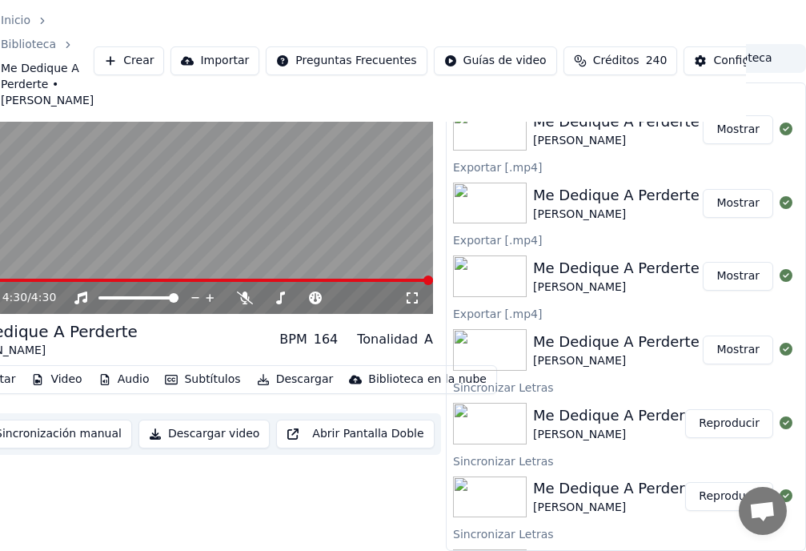
scroll to position [105, 0]
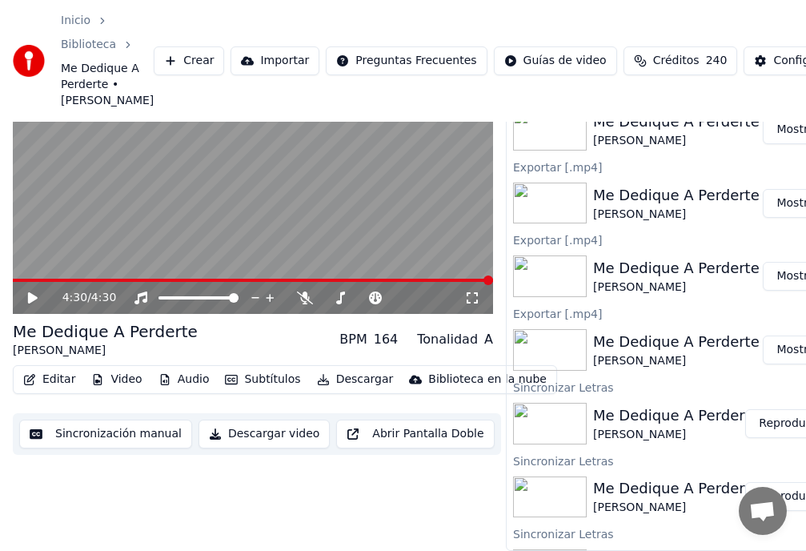
click at [796, 269] on button "Mostrar" at bounding box center [798, 276] width 70 height 29
click at [781, 263] on button "Mostrar" at bounding box center [798, 276] width 70 height 29
click at [788, 192] on button "Mostrar" at bounding box center [798, 203] width 70 height 29
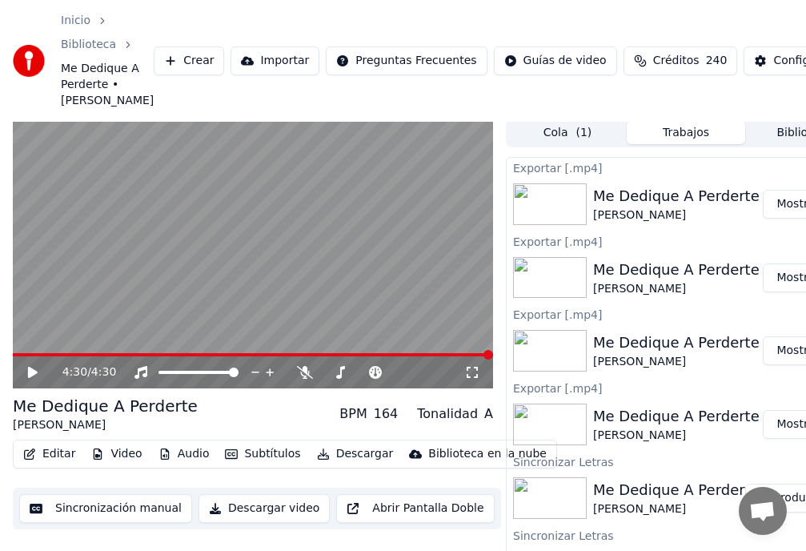
scroll to position [0, 0]
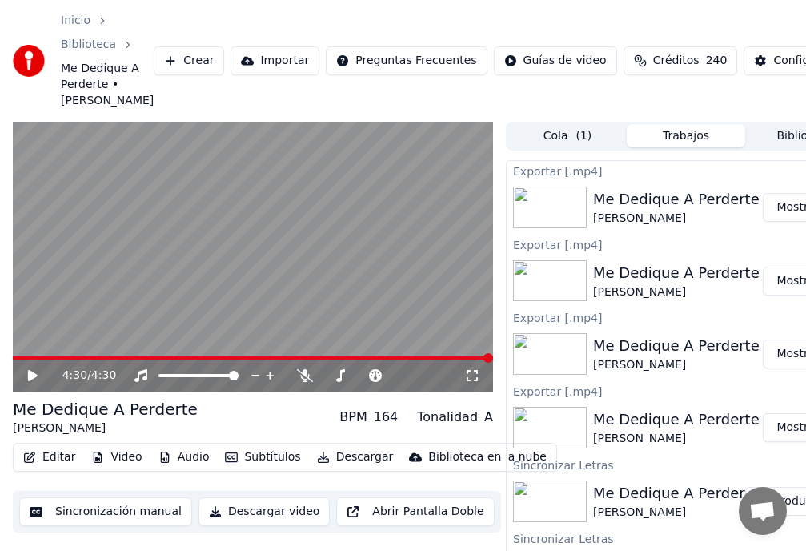
click at [98, 420] on div "Me Dedique A Perderte" at bounding box center [105, 409] width 185 height 22
click at [60, 468] on button "Editar" at bounding box center [49, 457] width 65 height 22
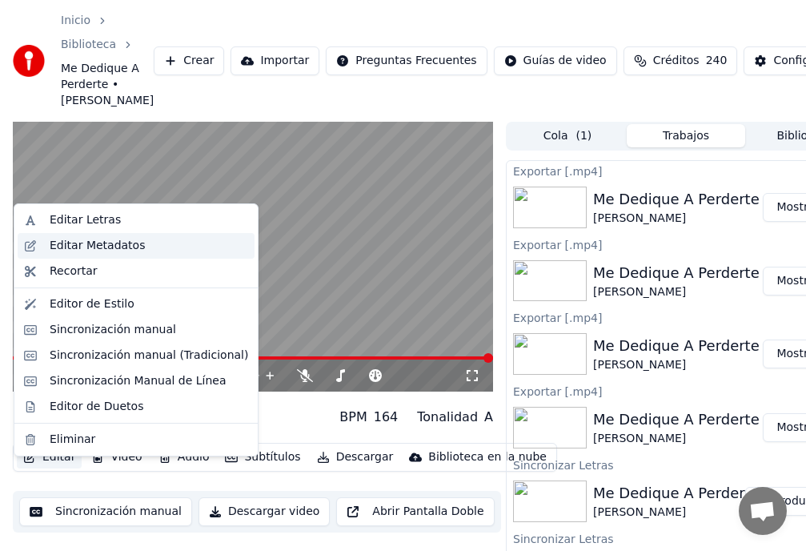
click at [86, 246] on div "Editar Metadatos" at bounding box center [97, 246] width 95 height 16
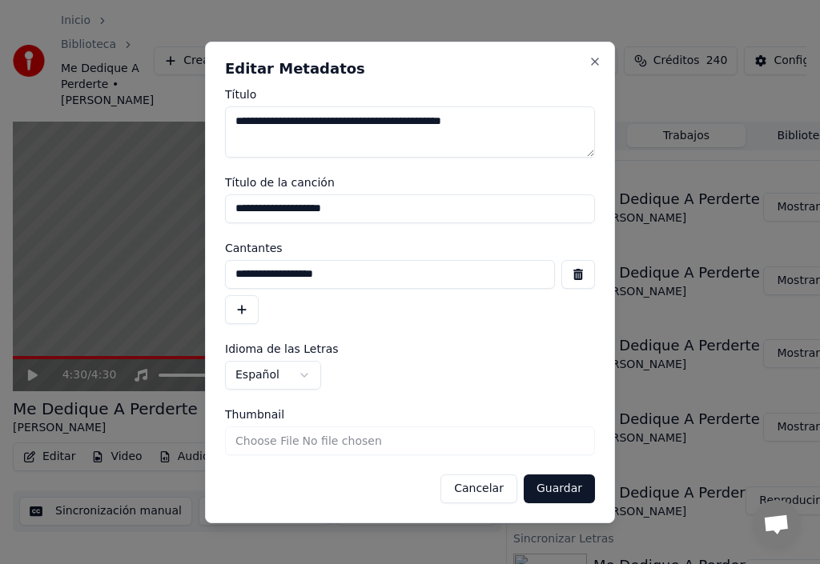
click at [375, 209] on input "**********" at bounding box center [410, 209] width 370 height 29
type input "**********"
click at [564, 493] on button "Guardar" at bounding box center [558, 489] width 71 height 29
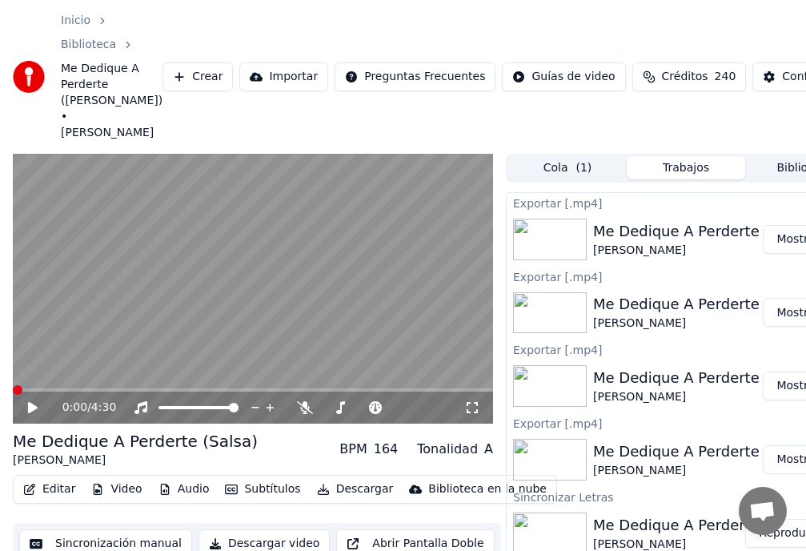
scroll to position [0, 60]
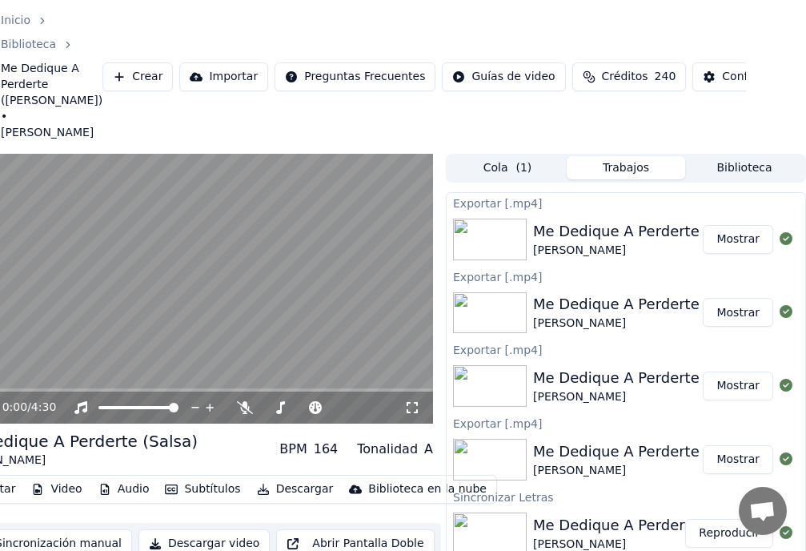
click at [726, 239] on button "Mostrar" at bounding box center [738, 239] width 70 height 29
click at [780, 237] on icon at bounding box center [786, 238] width 13 height 13
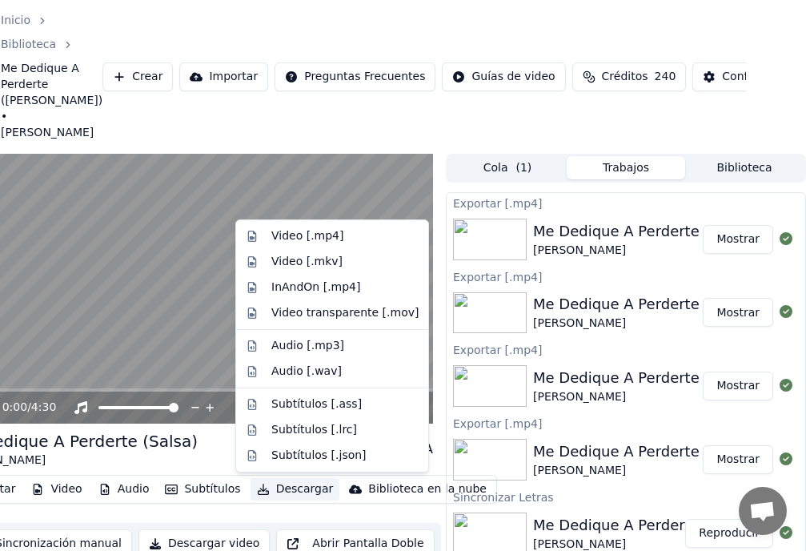
click at [283, 488] on button "Descargar" at bounding box center [296, 489] width 90 height 22
click at [291, 239] on div "Video [.mp4]" at bounding box center [307, 236] width 72 height 16
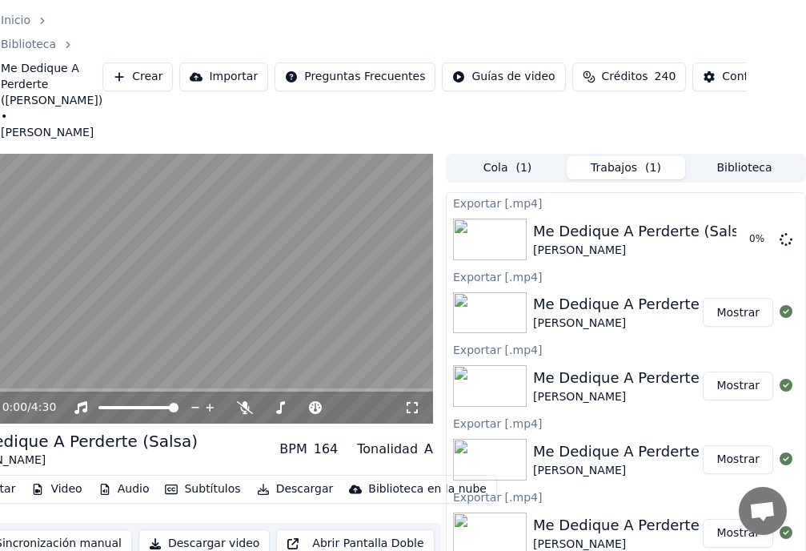
click at [630, 169] on button "Trabajos ( 1 )" at bounding box center [626, 167] width 118 height 23
click at [738, 243] on button "Mostrar" at bounding box center [738, 239] width 70 height 29
